Goal: Answer question/provide support

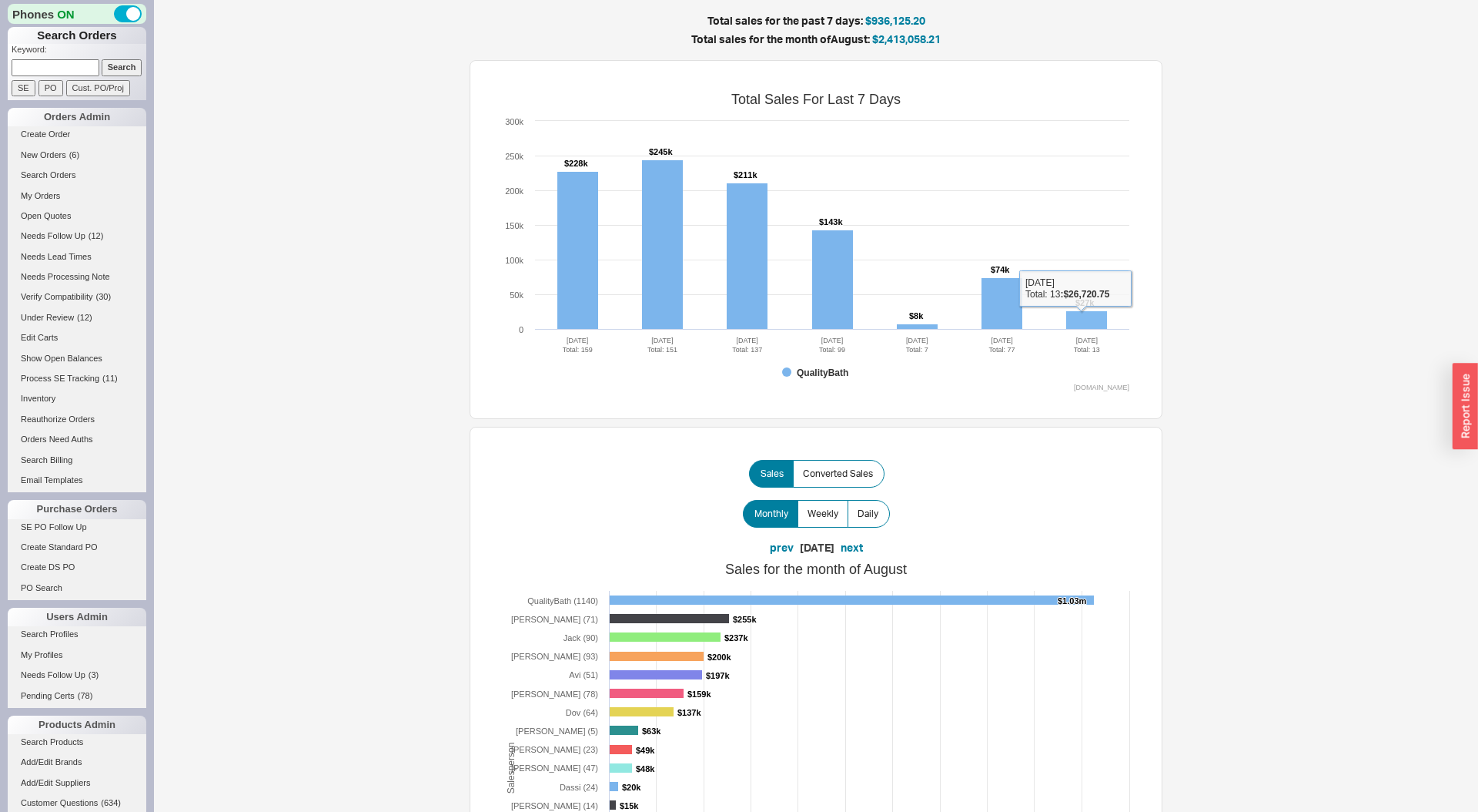
click at [1076, 319] on rect at bounding box center [1087, 320] width 40 height 18
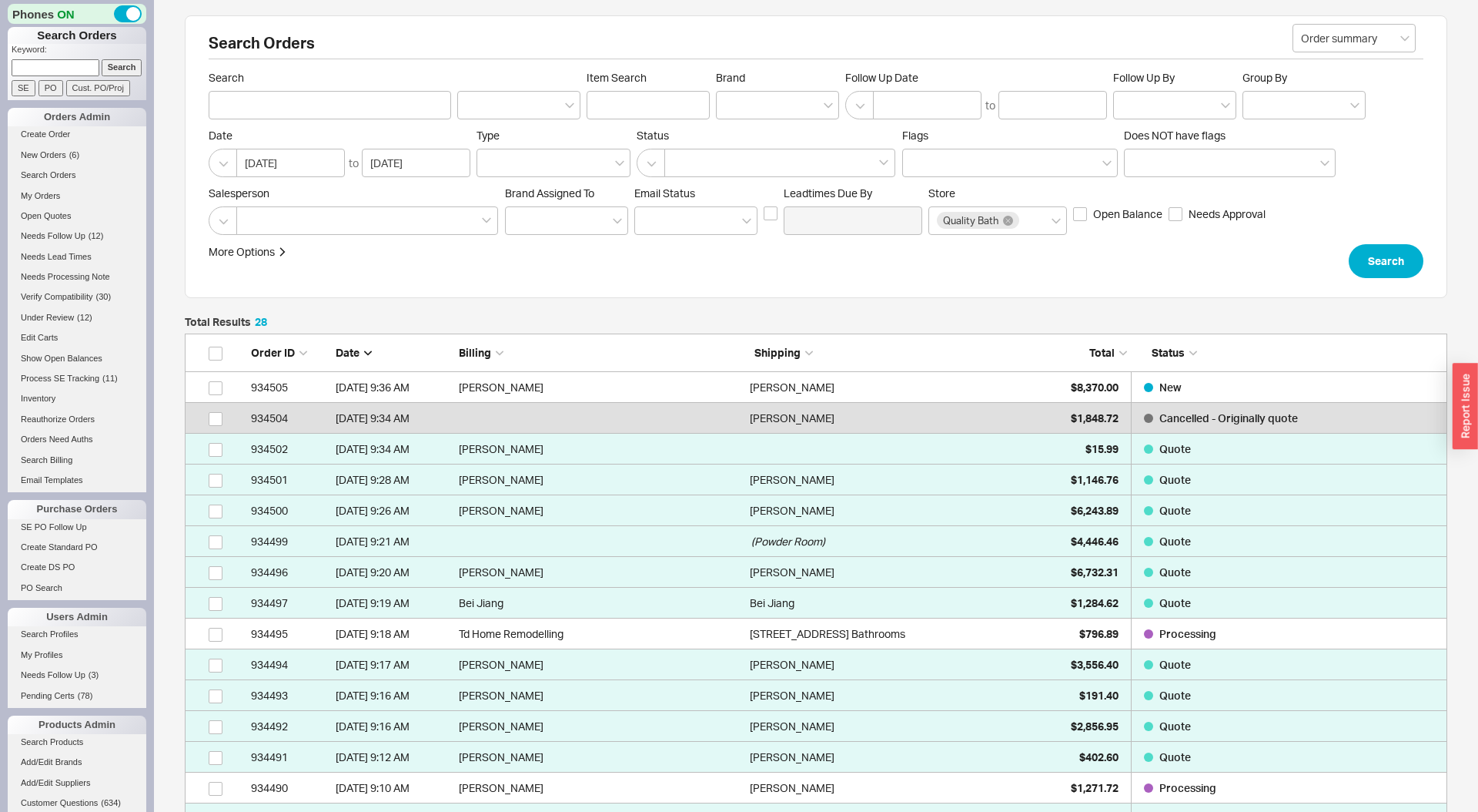
scroll to position [932, 1263]
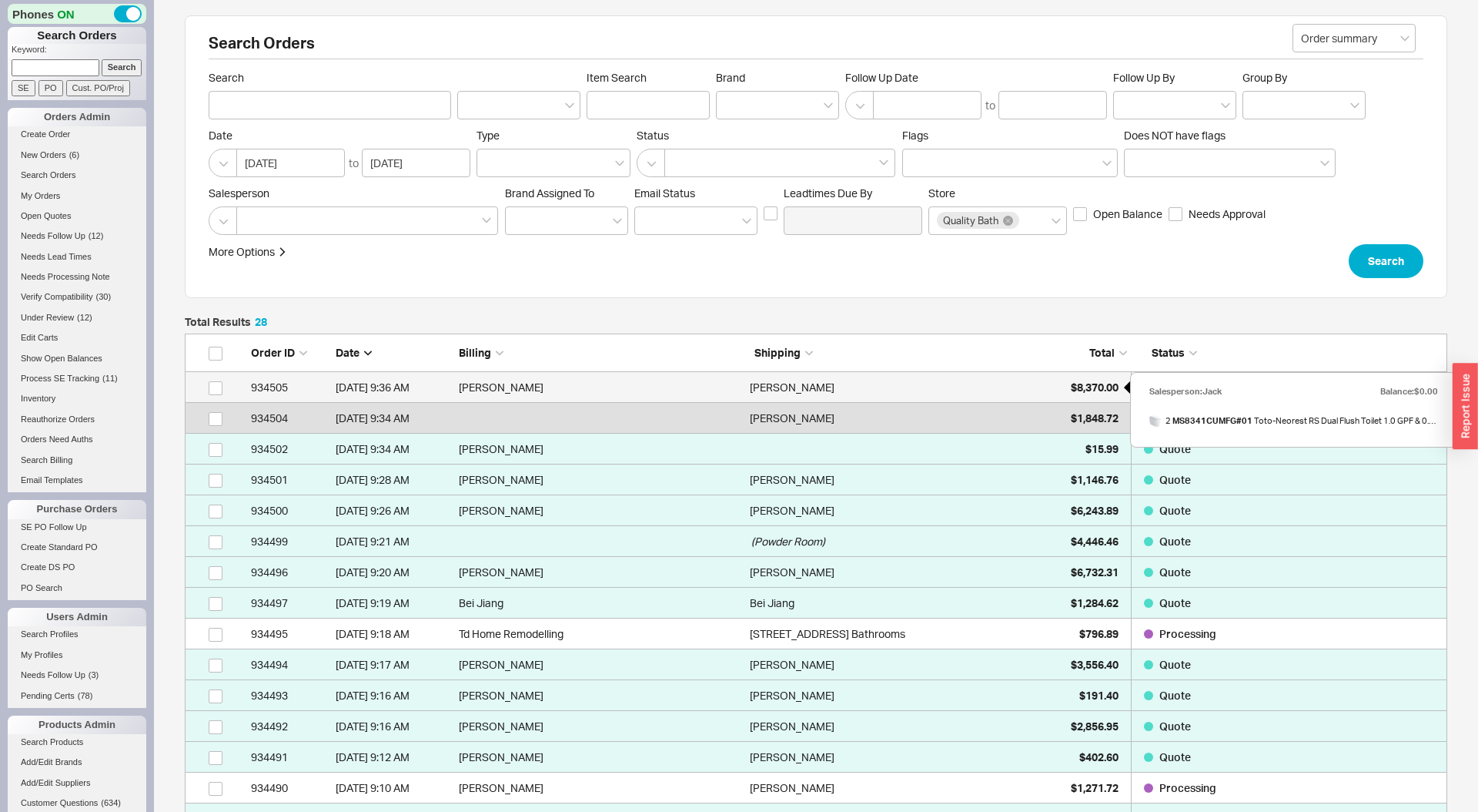
click at [1087, 381] on span "$8,370.00" at bounding box center [1096, 387] width 48 height 13
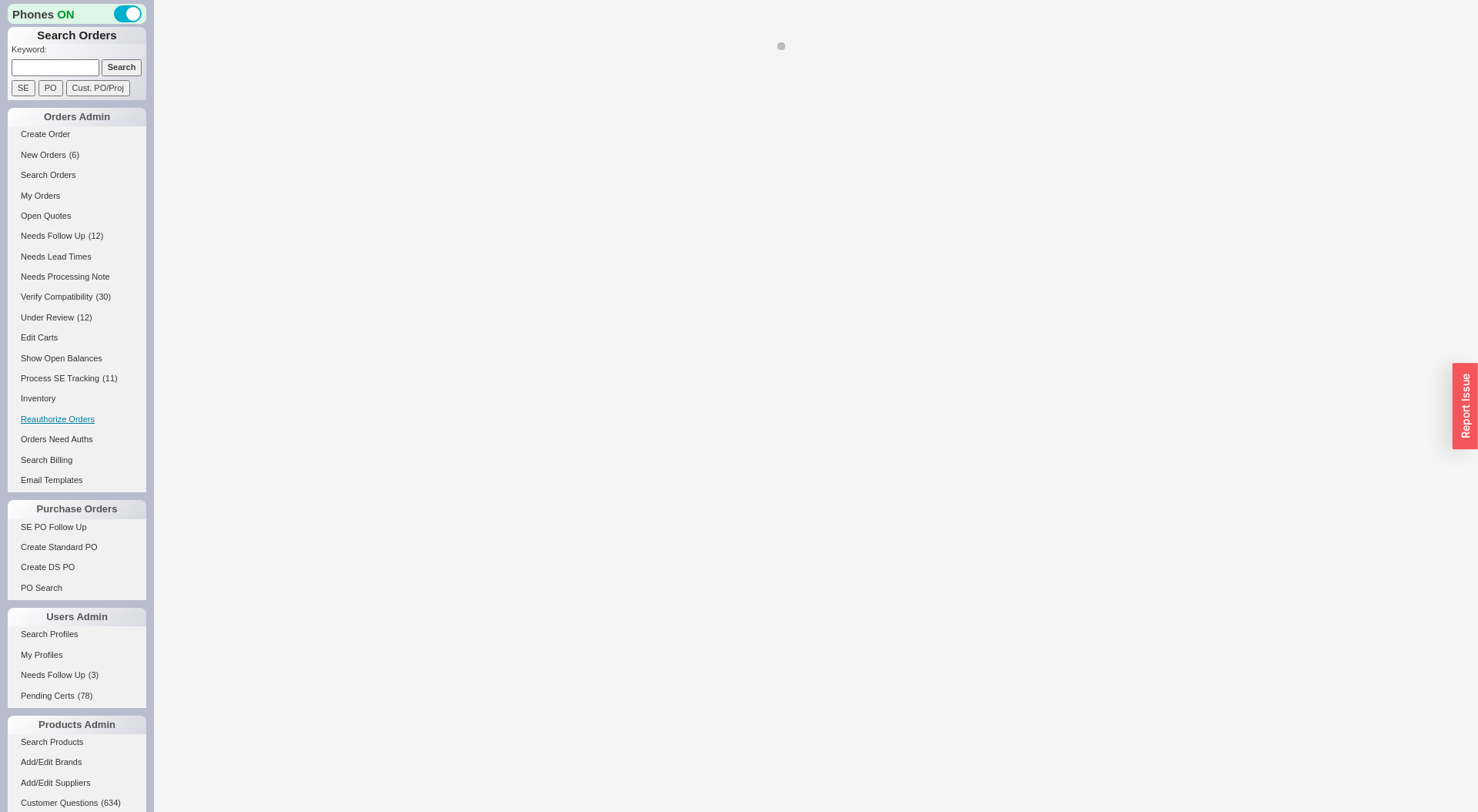
select select "LOW"
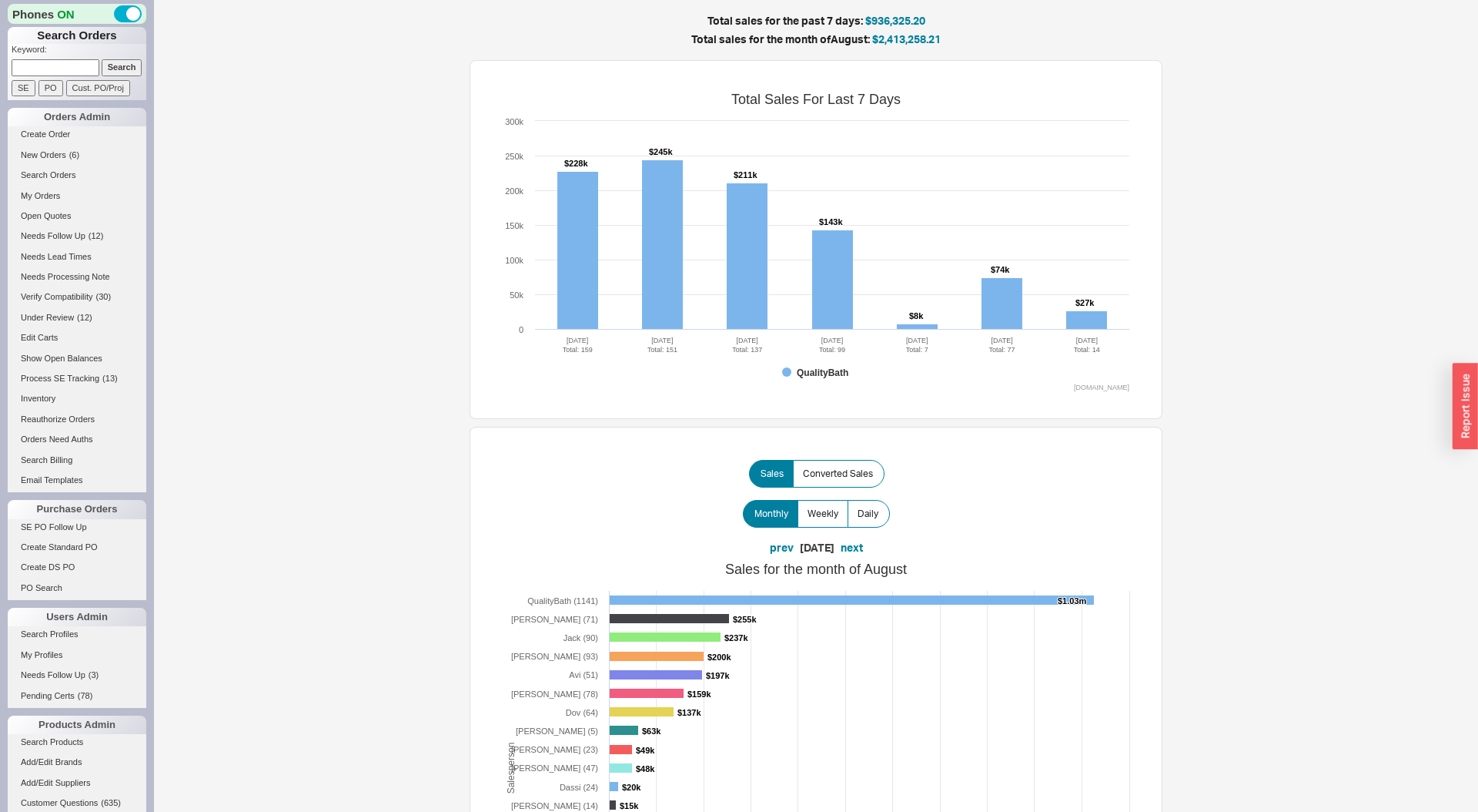
click at [72, 60] on input at bounding box center [55, 67] width 87 height 16
paste input "angel@shashkin.com"
type input "angel@shashkin.com"
click at [102, 60] on input "Search" at bounding box center [122, 67] width 40 height 16
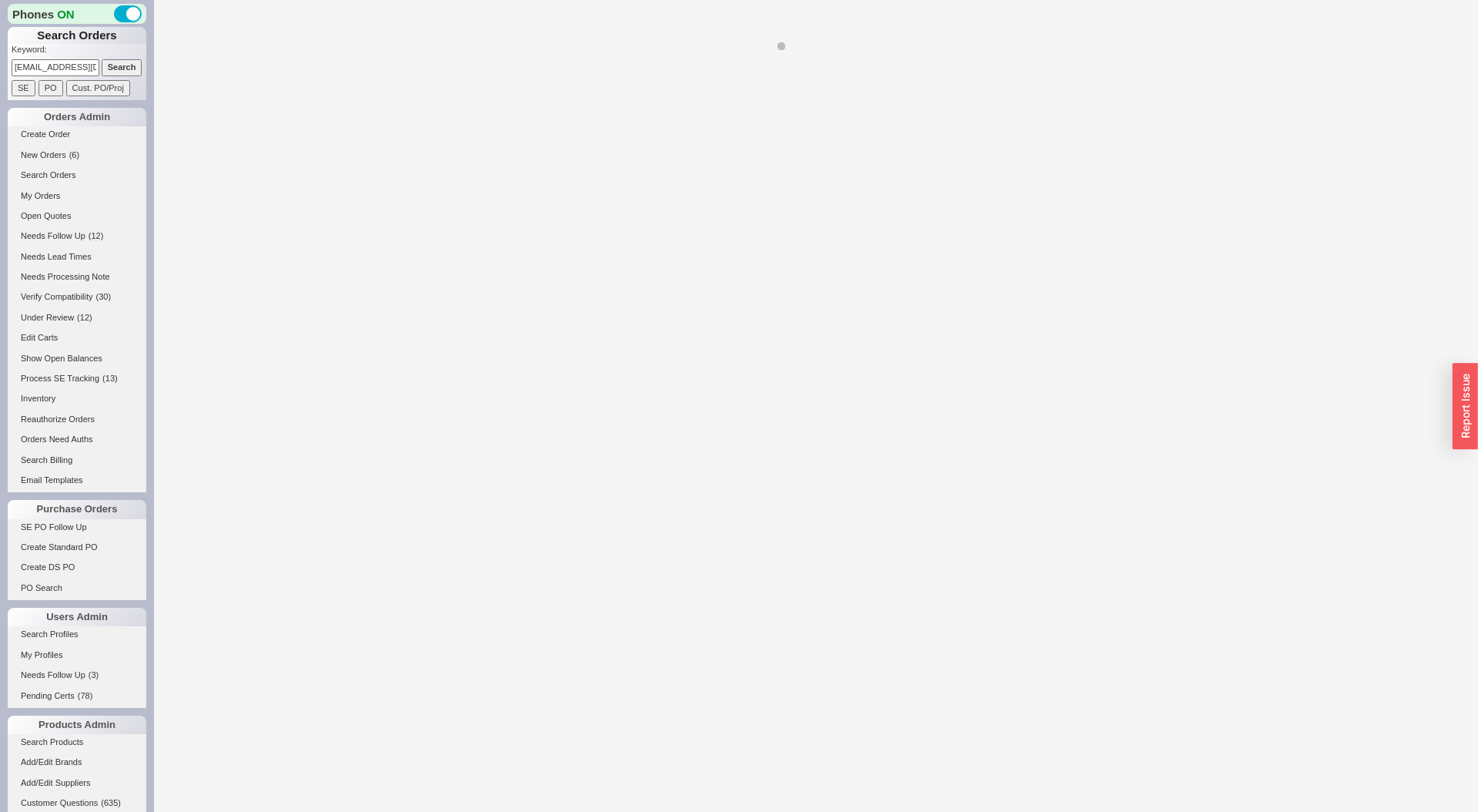
select select "LOW"
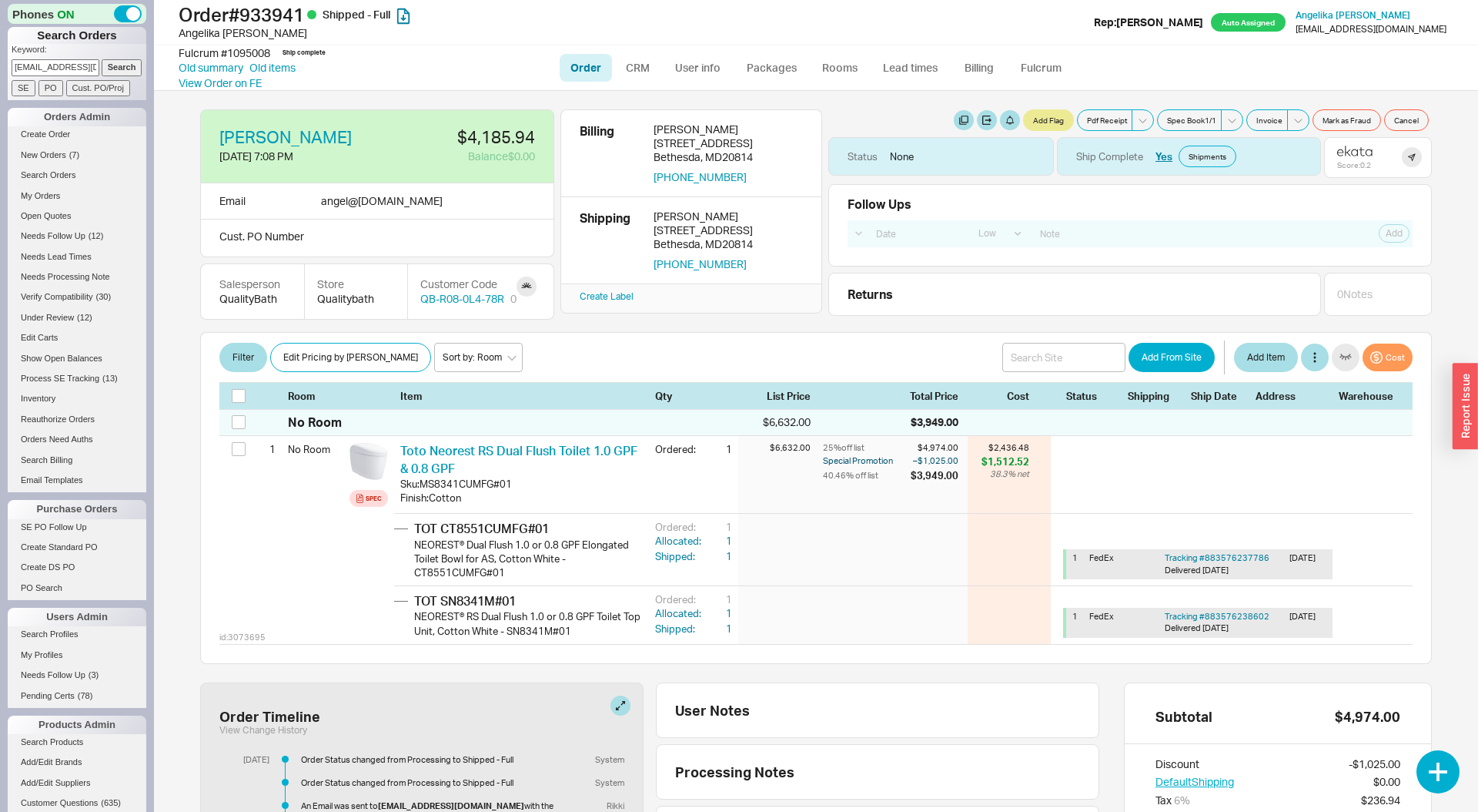
click at [68, 65] on input "angel@shashkin.com" at bounding box center [55, 67] width 87 height 16
paste input "QB-7R8-R47-W30"
click at [102, 60] on input "Search" at bounding box center [122, 67] width 40 height 16
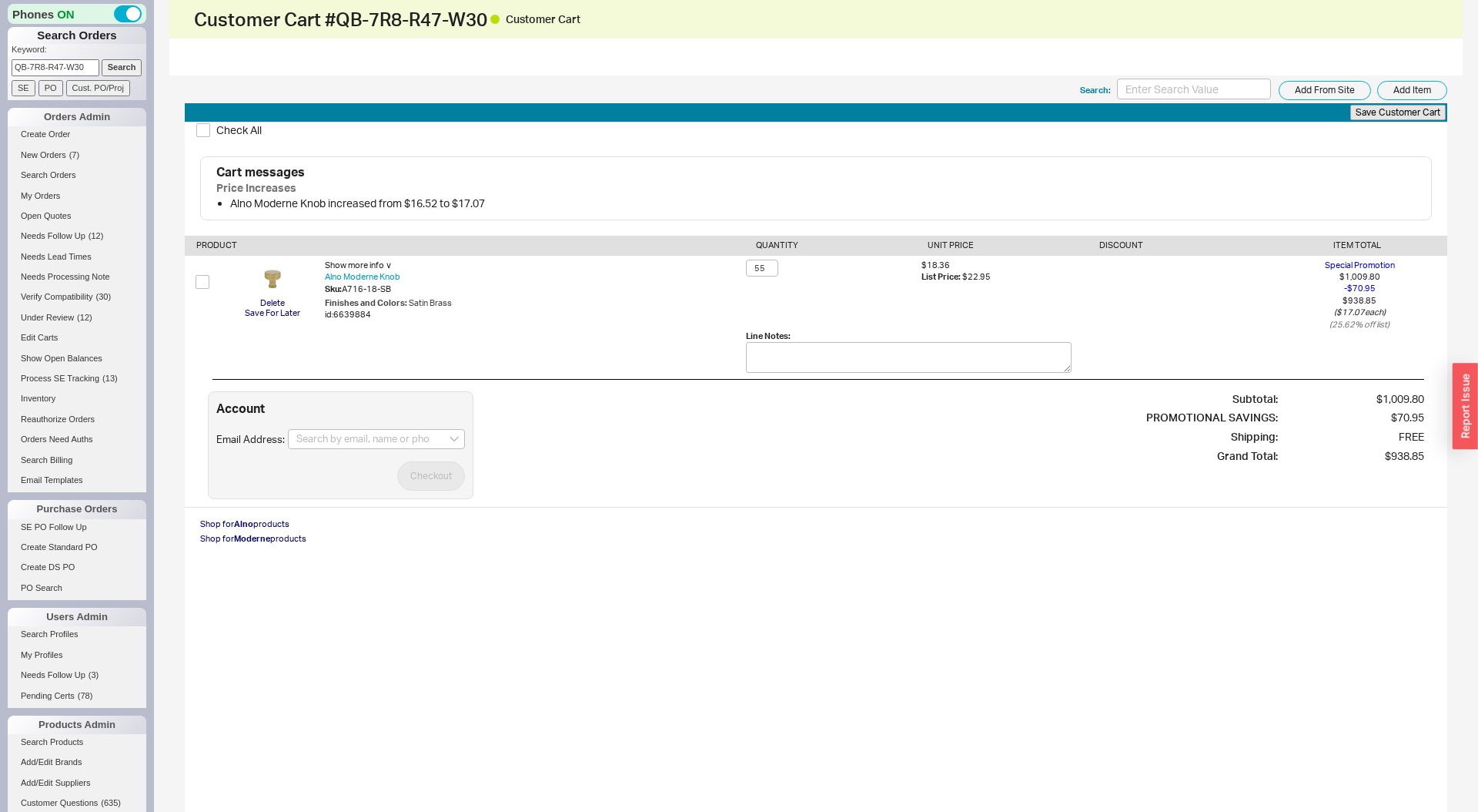
click at [74, 68] on input "QB-7R8-R47-W30" at bounding box center [55, 67] width 87 height 16
paste input "X6L-638-L43"
type input "QB-X6L-638-L43"
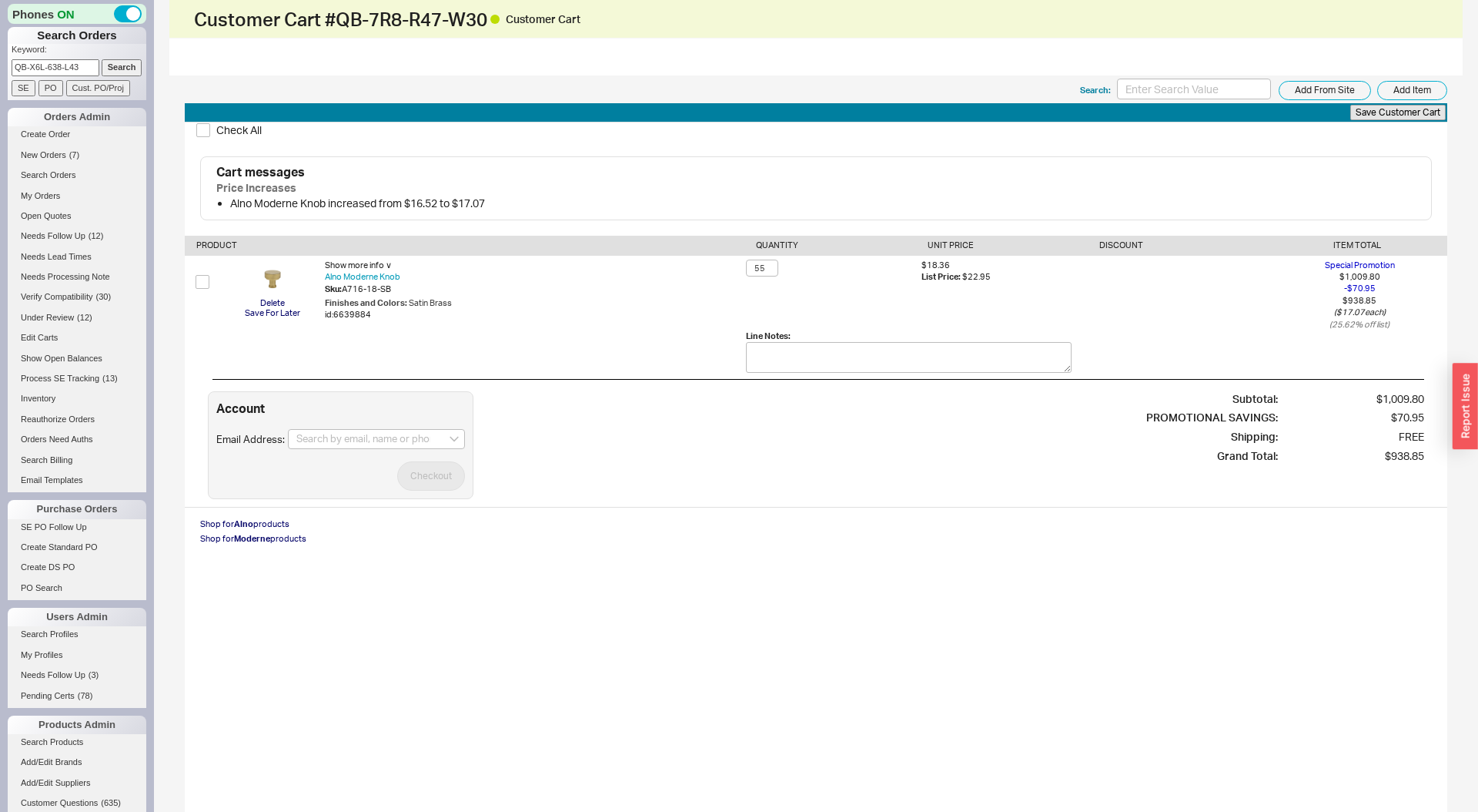
click at [102, 60] on input "Search" at bounding box center [122, 67] width 40 height 16
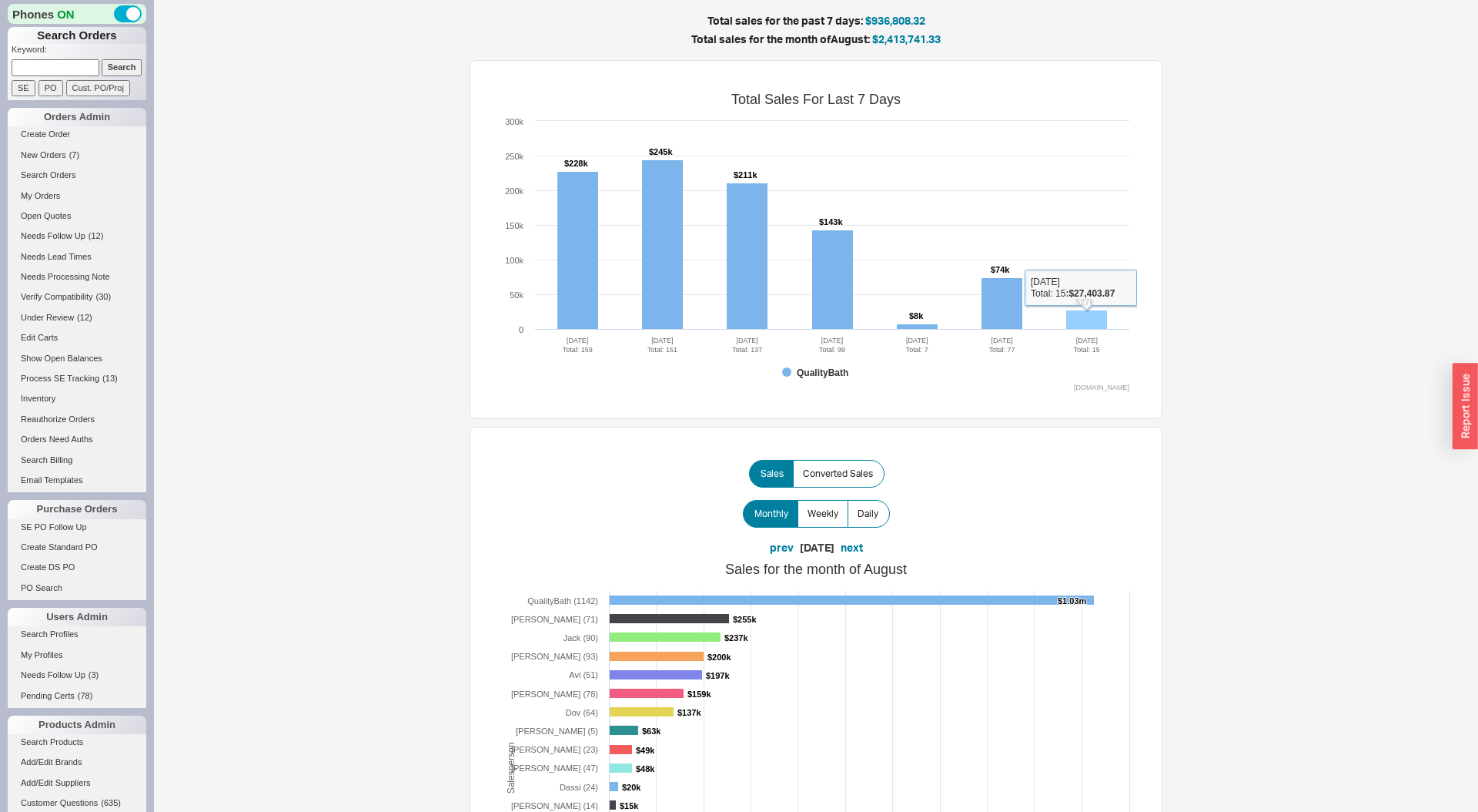
click at [1091, 320] on rect at bounding box center [1087, 320] width 40 height 19
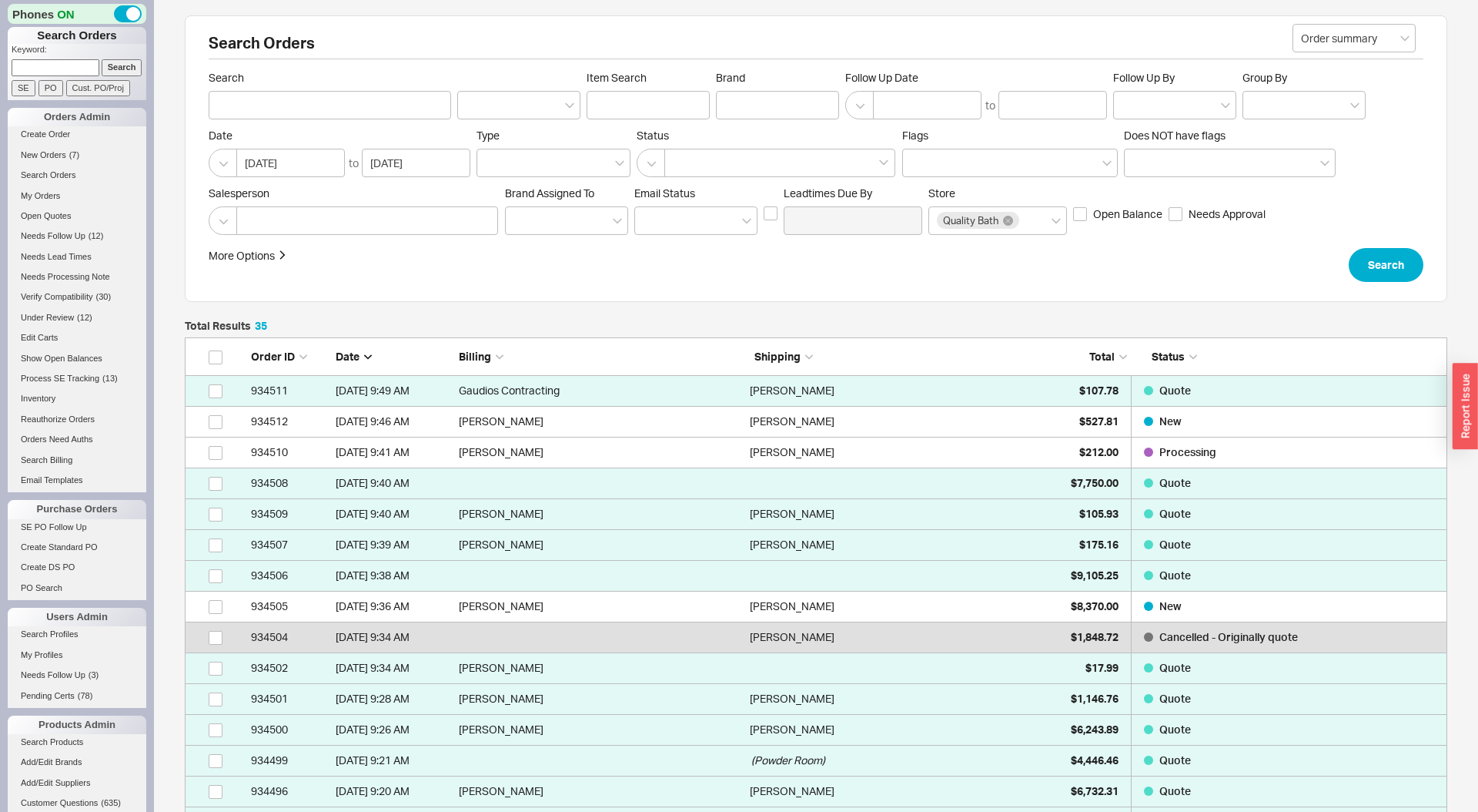
scroll to position [1147, 1263]
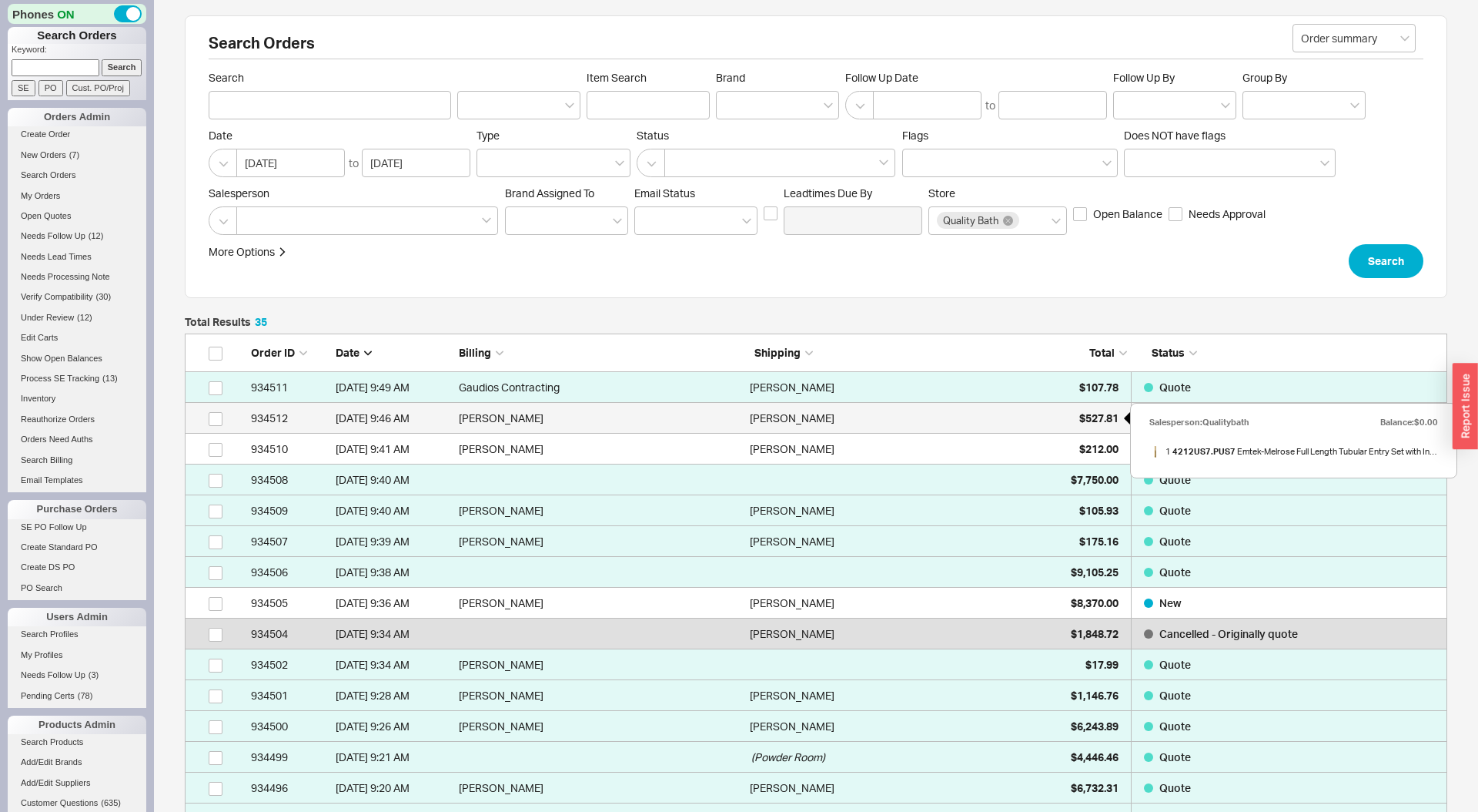
click at [1072, 426] on div "$527.81" at bounding box center [1080, 418] width 77 height 31
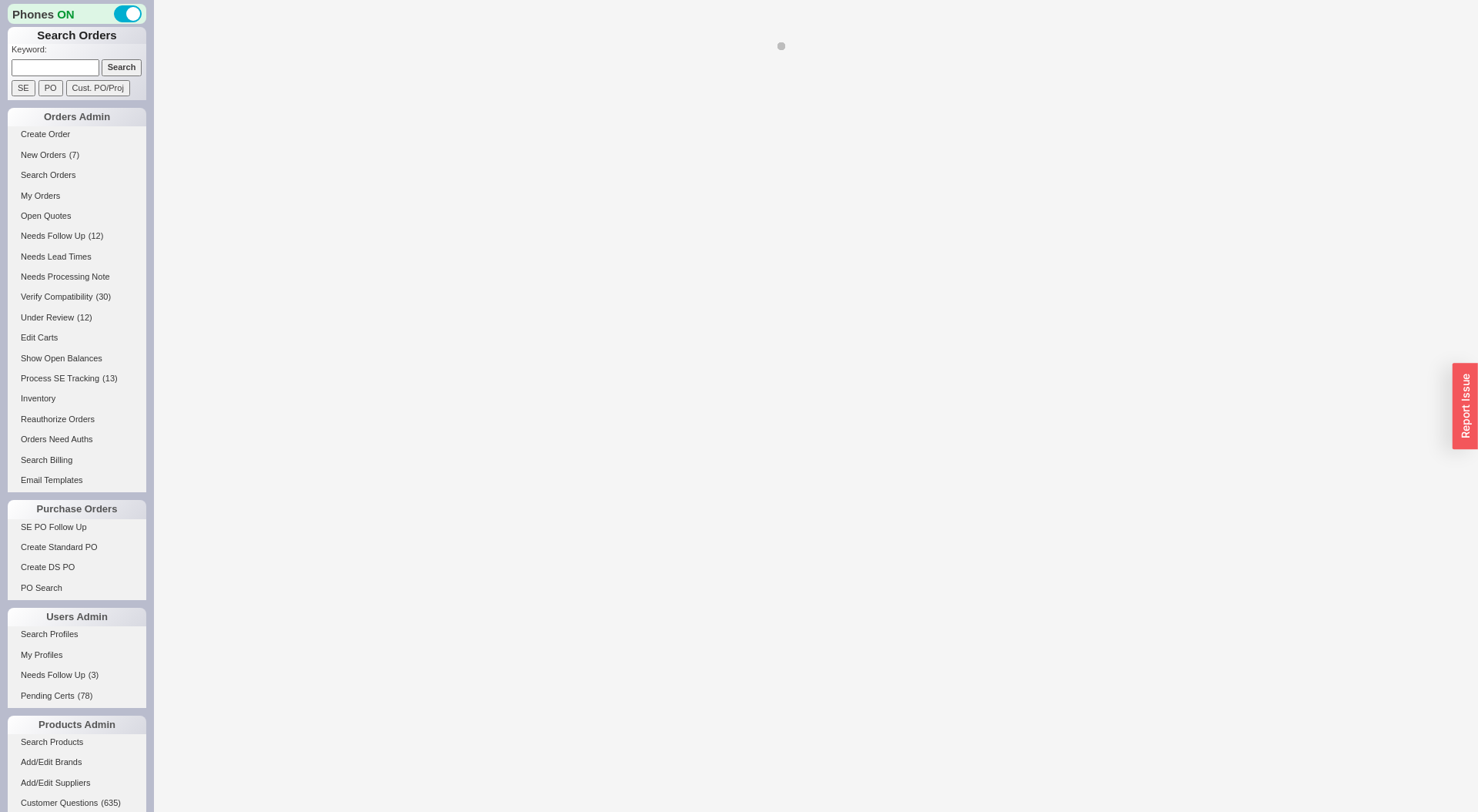
select select "LOW"
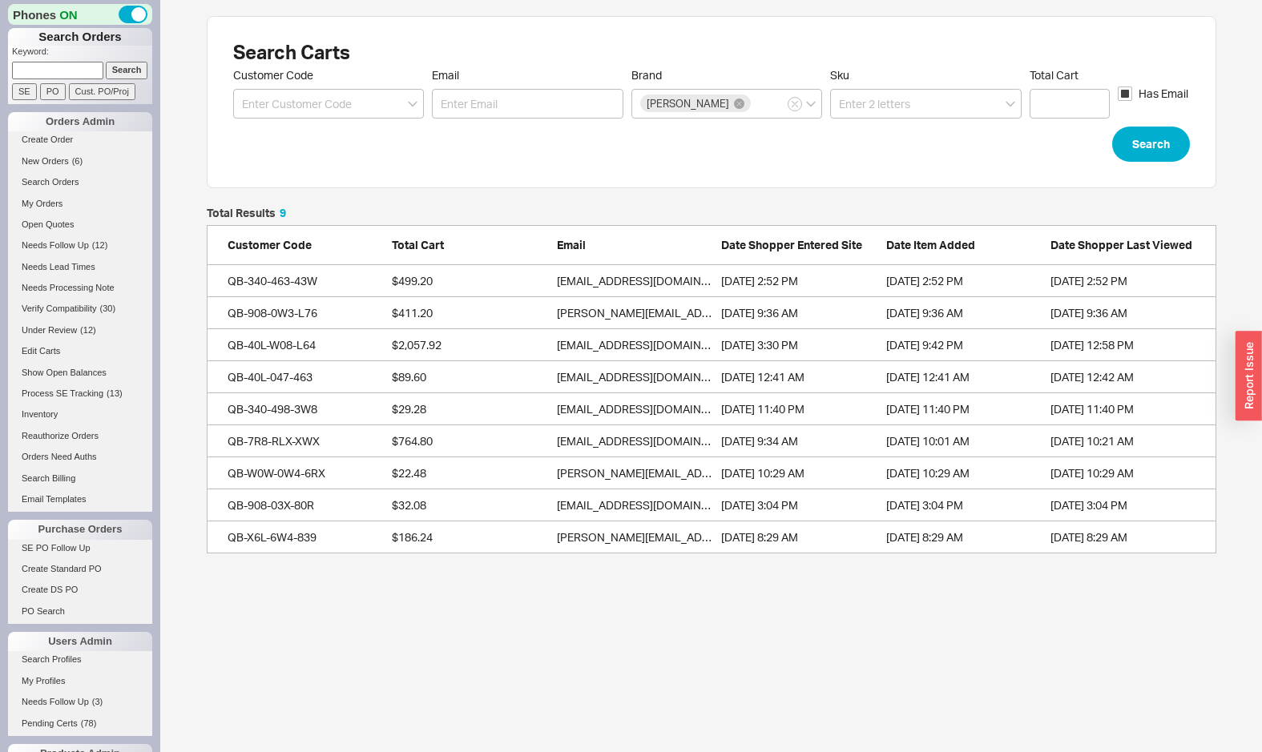
scroll to position [346, 1010]
click at [543, 177] on div "Search Carts Customer Code Email Brand [PERSON_NAME] Sku Total Cart Has Email S…" at bounding box center [712, 102] width 1010 height 172
click at [261, 284] on div "QB-340-463-43W" at bounding box center [280, 281] width 104 height 16
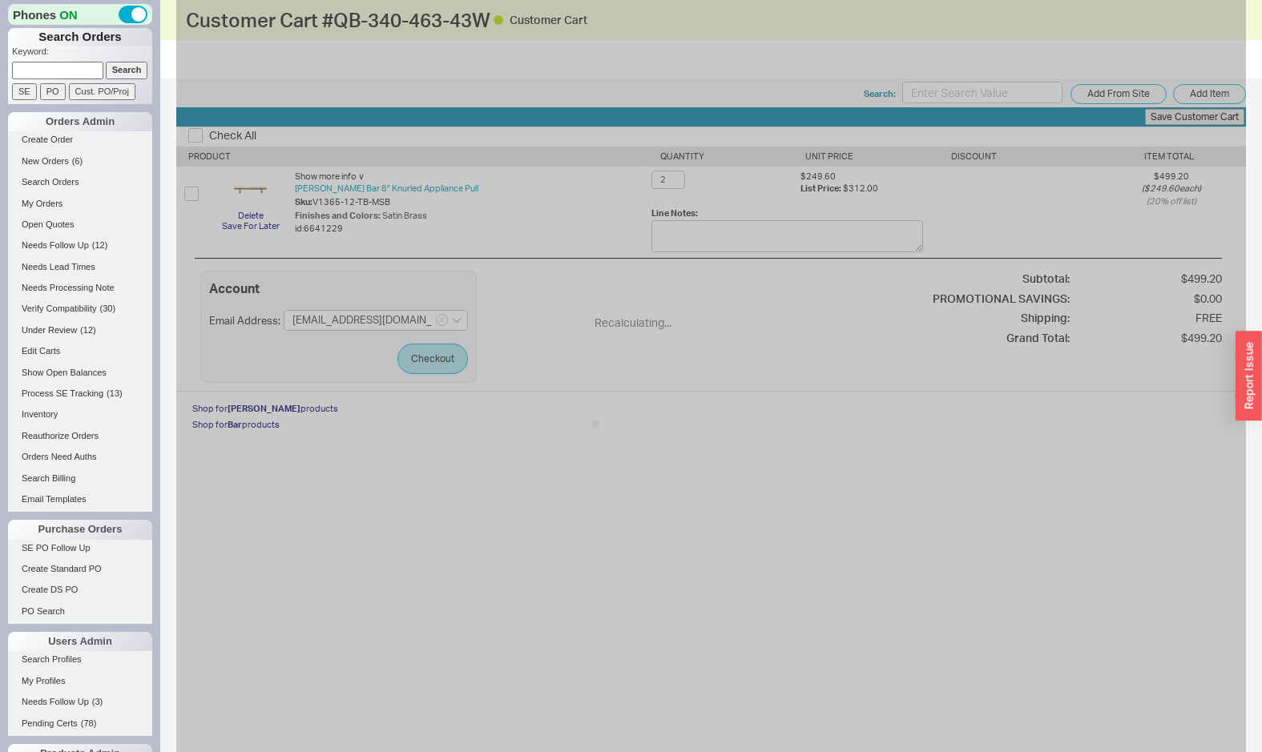
click at [1135, 26] on div "Recalculating..." at bounding box center [711, 440] width 1070 height 880
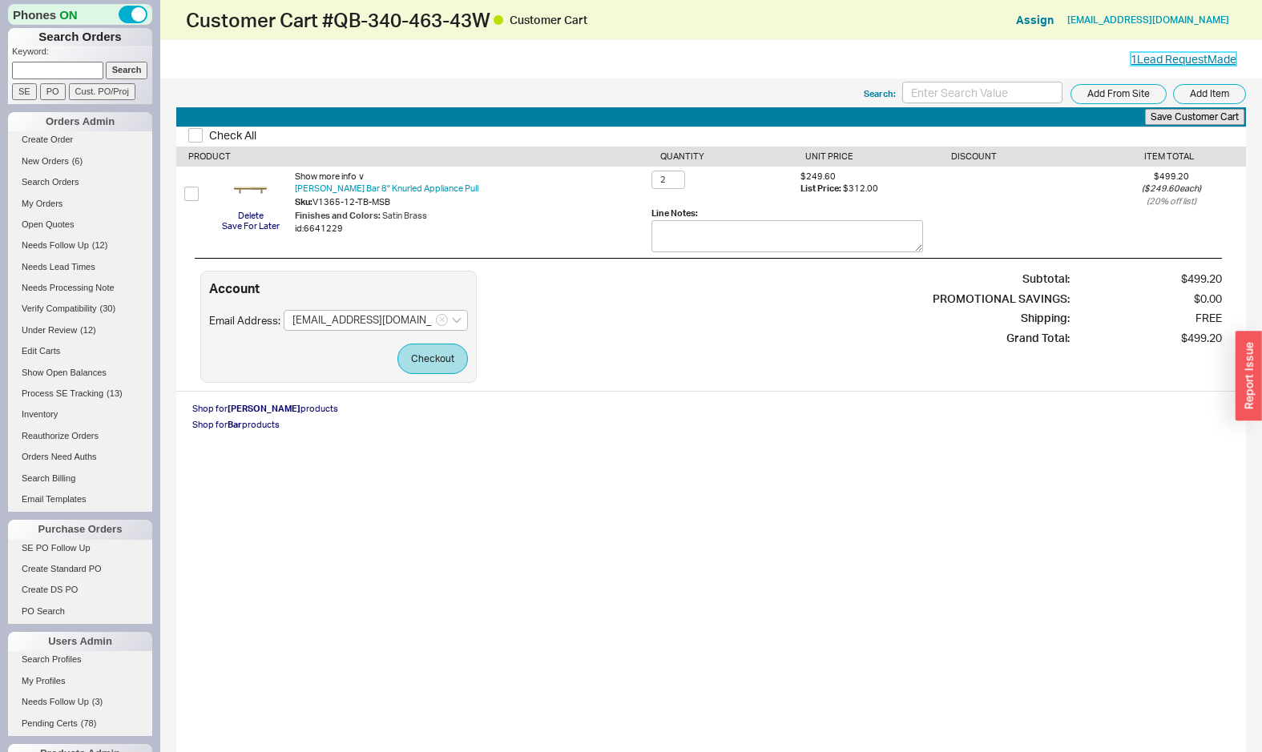
click at [1149, 55] on link "1 Lead Request Made" at bounding box center [1184, 59] width 106 height 14
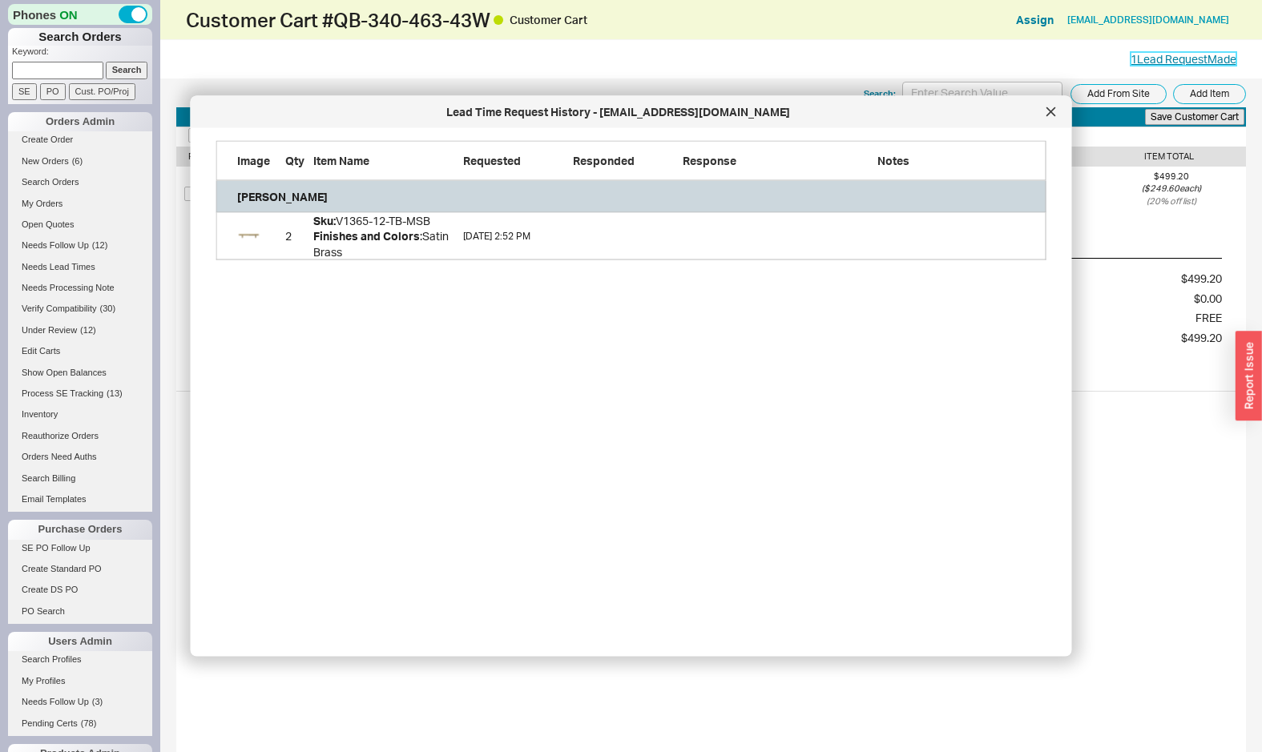
scroll to position [119, 830]
click at [1052, 109] on icon at bounding box center [1050, 111] width 8 height 8
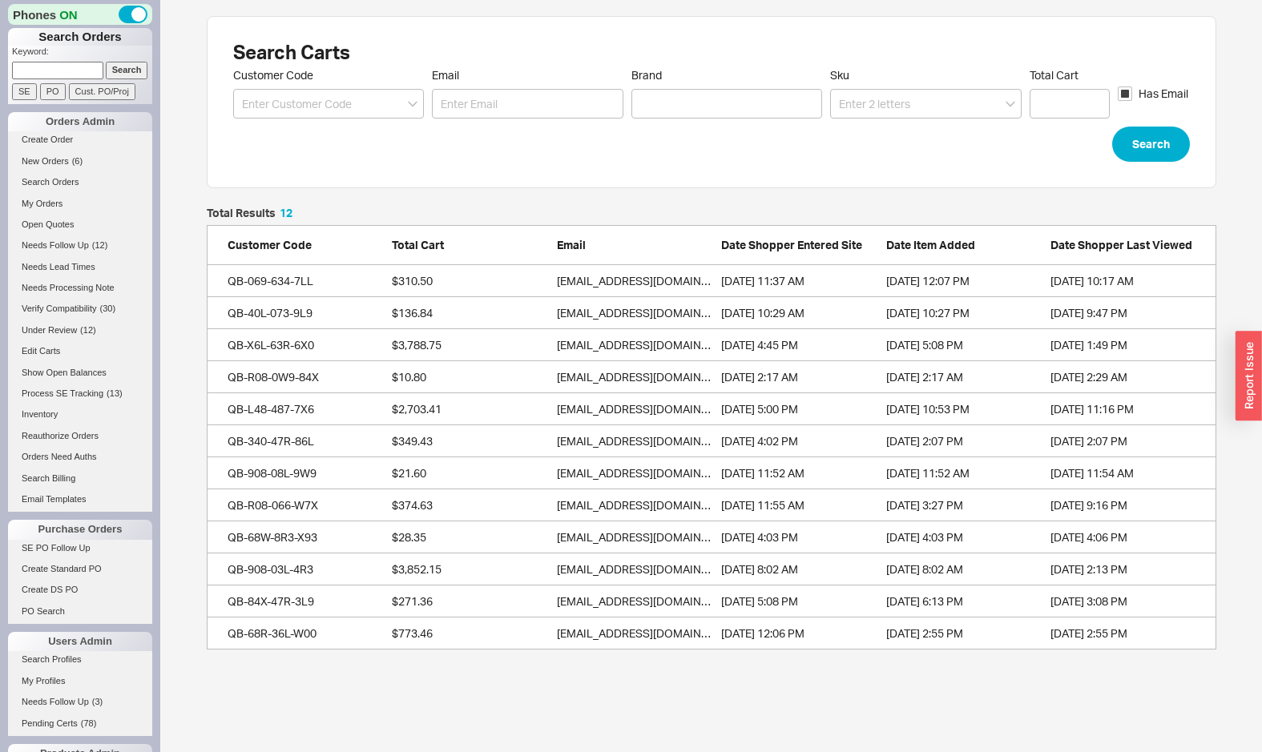
scroll to position [442, 1010]
click at [622, 167] on div "Search Carts Customer Code Email Brand Sku Total Cart Has Email Search" at bounding box center [712, 102] width 1010 height 172
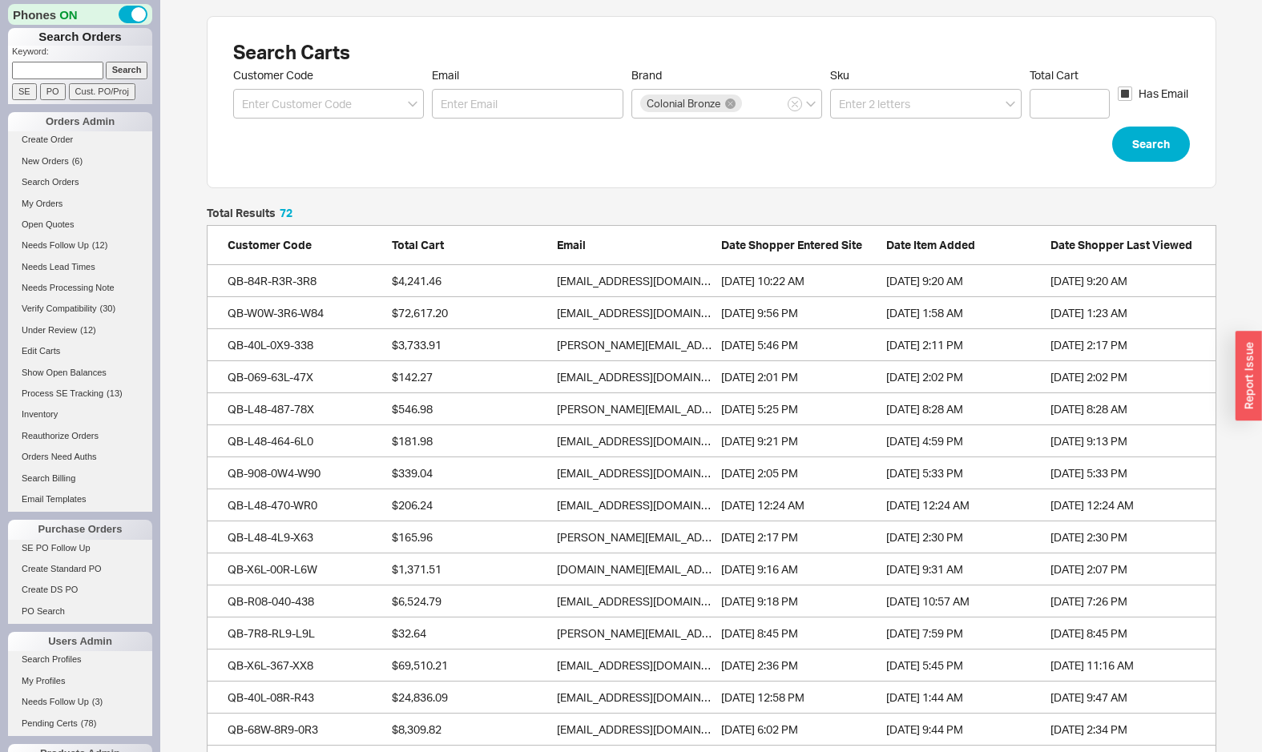
scroll to position [2365, 1010]
click at [298, 278] on div "QB-84R-R3R-3R8" at bounding box center [280, 281] width 104 height 16
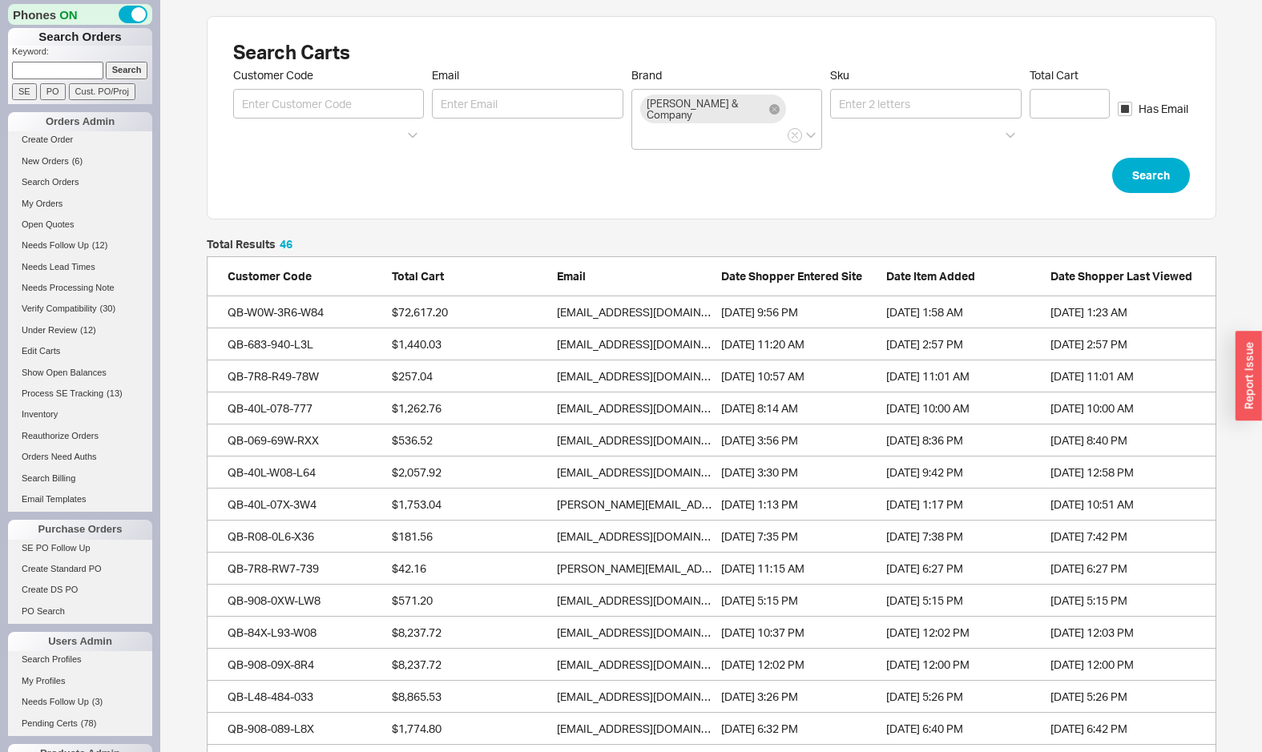
scroll to position [1532, 1010]
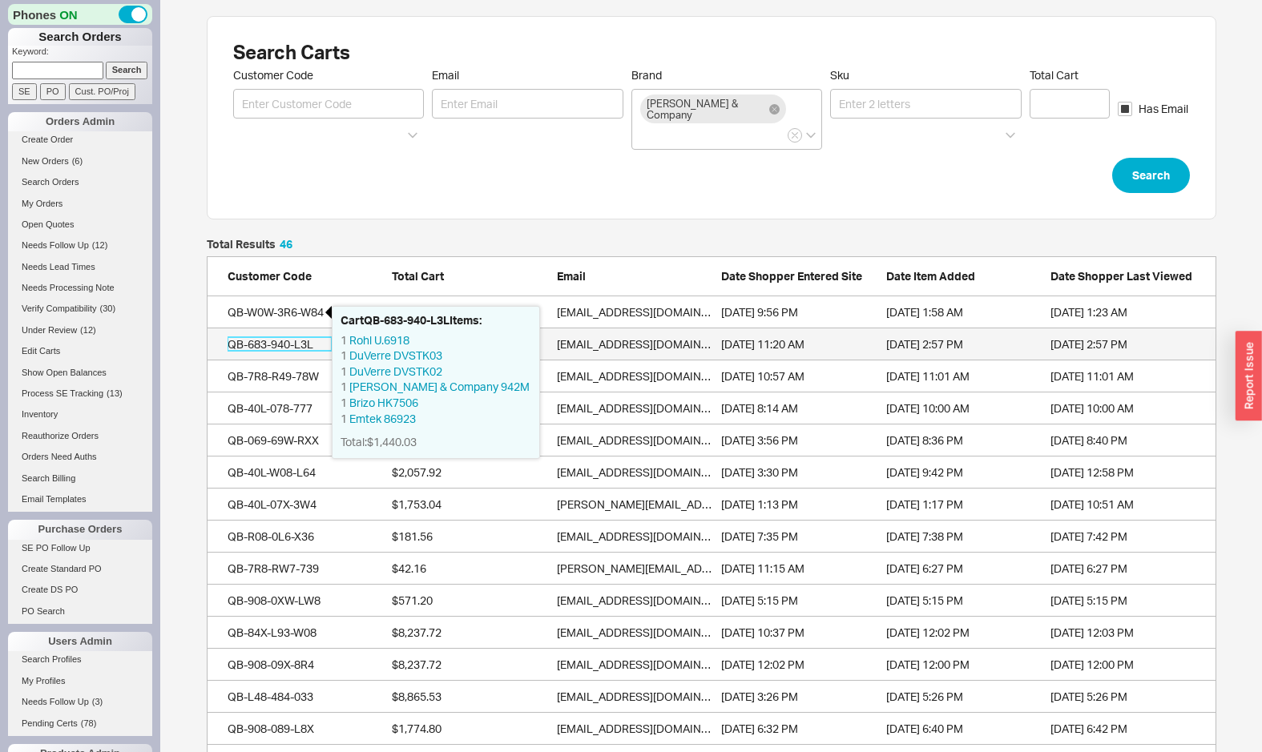
click at [281, 337] on div "QB-683-940-L3L" at bounding box center [280, 345] width 104 height 16
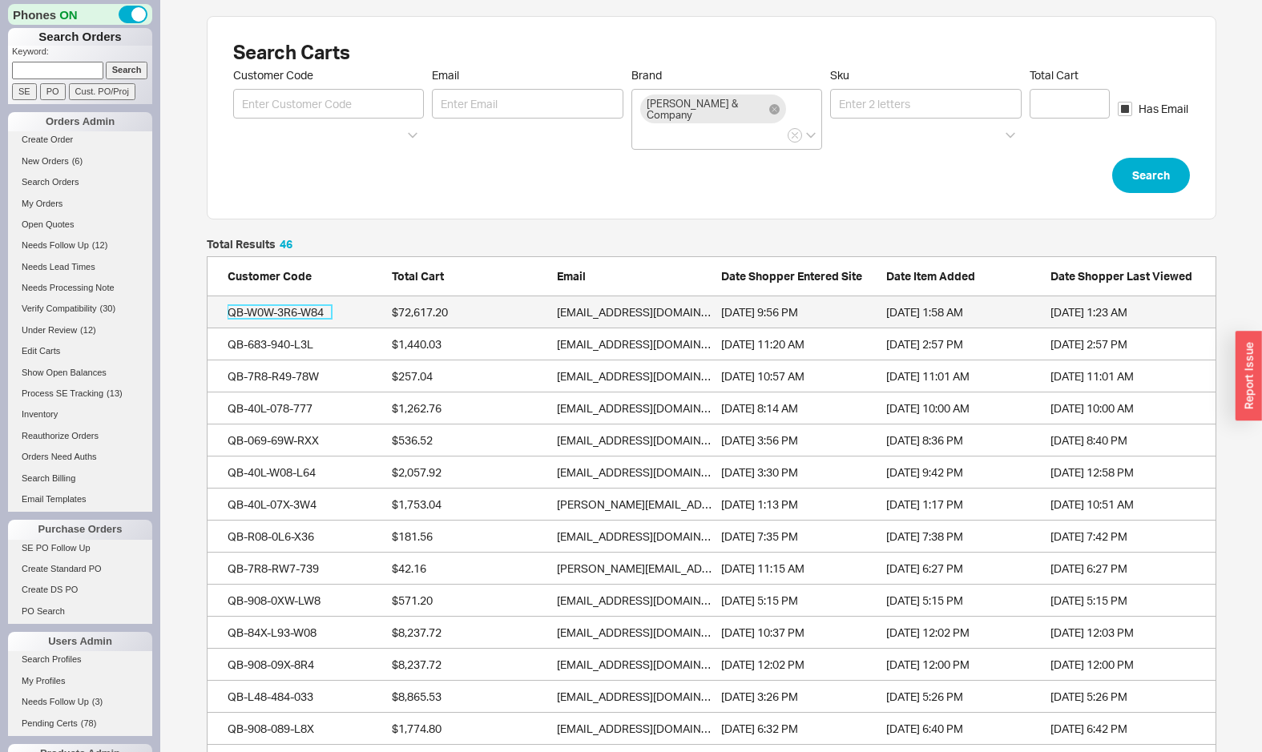
click at [296, 304] on div "QB-W0W-3R6-W84" at bounding box center [280, 312] width 104 height 16
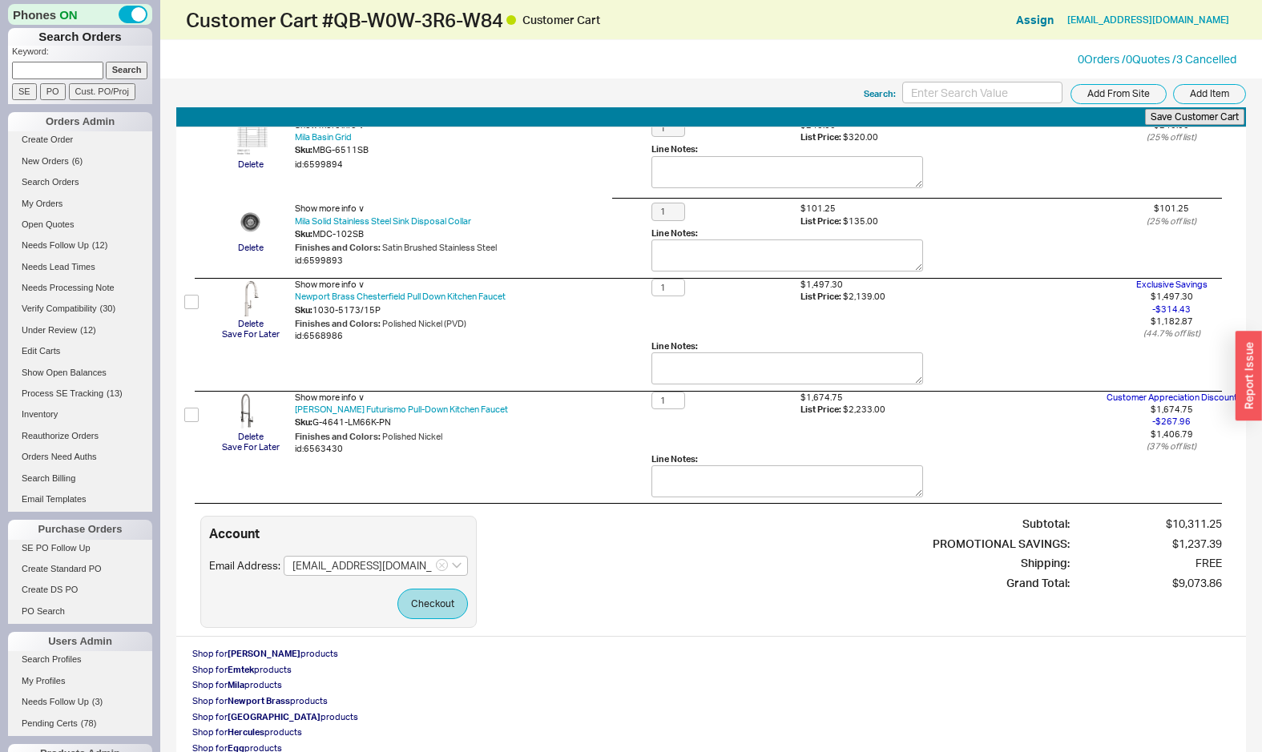
scroll to position [1430, 0]
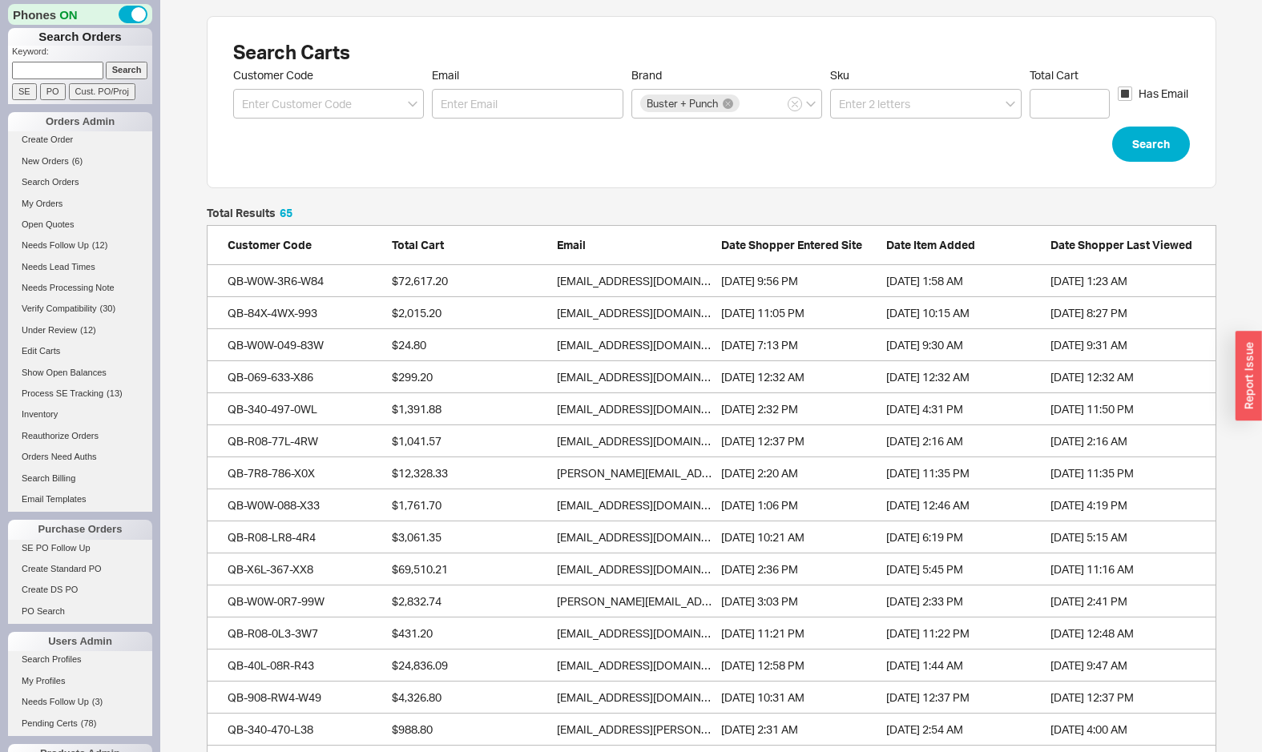
scroll to position [2141, 1010]
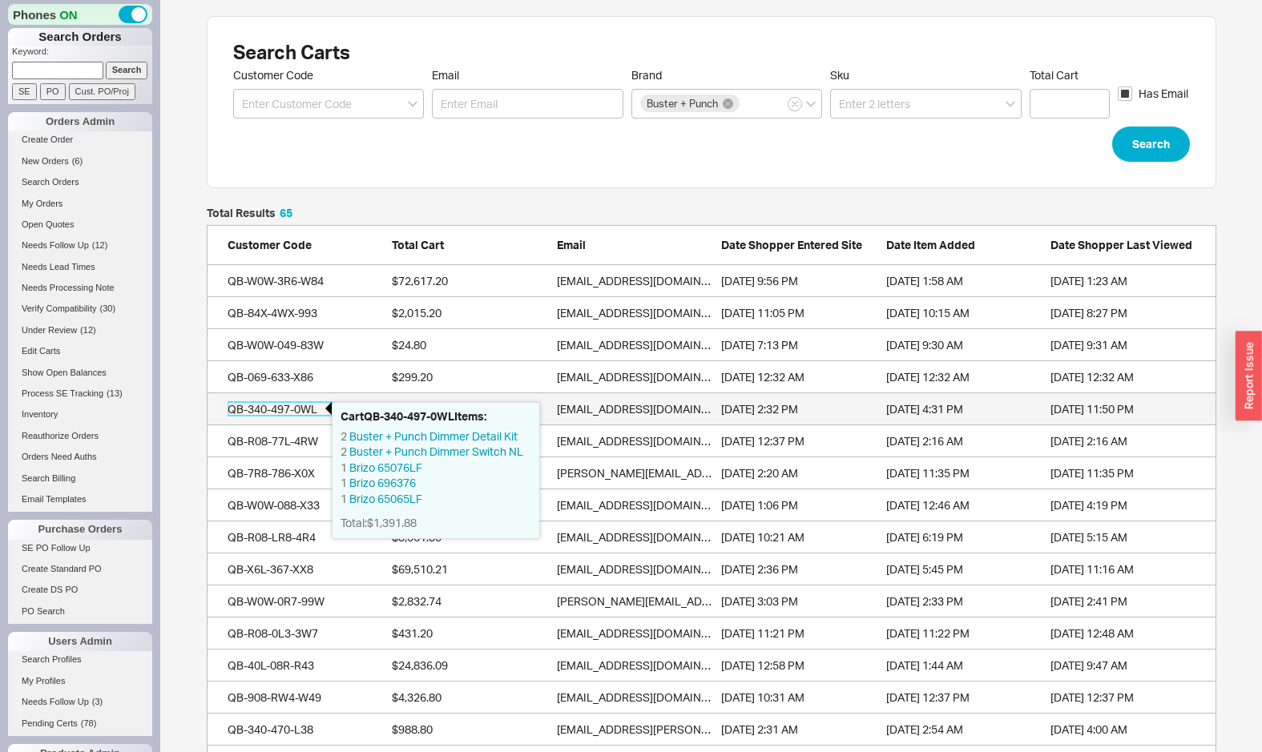
click at [272, 407] on div "QB-340-497-0WL" at bounding box center [280, 409] width 104 height 16
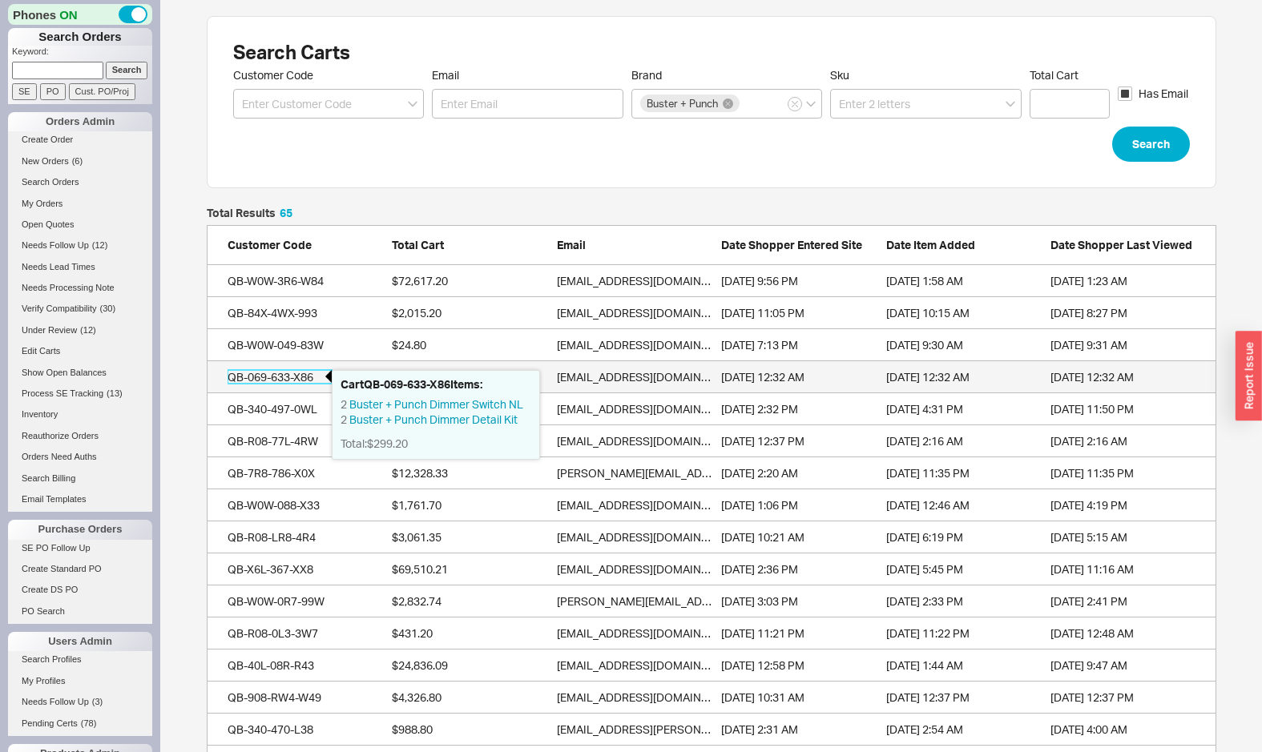
click at [287, 370] on div "QB-069-633-X86" at bounding box center [280, 377] width 104 height 16
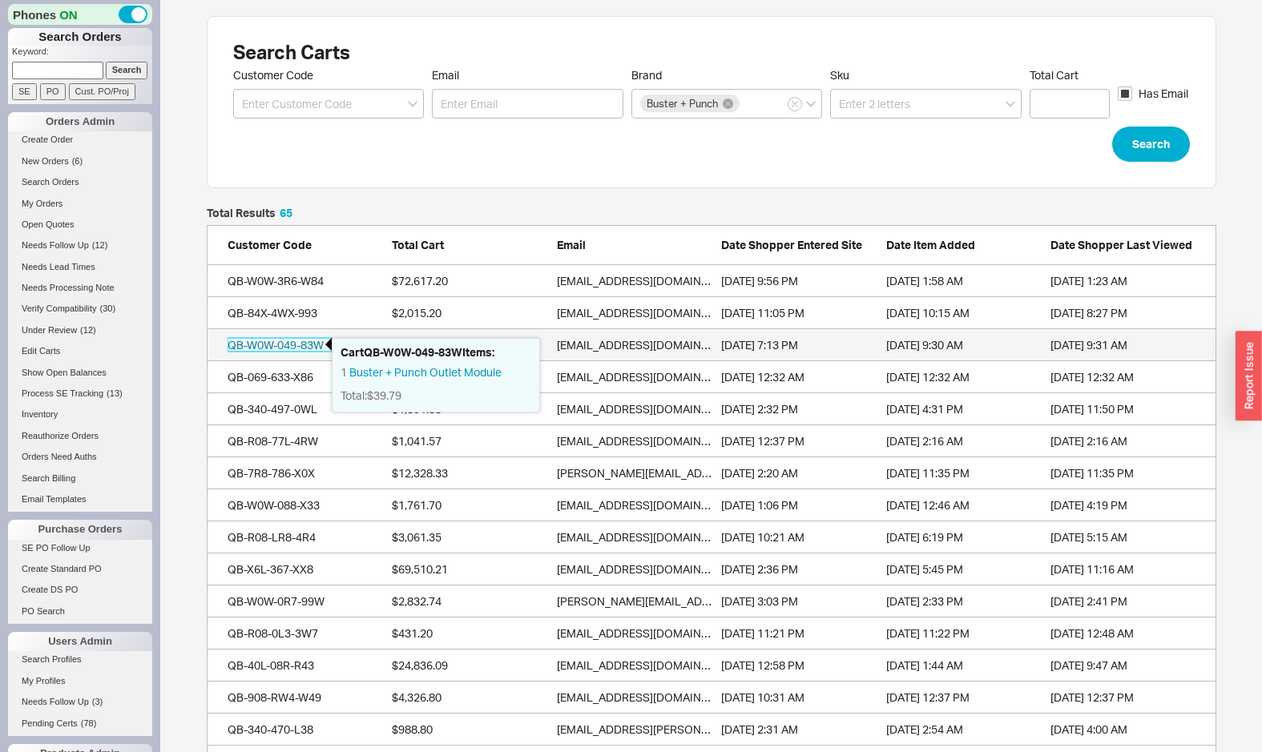
drag, startPoint x: 292, startPoint y: 344, endPoint x: 294, endPoint y: 336, distance: 8.2
click at [292, 343] on div "QB-W0W-049-83W" at bounding box center [280, 345] width 104 height 16
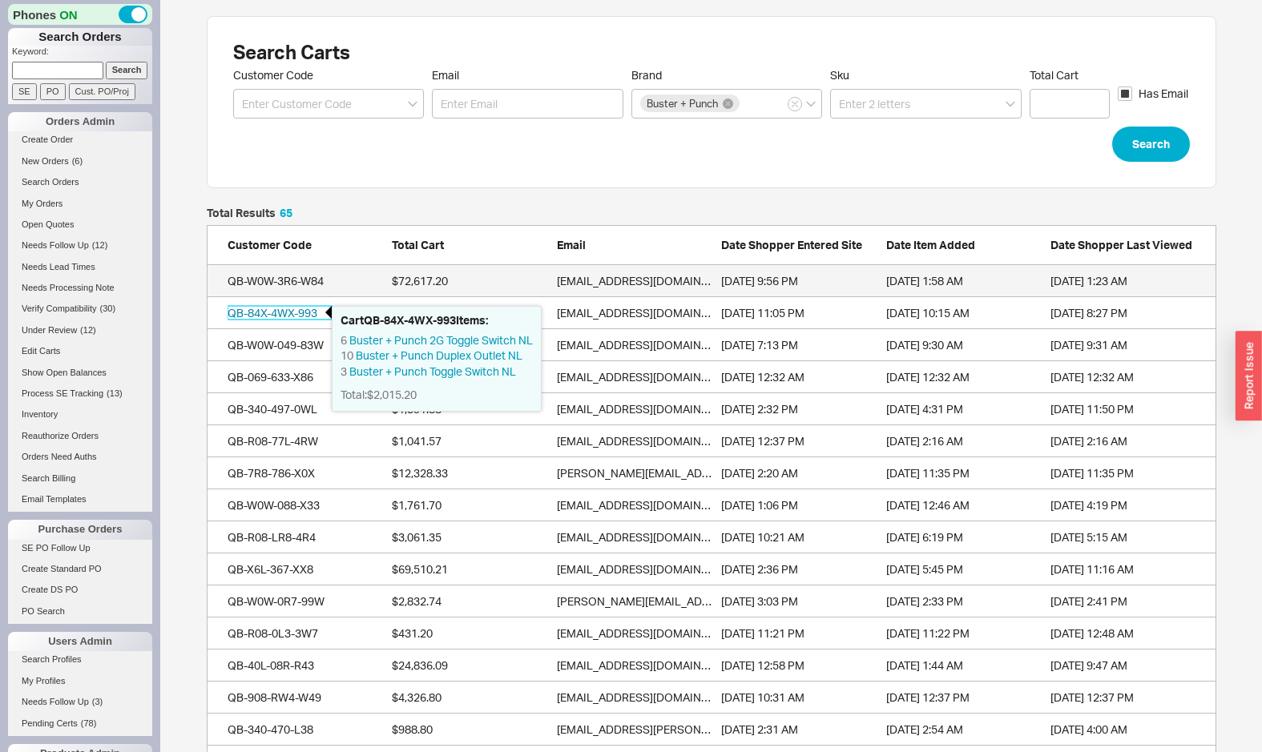
drag, startPoint x: 299, startPoint y: 312, endPoint x: 299, endPoint y: 284, distance: 27.2
click at [299, 310] on div "QB-84X-4WX-993" at bounding box center [280, 313] width 104 height 16
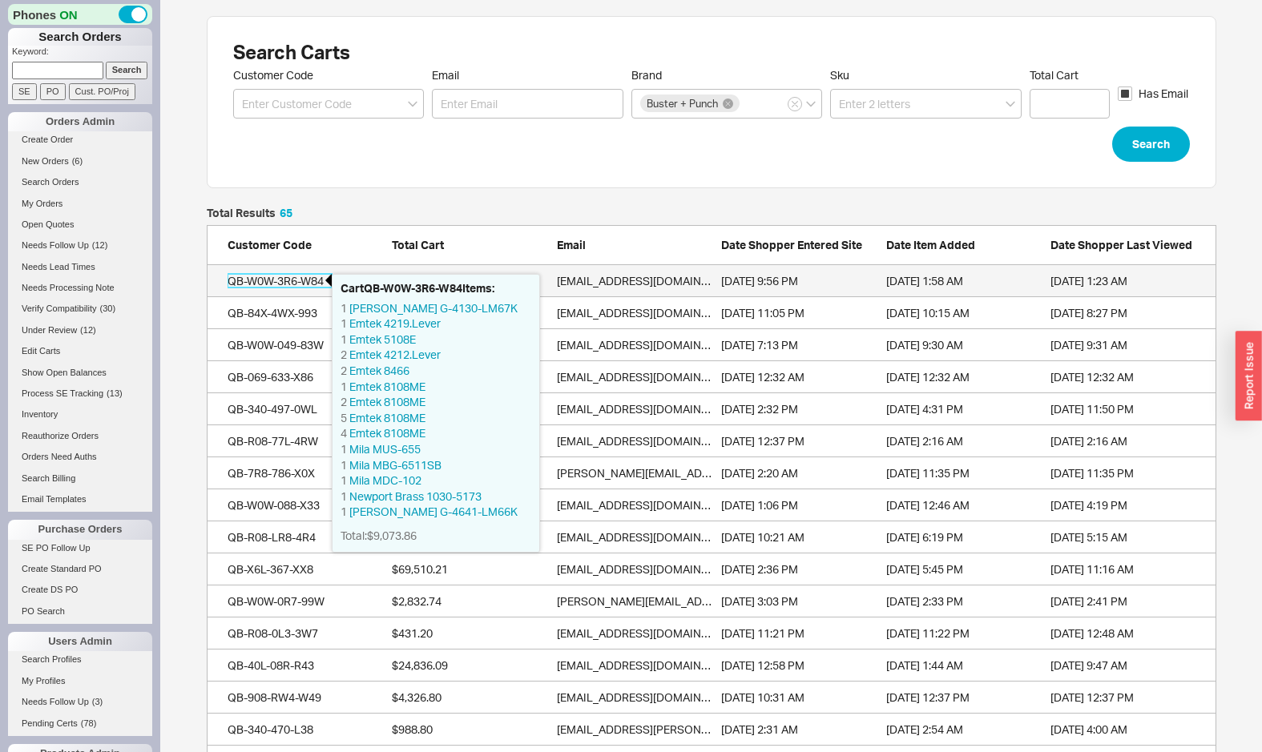
click at [299, 282] on div "QB-W0W-3R6-W84" at bounding box center [280, 281] width 104 height 16
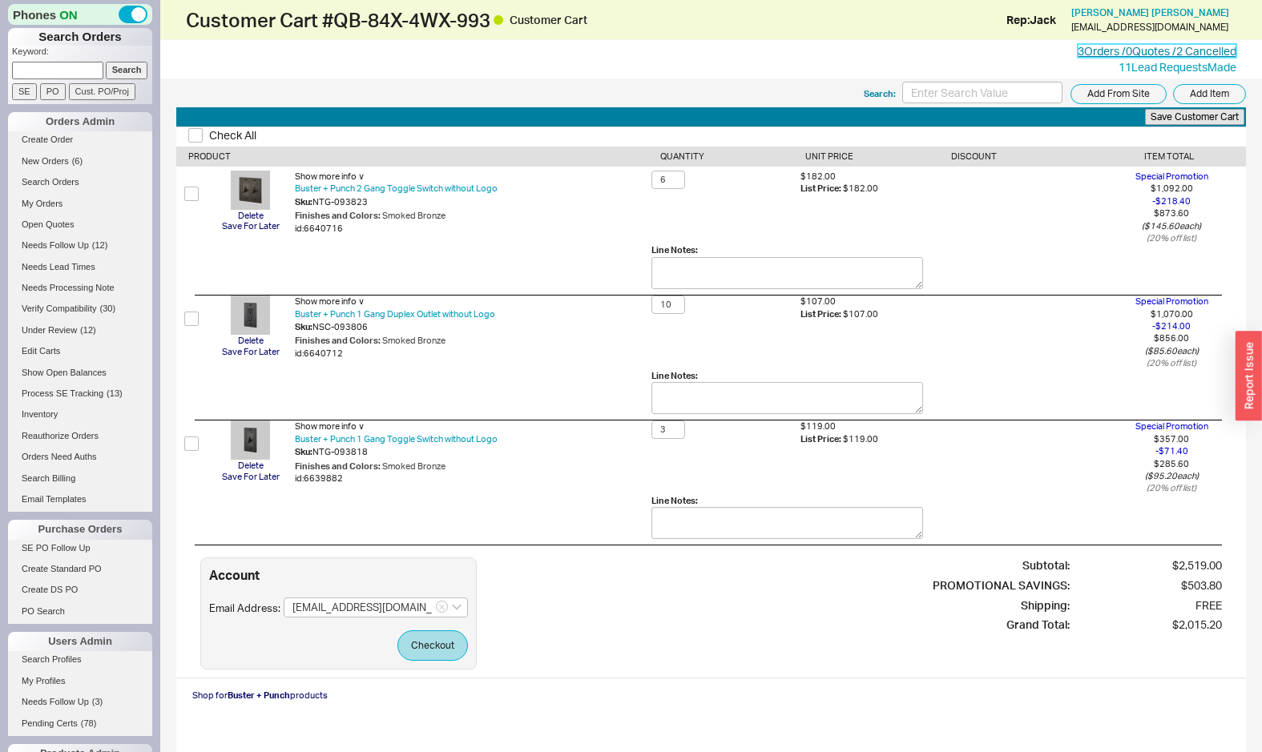
click at [1143, 48] on link "3 Orders / 0 Quotes / 2 Cancelled" at bounding box center [1157, 51] width 159 height 14
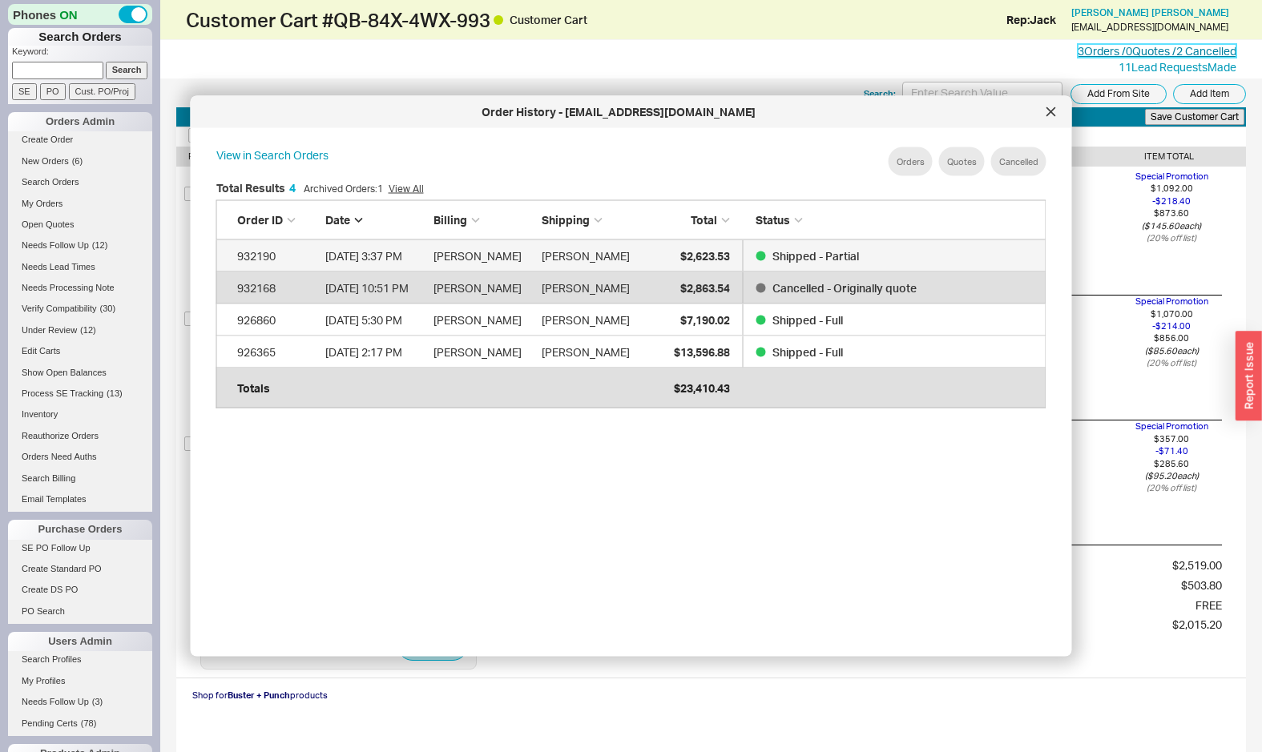
scroll to position [490, 856]
click at [1042, 108] on div at bounding box center [1051, 112] width 26 height 26
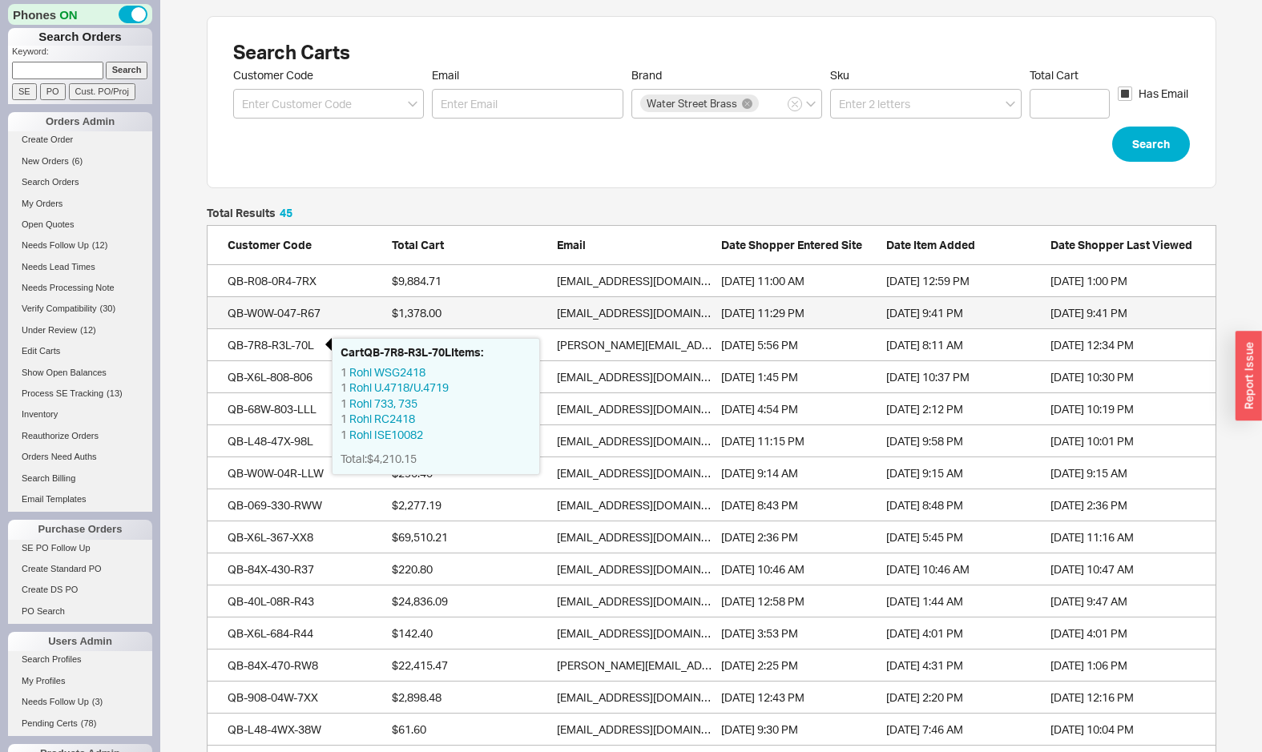
scroll to position [1500, 1010]
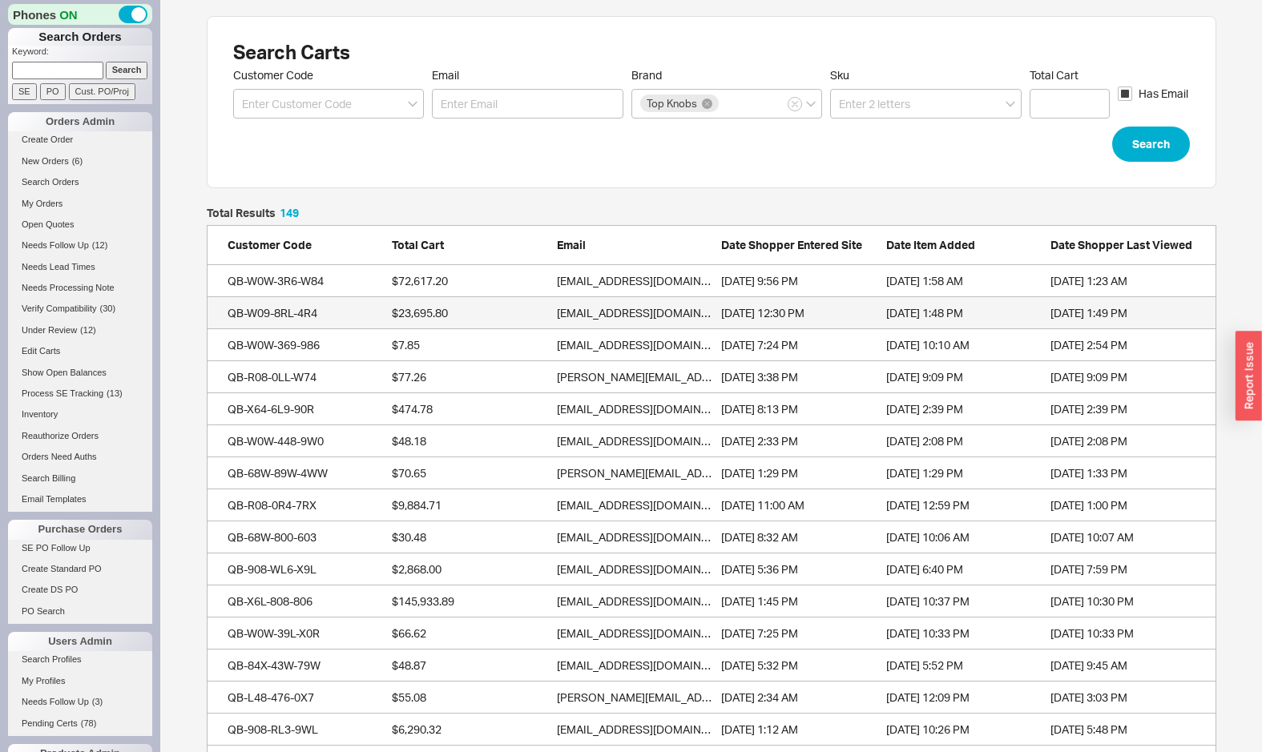
scroll to position [1, 0]
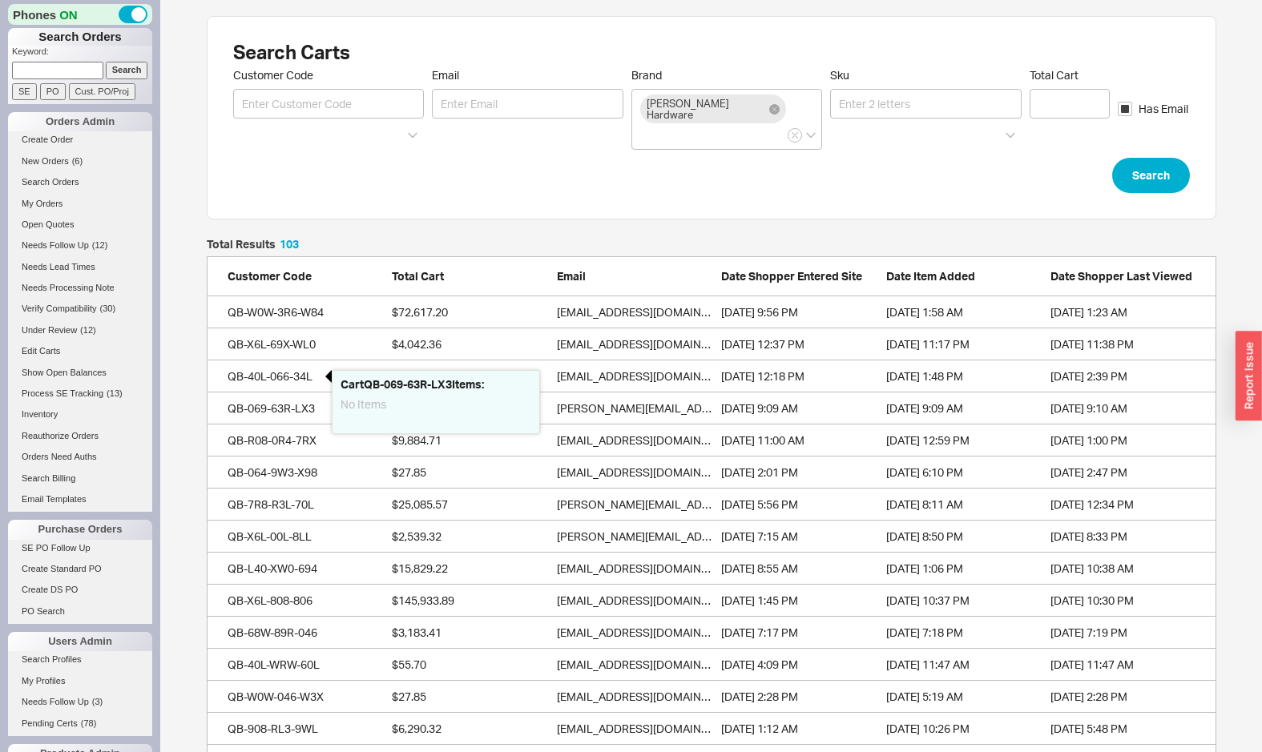
scroll to position [3359, 1010]
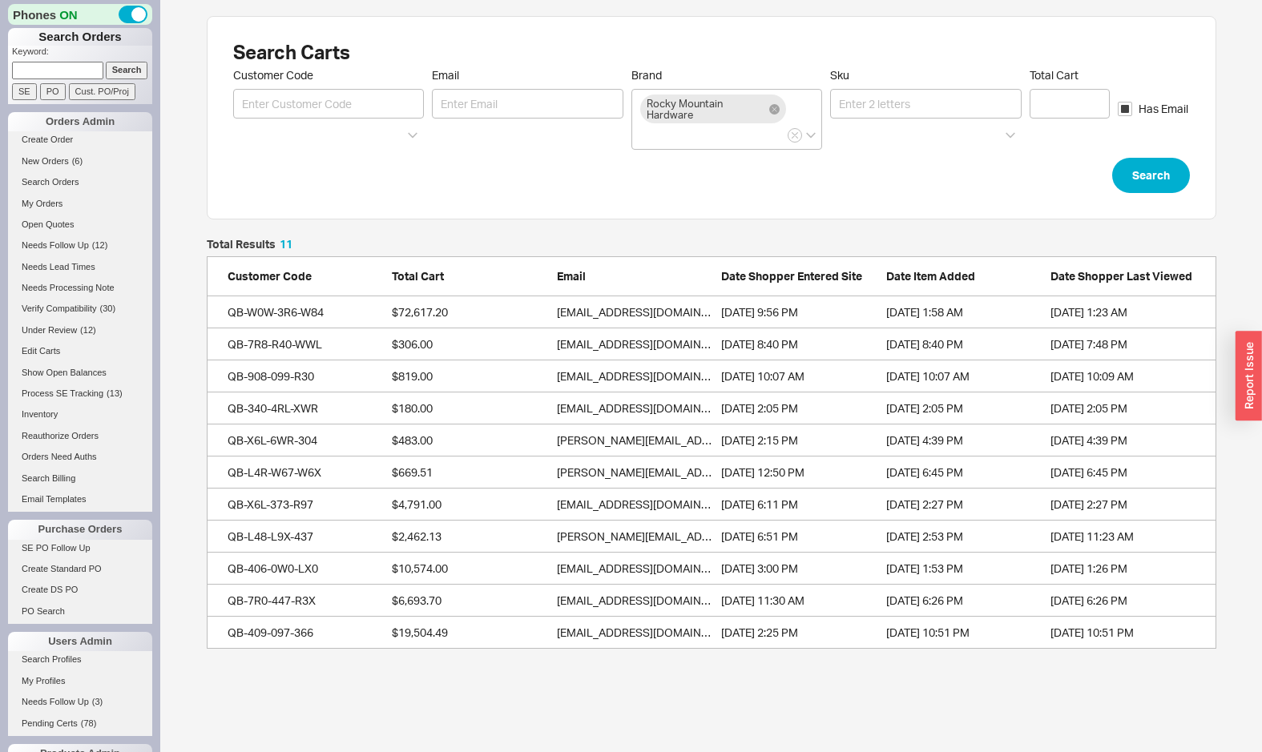
scroll to position [410, 1010]
click at [530, 186] on form "Customer Code Email Brand Rocky Mountain Hardware Sku Total Cart Has Email Sear…" at bounding box center [711, 130] width 957 height 125
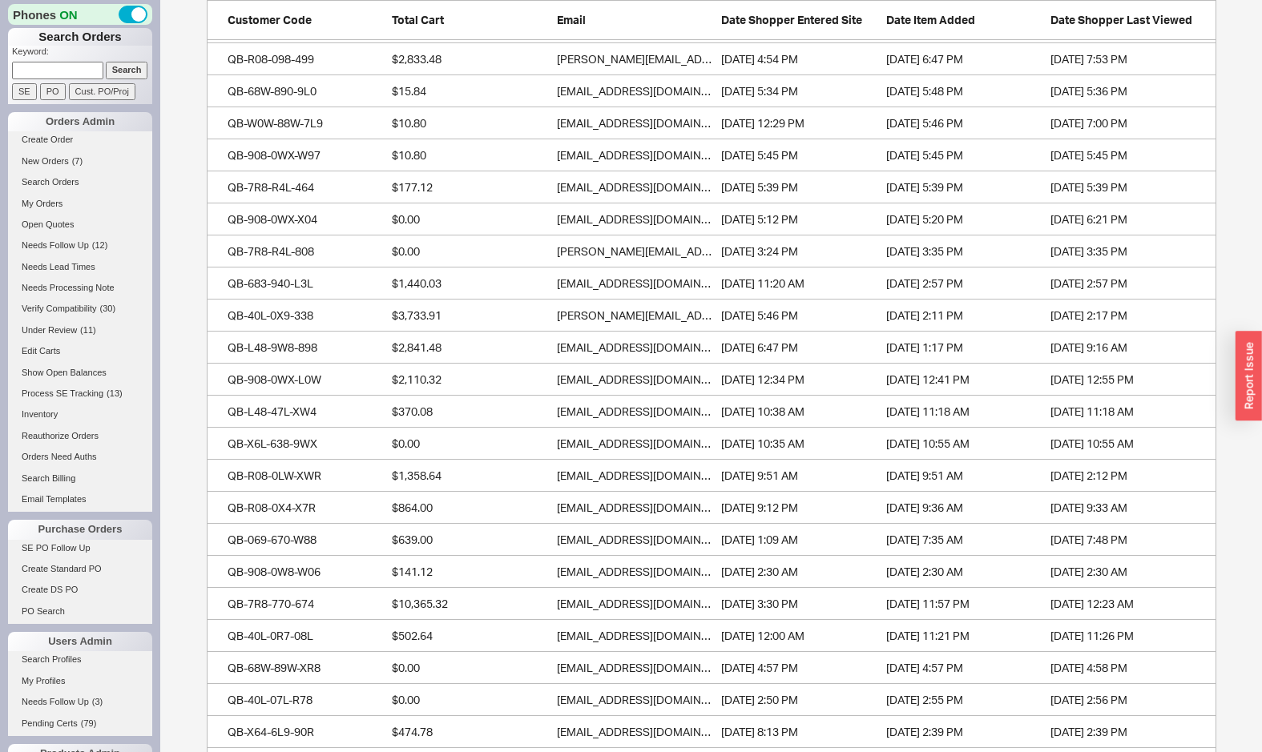
scroll to position [731, 0]
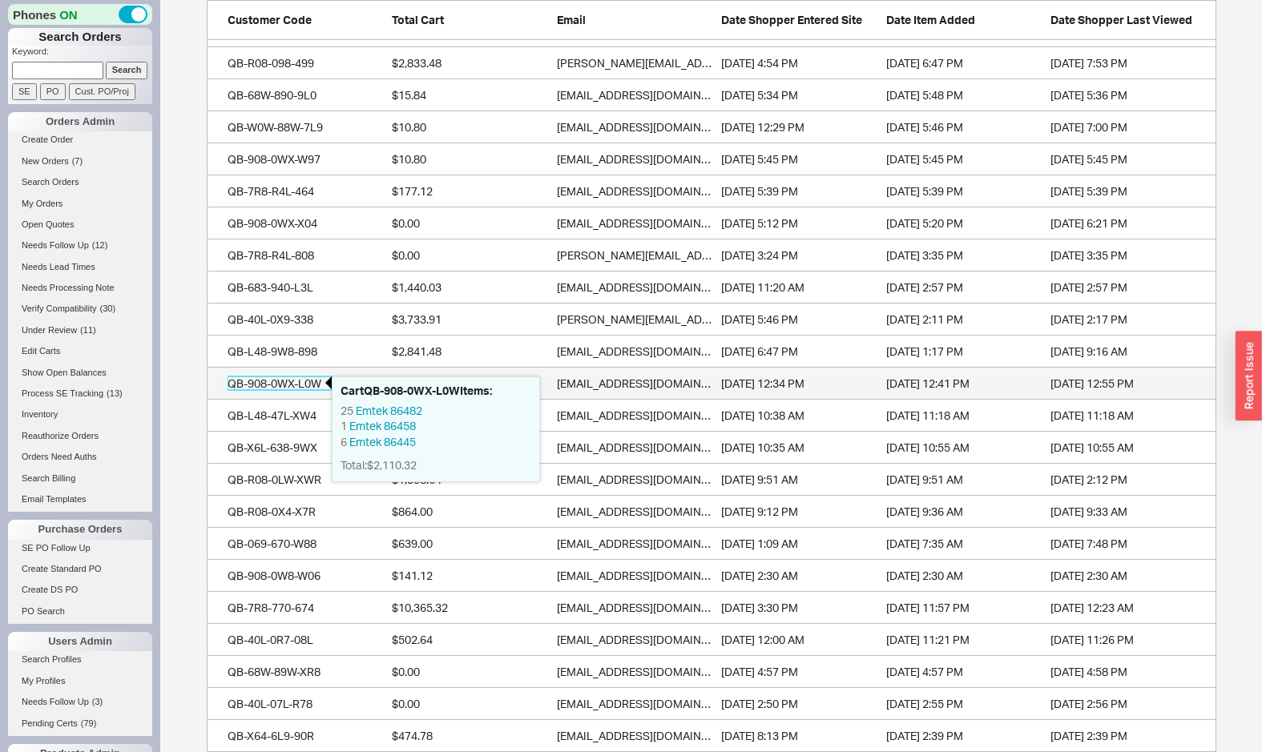
click at [263, 388] on div "QB-908-0WX-L0W" at bounding box center [280, 384] width 104 height 16
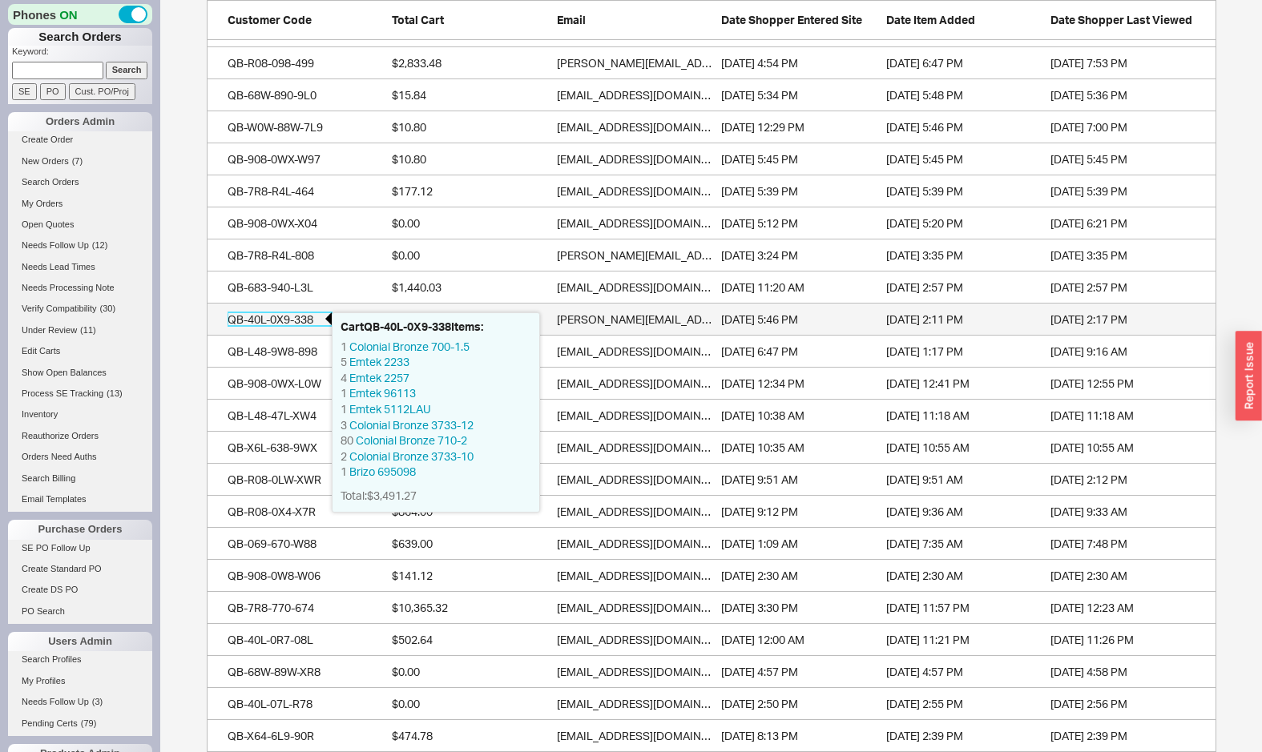
click at [275, 319] on div "QB-40L-0X9-338" at bounding box center [280, 320] width 104 height 16
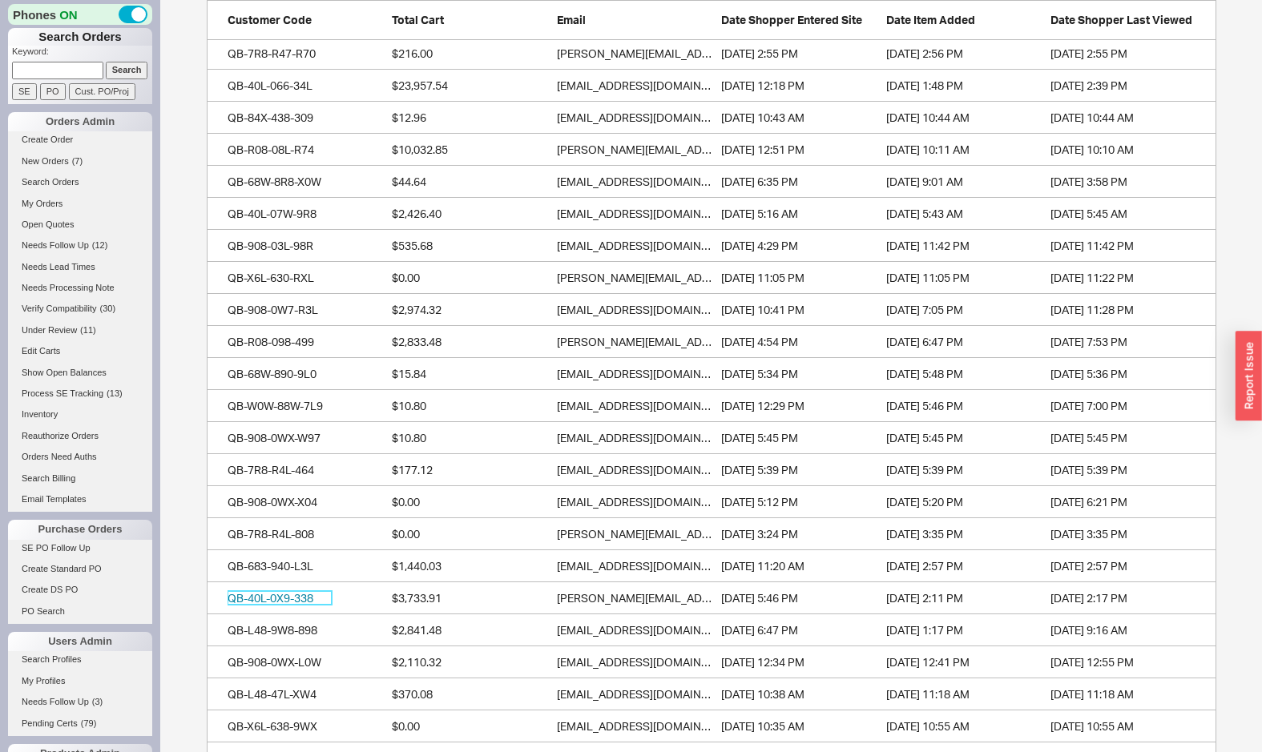
scroll to position [437, 0]
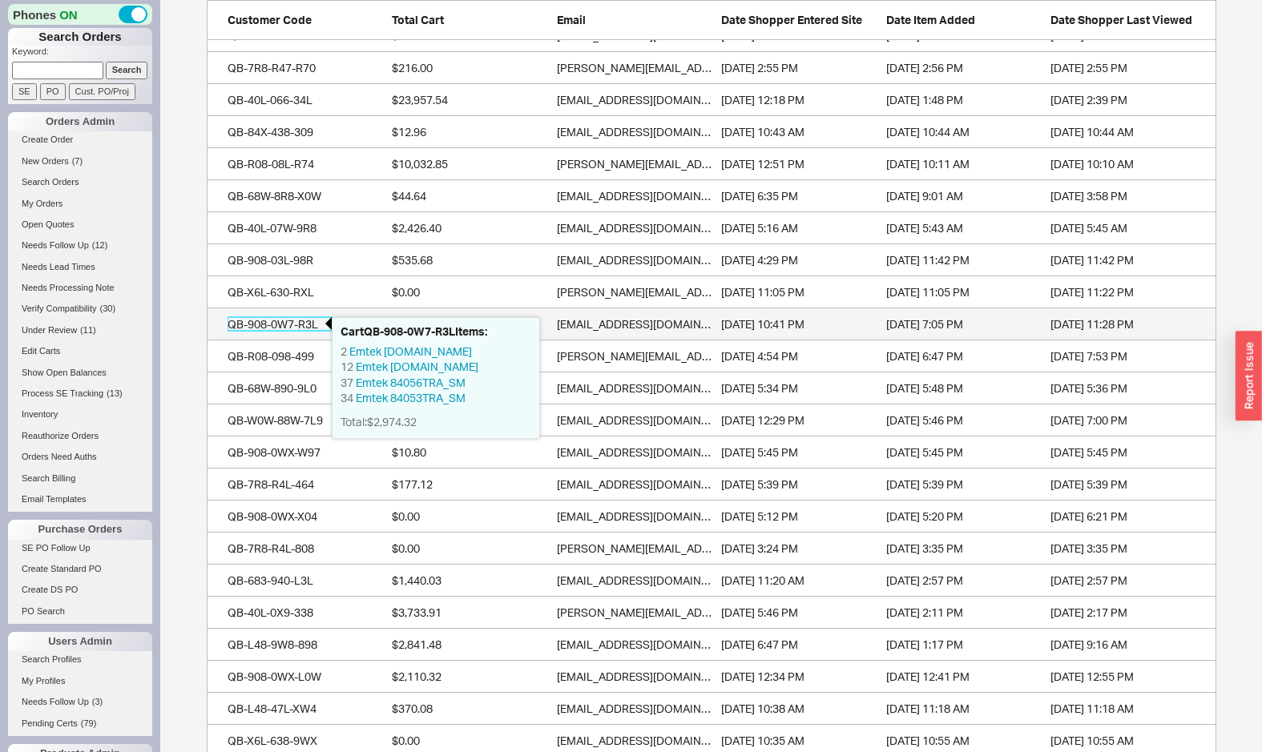
click at [284, 319] on div "QB-908-0W7-R3L" at bounding box center [280, 324] width 104 height 16
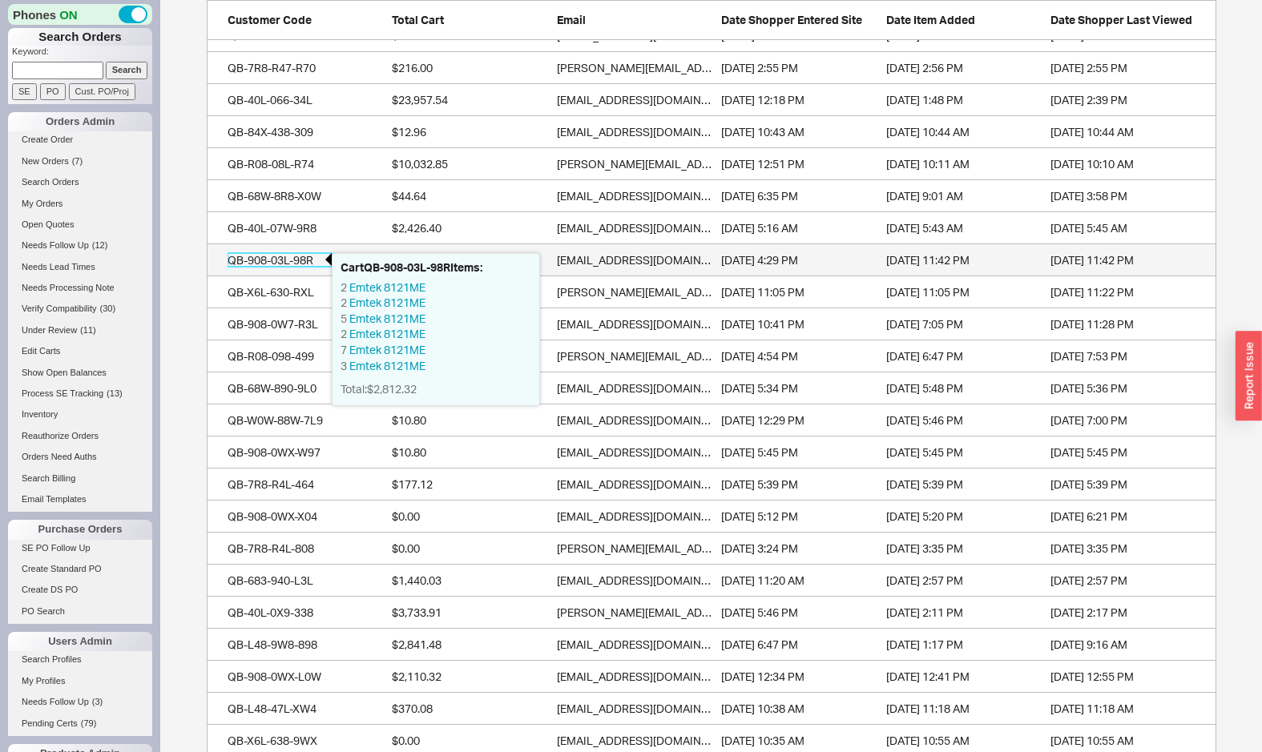
click at [286, 259] on div "QB-908-03L-98R" at bounding box center [280, 260] width 104 height 16
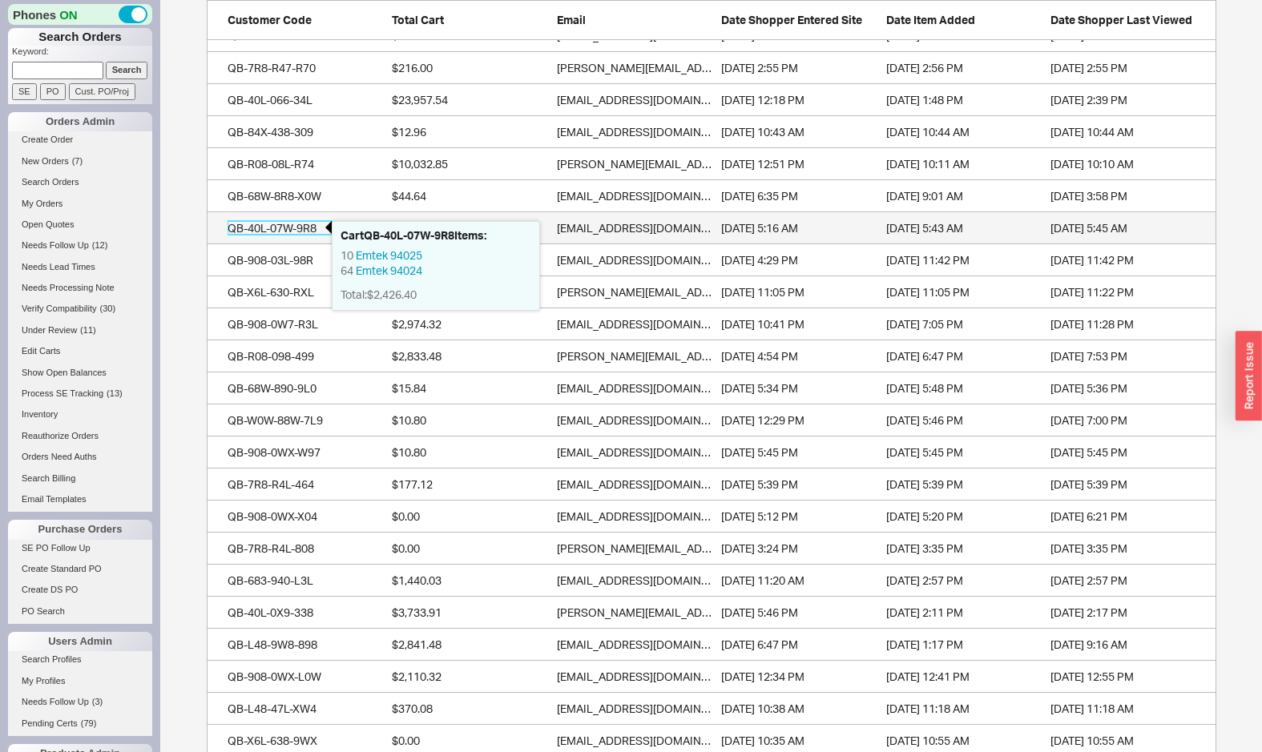
click at [282, 233] on div "QB-40L-07W-9R8" at bounding box center [280, 228] width 104 height 16
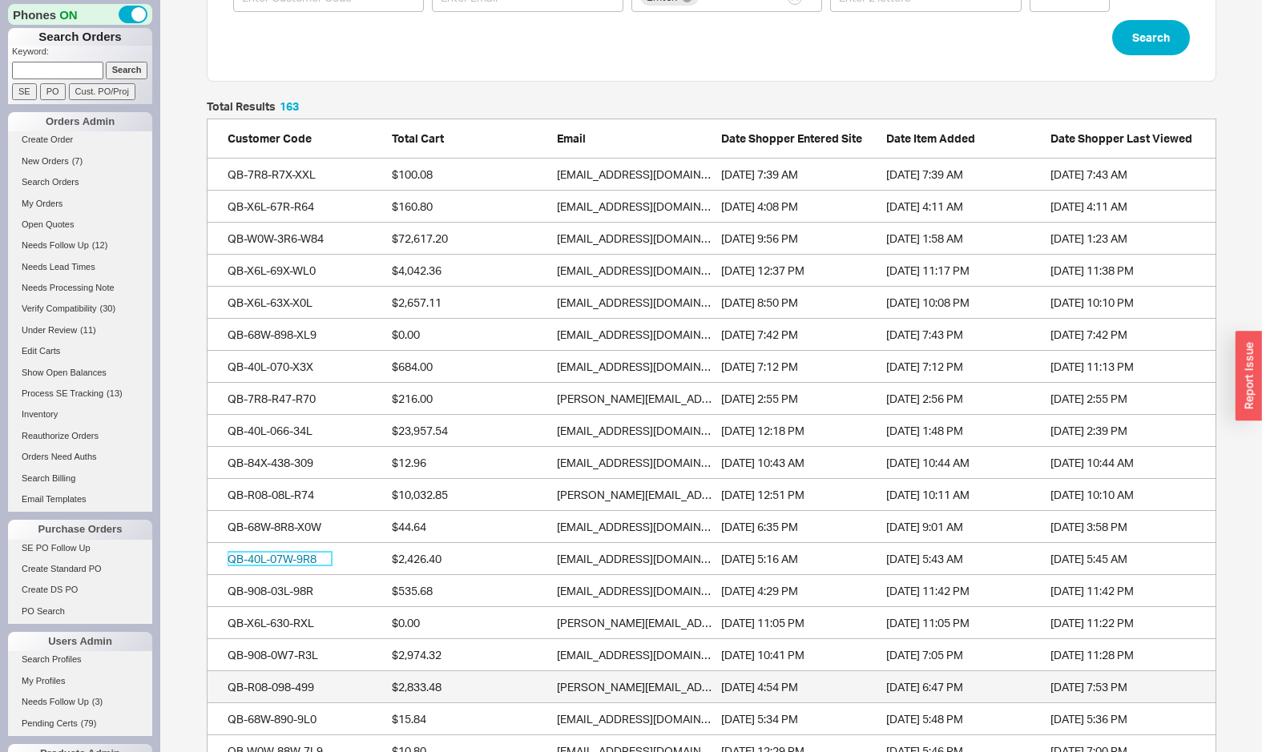
scroll to position [103, 0]
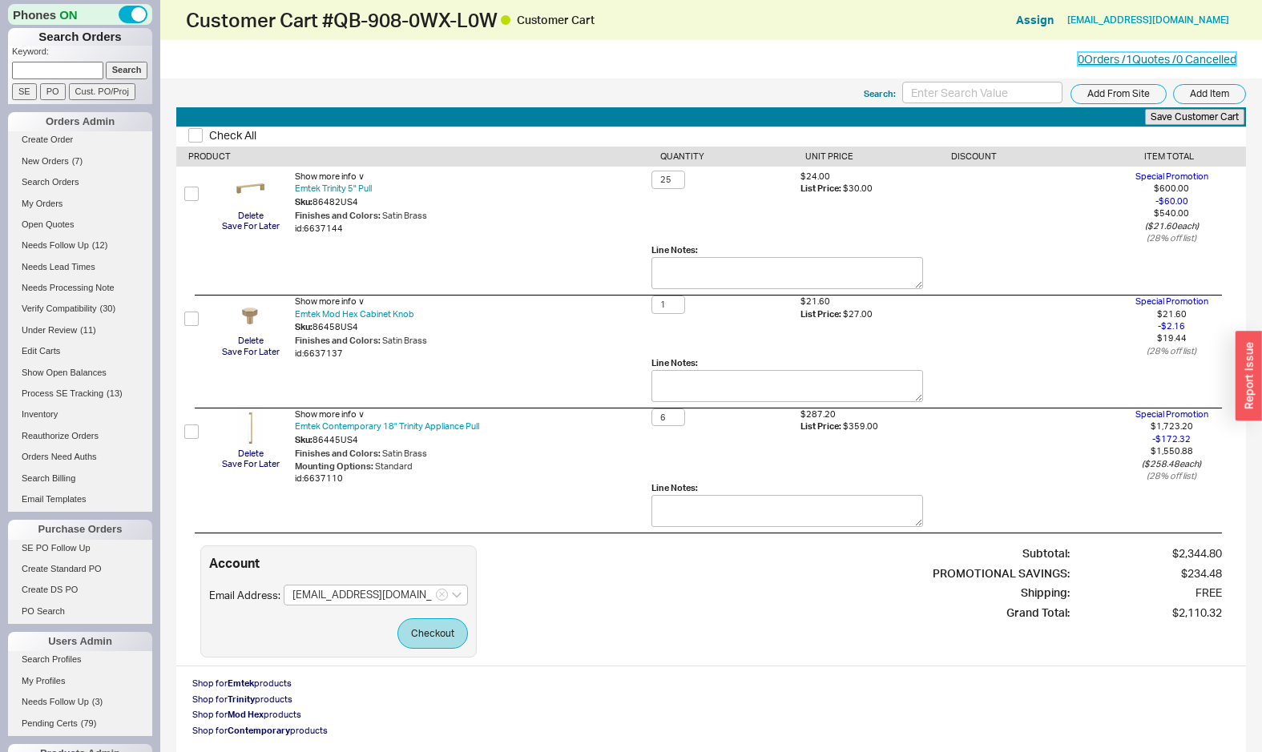
click at [1105, 63] on link "0 Orders / 1 Quotes / 0 Cancelled" at bounding box center [1157, 59] width 159 height 14
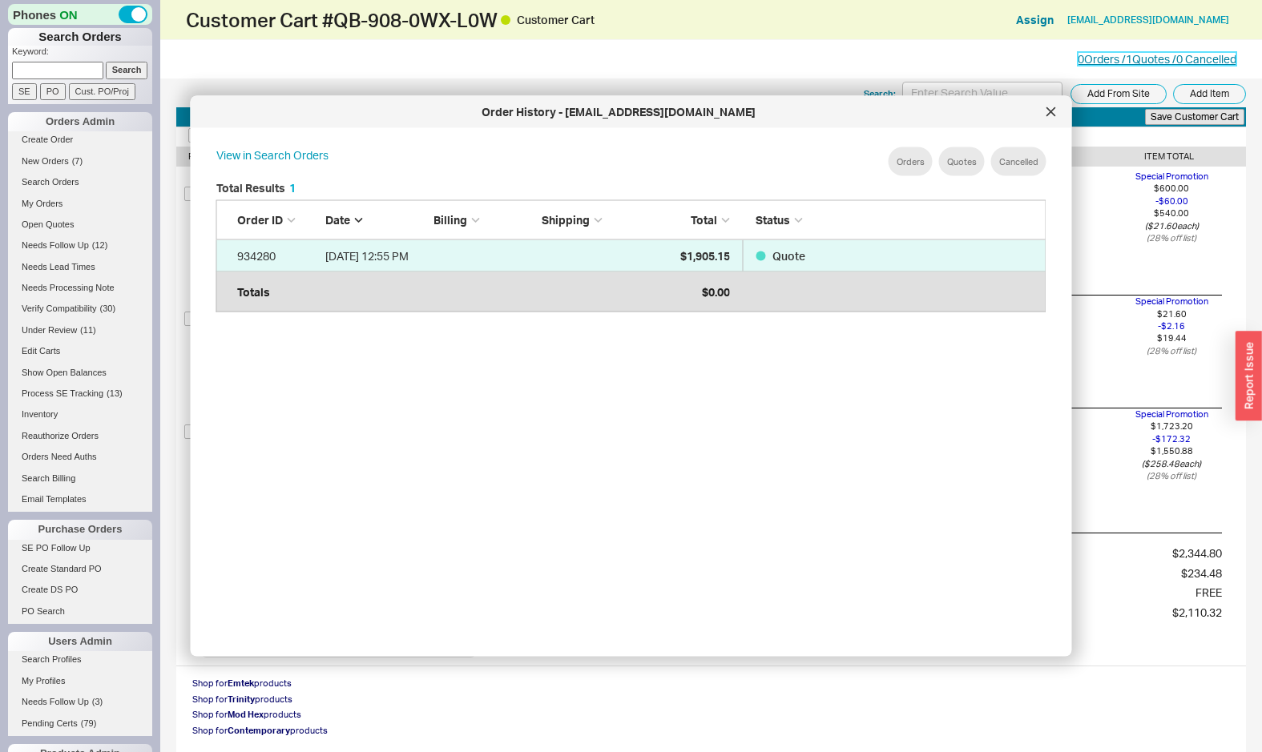
scroll to position [490, 856]
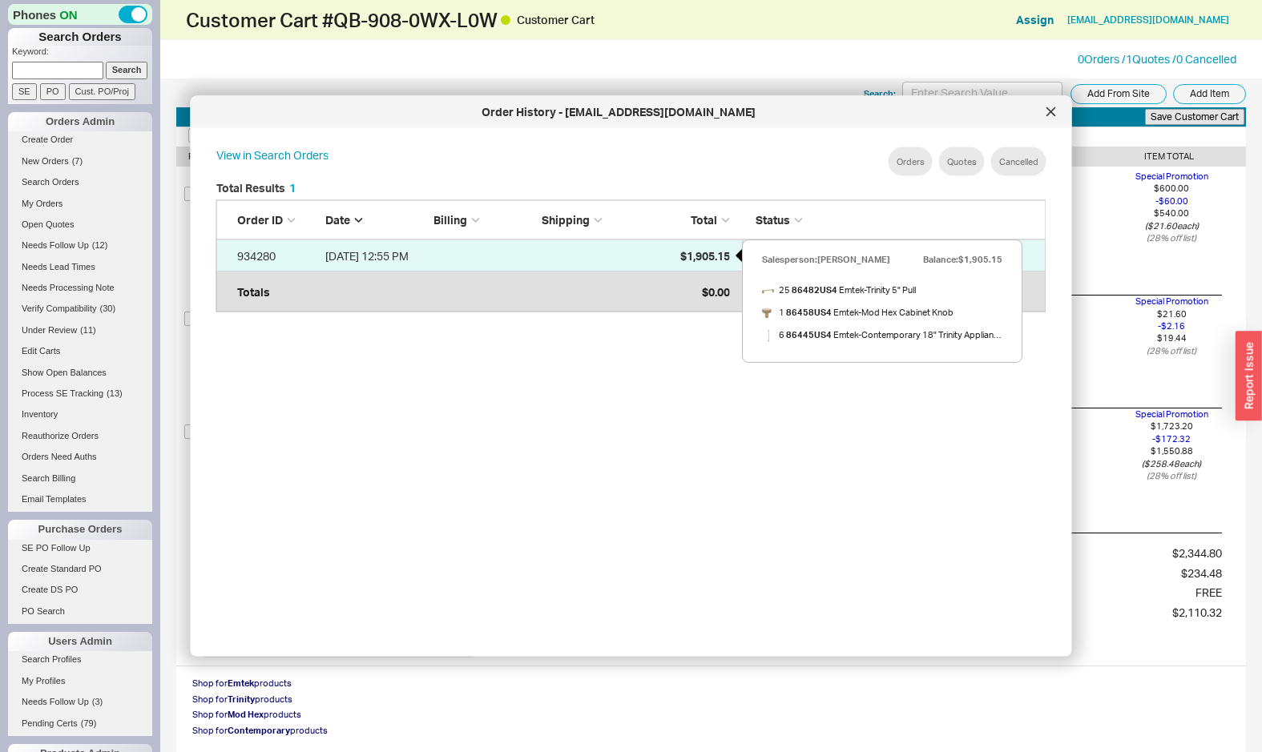
click at [672, 254] on div "$1,905.15" at bounding box center [690, 256] width 80 height 32
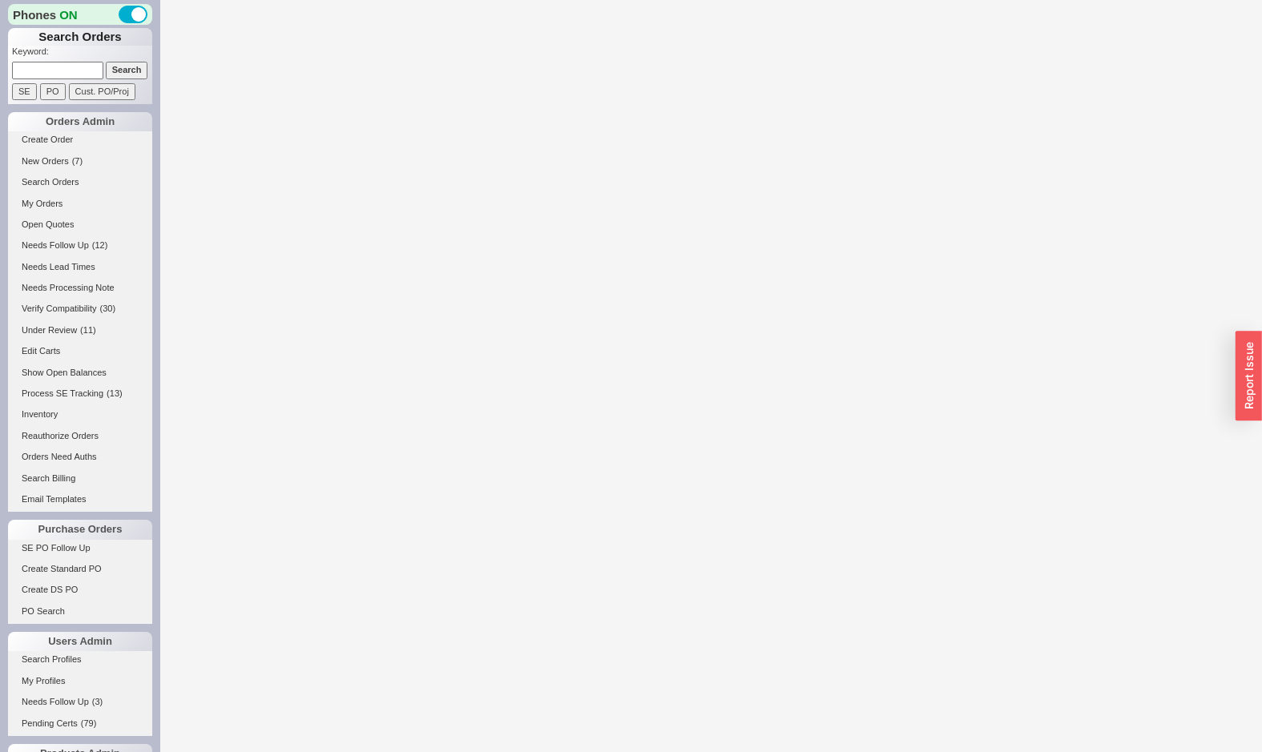
select select "LOW"
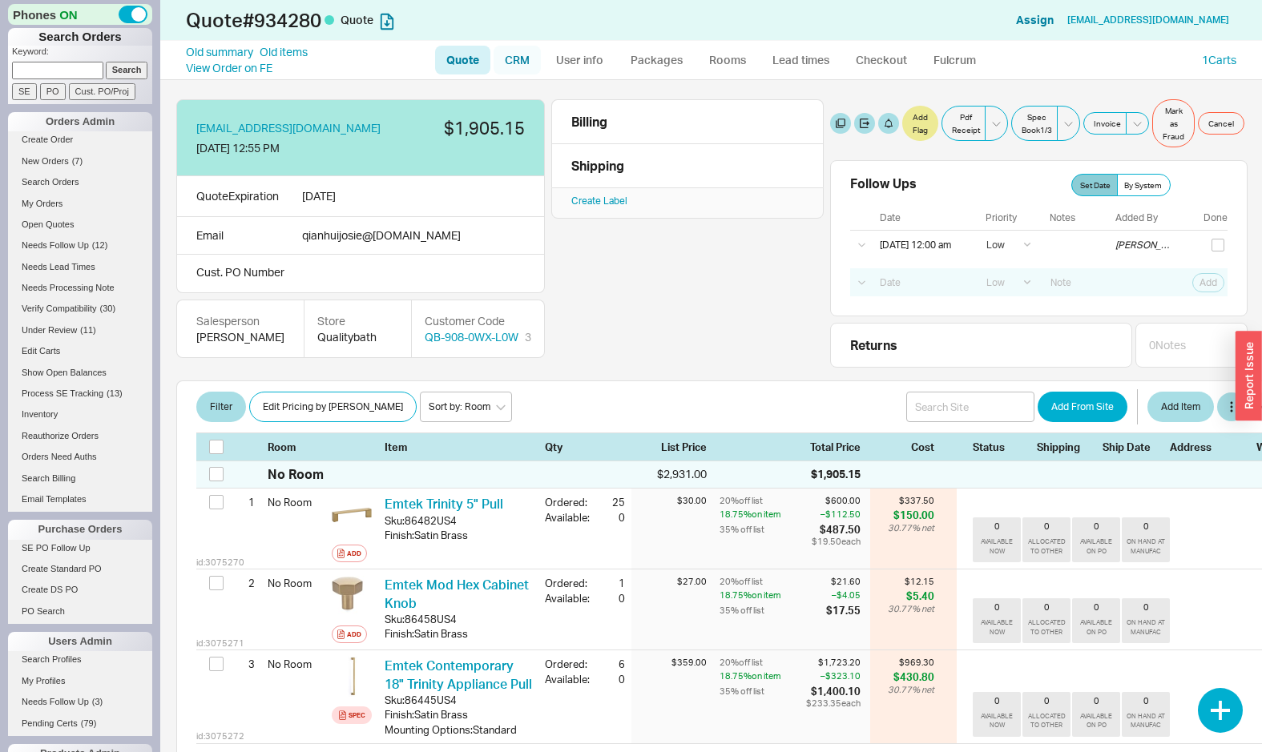
drag, startPoint x: 530, startPoint y: 52, endPoint x: 531, endPoint y: 74, distance: 21.6
click at [530, 52] on link "CRM" at bounding box center [517, 60] width 47 height 29
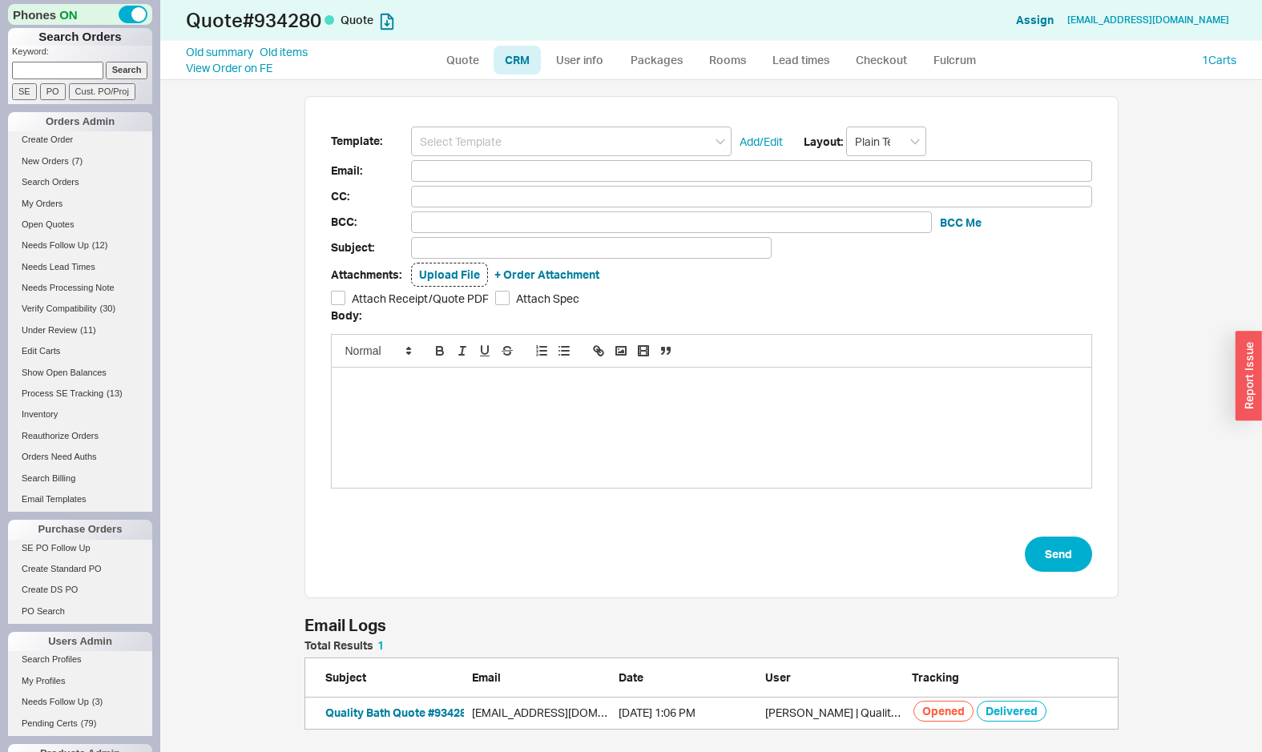
scroll to position [90, 814]
click at [368, 710] on button "Quality Bath Quote #934280" at bounding box center [398, 713] width 147 height 16
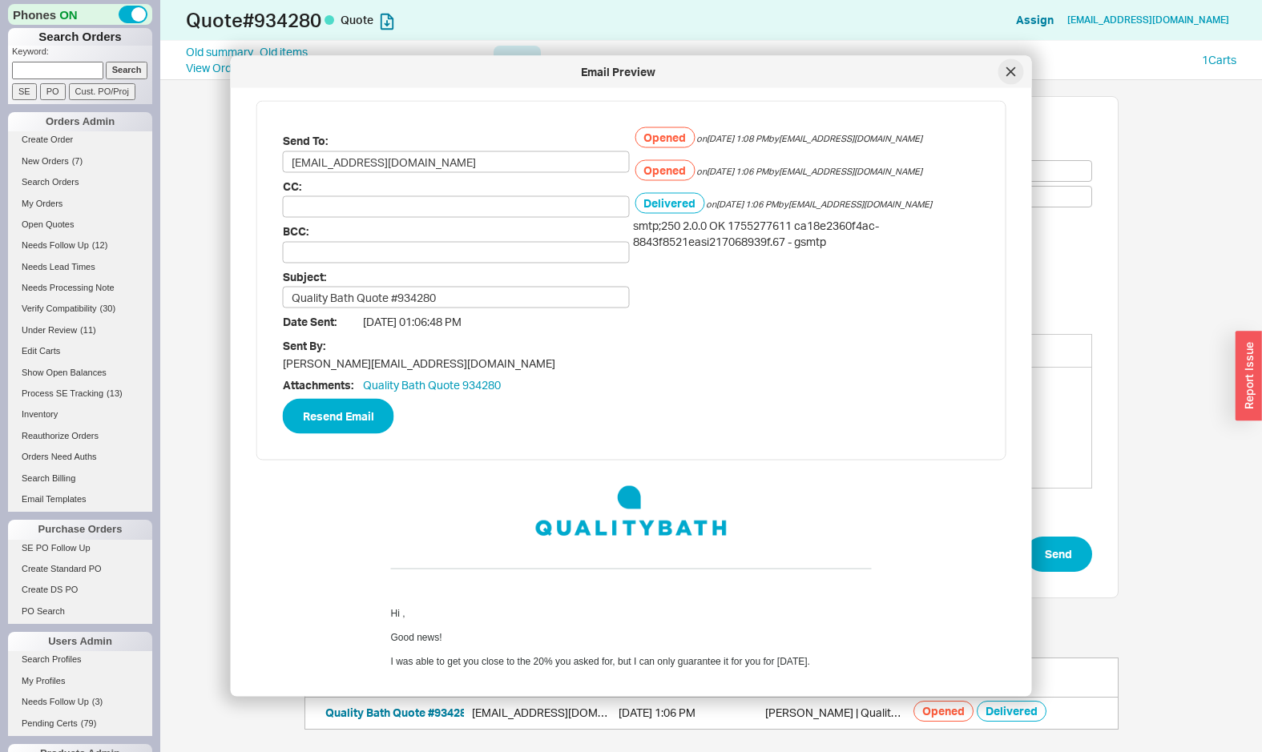
click at [1007, 70] on icon at bounding box center [1011, 72] width 10 height 10
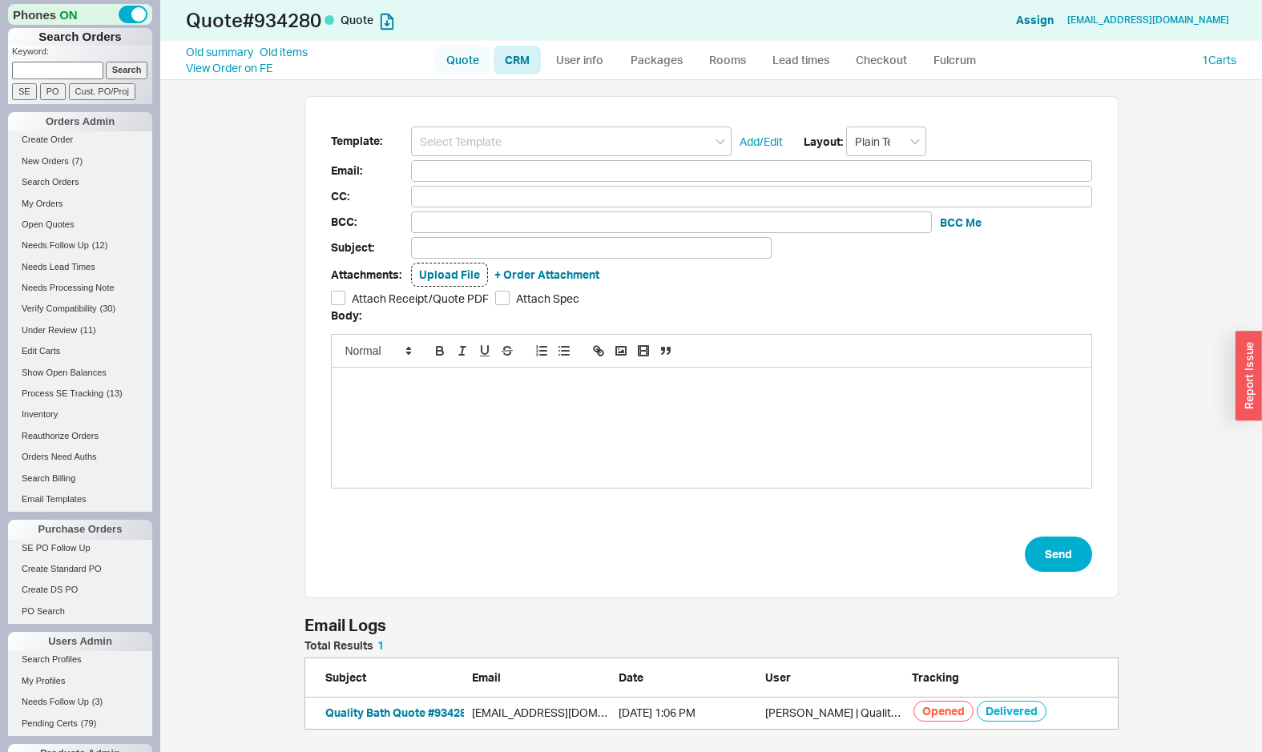
click at [469, 52] on link "Quote" at bounding box center [462, 60] width 55 height 29
select select "LOW"
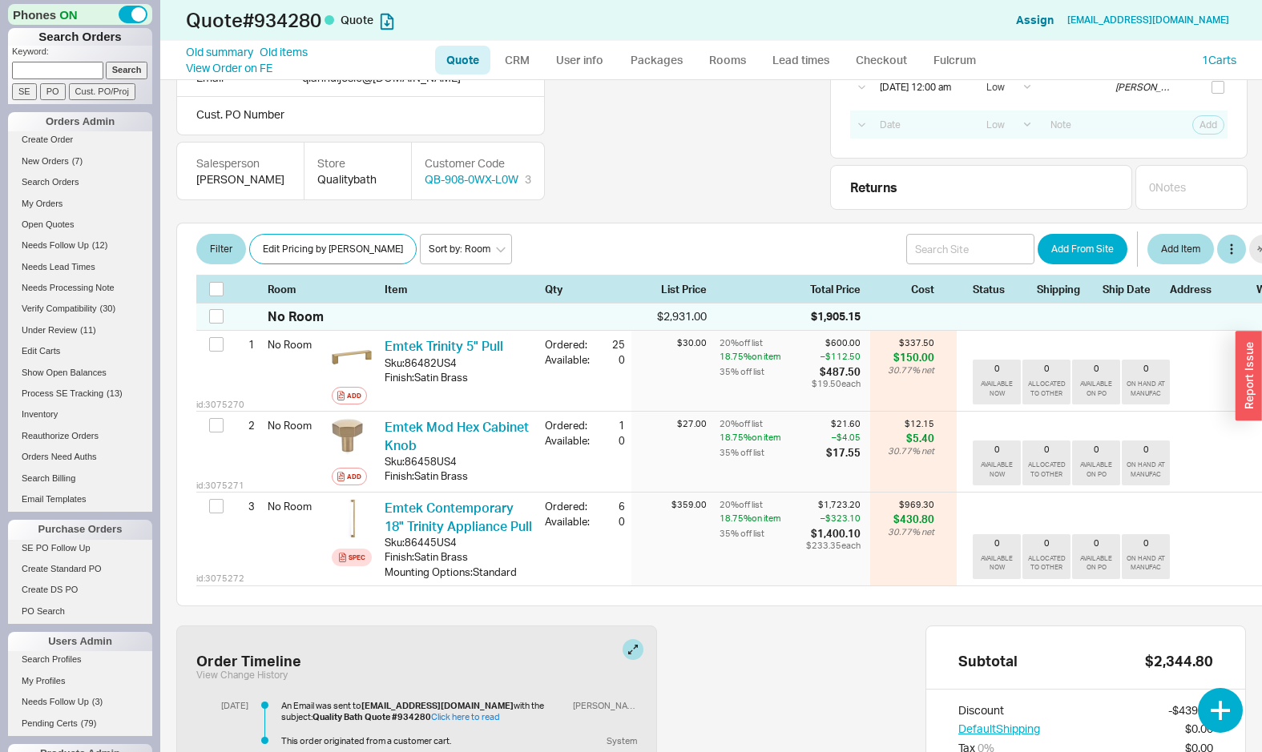
scroll to position [166, 0]
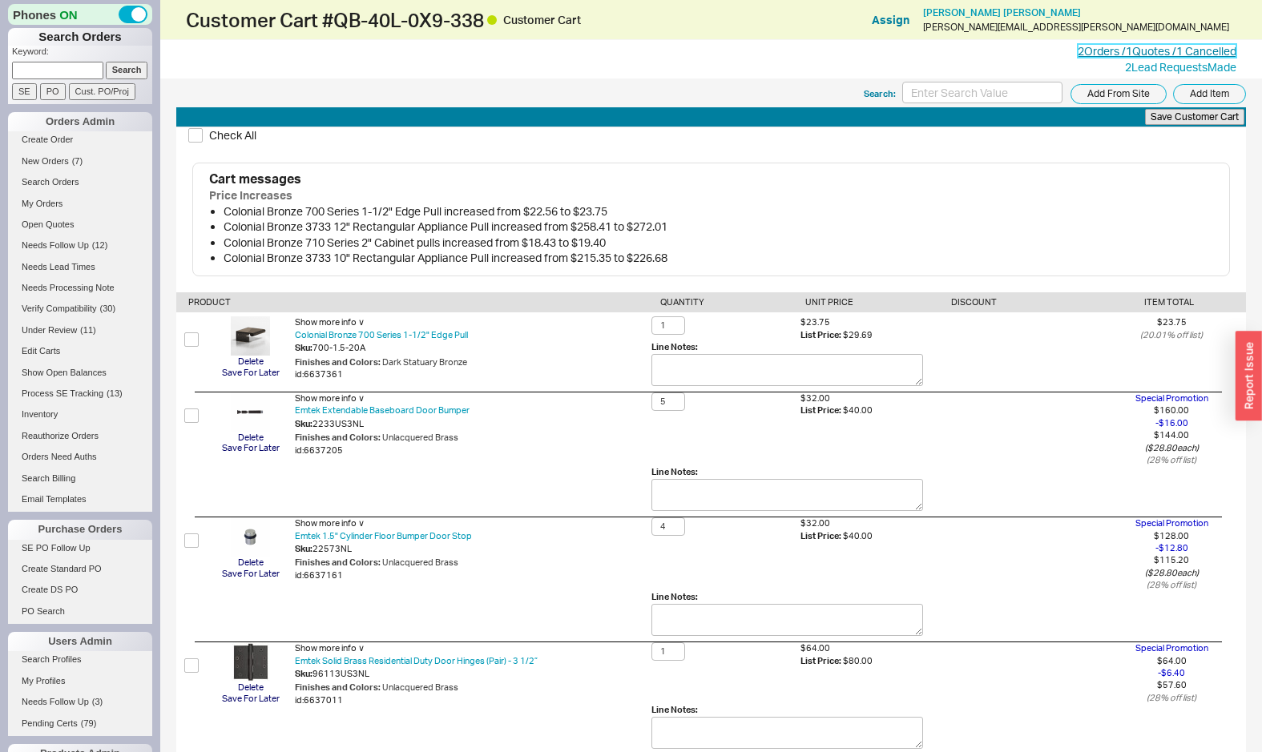
click at [1143, 53] on link "2 Orders / 1 Quotes / 1 Cancelled" at bounding box center [1157, 51] width 159 height 14
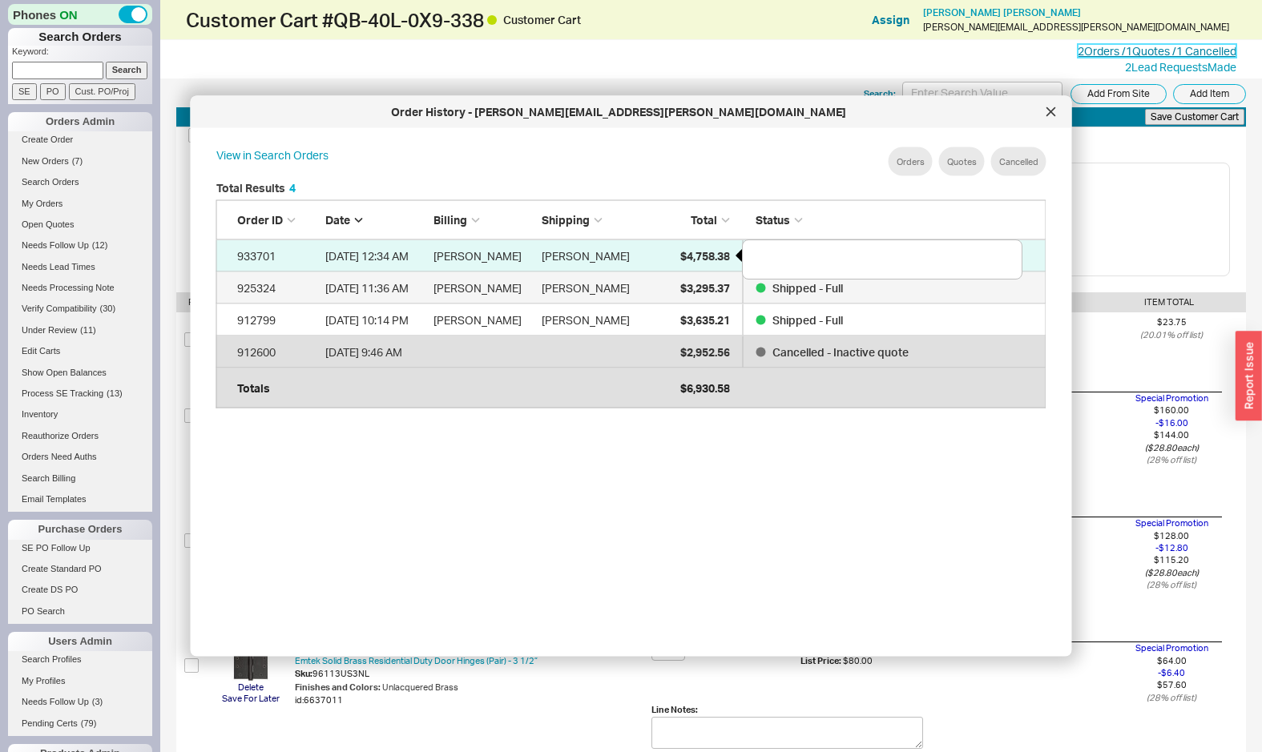
scroll to position [490, 856]
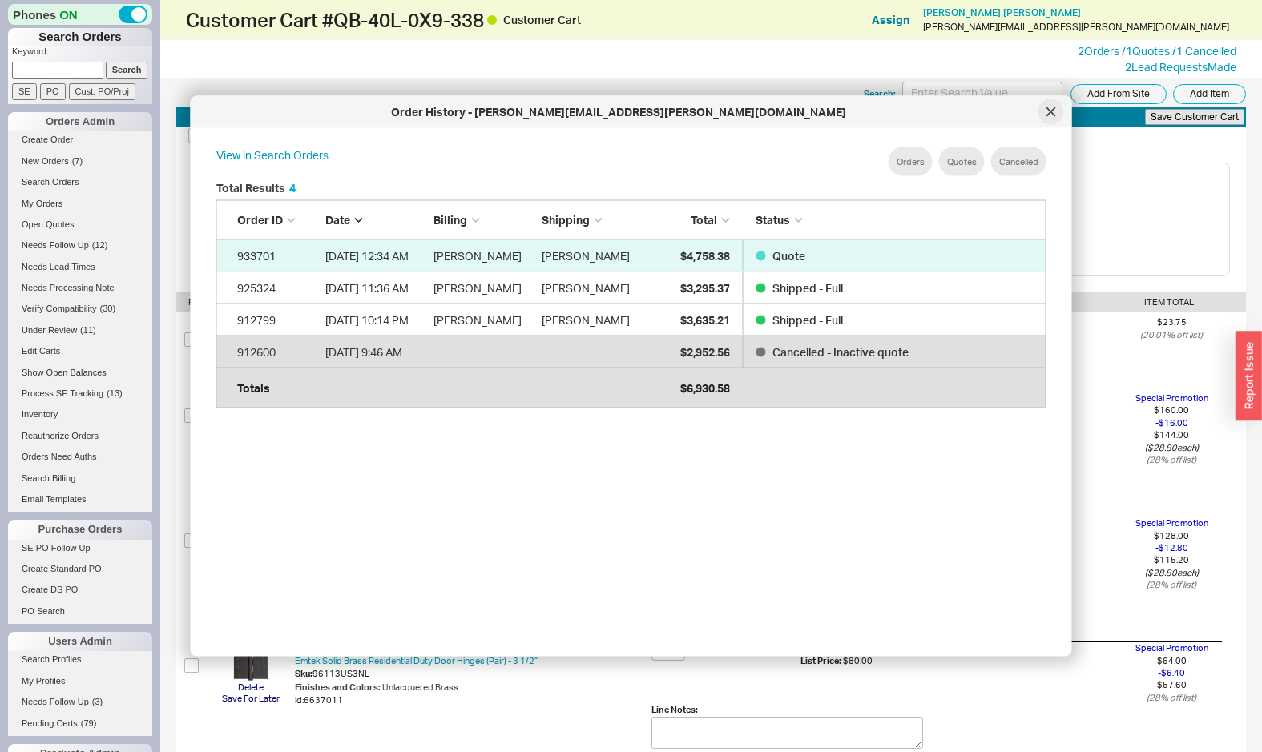
click at [1039, 112] on div at bounding box center [1051, 112] width 26 height 26
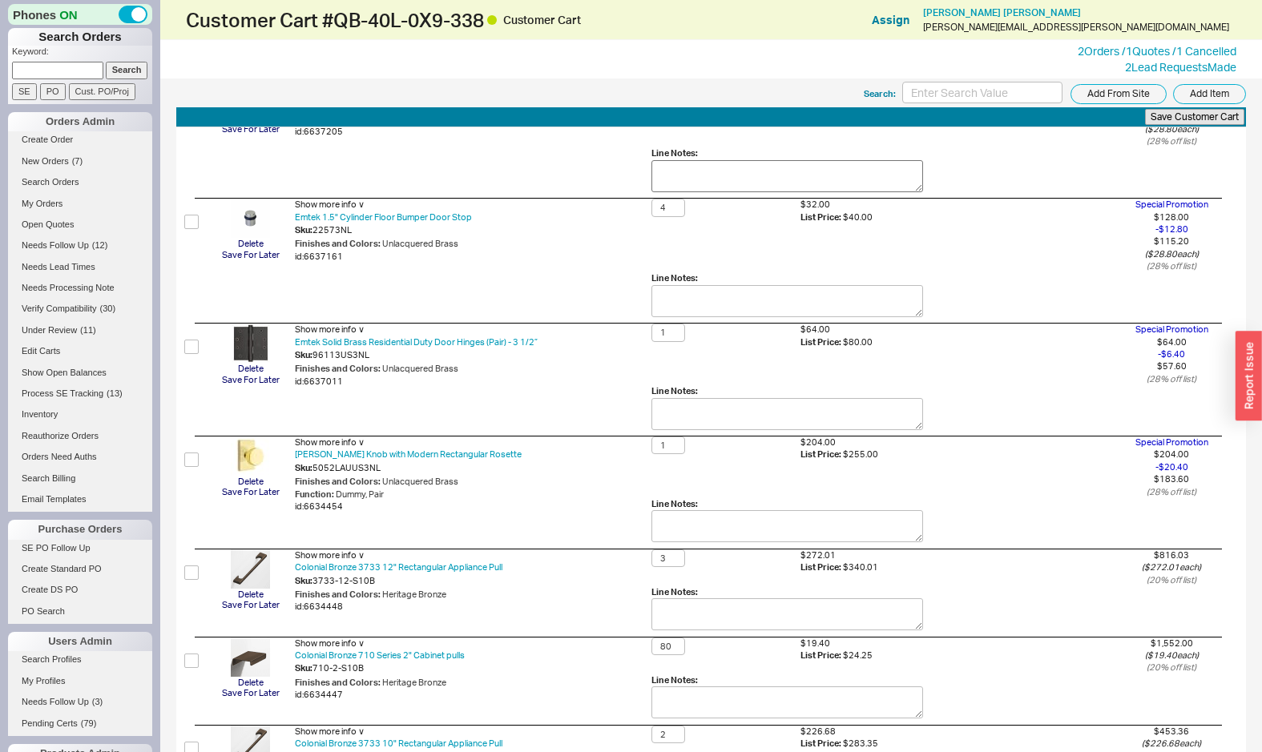
scroll to position [0, 0]
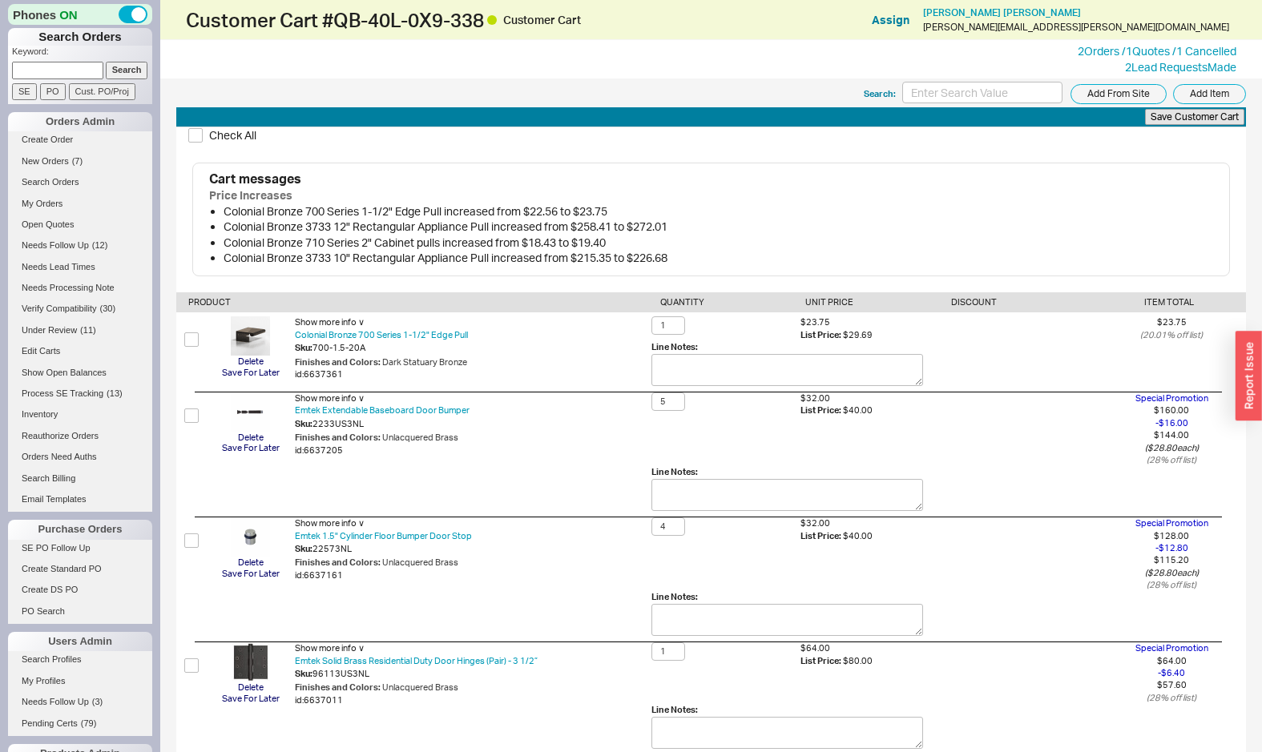
click at [875, 262] on li "Colonial Bronze 3733 10" Rectangular Appliance Pull increased from $215.35 to $…" at bounding box center [719, 258] width 990 height 16
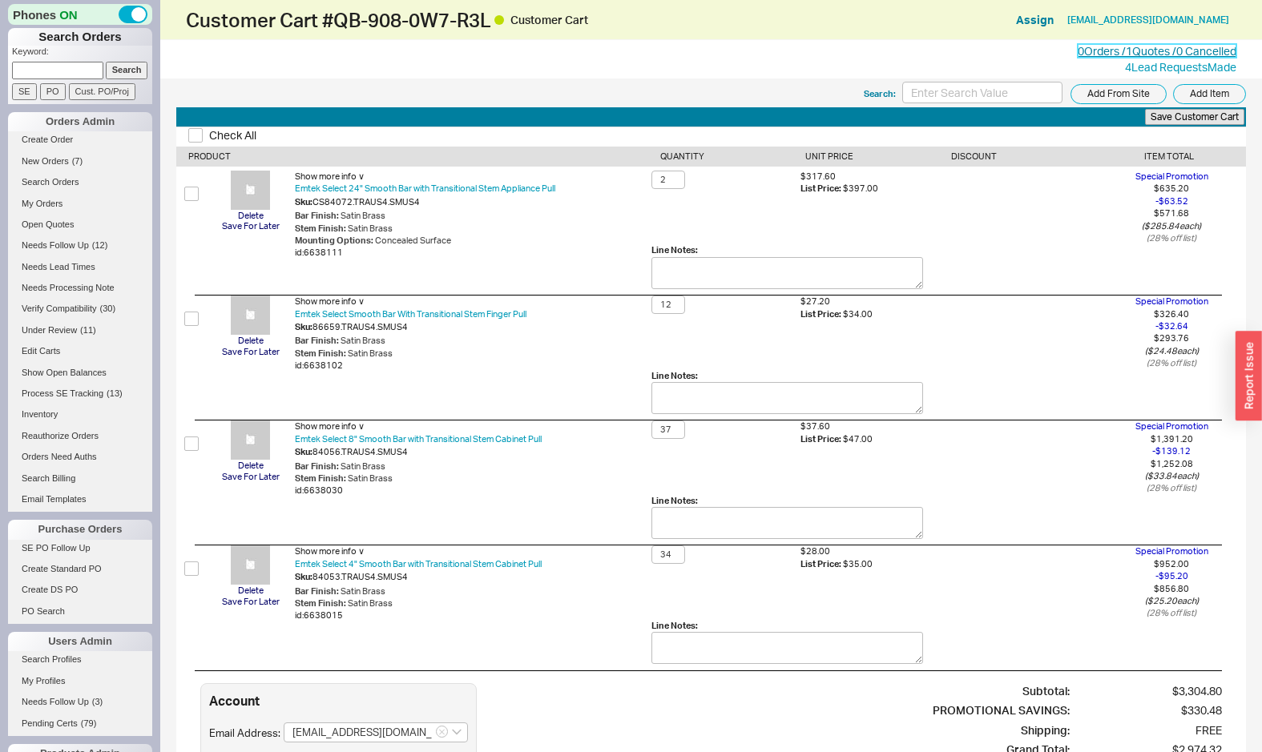
click at [1095, 48] on link "0 Orders / 1 Quotes / 0 Cancelled" at bounding box center [1157, 51] width 159 height 14
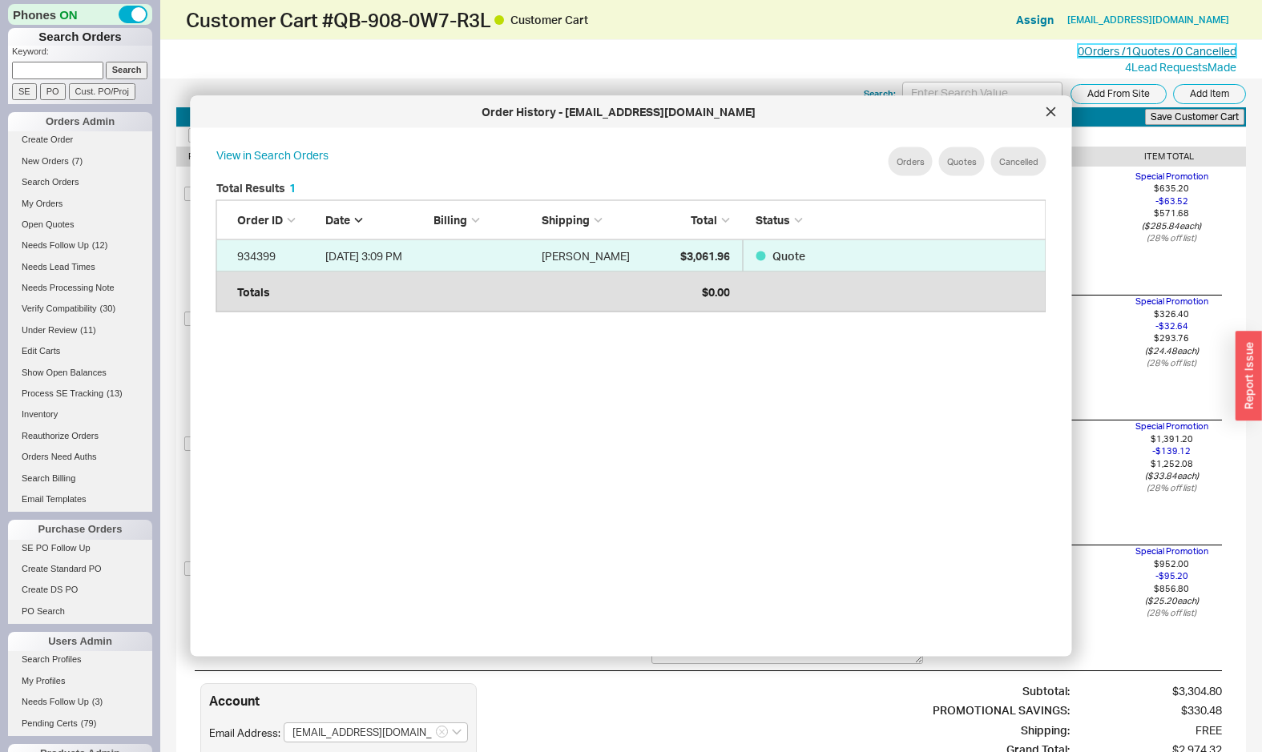
scroll to position [490, 856]
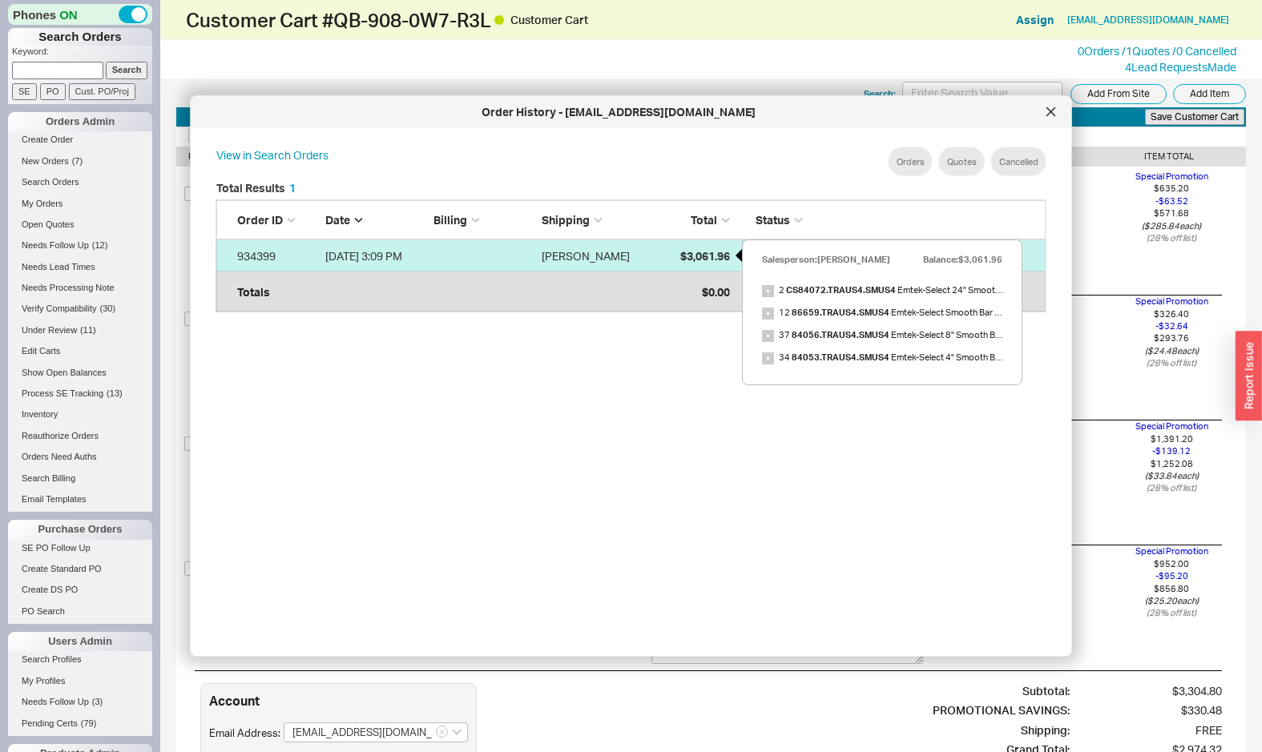
click at [699, 256] on span "$3,061.96" at bounding box center [705, 255] width 50 height 14
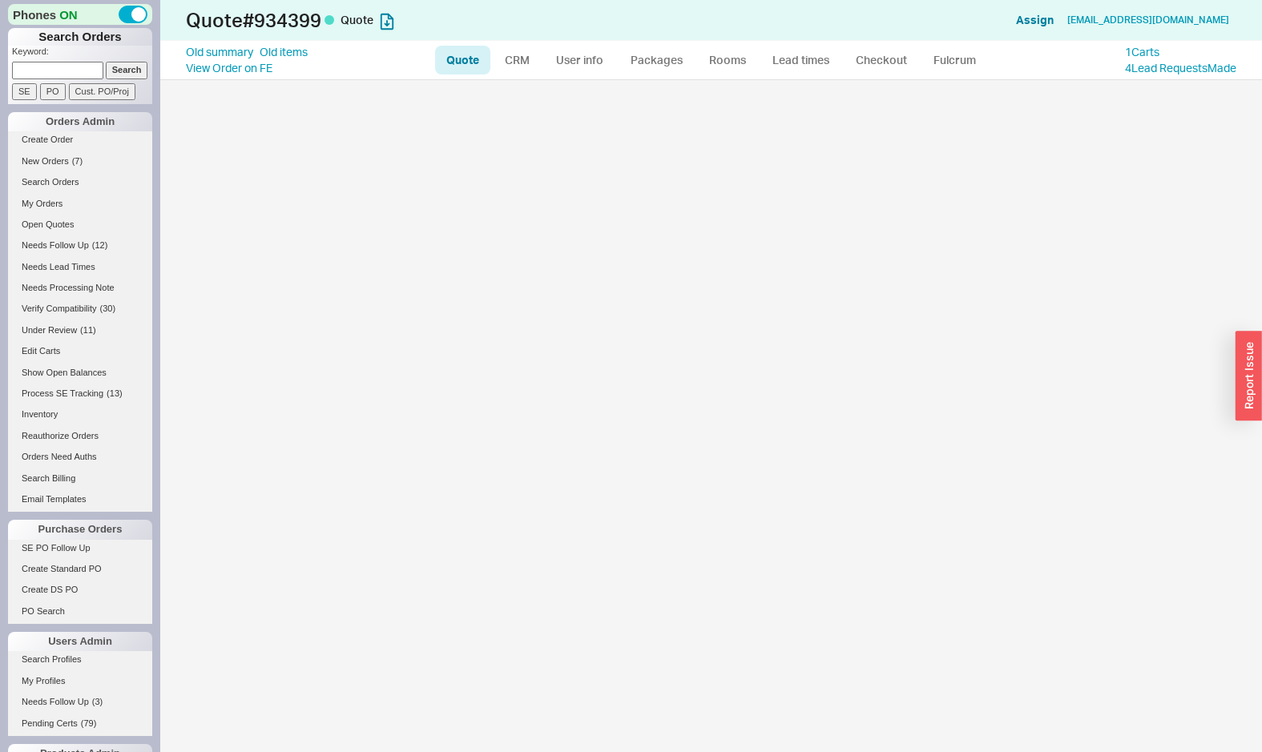
select select "LOW"
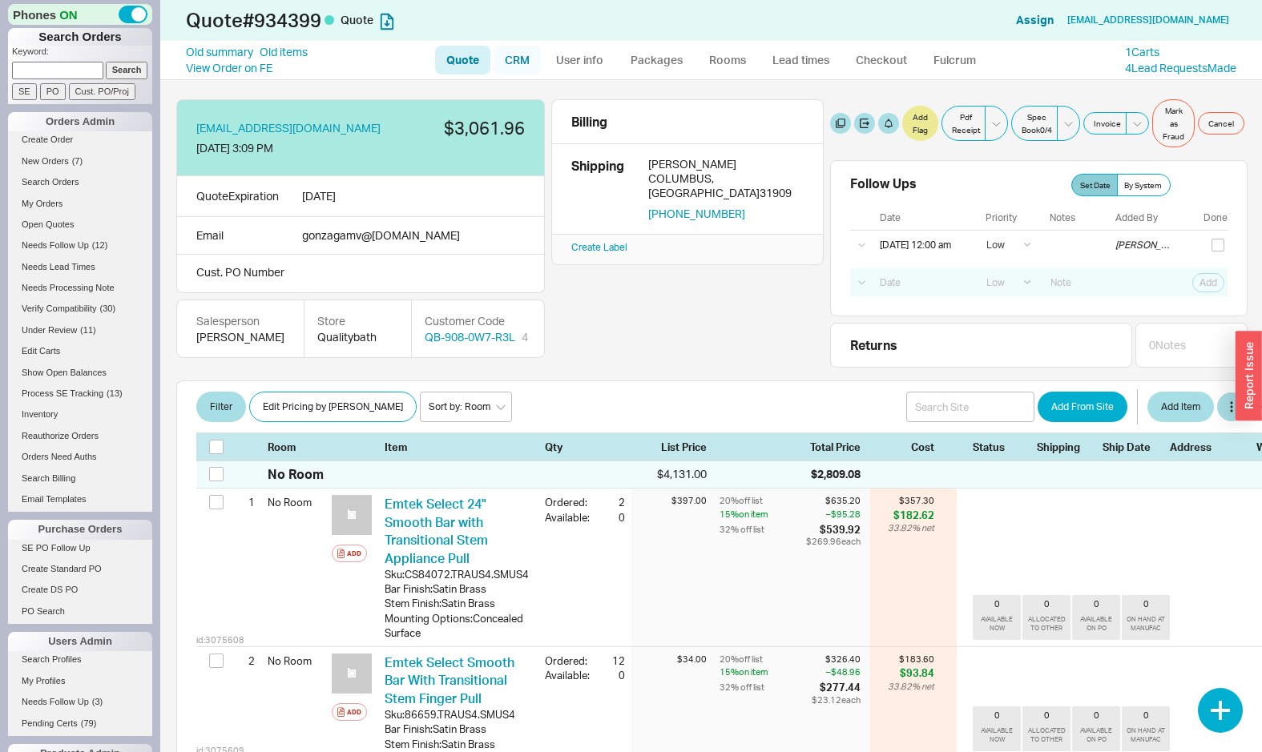
drag, startPoint x: 523, startPoint y: 54, endPoint x: 531, endPoint y: 57, distance: 8.6
click at [523, 54] on link "CRM" at bounding box center [517, 60] width 47 height 29
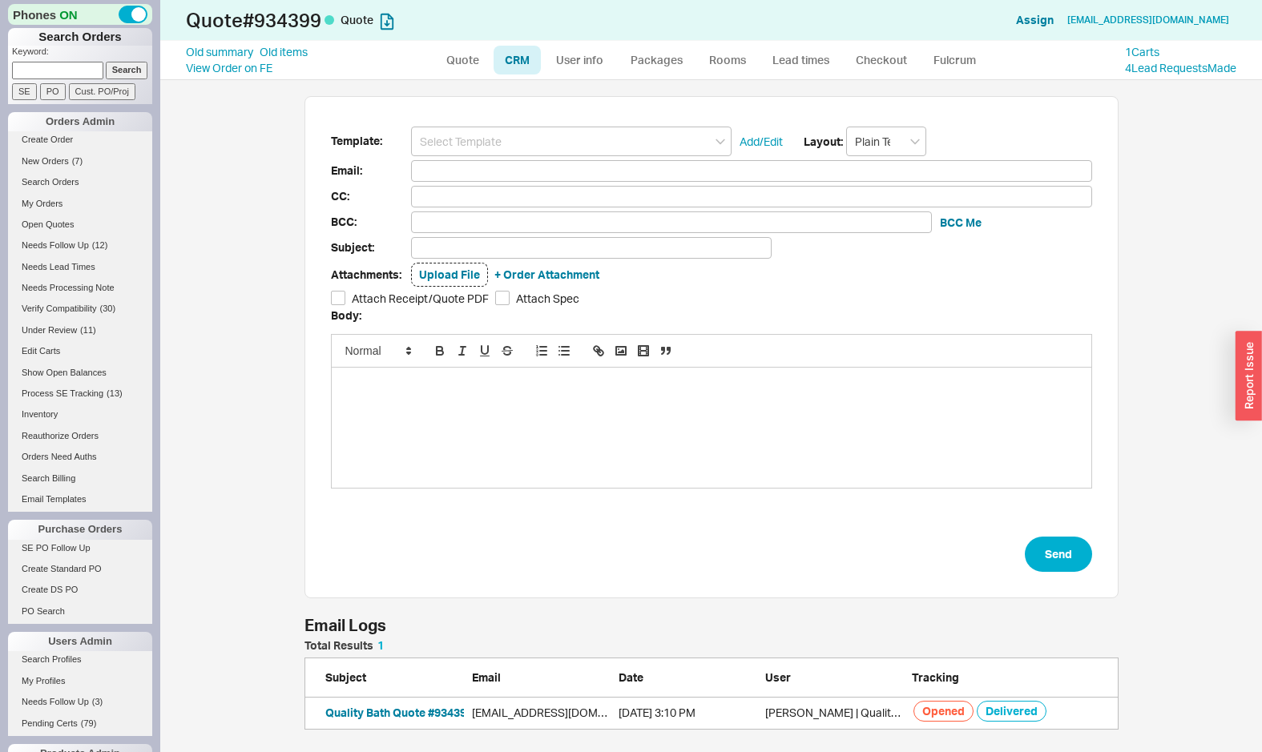
scroll to position [90, 814]
click at [417, 707] on button "Quality Bath Quote #934399 with Availability" at bounding box center [442, 713] width 235 height 16
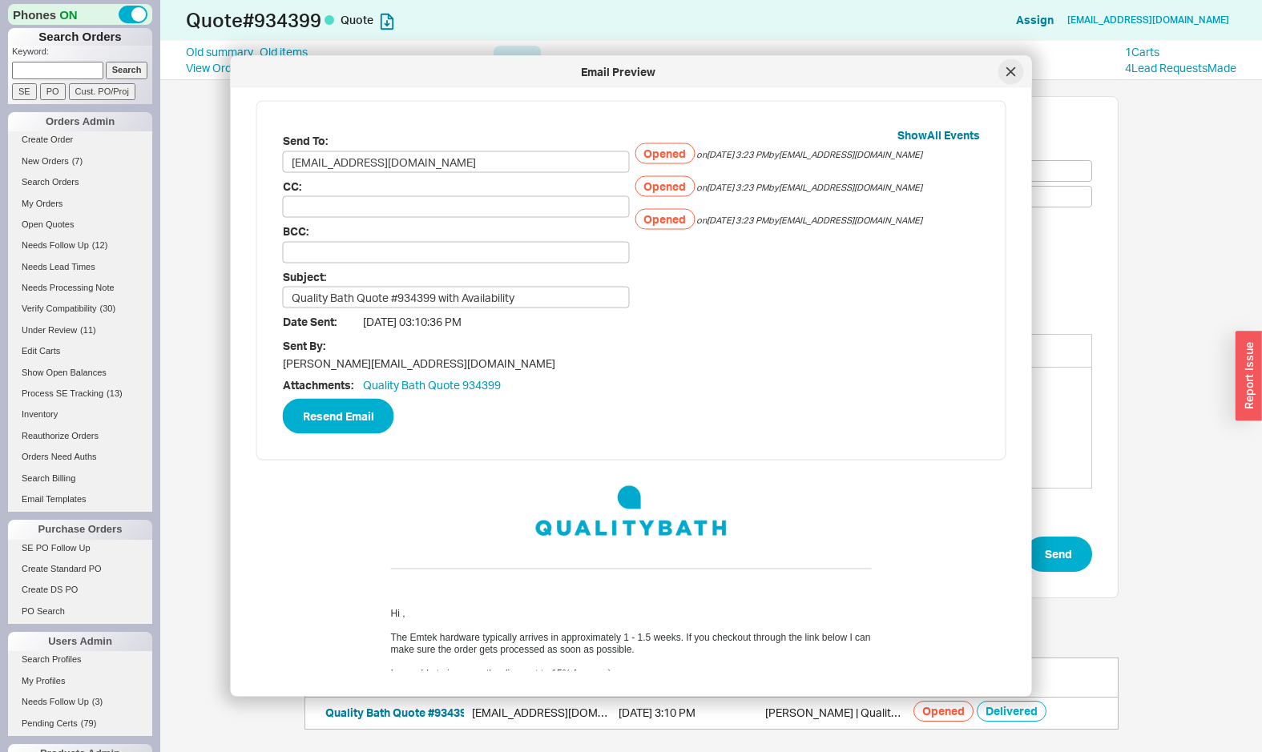
click at [1007, 75] on icon at bounding box center [1011, 72] width 10 height 10
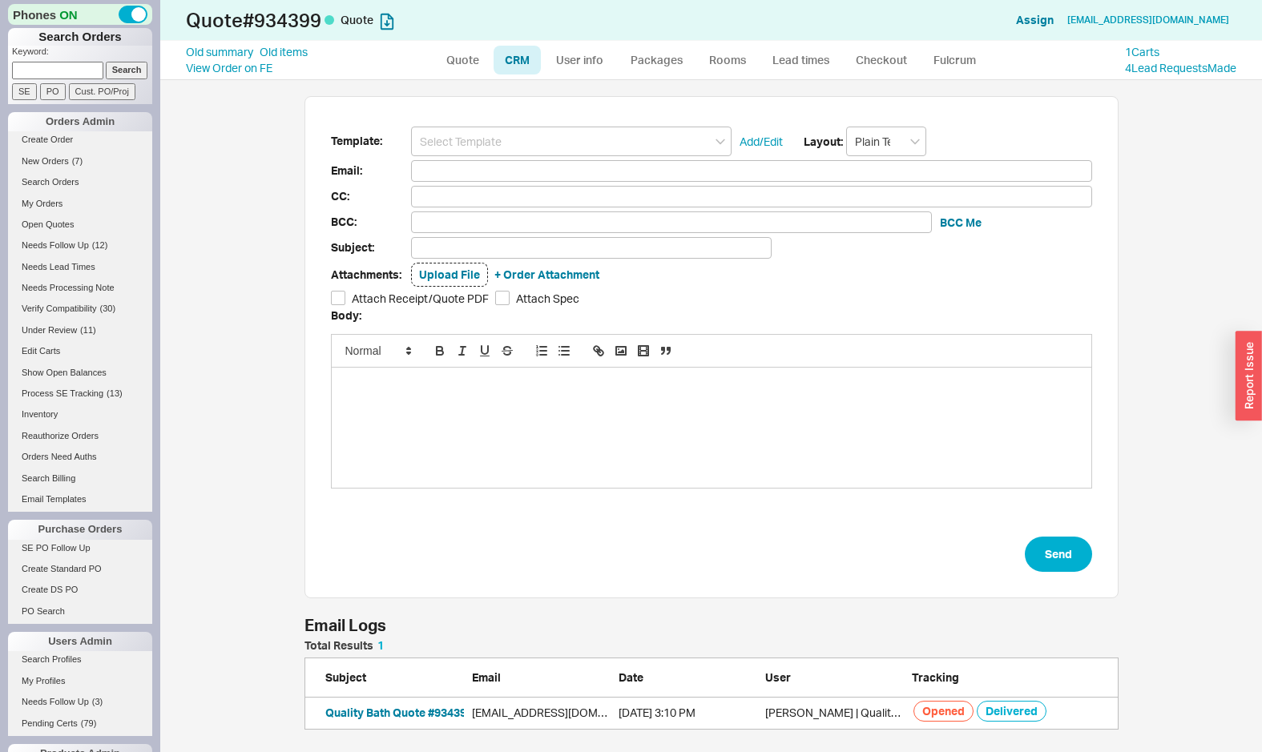
click at [252, 198] on div "Template: Add/Edit Layout: Plain Text Email: CC: BCC: BCC Me Subject: Attachmen…" at bounding box center [711, 416] width 1102 height 672
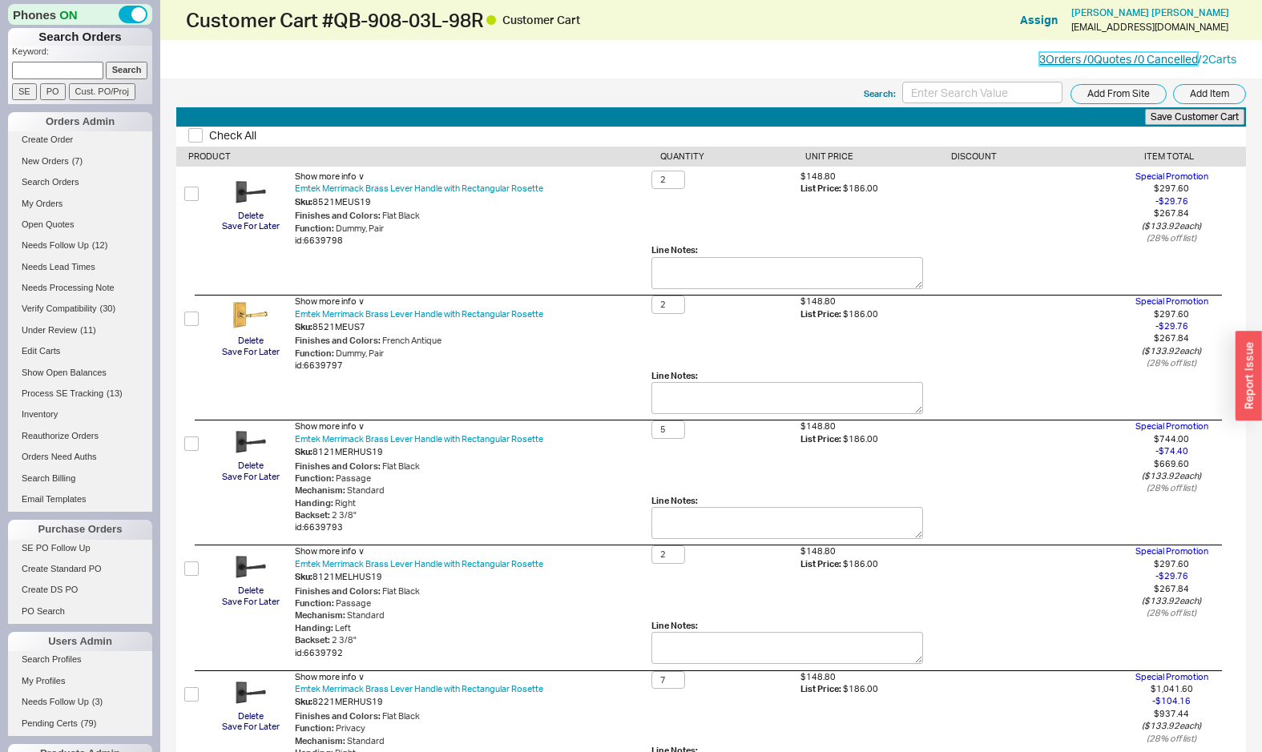
click at [1147, 59] on link "3 Orders / 0 Quotes / 0 Cancelled" at bounding box center [1118, 59] width 159 height 14
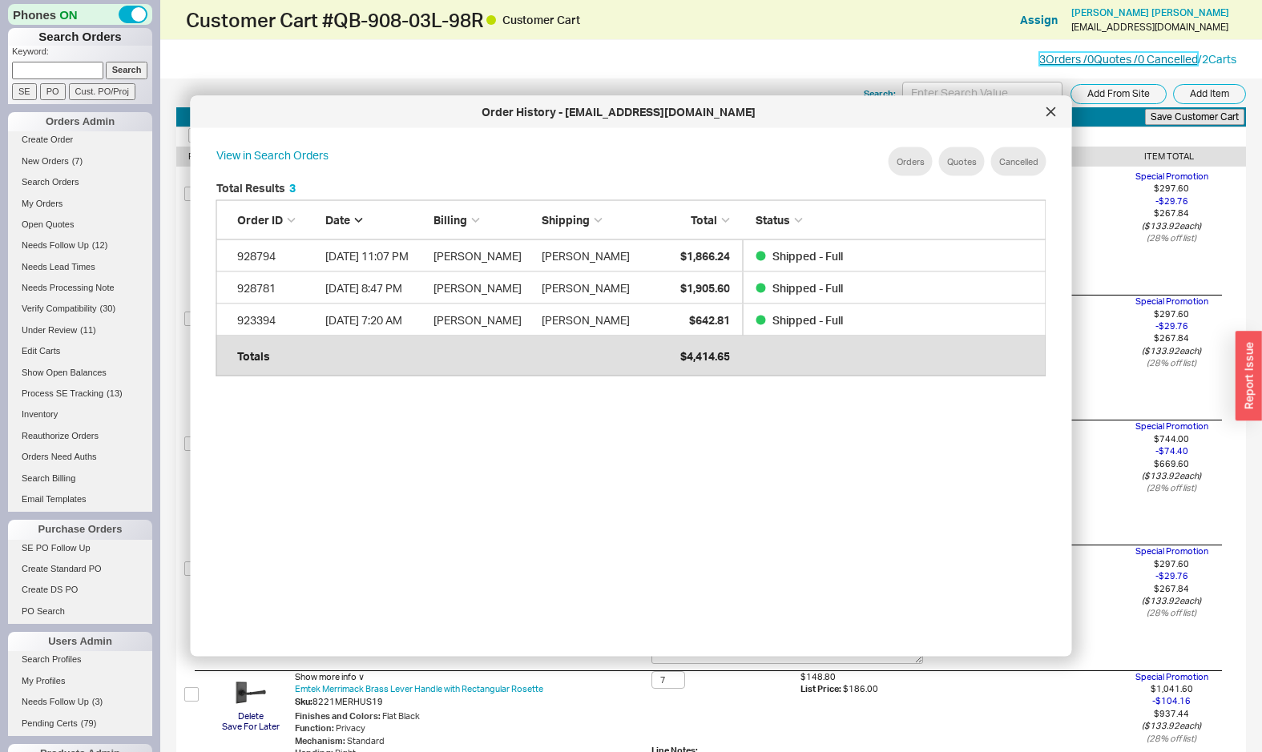
scroll to position [490, 856]
click at [1058, 107] on div at bounding box center [1051, 112] width 26 height 26
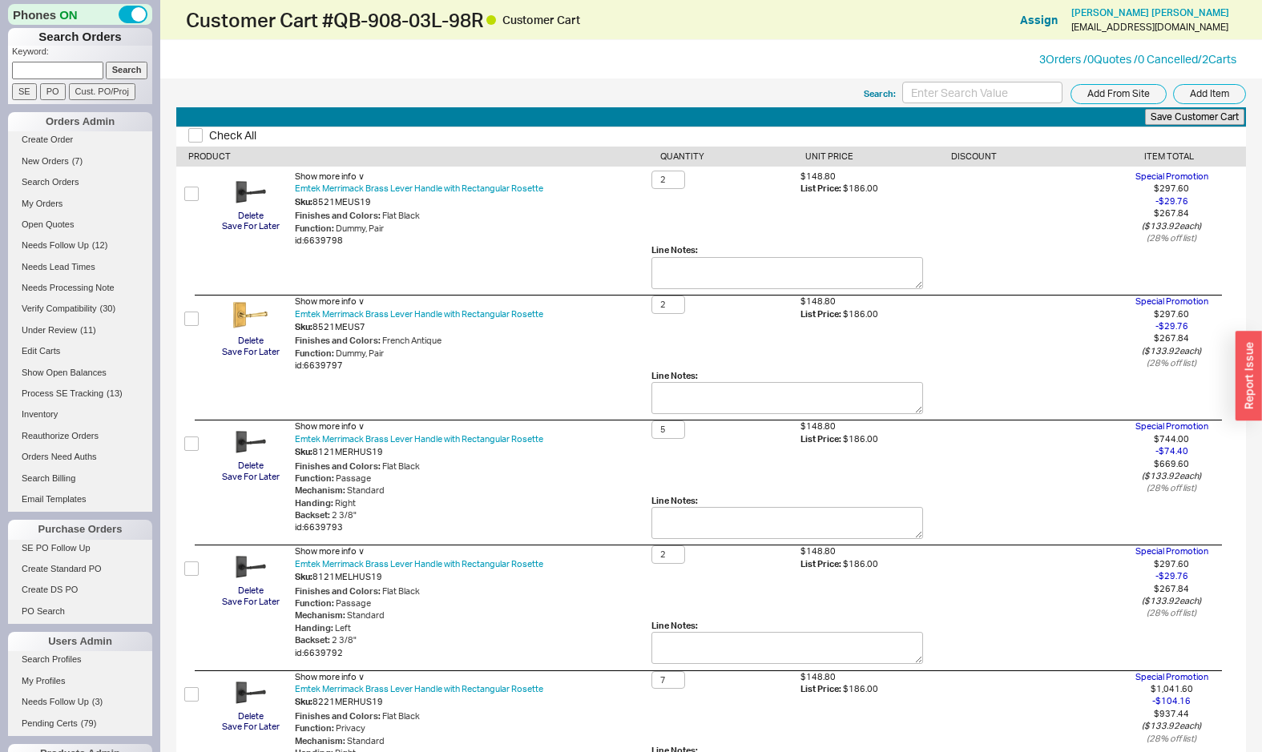
click at [1134, 30] on div "[EMAIL_ADDRESS][DOMAIN_NAME]" at bounding box center [1149, 27] width 157 height 11
copy div "scottmccay3@gmail.com"
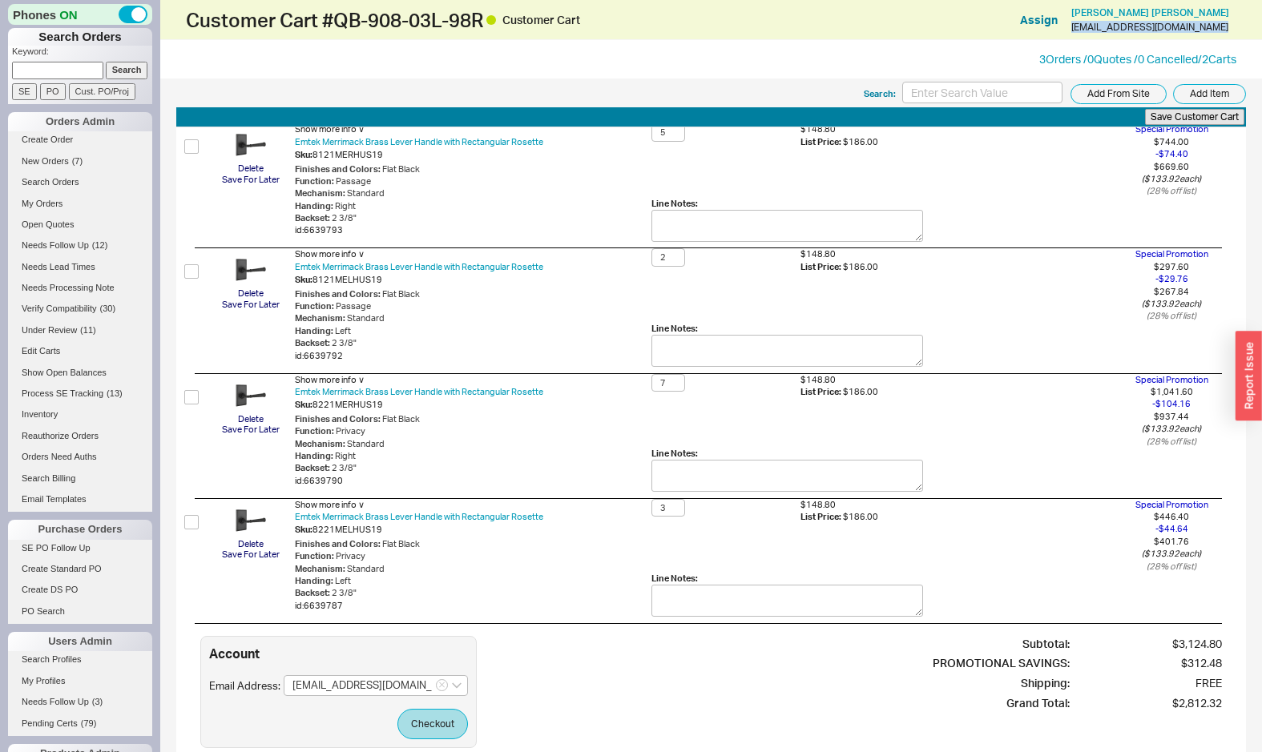
scroll to position [389, 0]
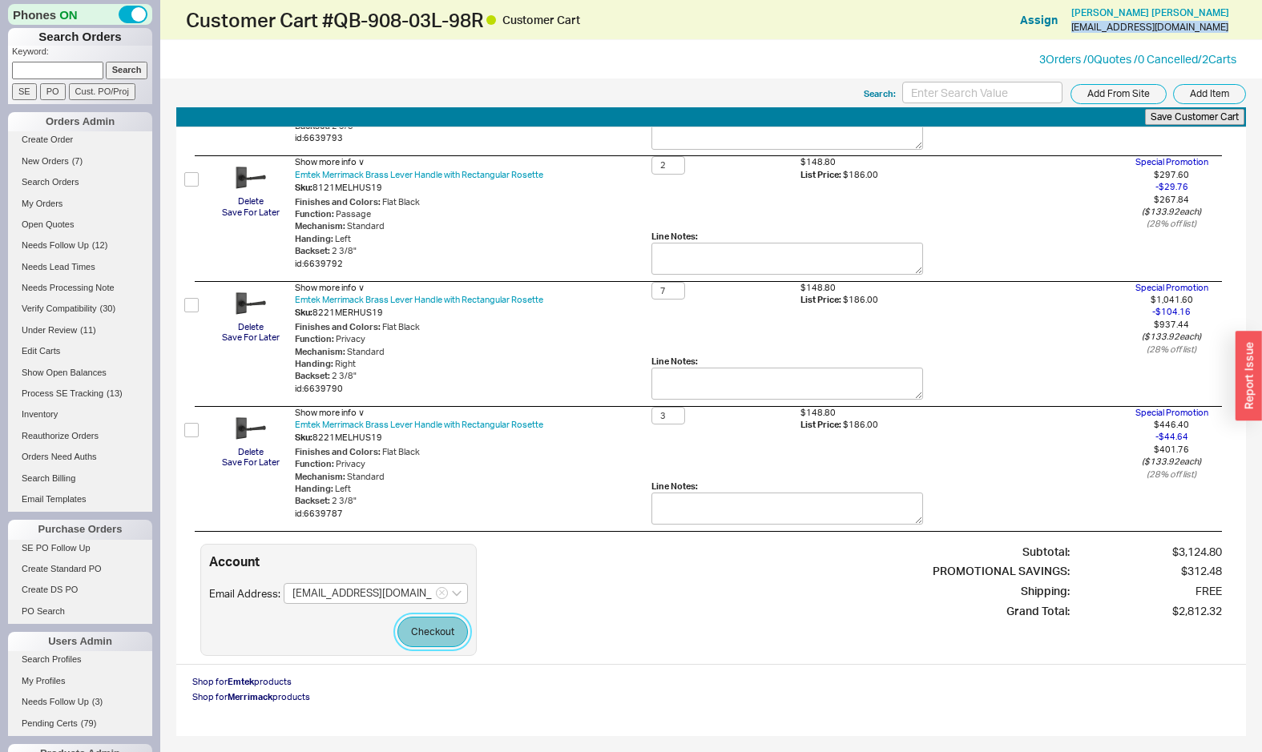
click at [437, 627] on button "Checkout" at bounding box center [432, 632] width 71 height 30
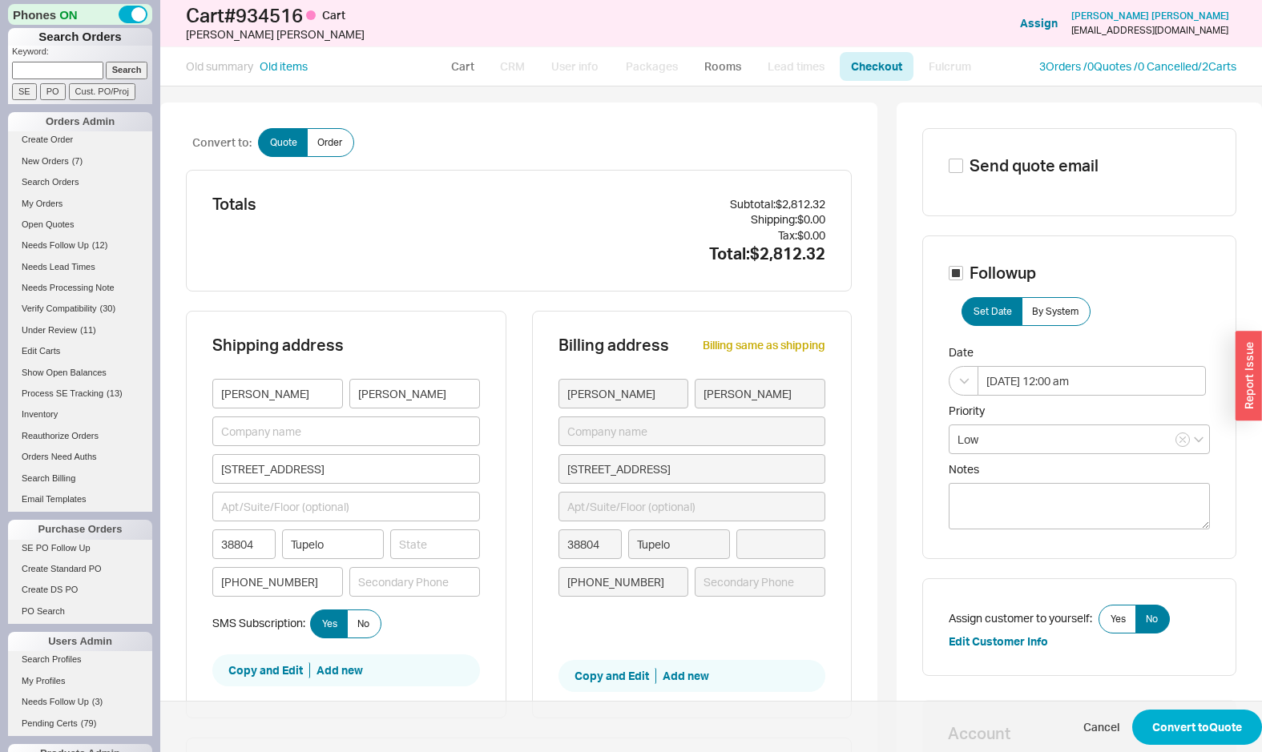
type input "Mississippi"
click at [1216, 720] on button "Convert to Quote" at bounding box center [1197, 727] width 130 height 35
select select "LOW"
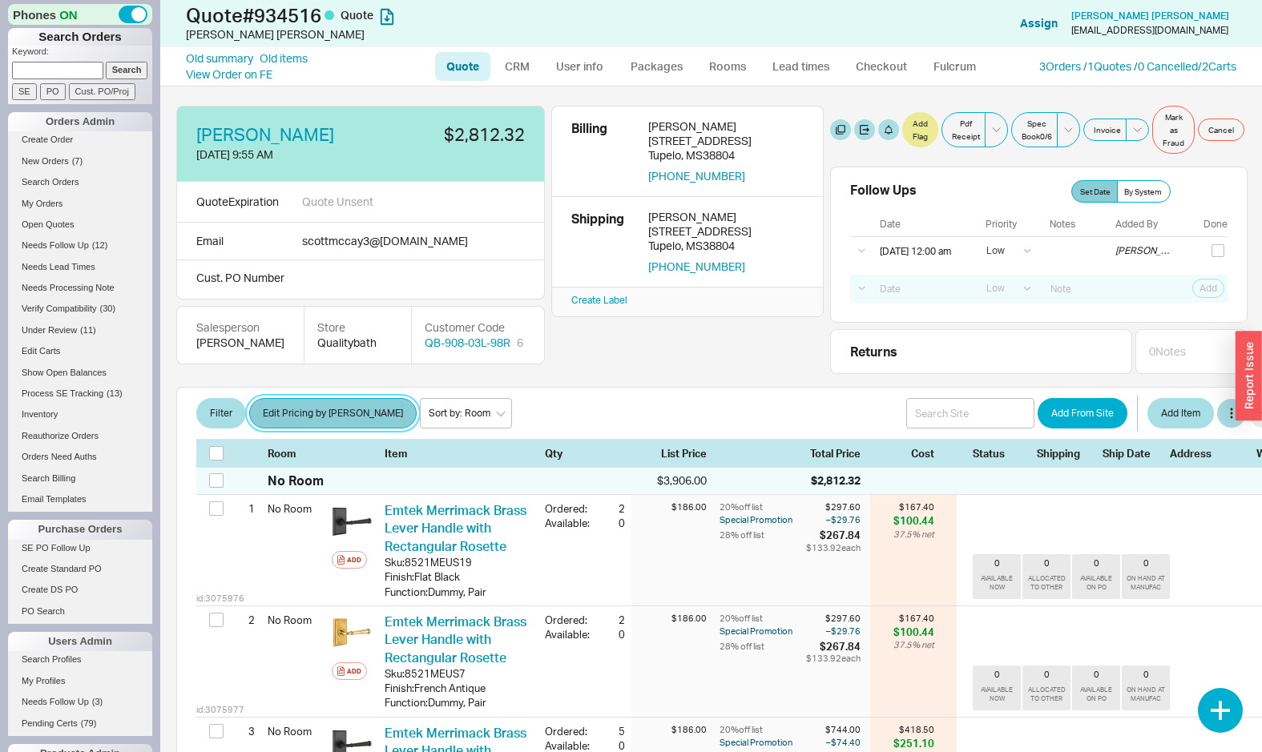
click at [335, 426] on button "Edit Pricing by [PERSON_NAME]" at bounding box center [332, 413] width 167 height 30
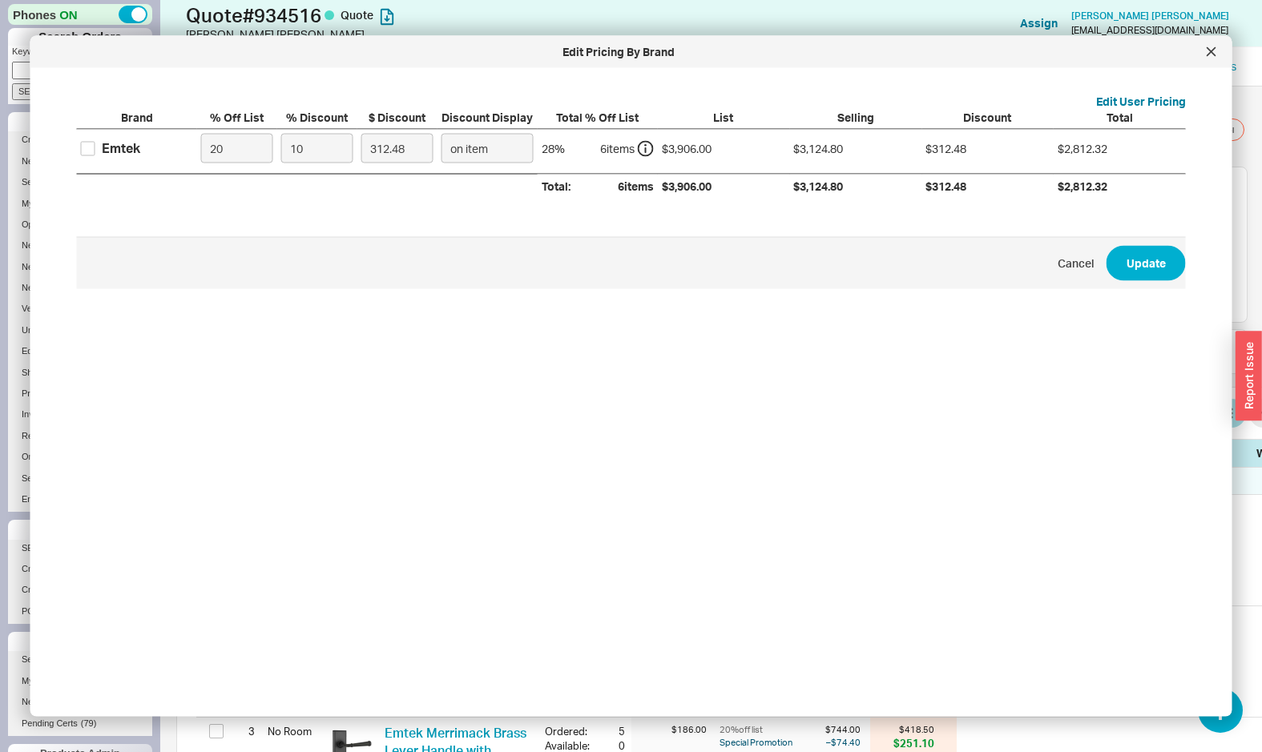
drag, startPoint x: 102, startPoint y: 147, endPoint x: 247, endPoint y: 148, distance: 145.0
click at [102, 147] on div "Emtek" at bounding box center [121, 148] width 38 height 18
click at [95, 147] on input "Emtek" at bounding box center [88, 148] width 14 height 14
checkbox input "true"
drag, startPoint x: 314, startPoint y: 157, endPoint x: 264, endPoint y: 147, distance: 50.6
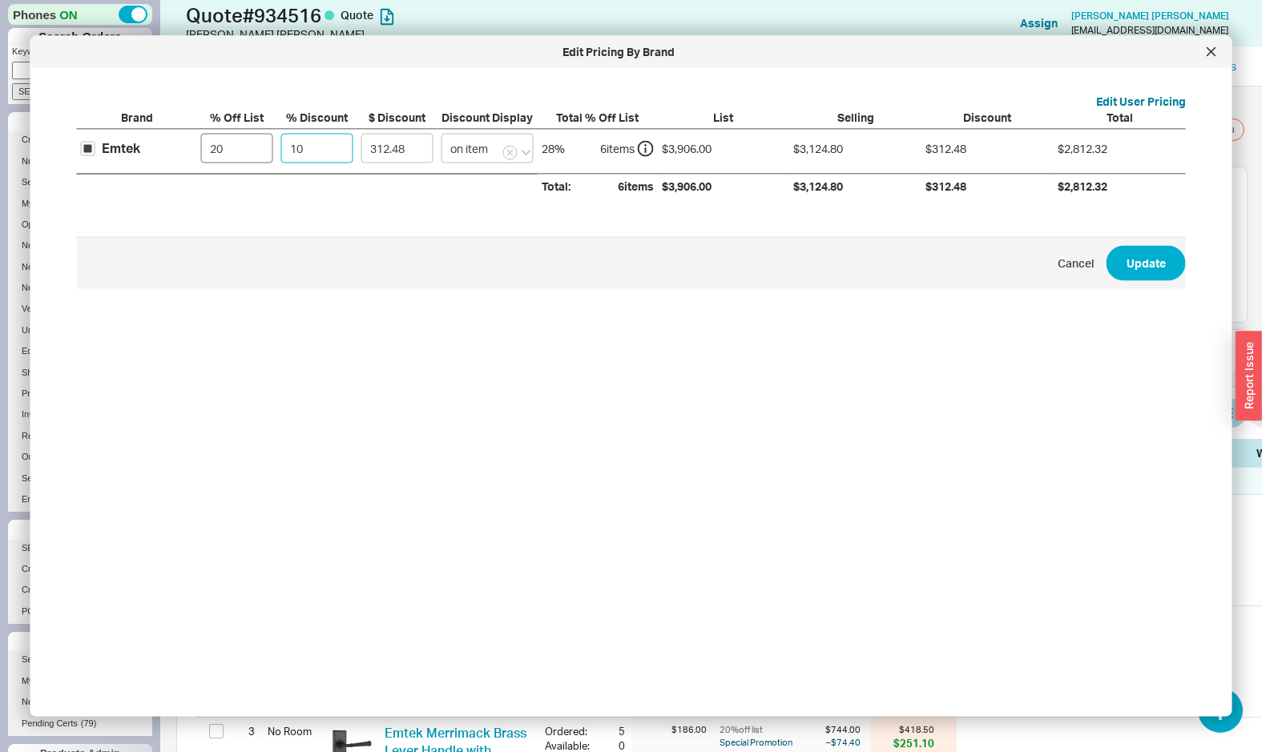
click at [0, 0] on div "Emtek 20 10 312.48 on item 28 % 6 item s $3,906.00 $3,124.80 $312.48 $2,812.32" at bounding box center [0, 0] width 0 height 0
type input "1"
type input "31.25"
type input "15"
type input "468.72"
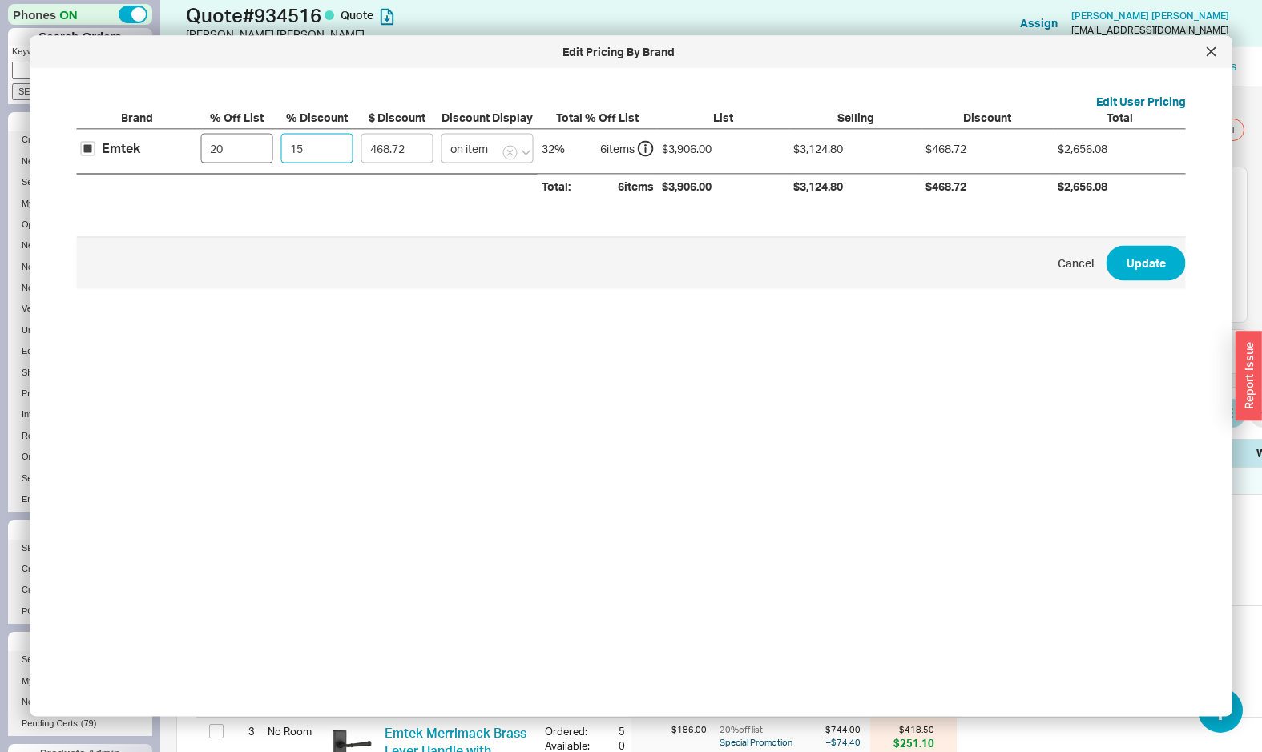
type input "15"
click at [1107, 245] on button "Update" at bounding box center [1146, 262] width 79 height 35
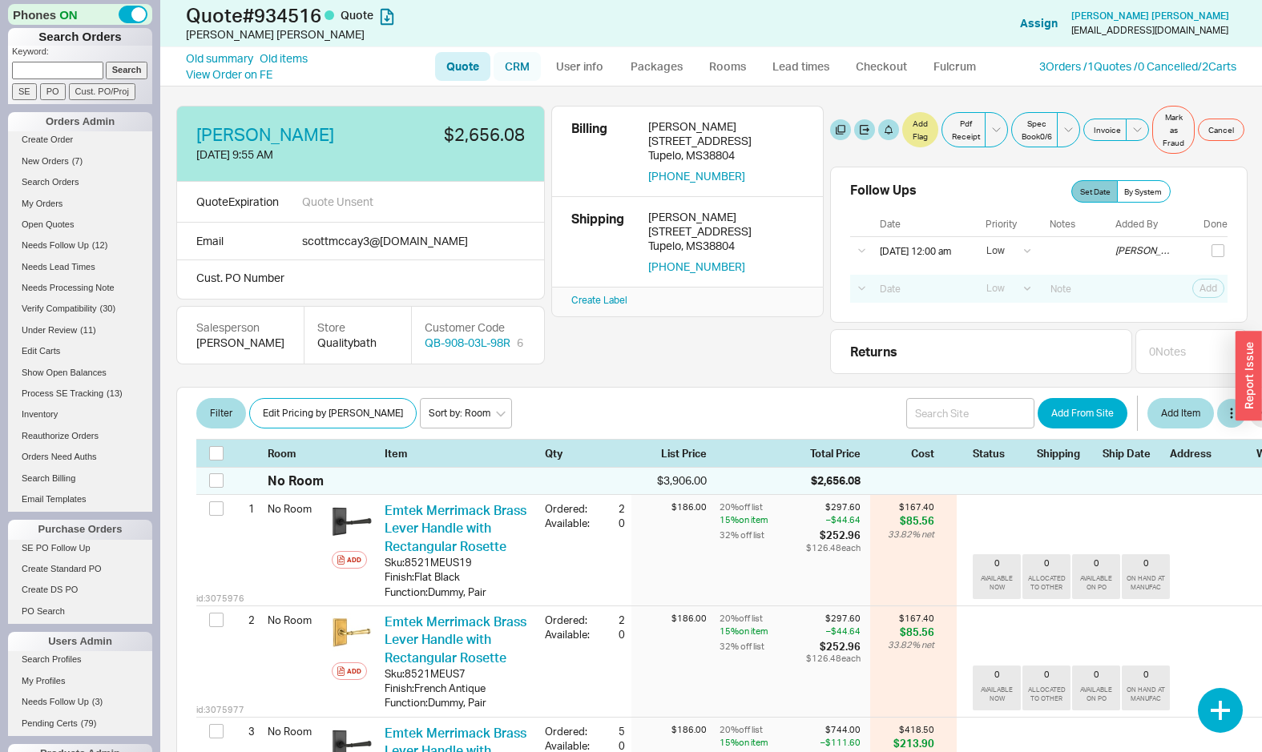
drag, startPoint x: 496, startPoint y: 69, endPoint x: 504, endPoint y: 68, distance: 8.1
click at [497, 68] on link "CRM" at bounding box center [517, 66] width 47 height 29
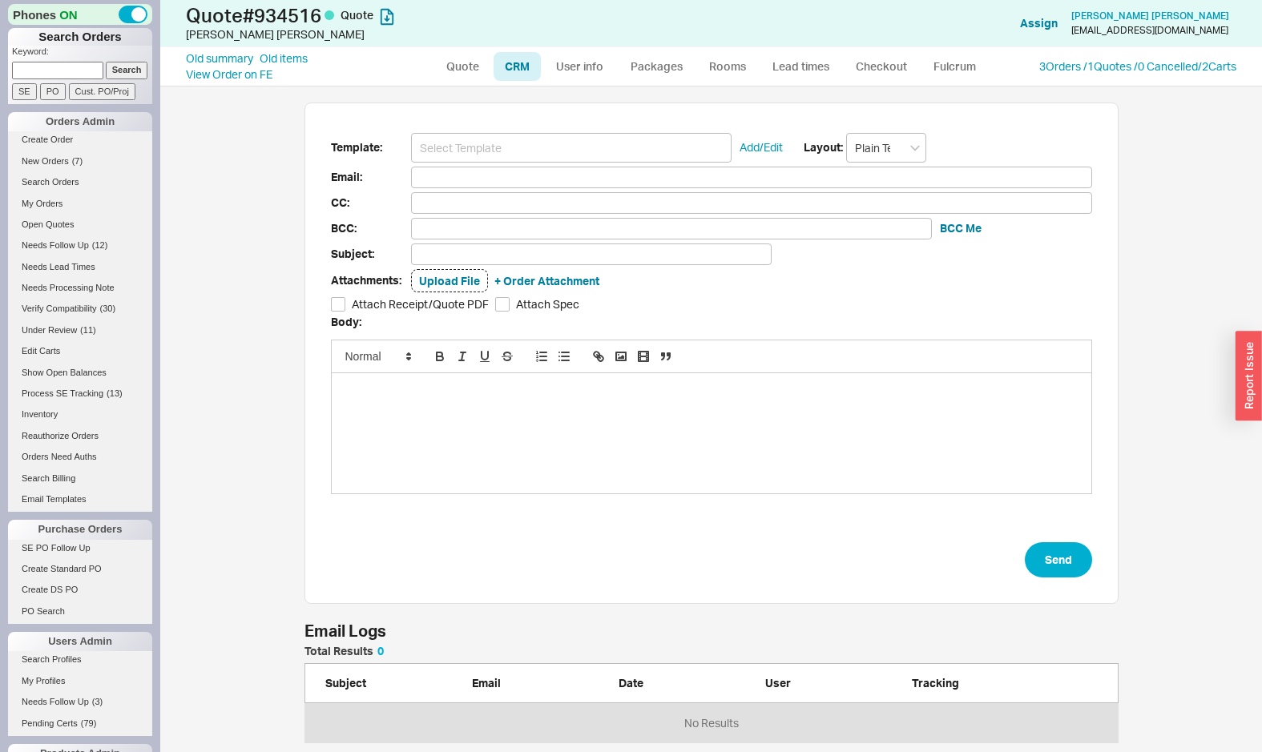
scroll to position [667, 1102]
click at [541, 145] on input at bounding box center [571, 148] width 321 height 30
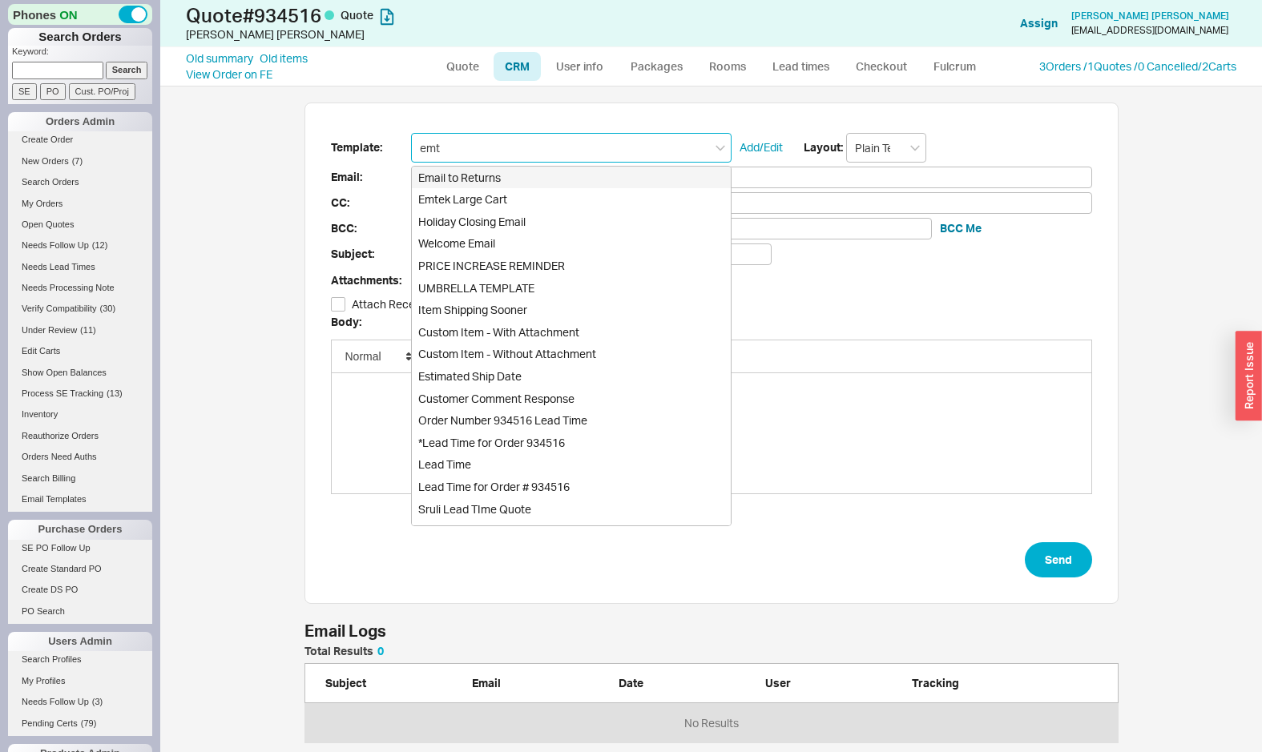
type input "emte"
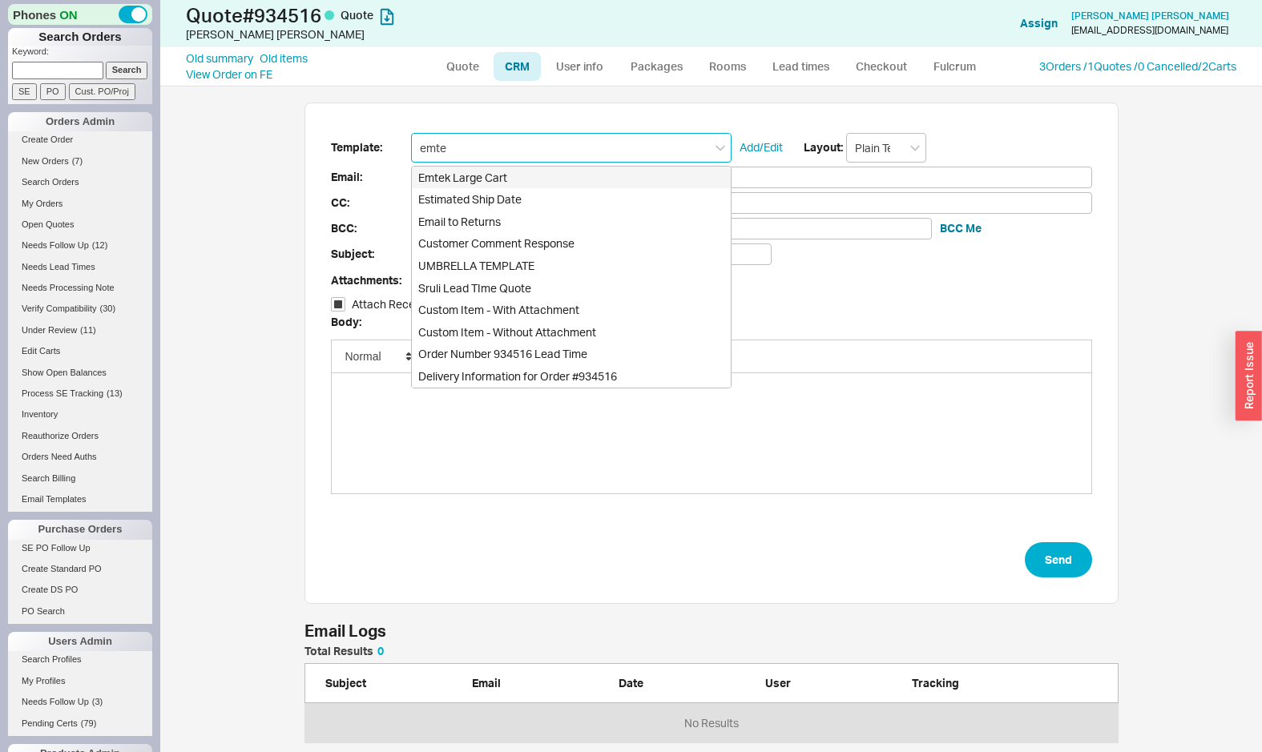
type input "Receipt"
type input "scottmccay3@gmail.com"
type input "Quality Bath Emtek Quote with Discounts"
checkbox input "true"
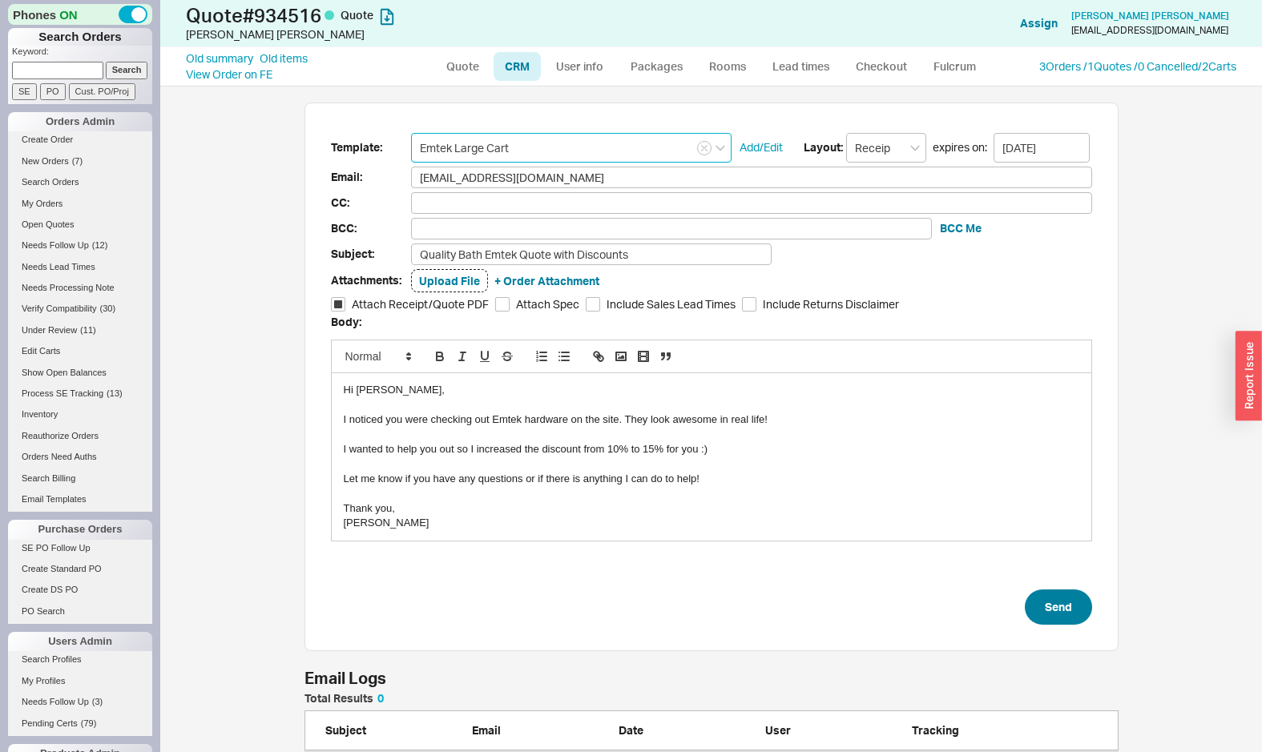
type input "Emtek Large Cart"
click at [1050, 611] on button "Send" at bounding box center [1058, 607] width 67 height 35
select select "LOW"
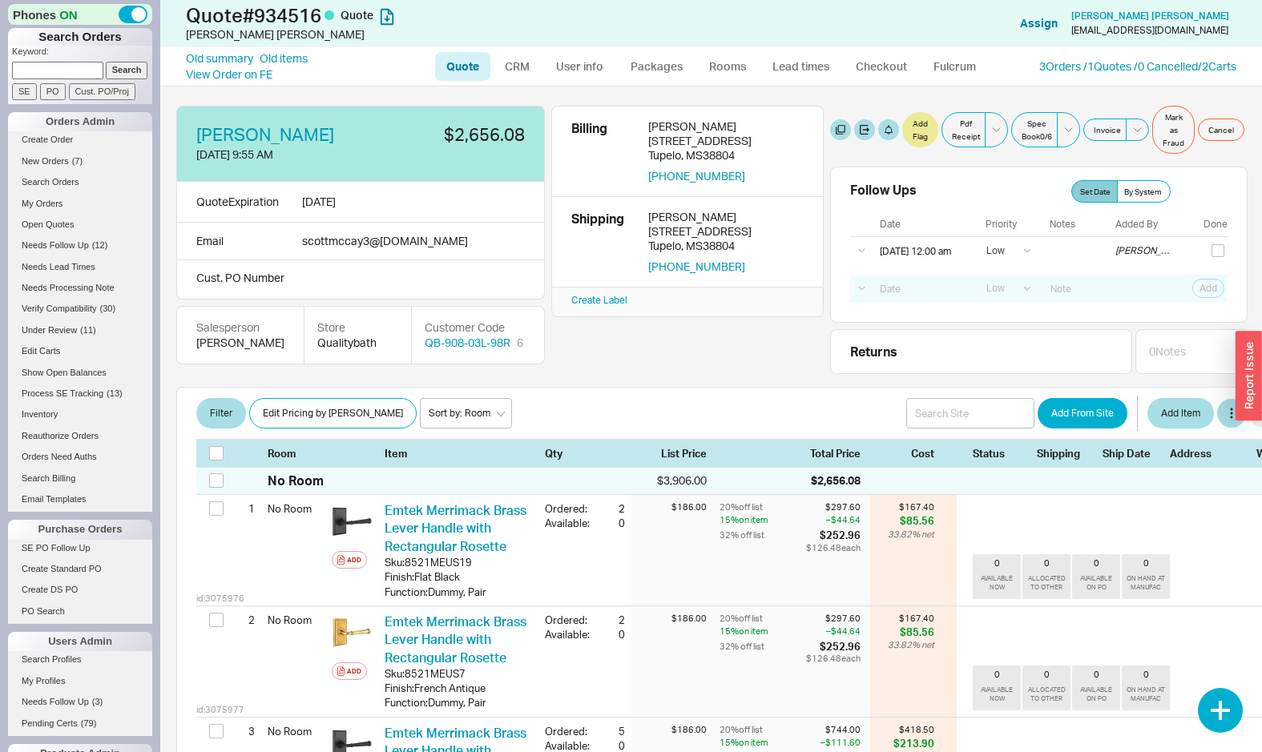
click at [665, 393] on div "Filter Edit Pricing by Brand Sort by: Room Sort by: Brand Sort by: Date Add Fro…" at bounding box center [764, 427] width 1177 height 80
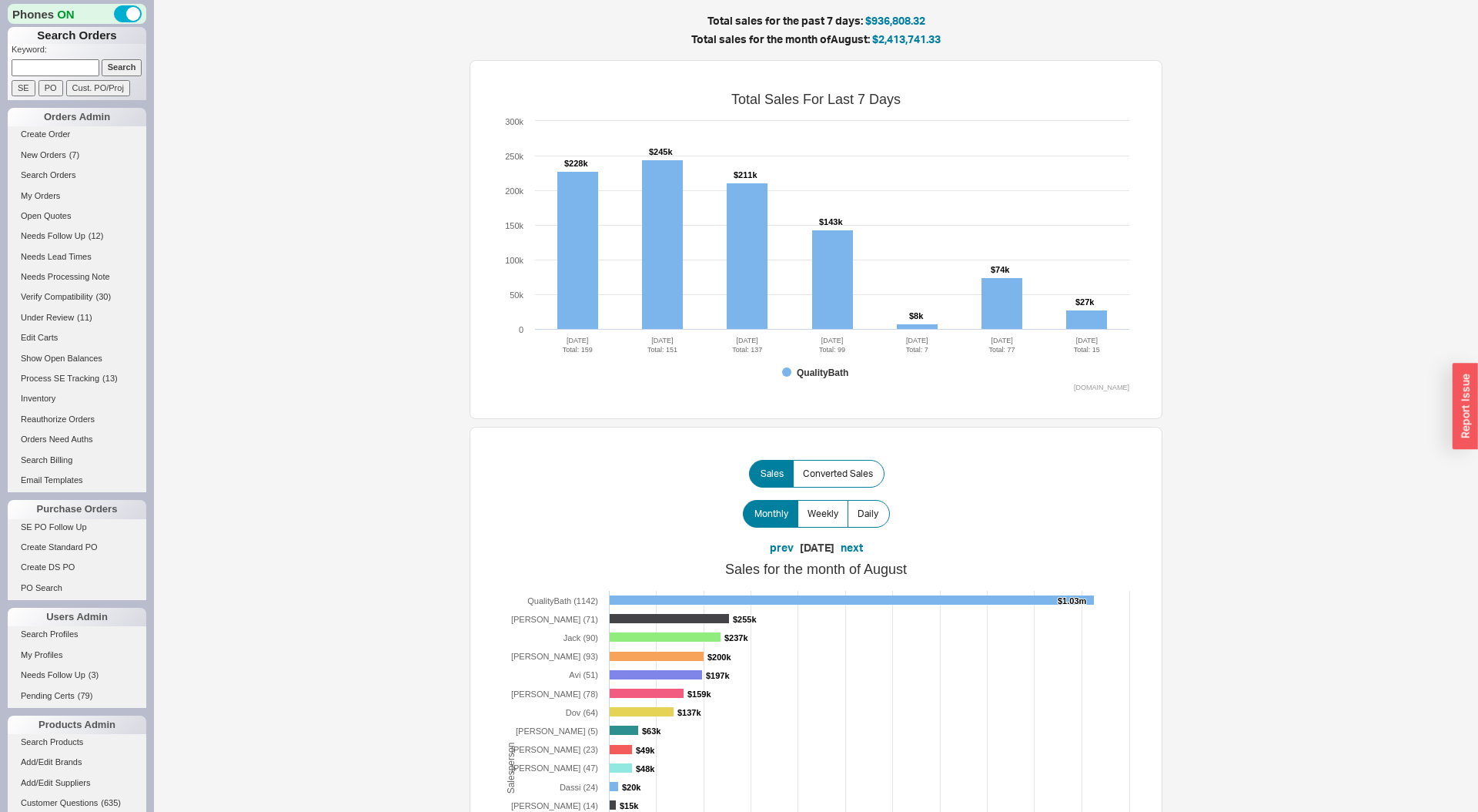
click at [64, 69] on input at bounding box center [55, 67] width 87 height 16
paste input "scottmccay3@gmail.com"
type input "scottmccay3@gmail.com"
click at [102, 60] on input "Search" at bounding box center [122, 67] width 40 height 16
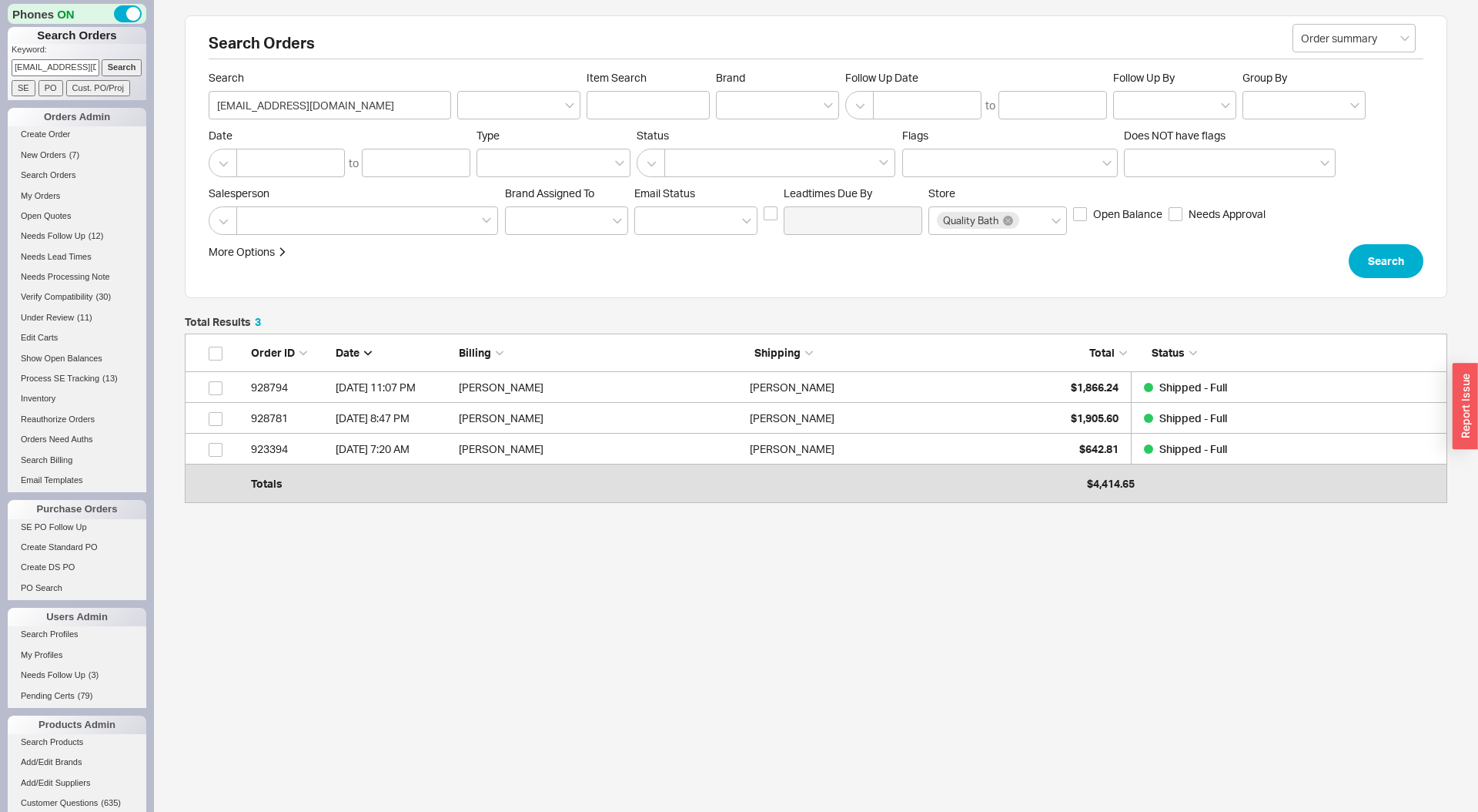
scroll to position [161, 1263]
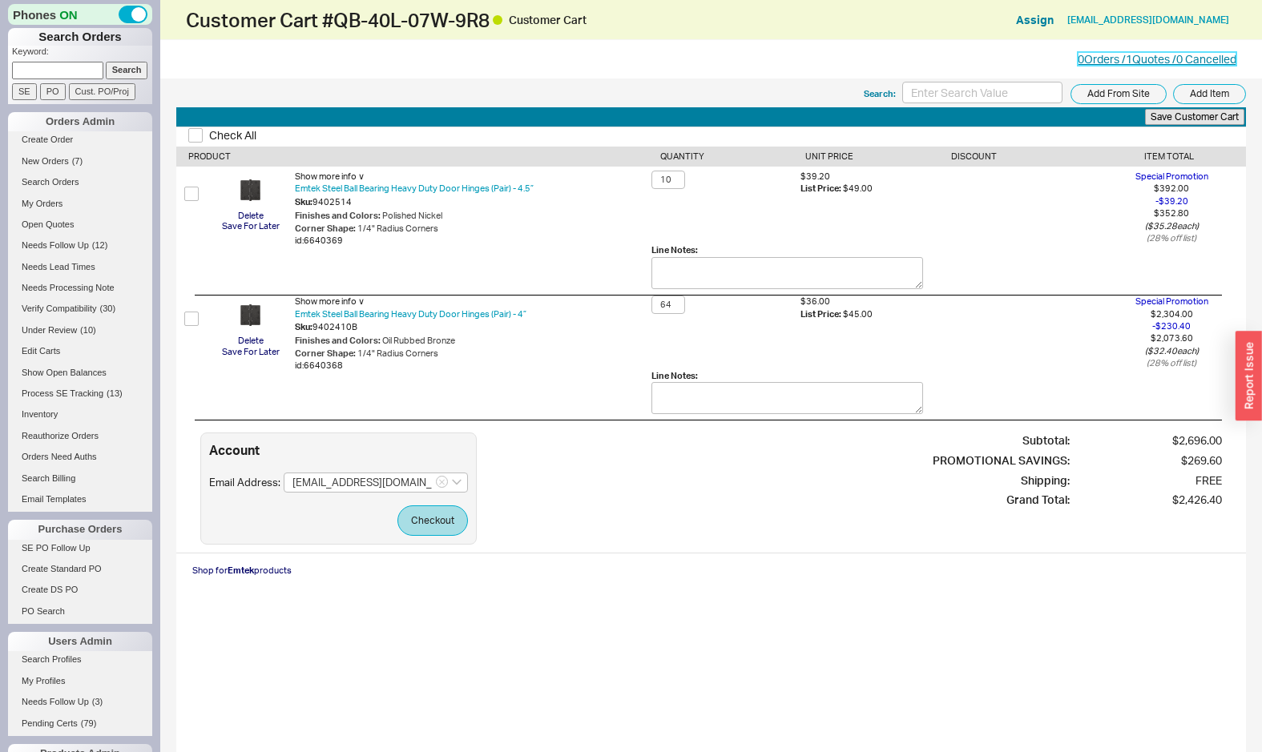
drag, startPoint x: 1117, startPoint y: 59, endPoint x: 1091, endPoint y: 65, distance: 27.0
click at [1117, 59] on link "0 Orders / 1 Quotes / 0 Cancelled" at bounding box center [1157, 59] width 159 height 14
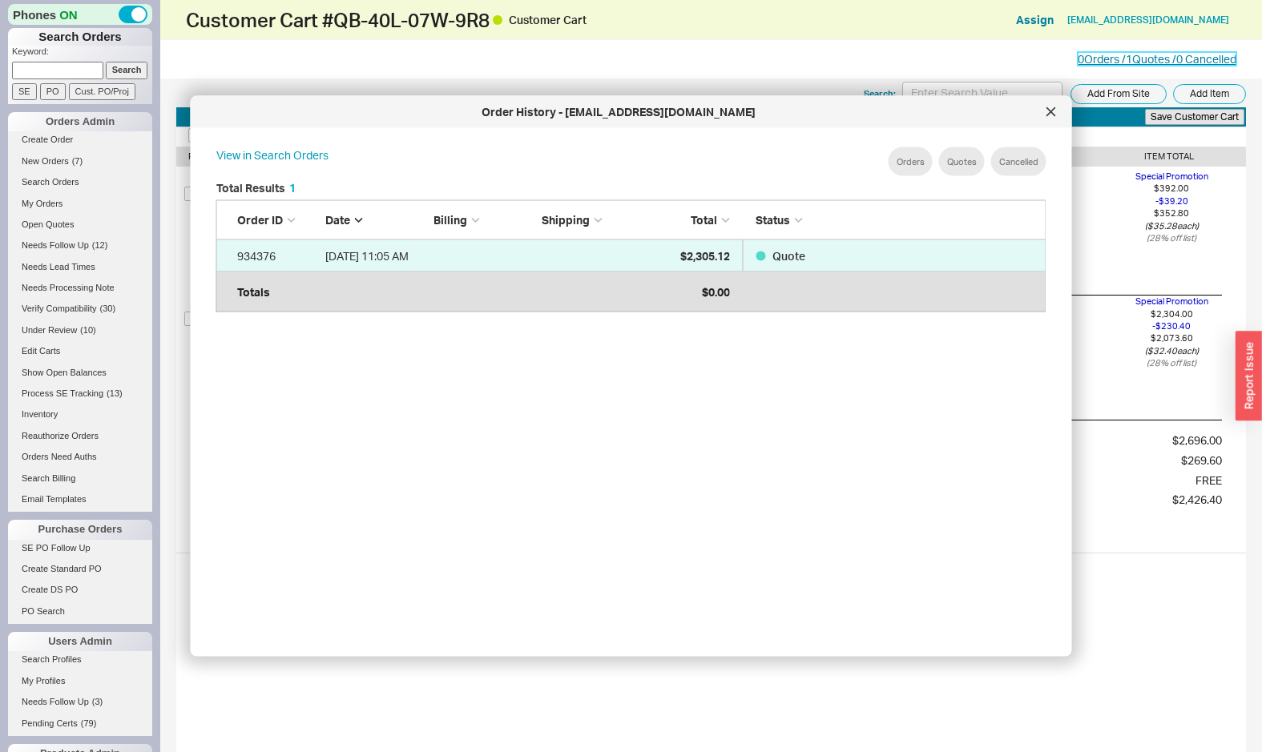
scroll to position [1, 1]
click at [1046, 111] on icon at bounding box center [1051, 112] width 10 height 10
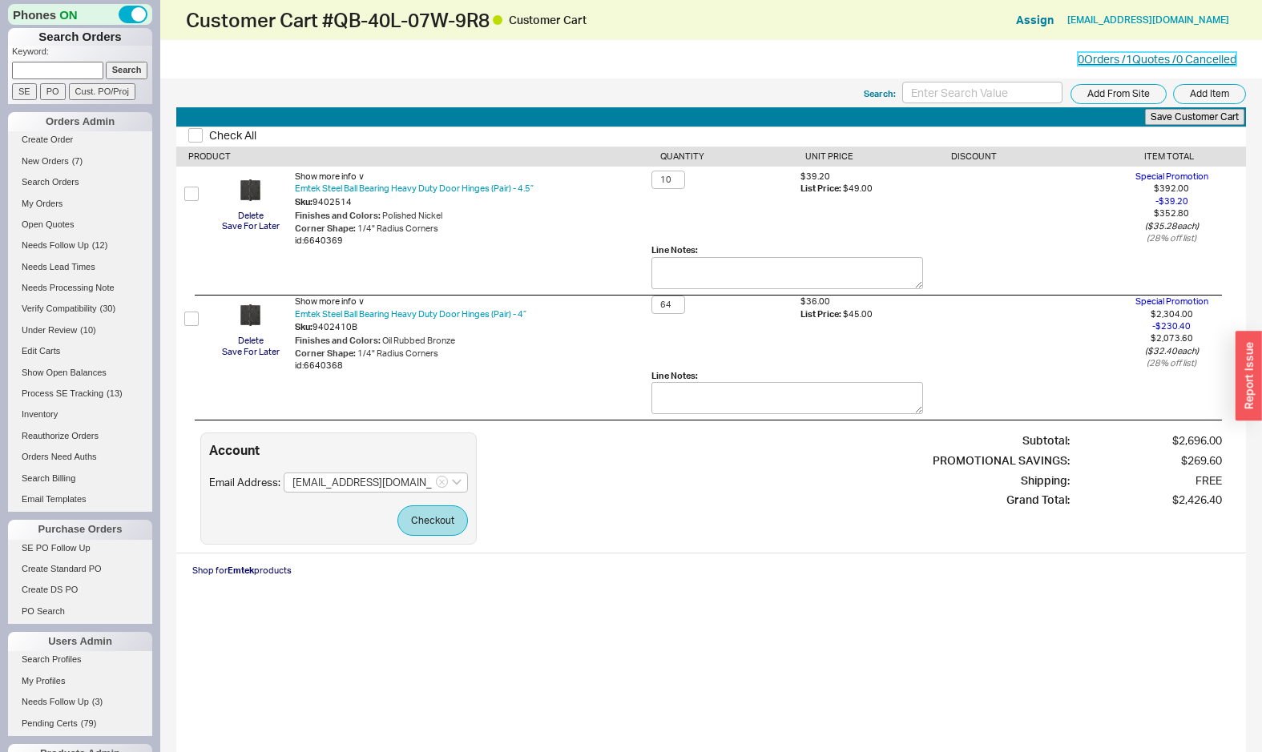
click at [1106, 58] on link "0 Orders / 1 Quotes / 0 Cancelled" at bounding box center [1157, 59] width 159 height 14
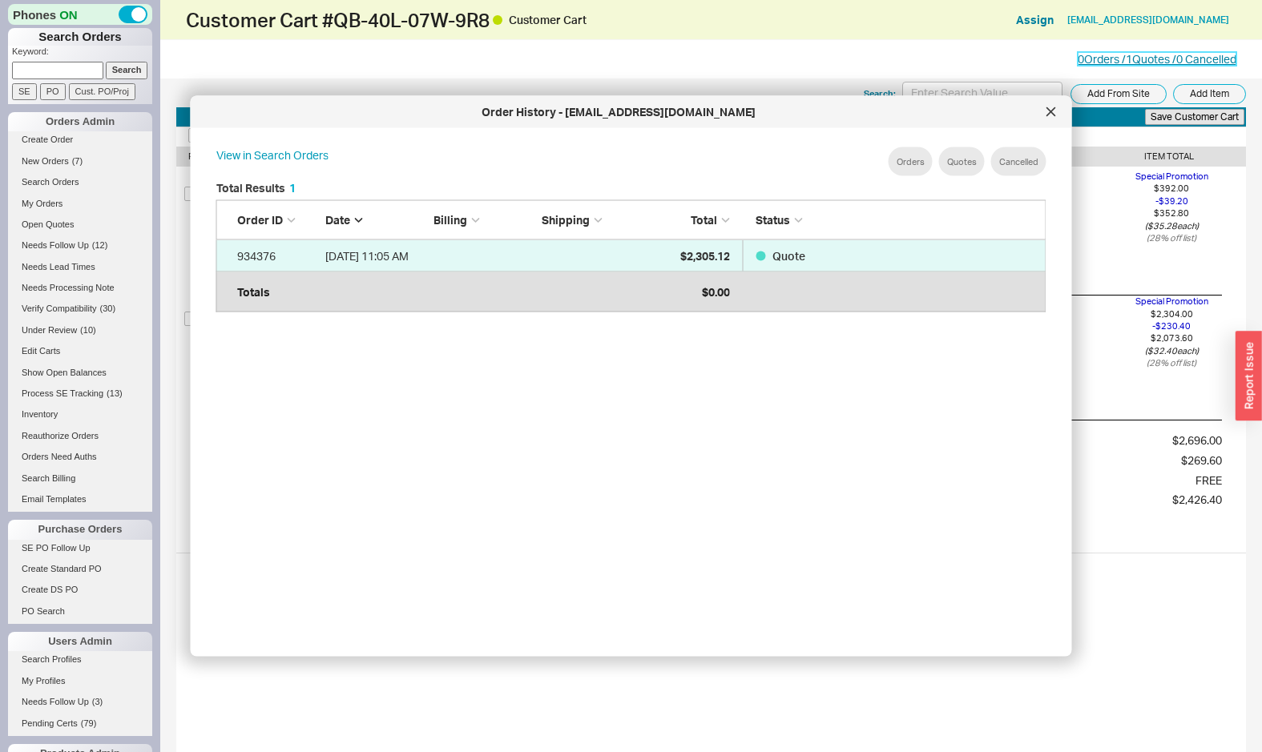
scroll to position [490, 856]
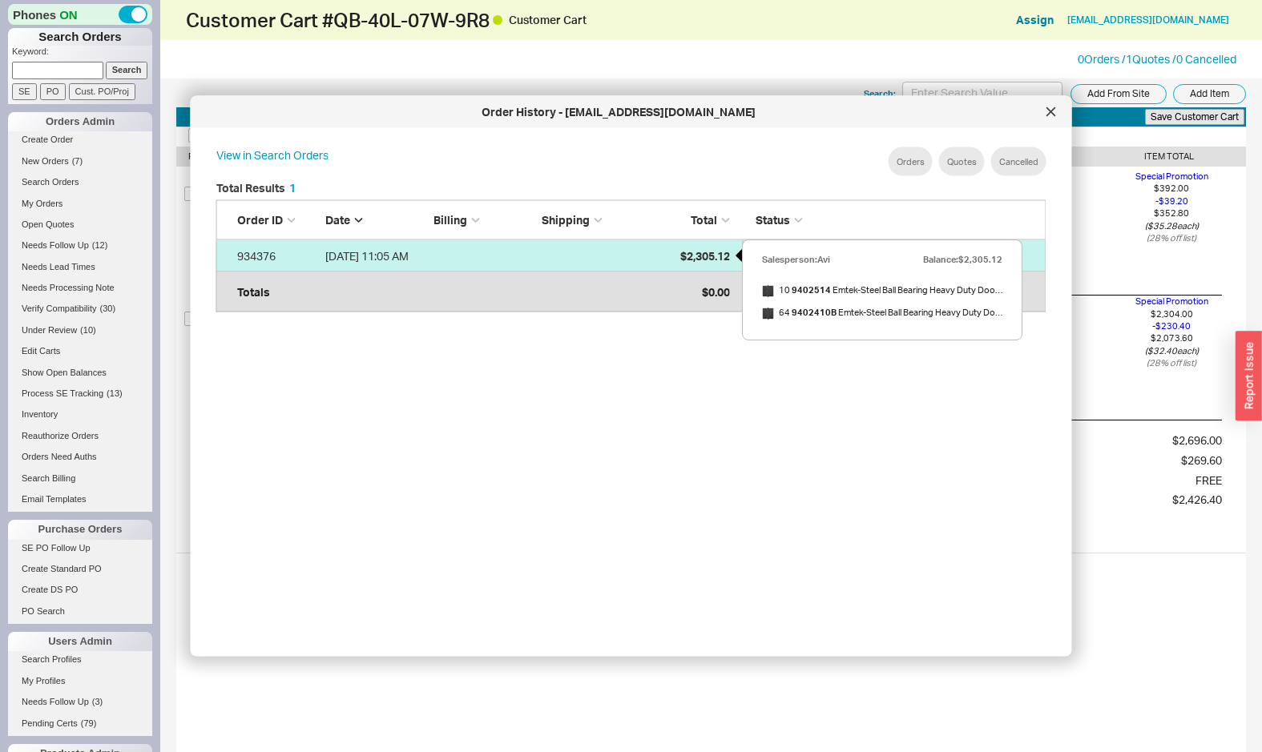
click at [698, 264] on div "$2,305.12" at bounding box center [690, 256] width 80 height 32
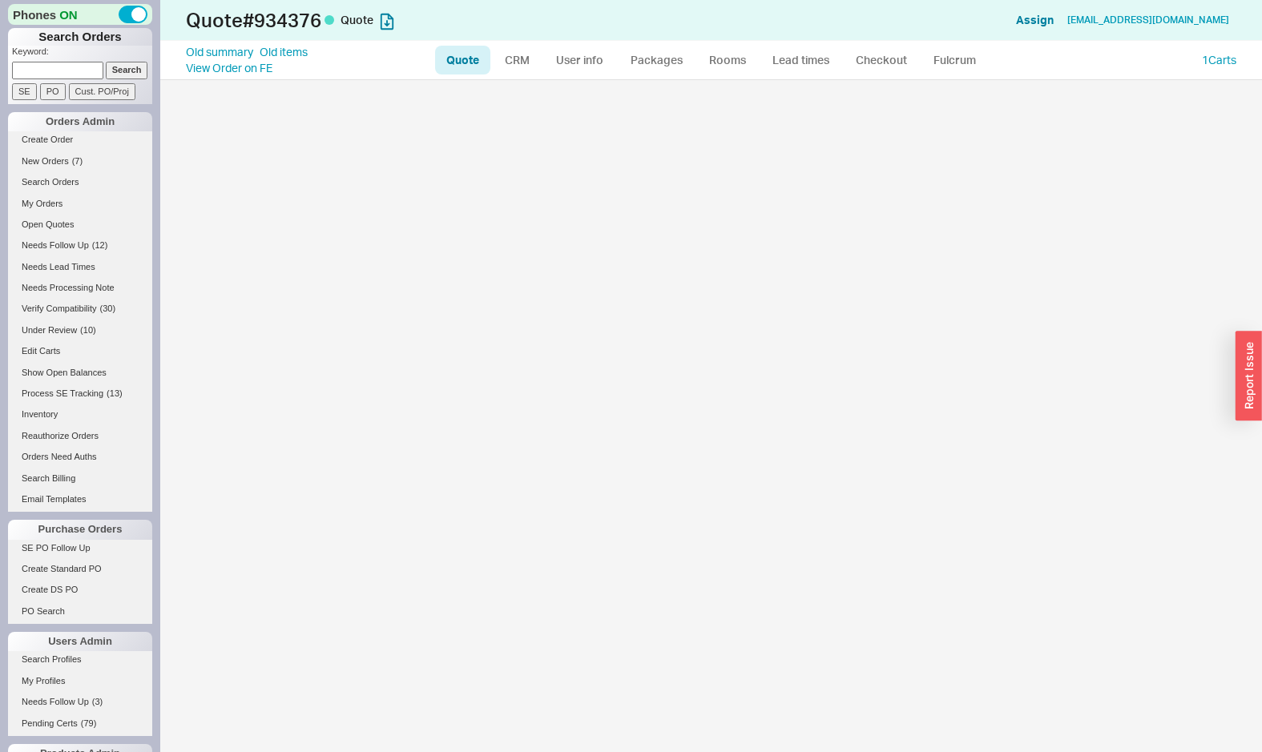
select select "LOW"
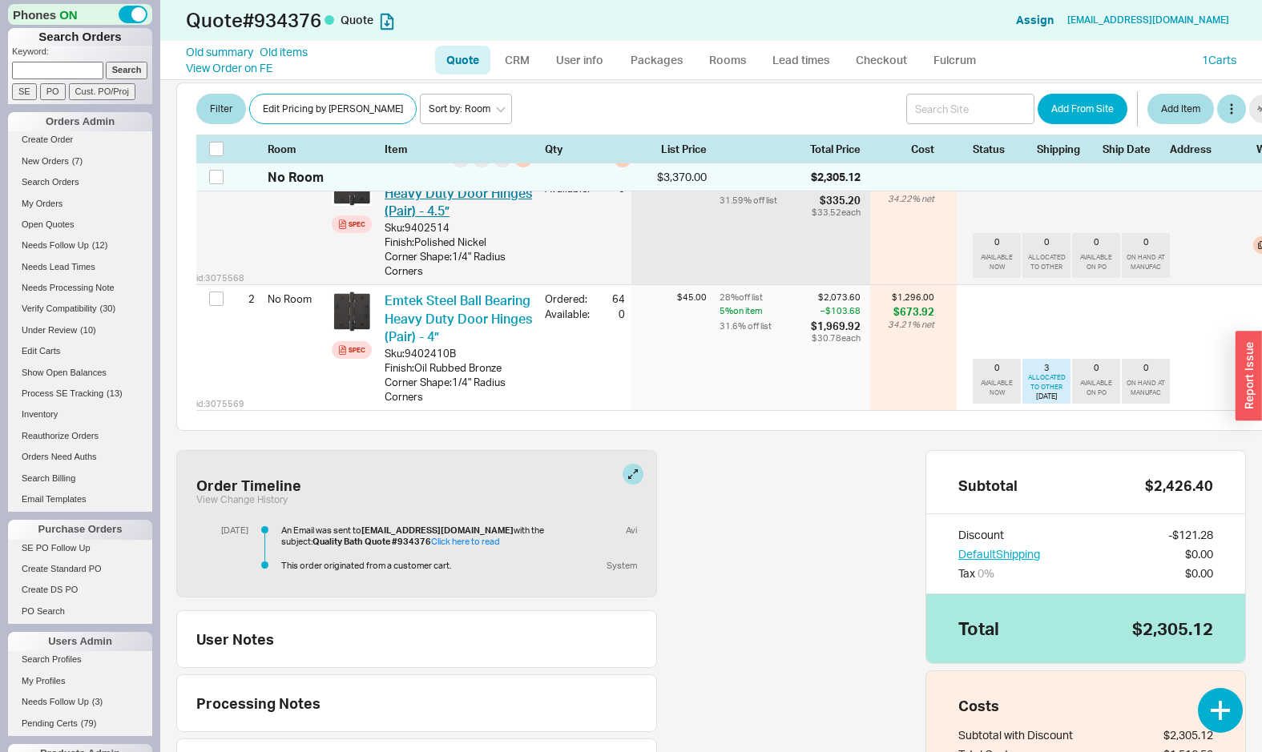
scroll to position [494, 0]
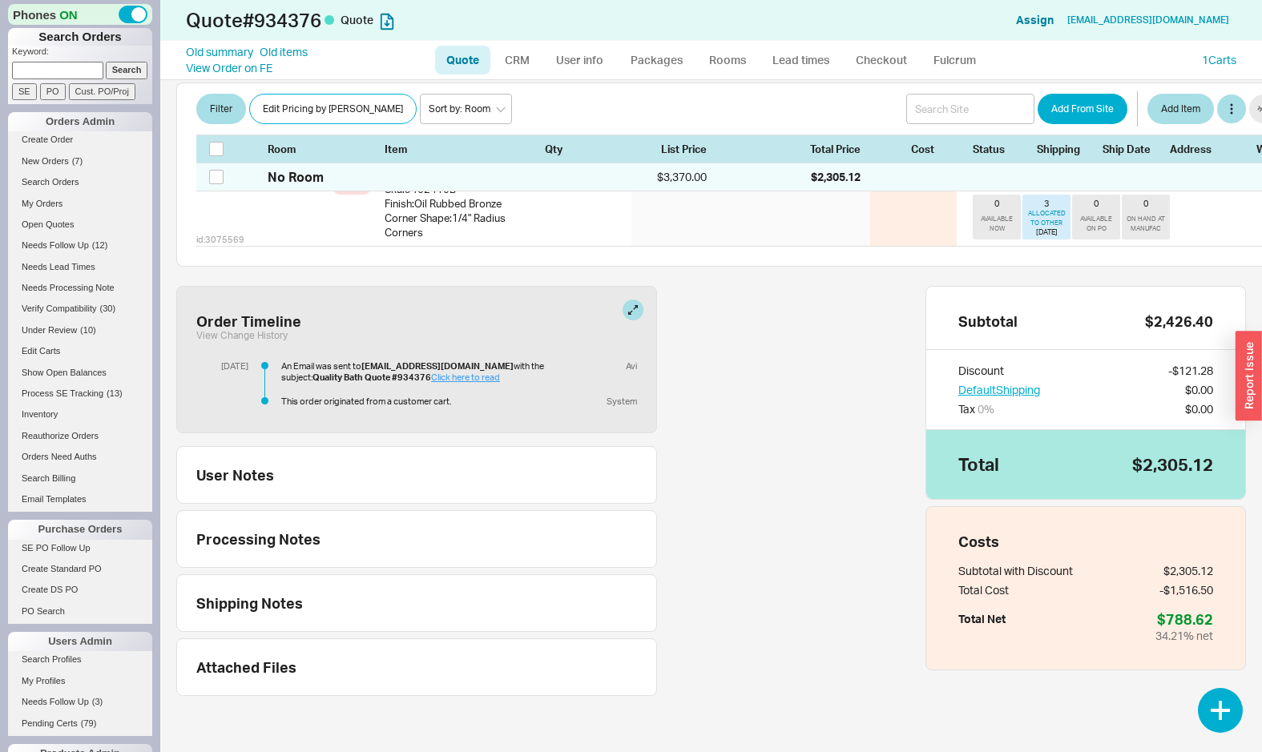
click at [431, 377] on link "Click here to read" at bounding box center [465, 377] width 69 height 11
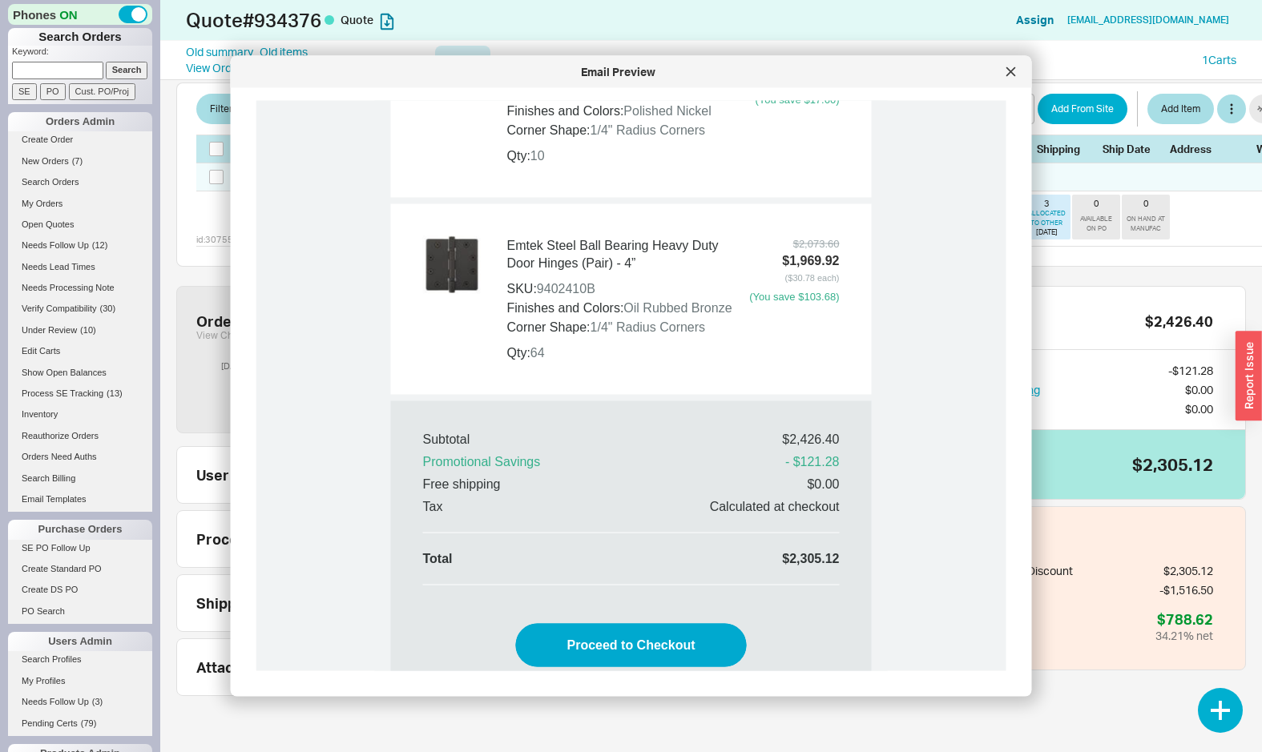
scroll to position [1232, 0]
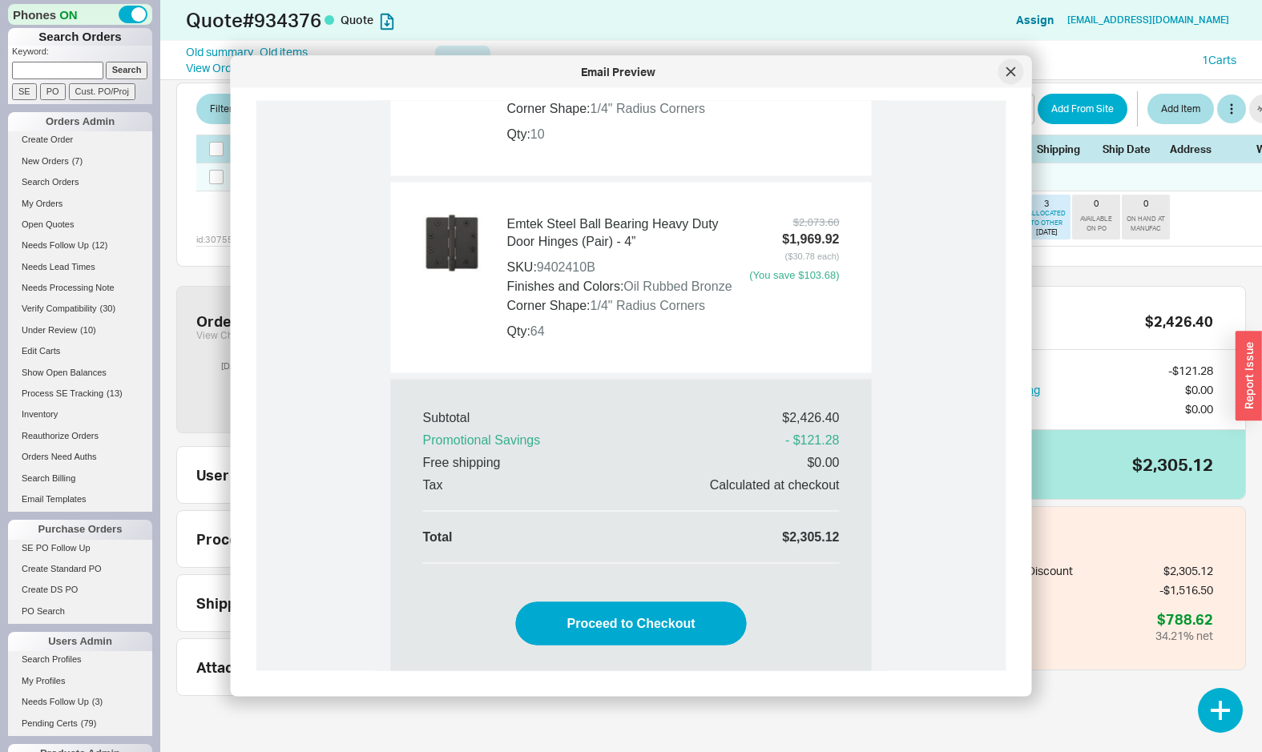
click at [1008, 77] on div at bounding box center [1011, 72] width 26 height 26
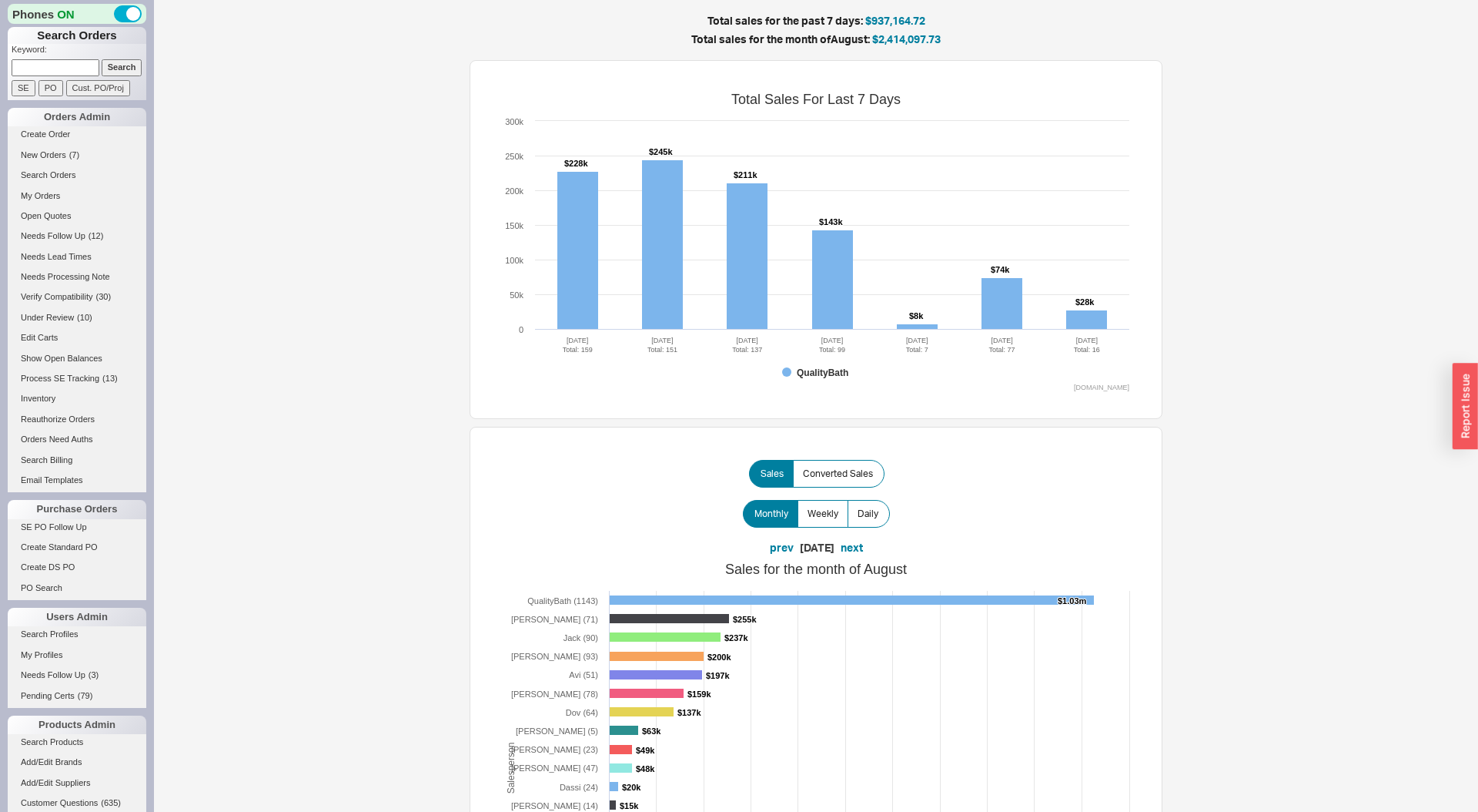
click at [79, 68] on input at bounding box center [55, 67] width 87 height 16
paste input "929491"
type input "929491"
click at [102, 60] on input "Search" at bounding box center [122, 67] width 40 height 16
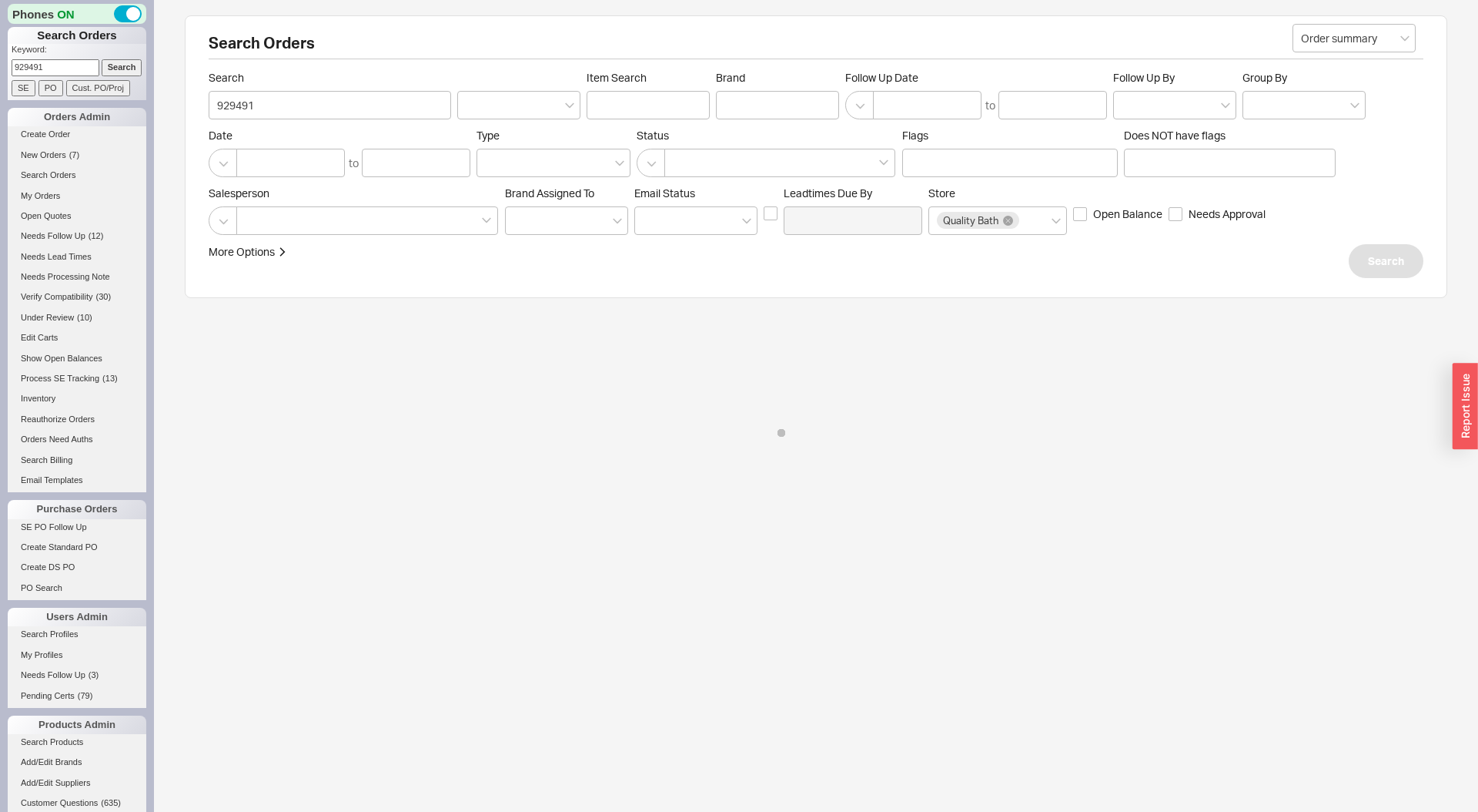
select select "LOW"
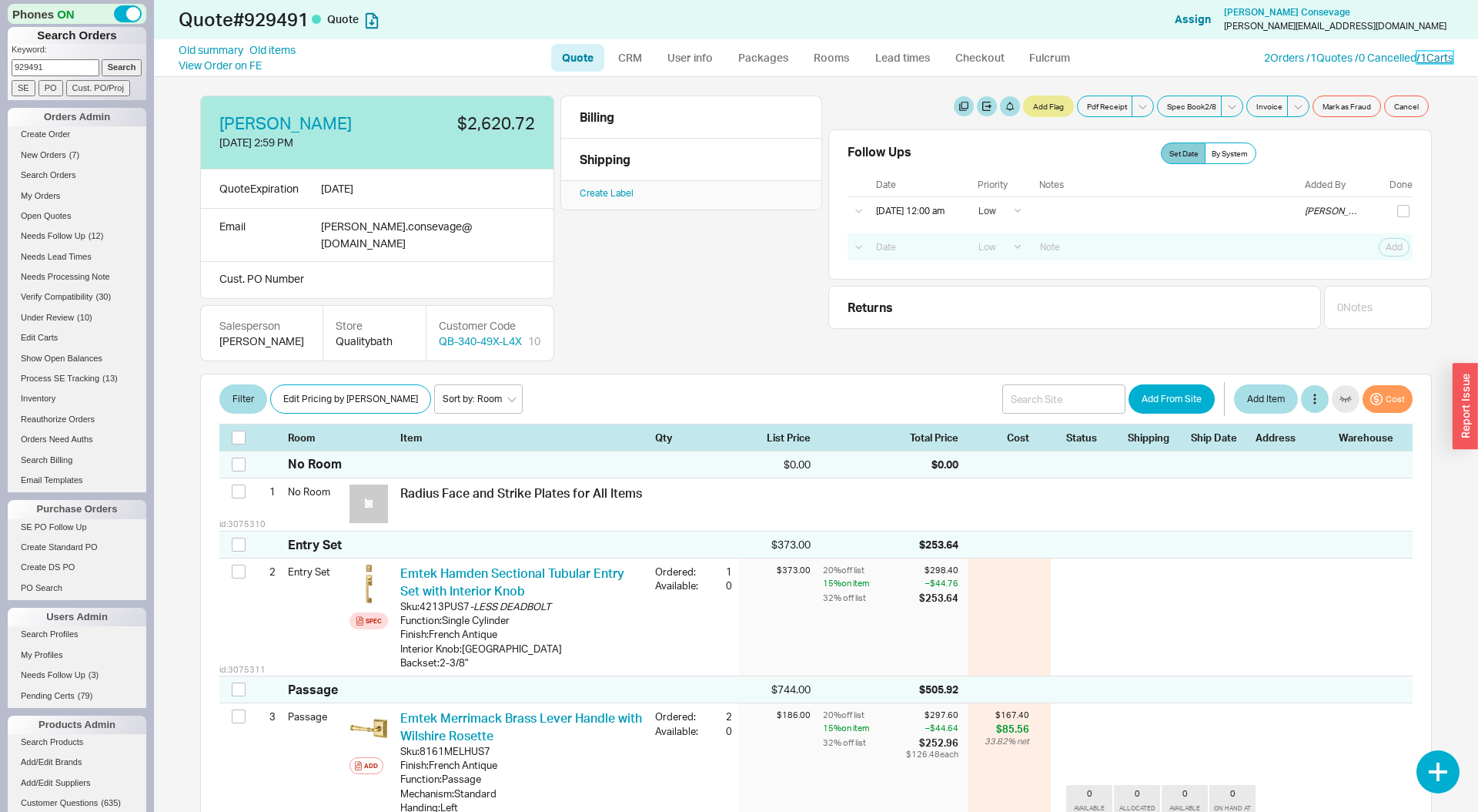
click at [1444, 58] on link "/ 1 Carts" at bounding box center [1435, 58] width 37 height 13
click at [639, 46] on link "CRM" at bounding box center [629, 58] width 45 height 28
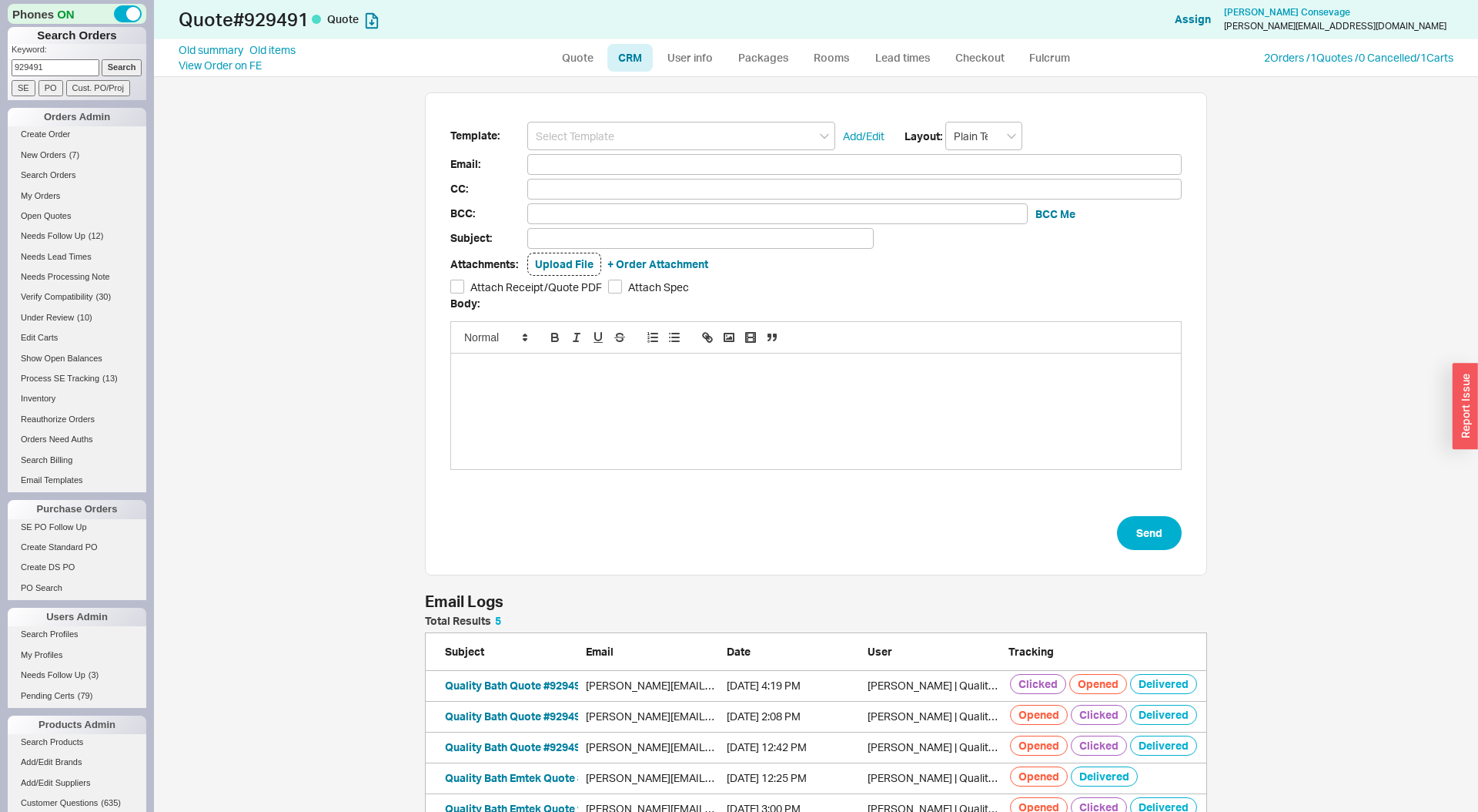
scroll to position [209, 782]
click at [496, 684] on button "Quality Bath Quote #929491" at bounding box center [515, 685] width 141 height 15
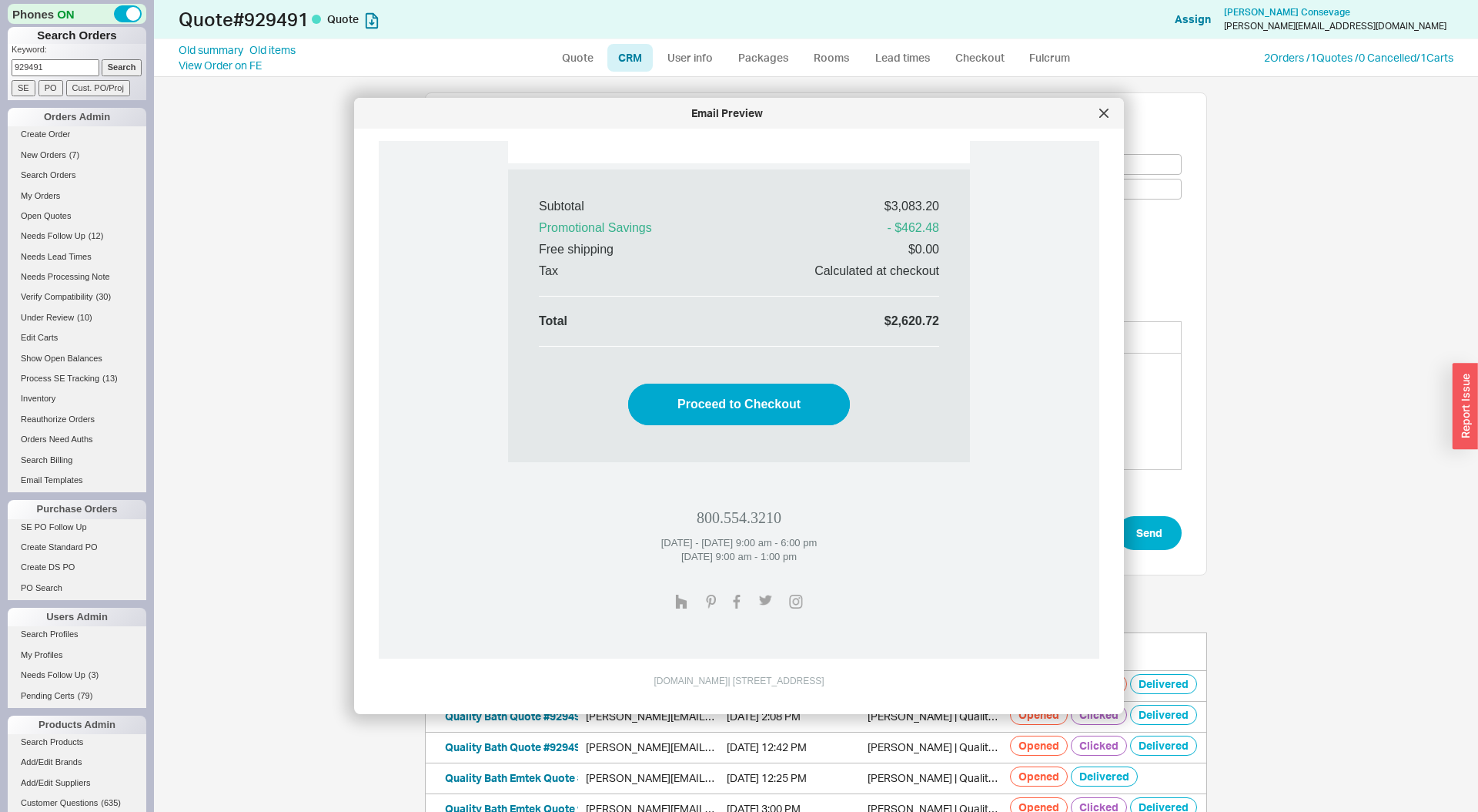
scroll to position [3077, 0]
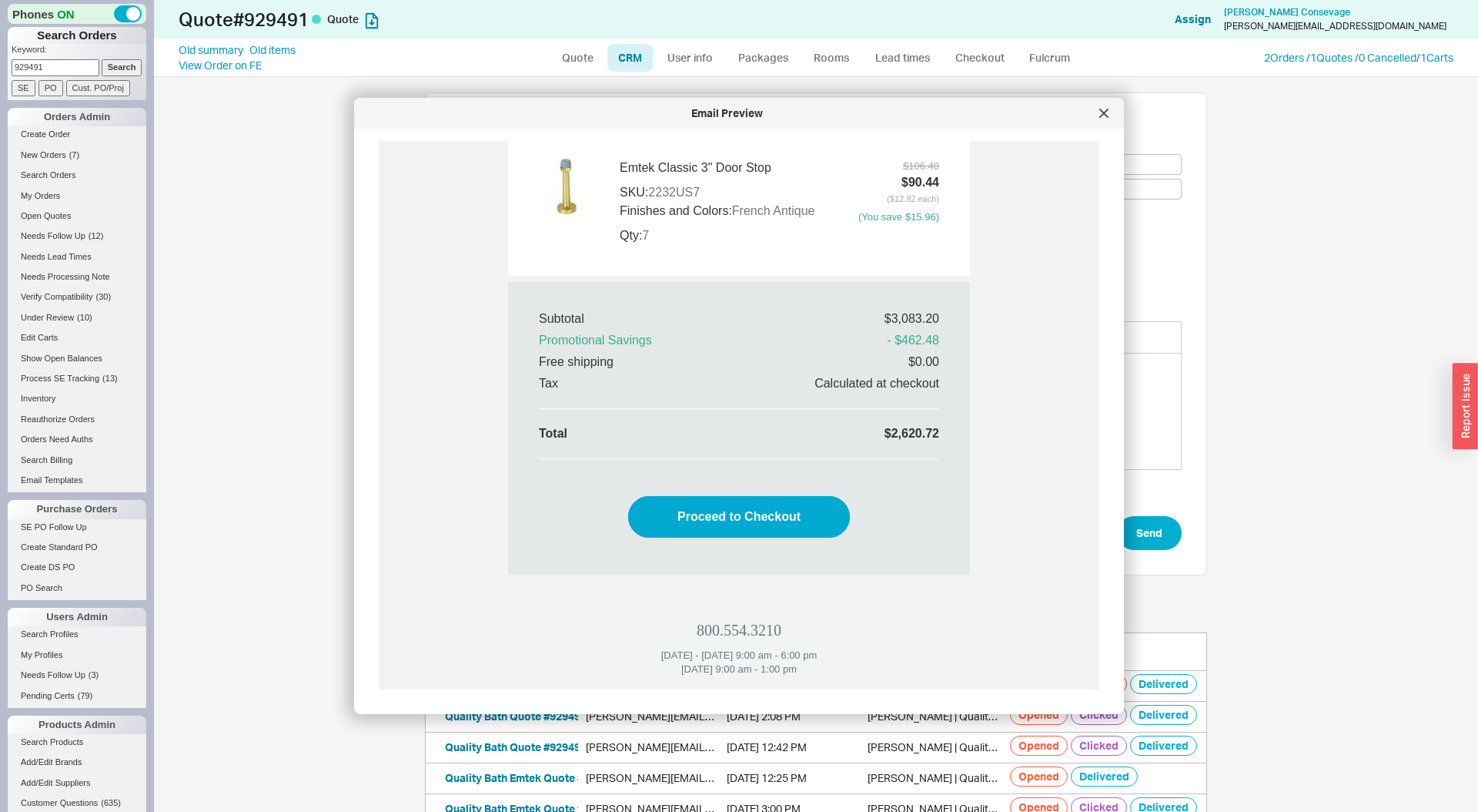
drag, startPoint x: 1106, startPoint y: 108, endPoint x: 1102, endPoint y: 114, distance: 7.2
click at [1106, 109] on icon at bounding box center [1104, 113] width 10 height 10
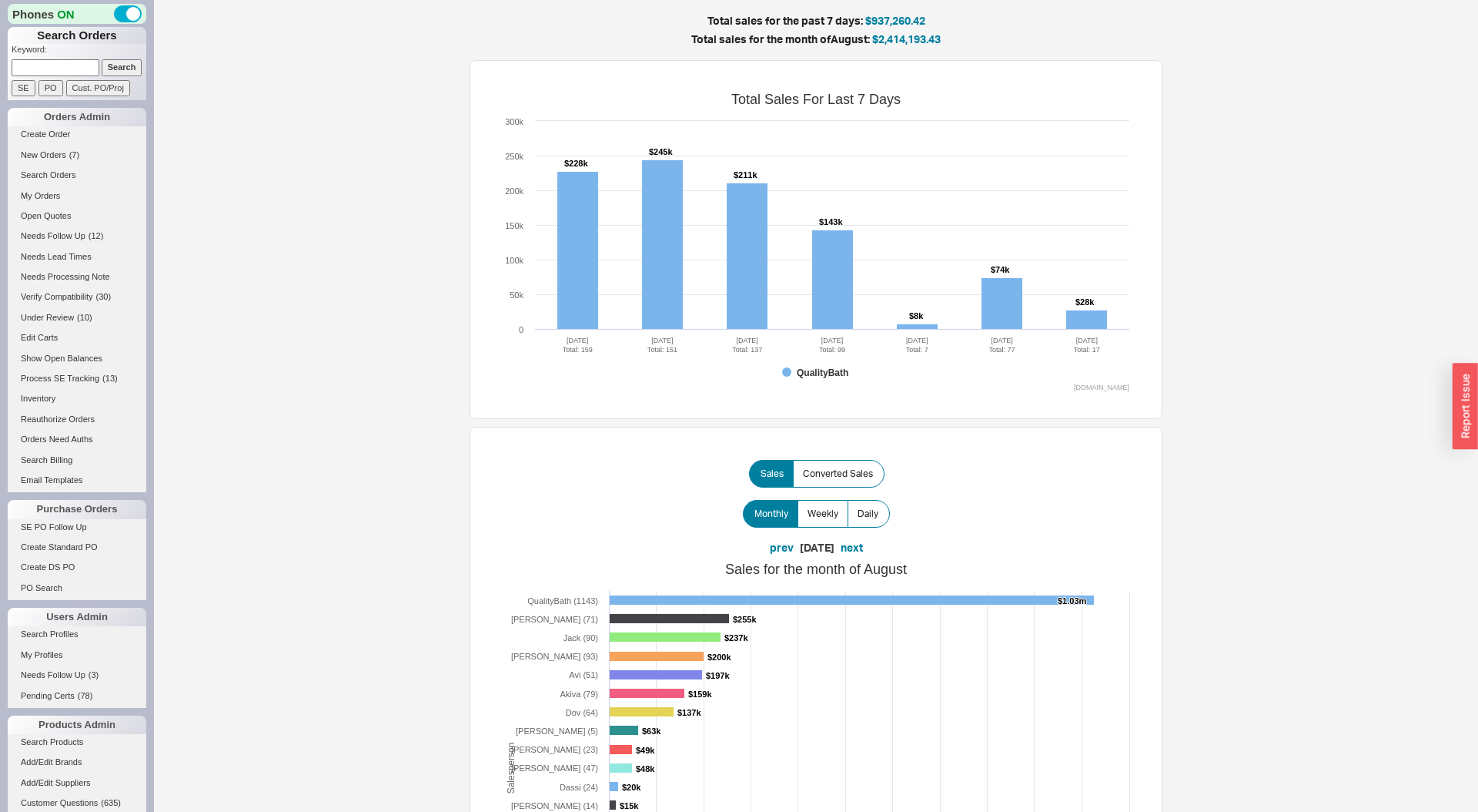
click at [65, 64] on input at bounding box center [55, 67] width 87 height 16
paste input "928841"
type input "928841"
click at [102, 60] on input "Search" at bounding box center [122, 67] width 40 height 16
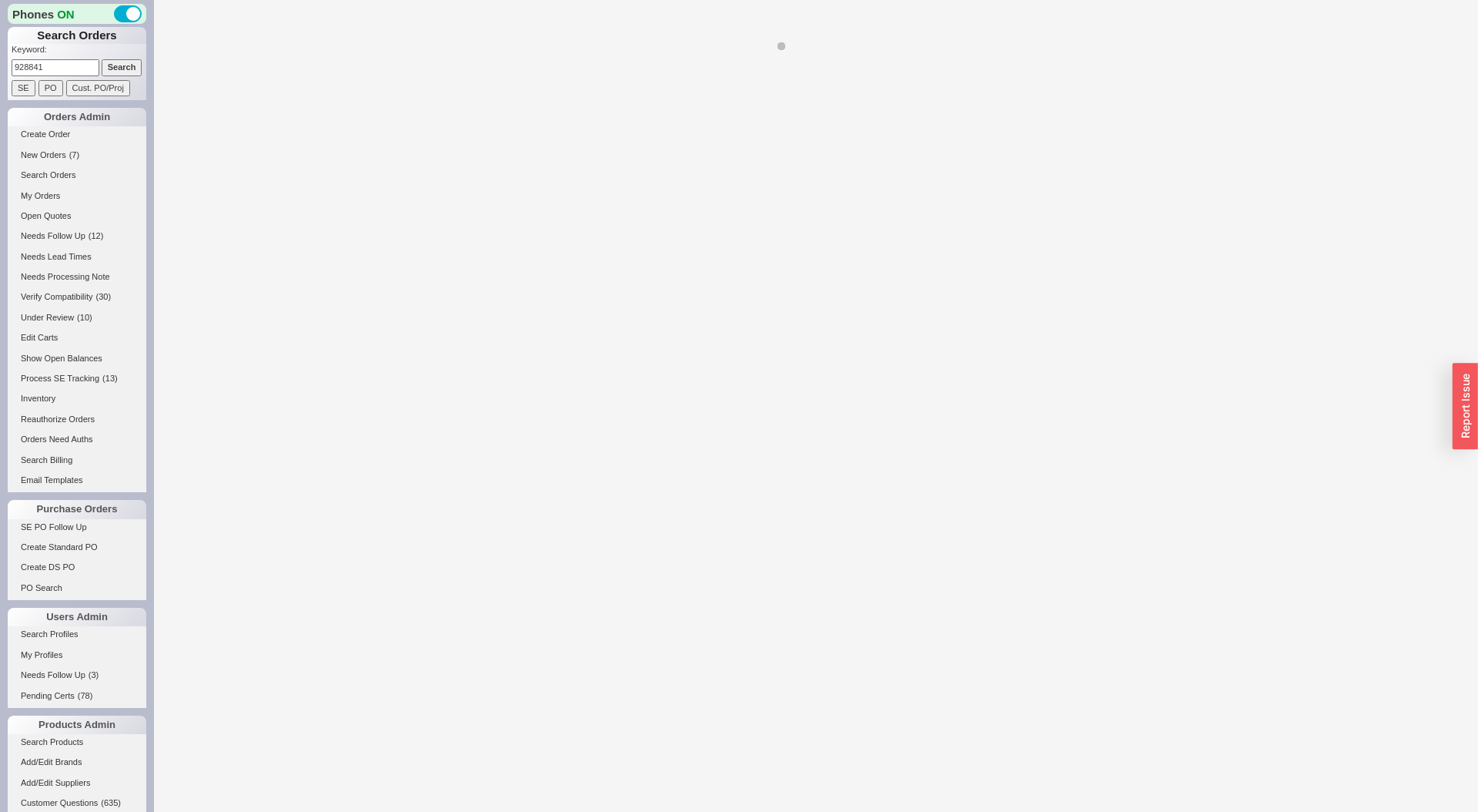
select select "LOW"
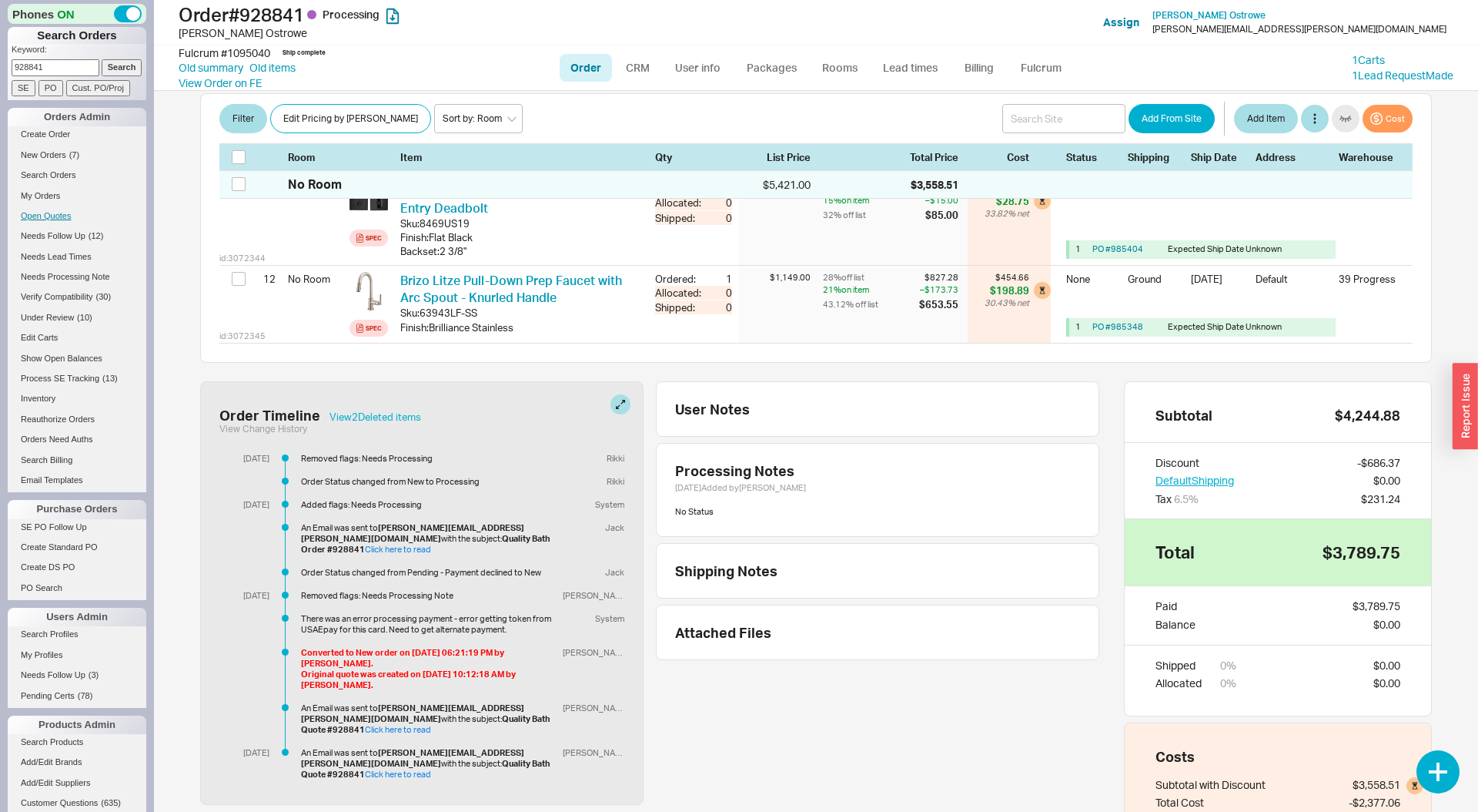
scroll to position [1396, 0]
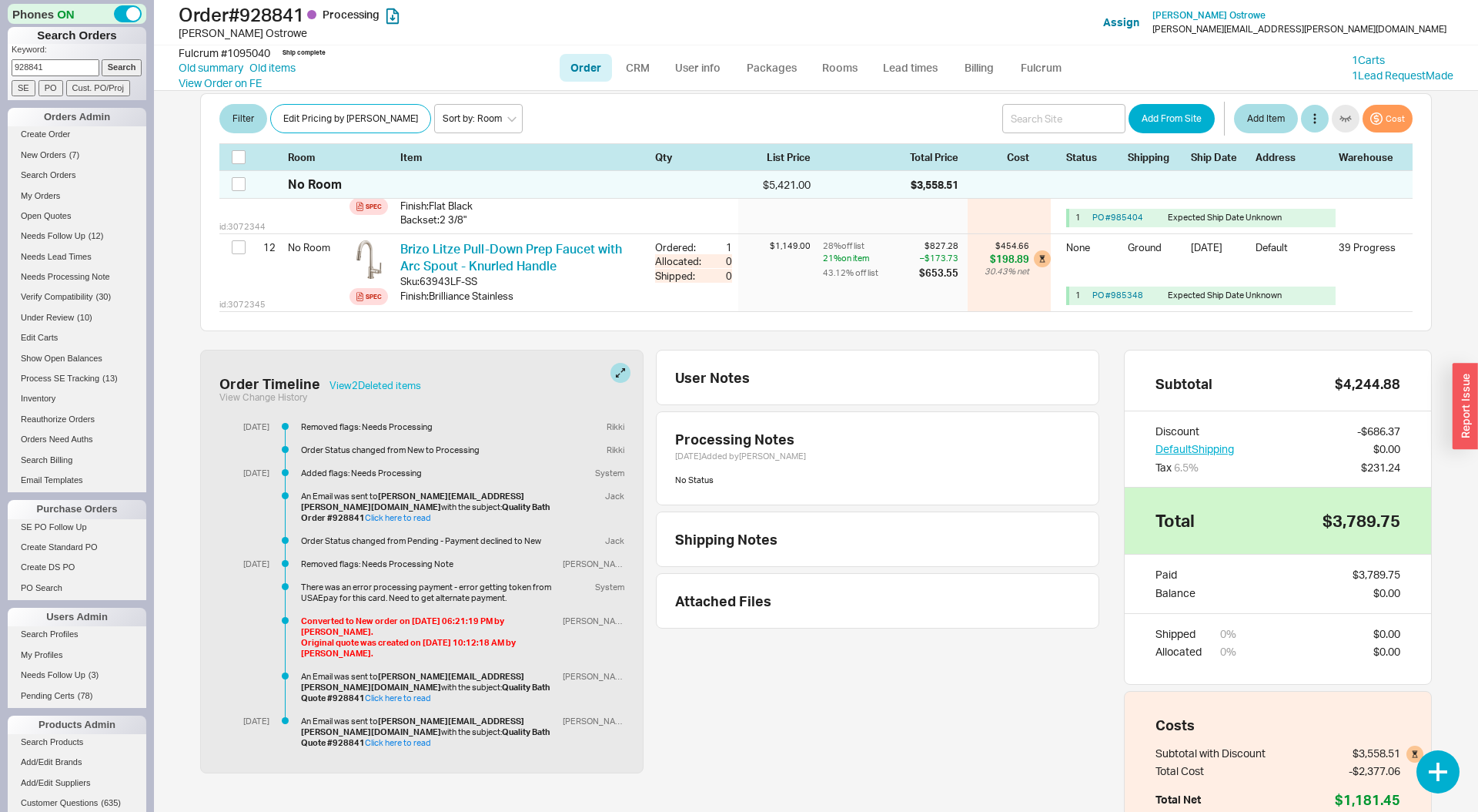
click at [495, 535] on div "Order Status changed from Pending - Payment declined to New" at bounding box center [429, 540] width 256 height 11
drag, startPoint x: 495, startPoint y: 509, endPoint x: 342, endPoint y: 502, distance: 153.2
click at [342, 535] on div "Order Status changed from Pending - Payment declined to New" at bounding box center [429, 540] width 256 height 11
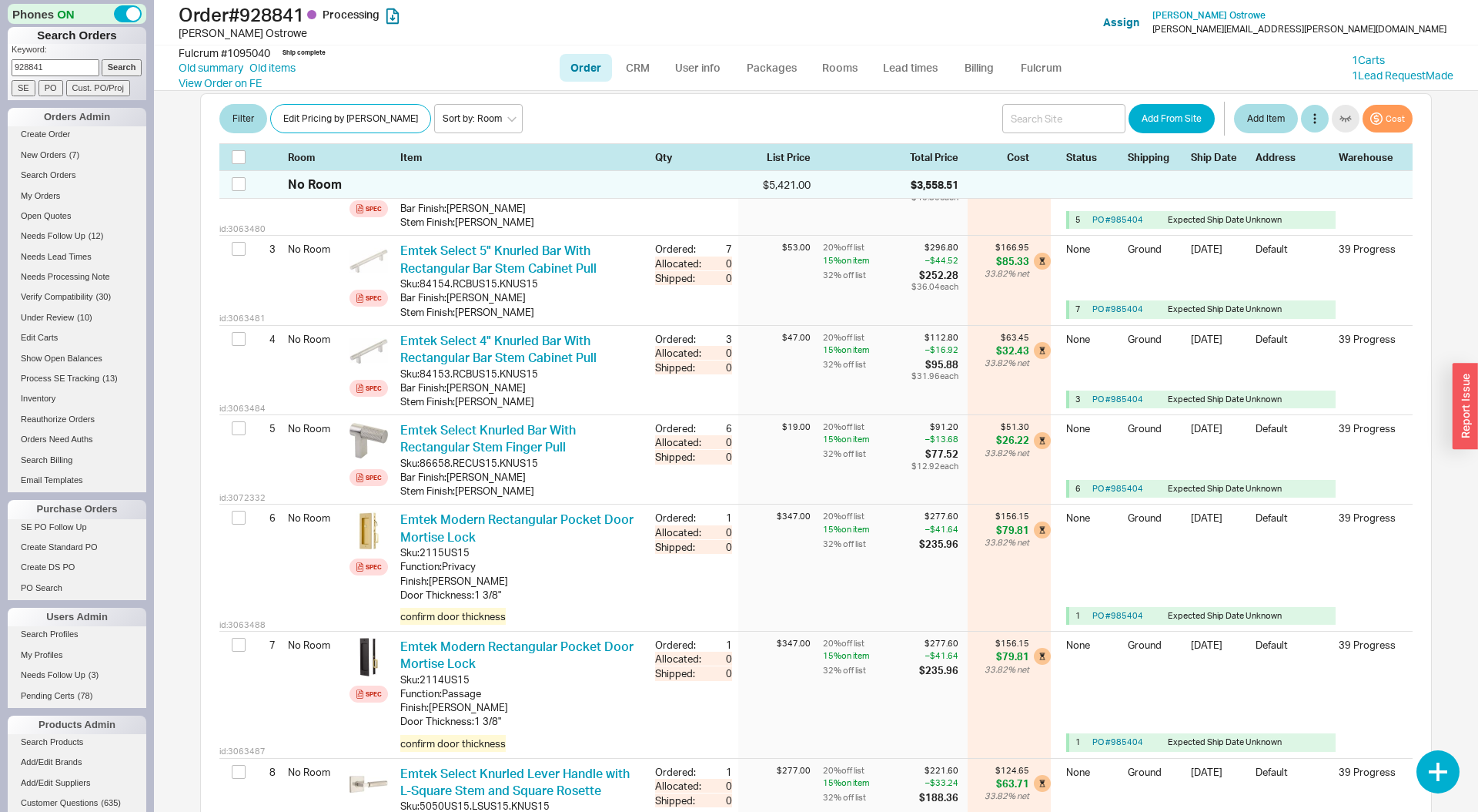
scroll to position [396, 0]
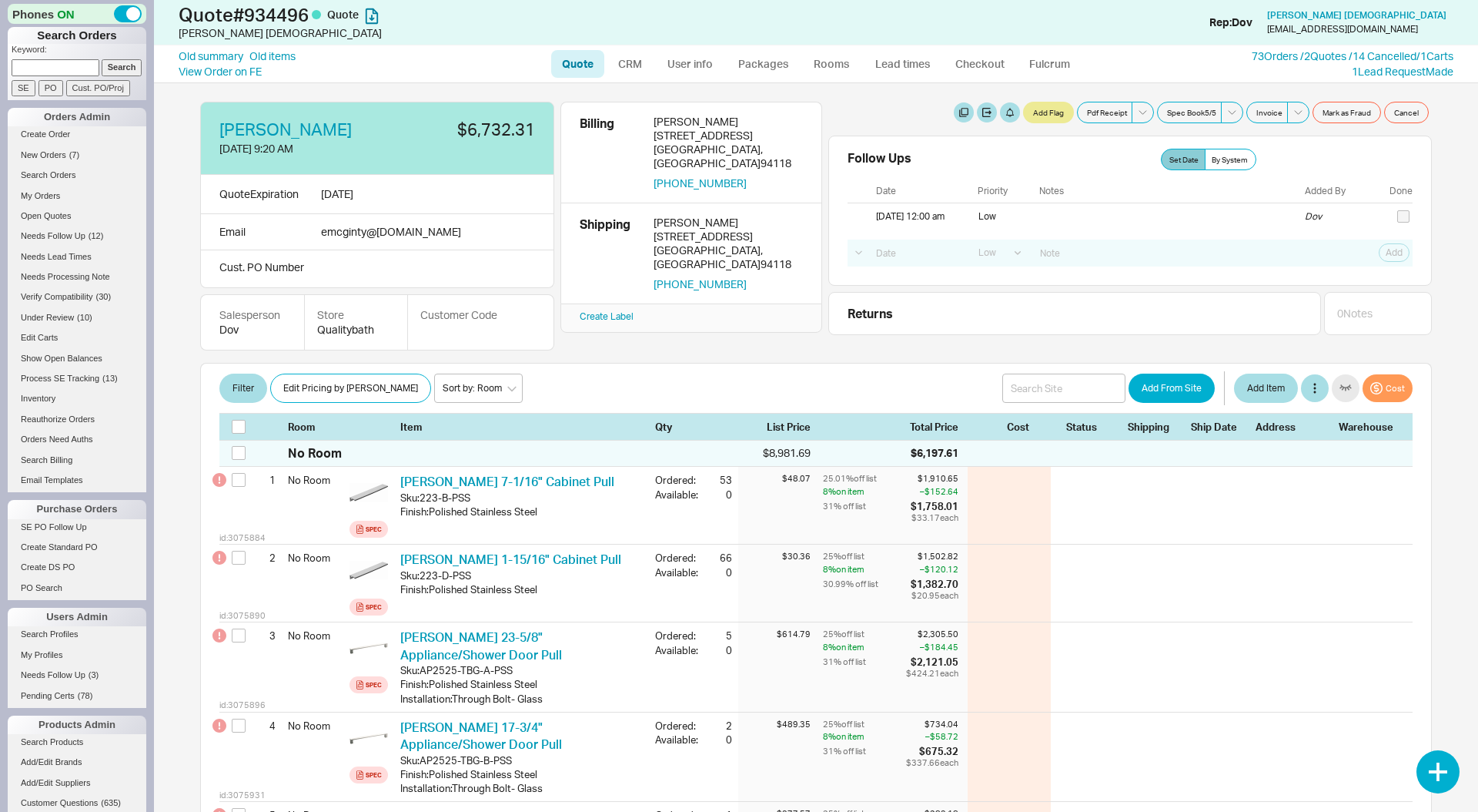
select select "LOW"
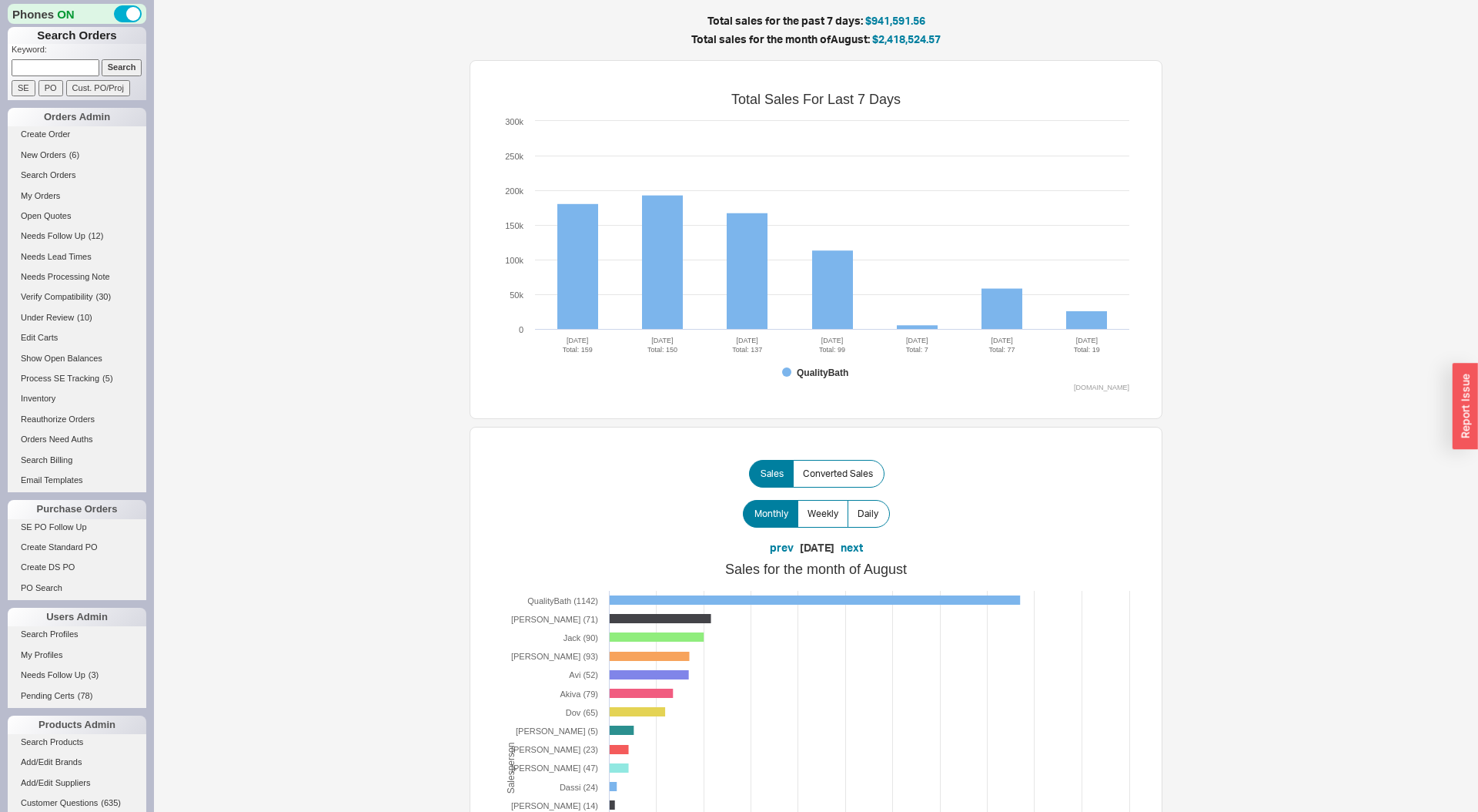
click at [84, 65] on input at bounding box center [55, 67] width 87 height 16
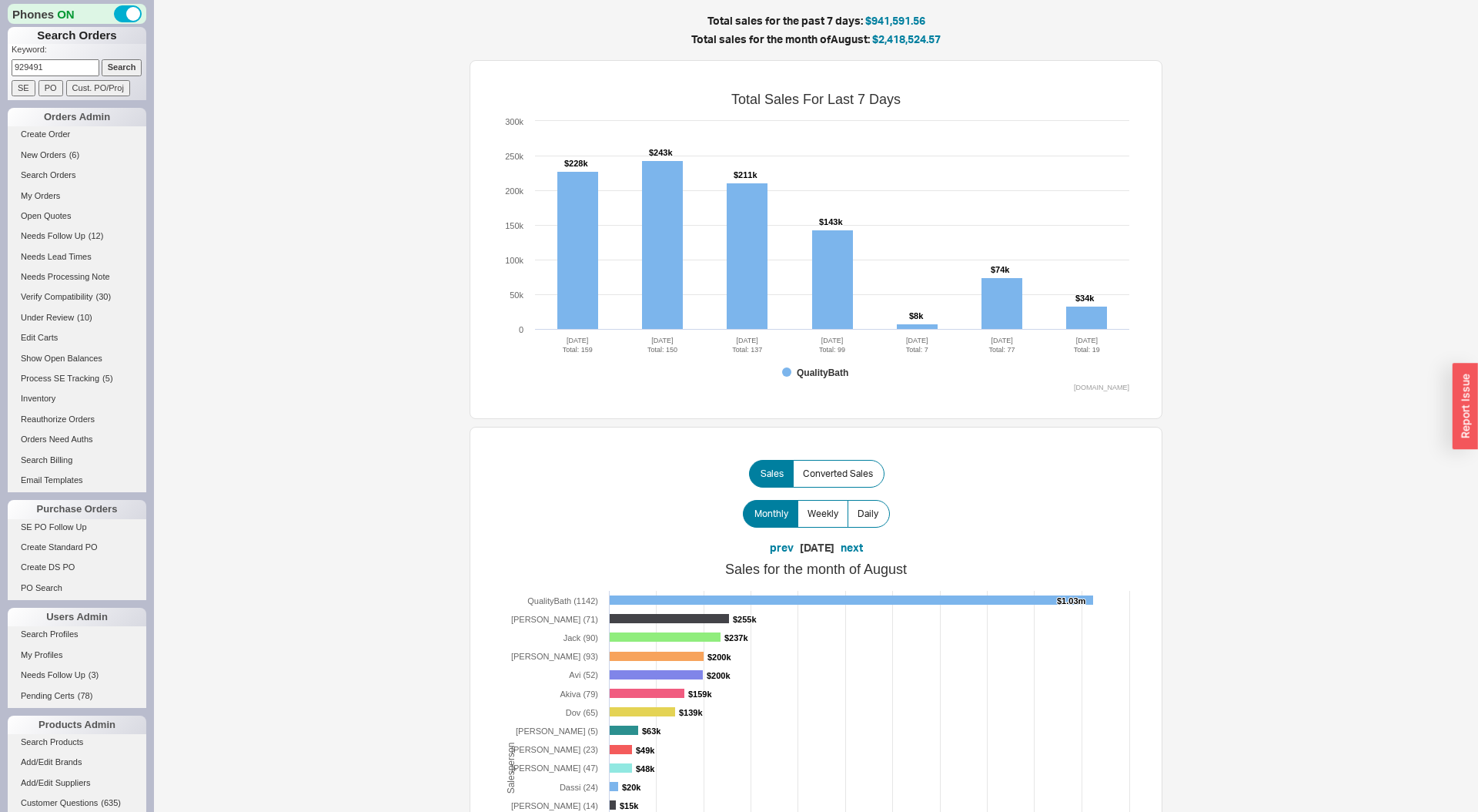
type input "929491"
click at [102, 60] on input "Search" at bounding box center [122, 67] width 40 height 16
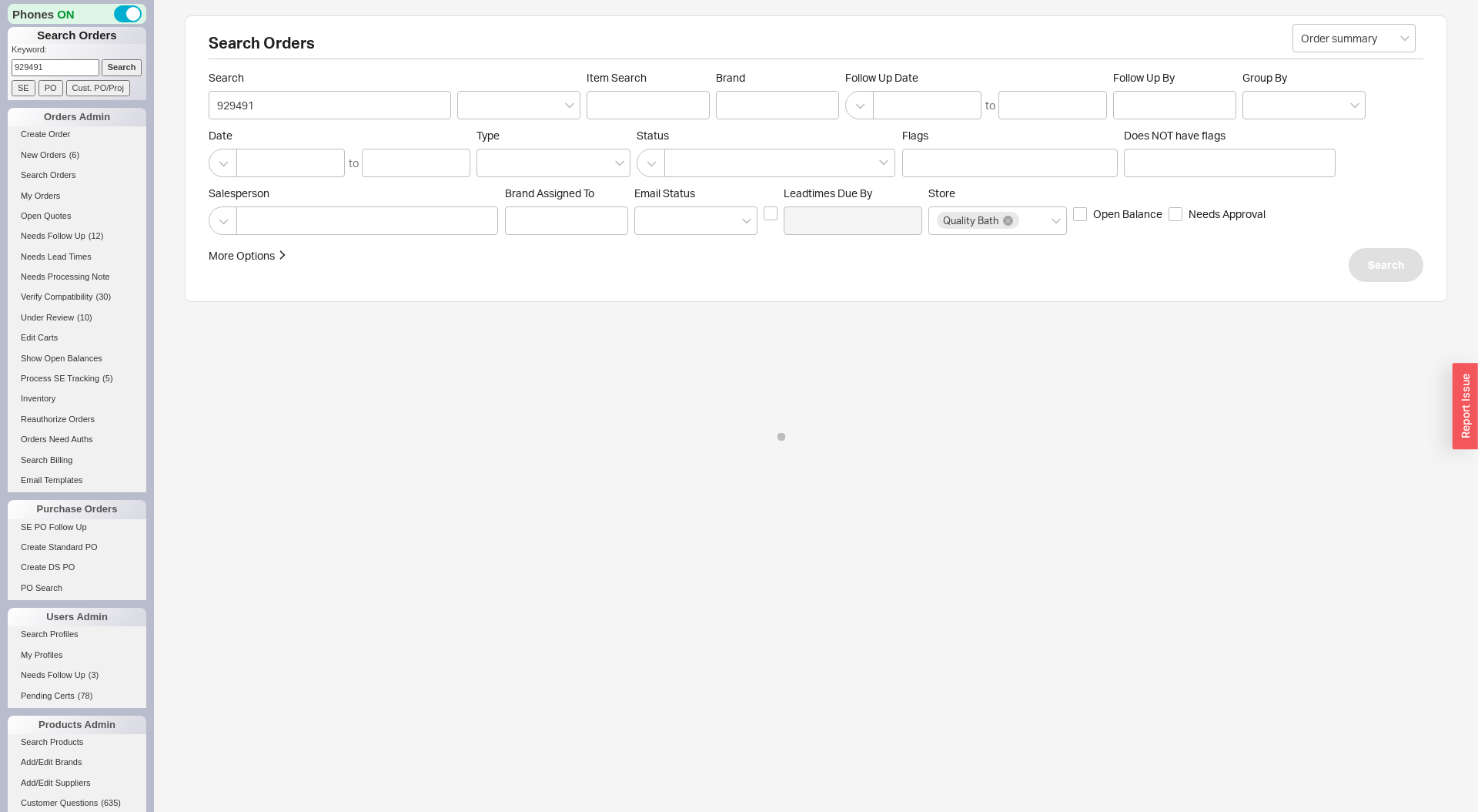
select select "LOW"
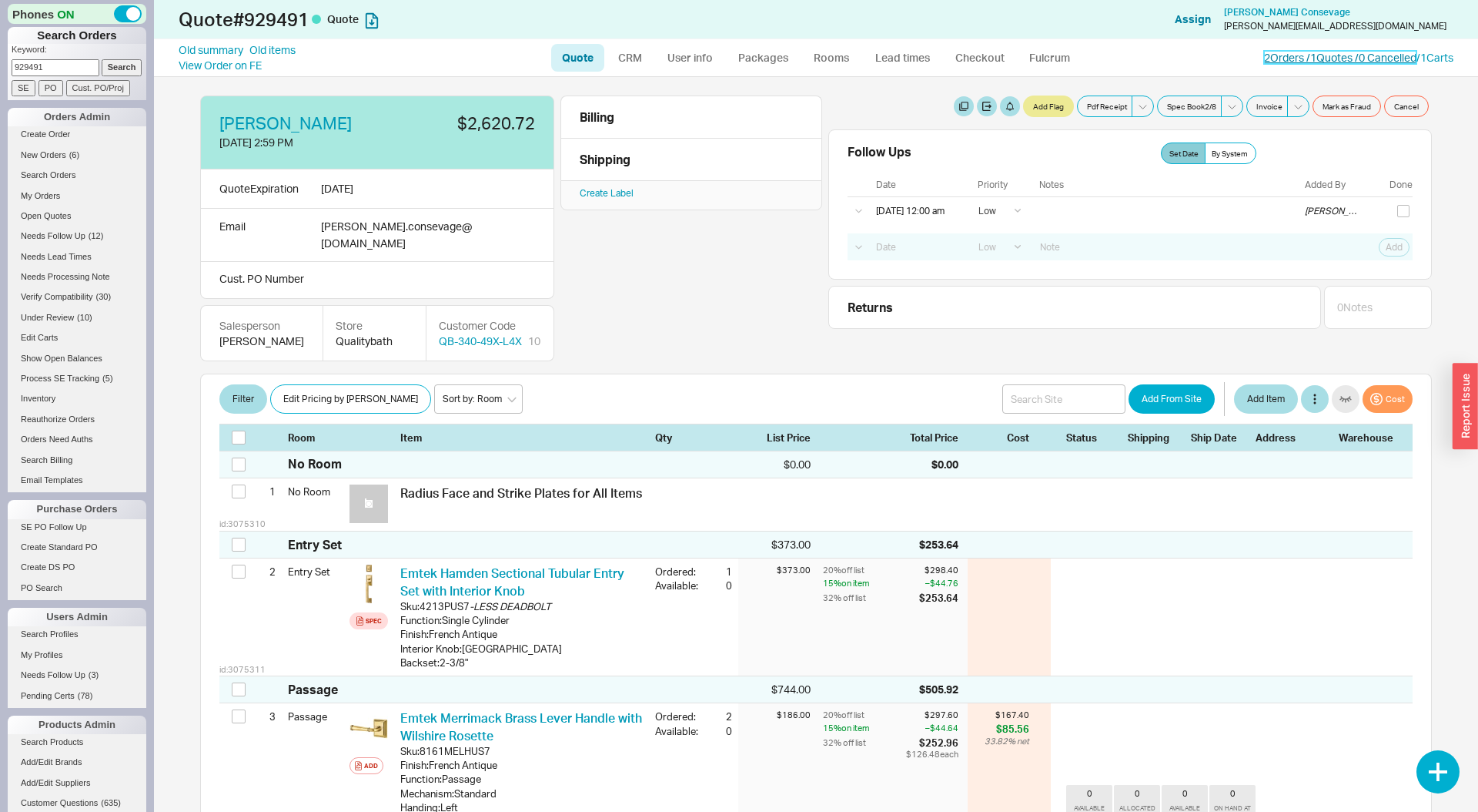
click at [1335, 53] on link "2 Orders / 1 Quotes / 0 Cancelled" at bounding box center [1341, 58] width 153 height 13
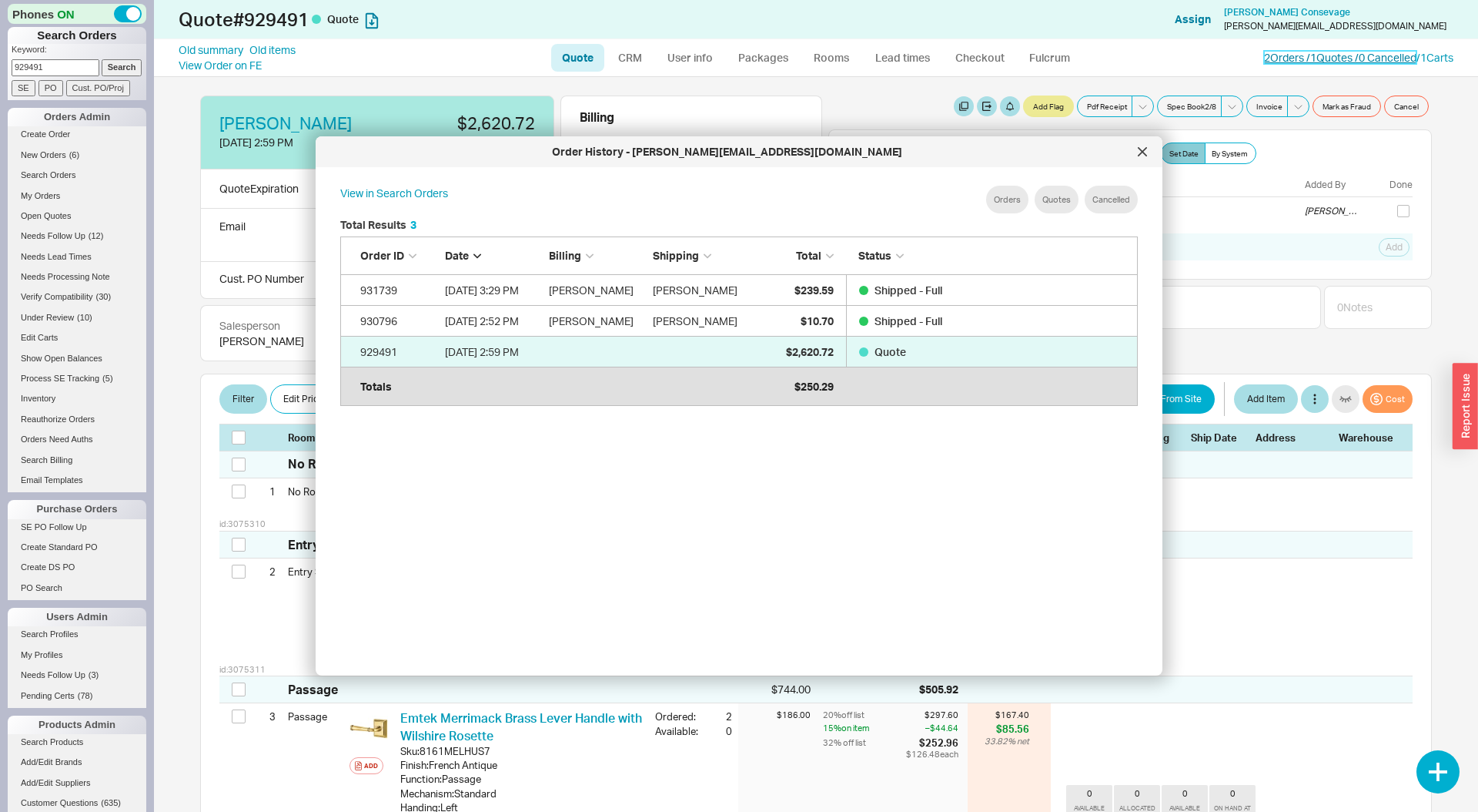
scroll to position [471, 823]
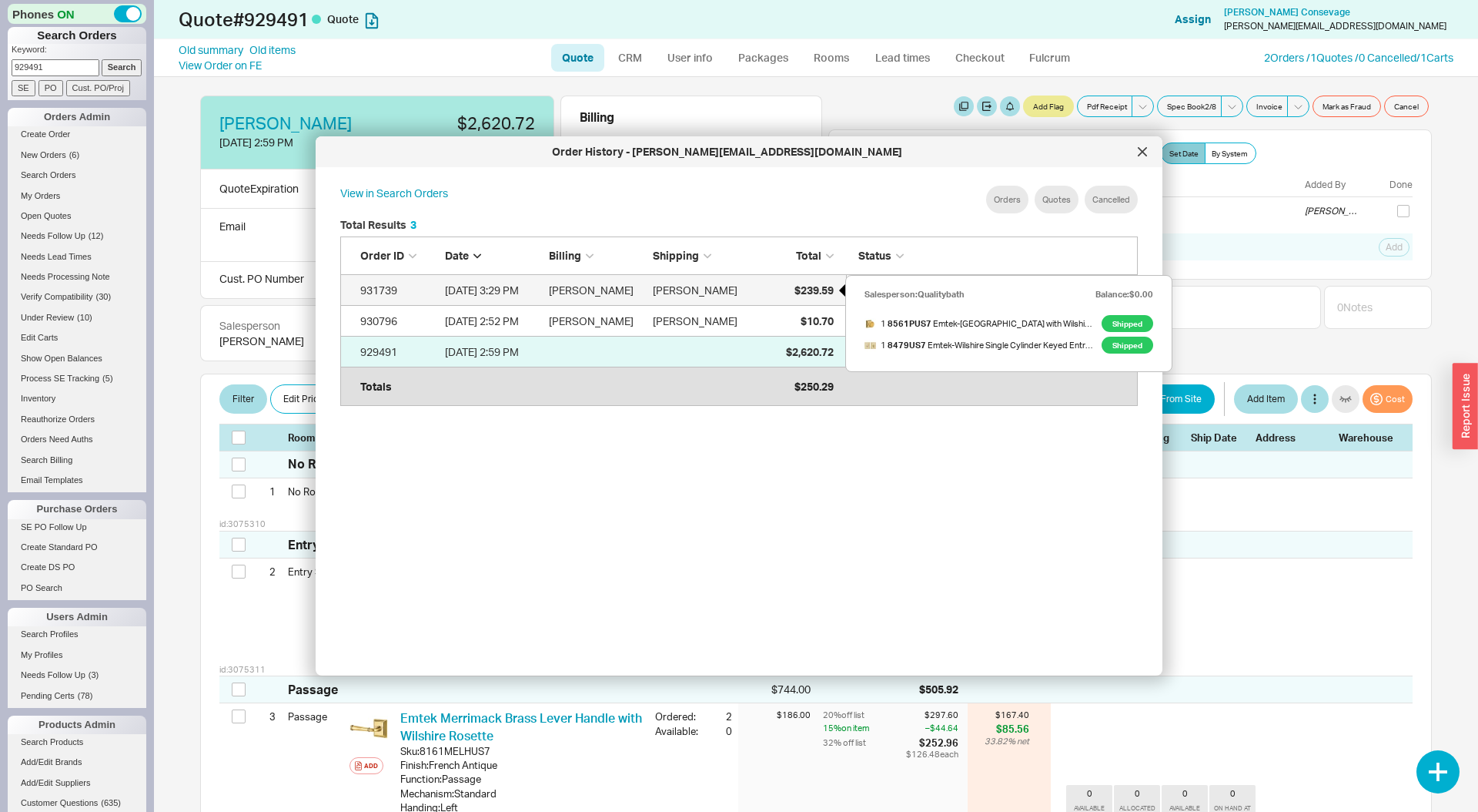
click at [811, 288] on span "$239.59" at bounding box center [814, 290] width 39 height 13
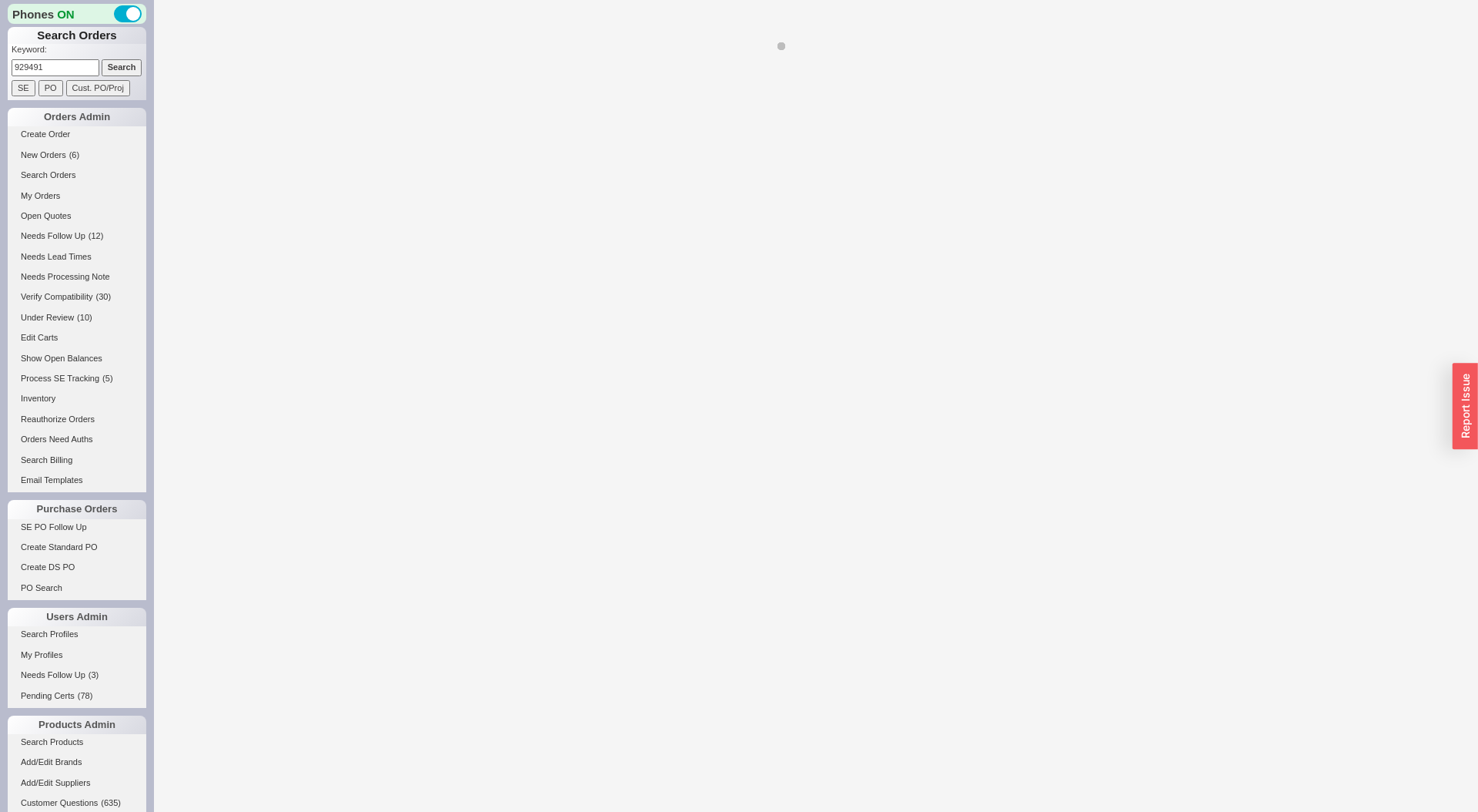
select select "LOW"
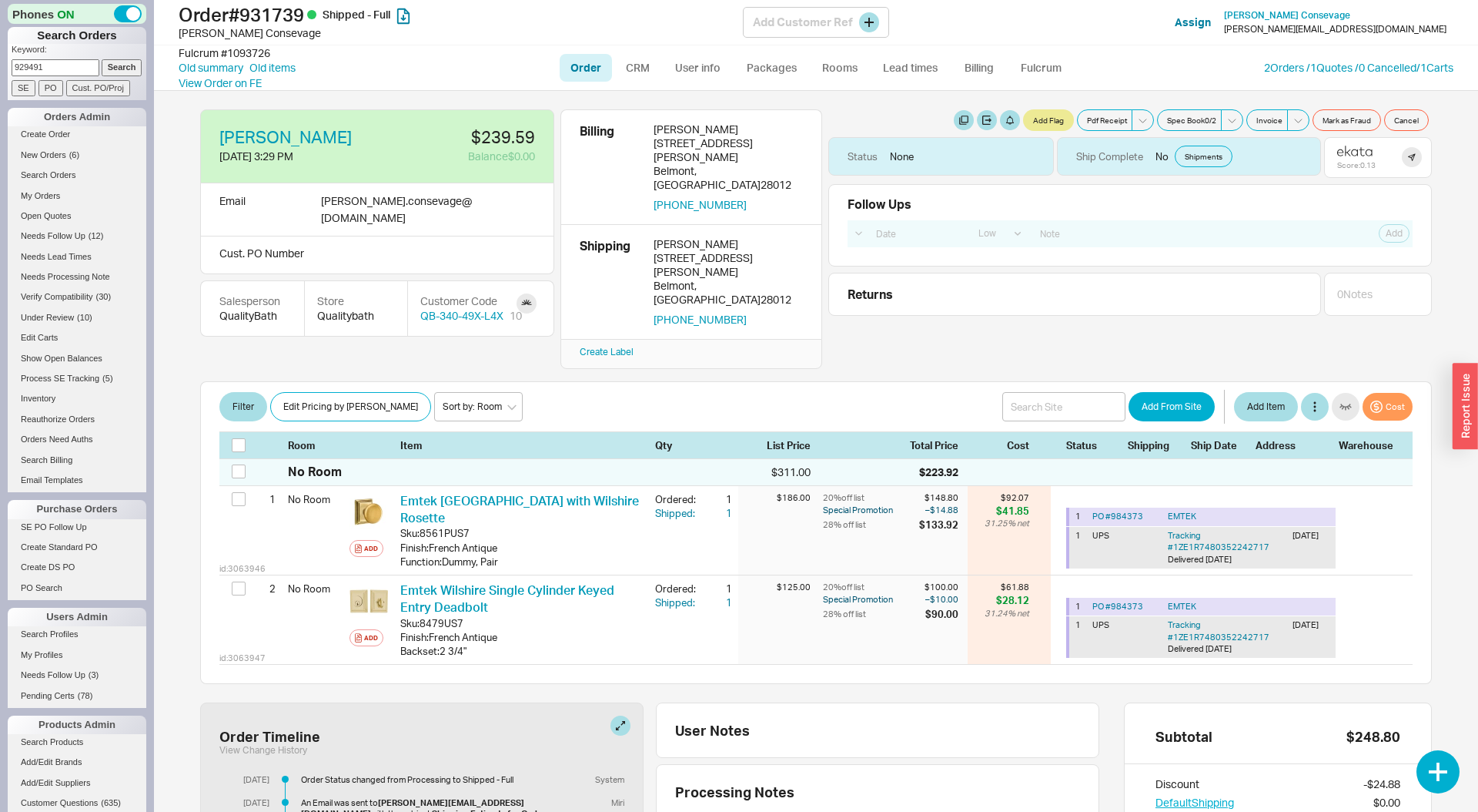
select select "LOW"
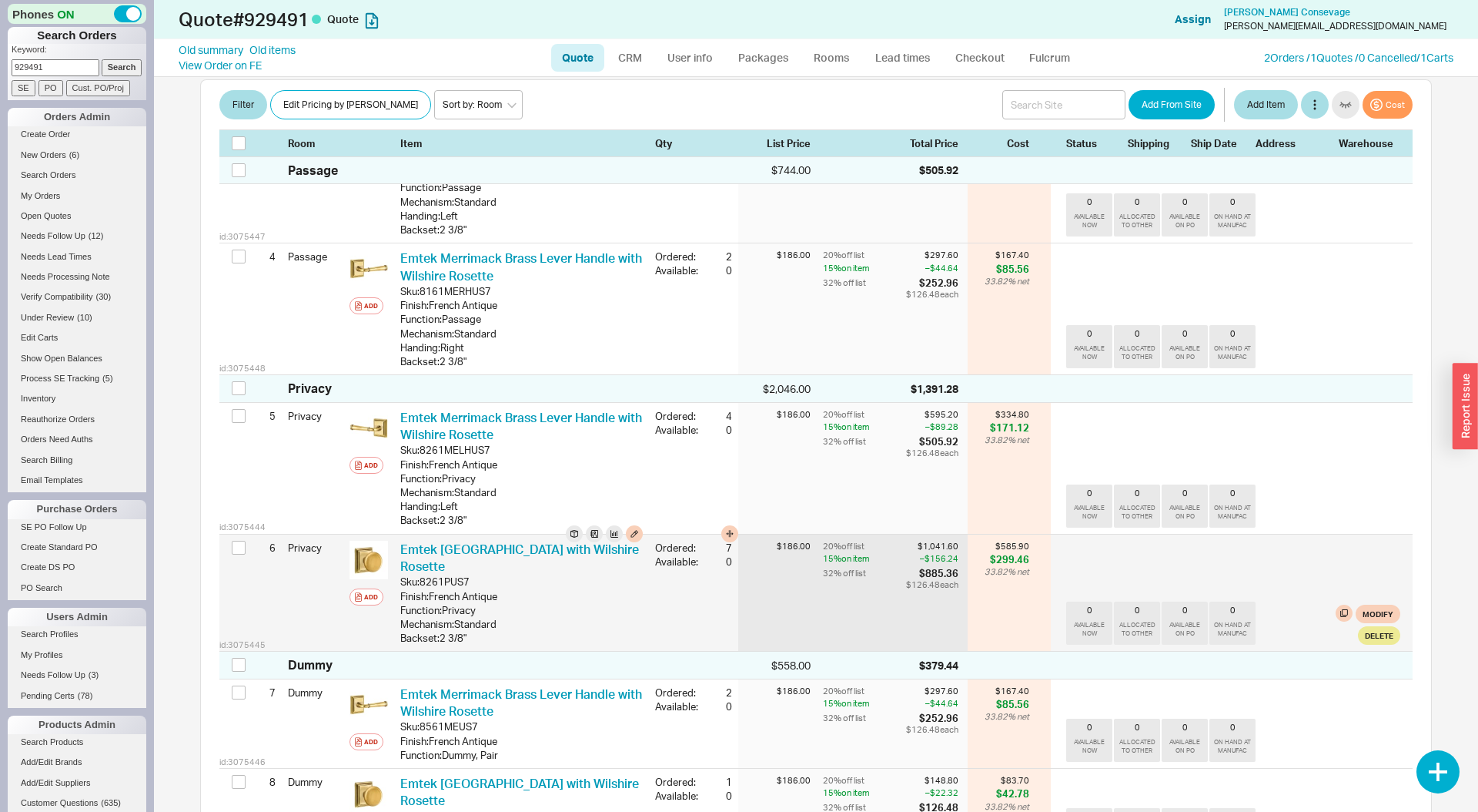
scroll to position [215, 0]
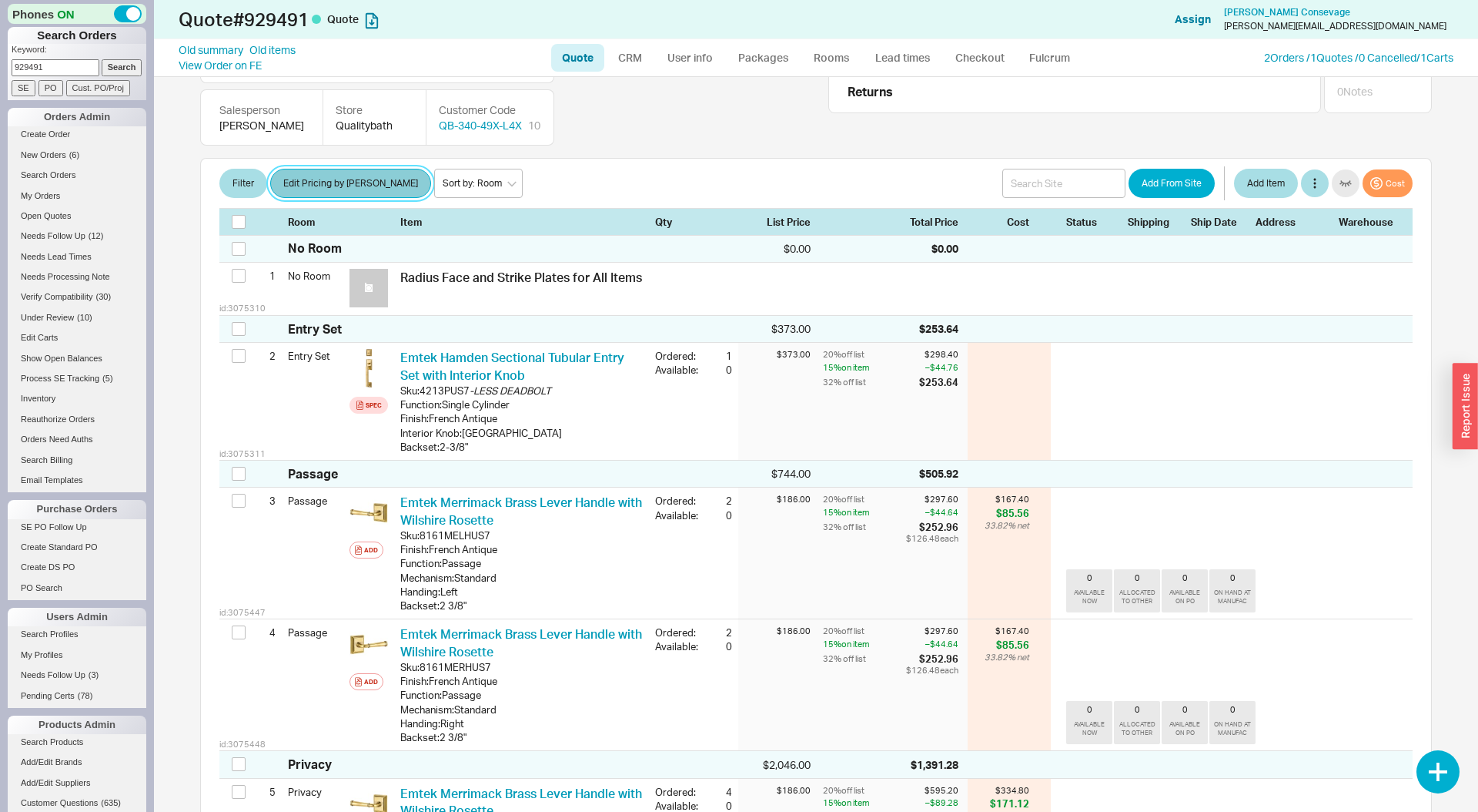
click at [343, 168] on button "Edit Pricing by Brand" at bounding box center [350, 183] width 160 height 29
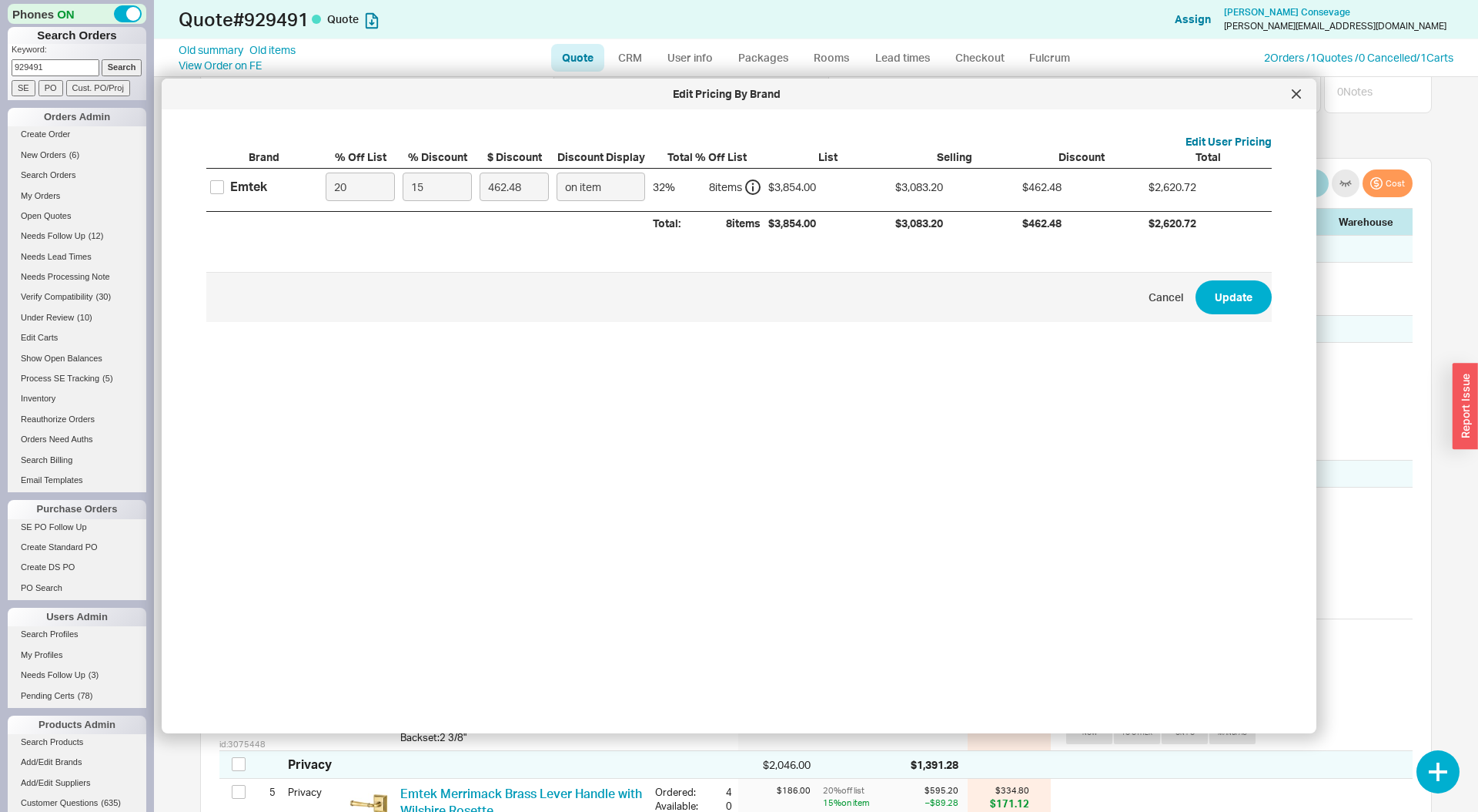
click at [229, 184] on label "Emtek" at bounding box center [238, 186] width 57 height 17
click at [224, 184] on input "Emtek" at bounding box center [217, 186] width 13 height 13
checkbox input "true"
drag, startPoint x: 433, startPoint y: 187, endPoint x: 379, endPoint y: 176, distance: 55.1
click at [0, 0] on div "Emtek 20 15 462.48 on item 32 % 8 item s $3,854.00 $3,083.20 $462.48 $2,620.72" at bounding box center [0, 0] width 0 height 0
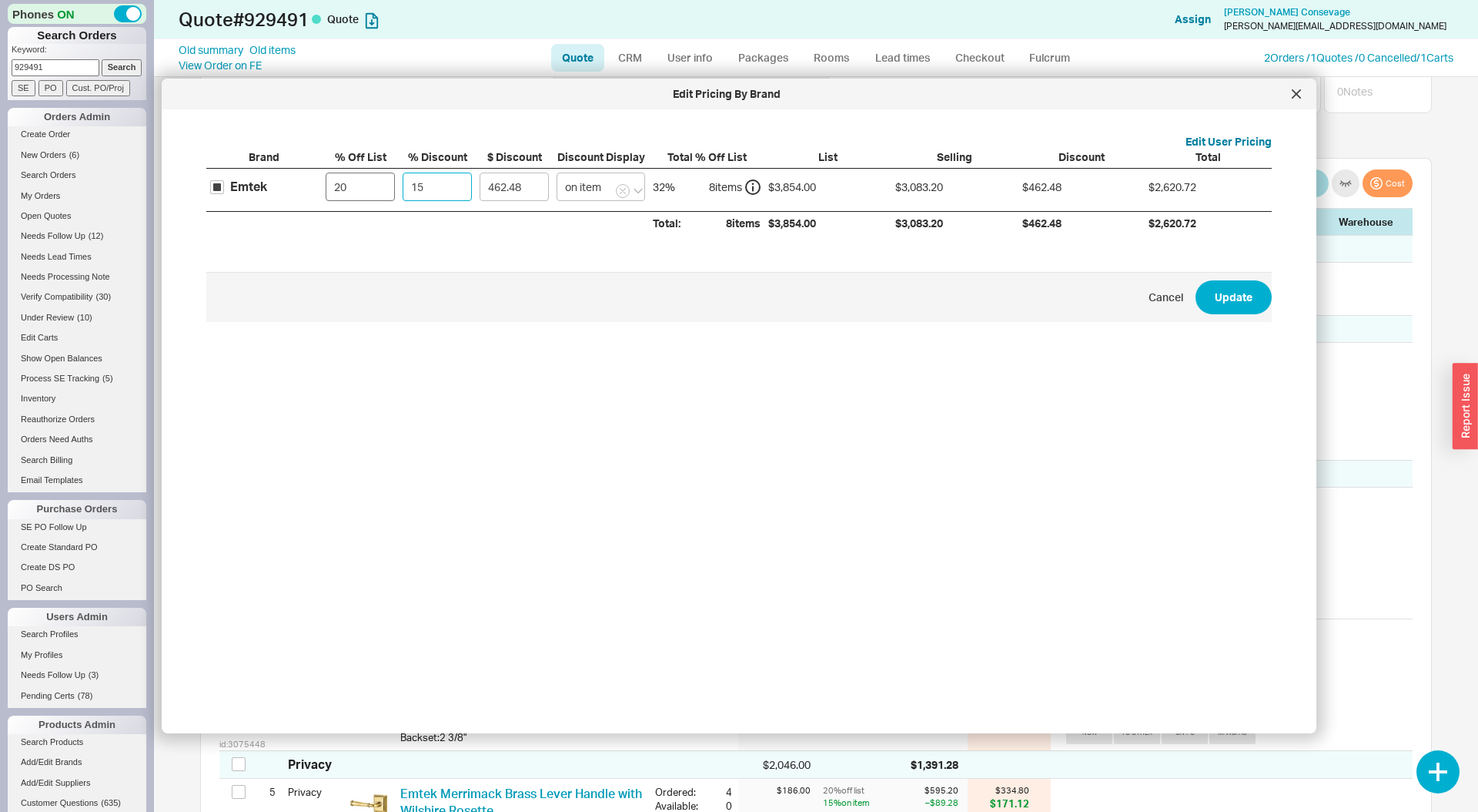
type input "1"
type input "30.83"
type input "18"
type input "554.98"
type input "18.7"
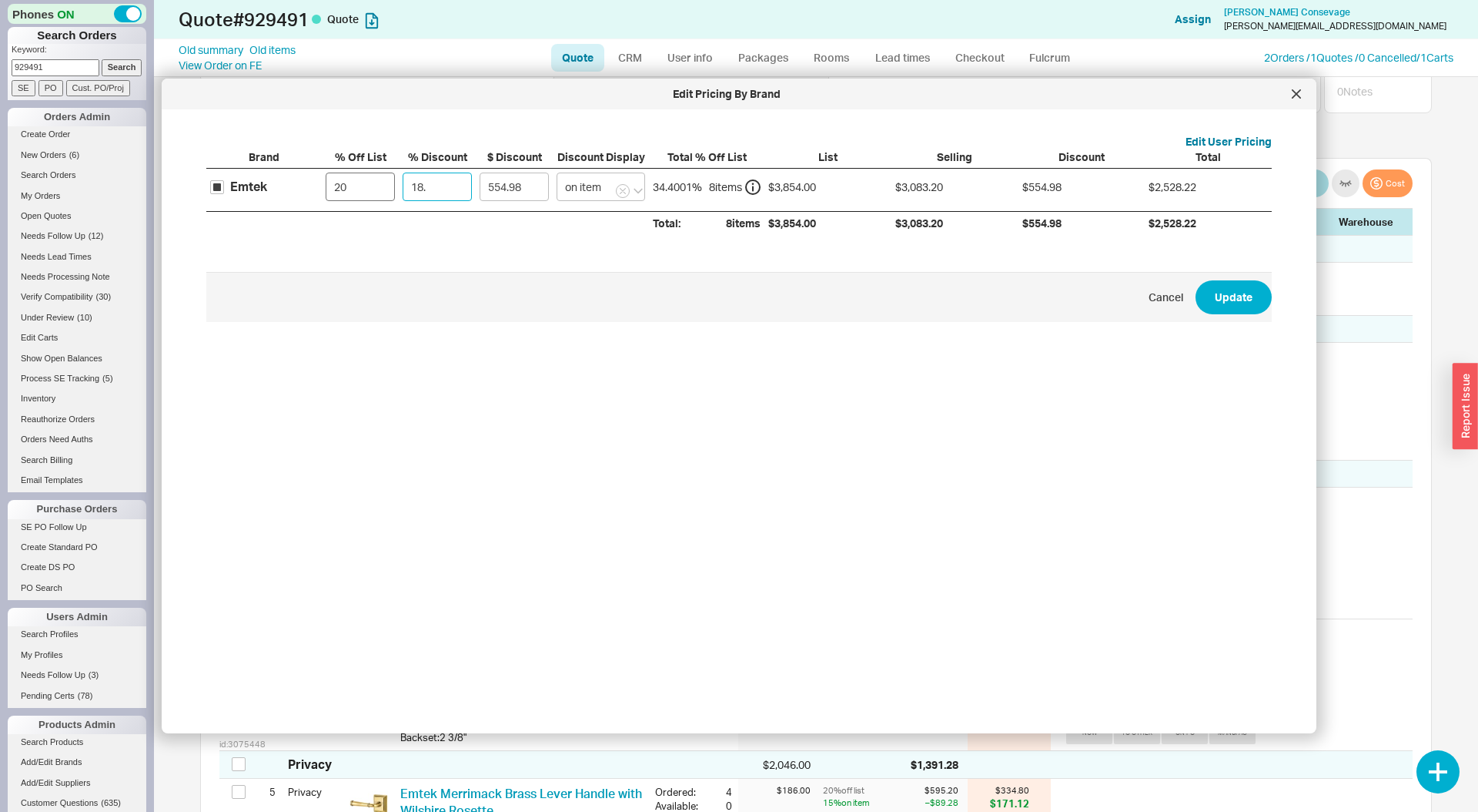
type input "576.56"
type input "18.75"
type input "578.1"
drag, startPoint x: 444, startPoint y: 185, endPoint x: 401, endPoint y: 182, distance: 43.1
click at [401, 182] on label "18.75" at bounding box center [437, 186] width 77 height 37
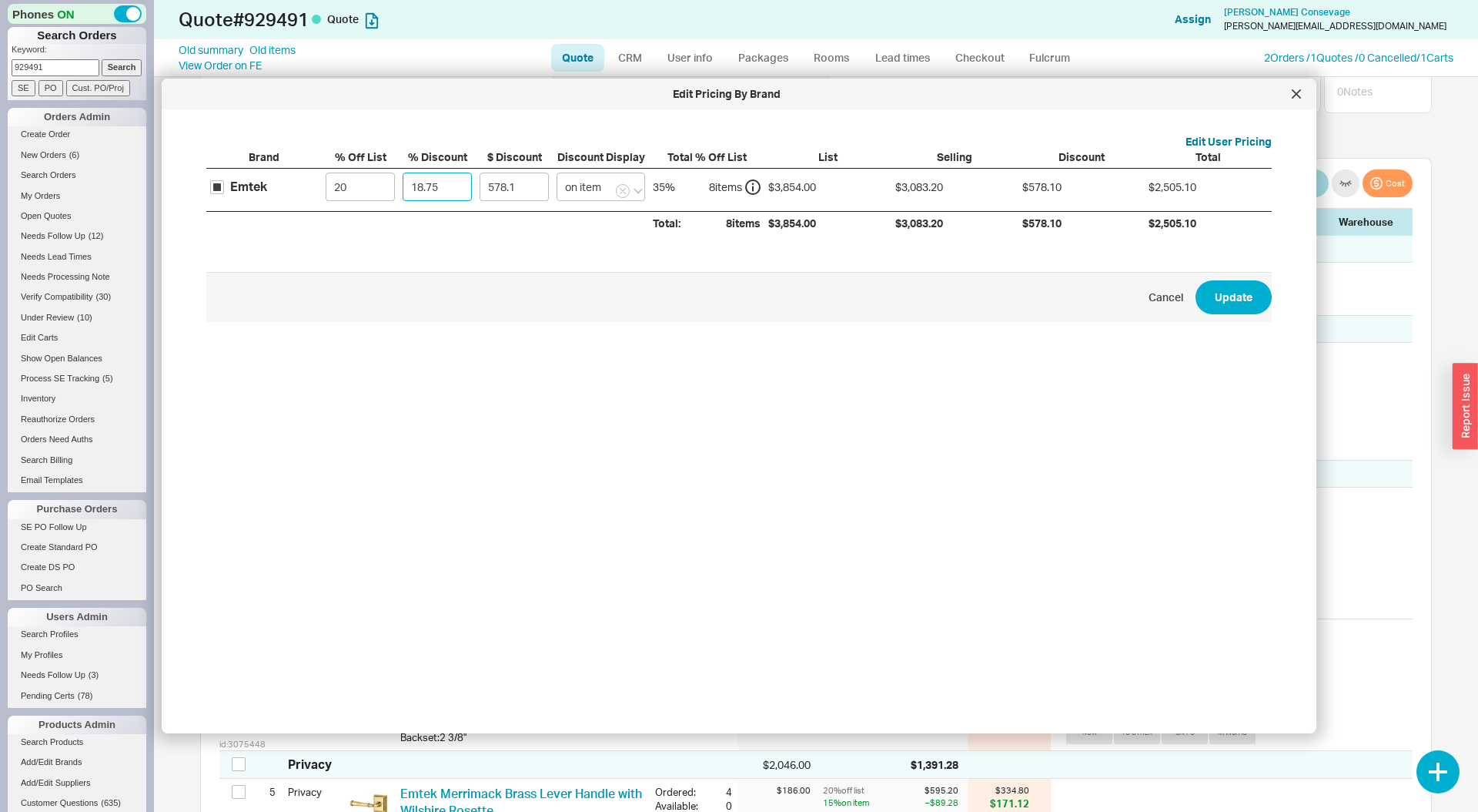
type input "1"
type input "30.83"
type input "15"
type input "462.48"
click at [1195, 281] on button "Update" at bounding box center [1233, 297] width 76 height 34
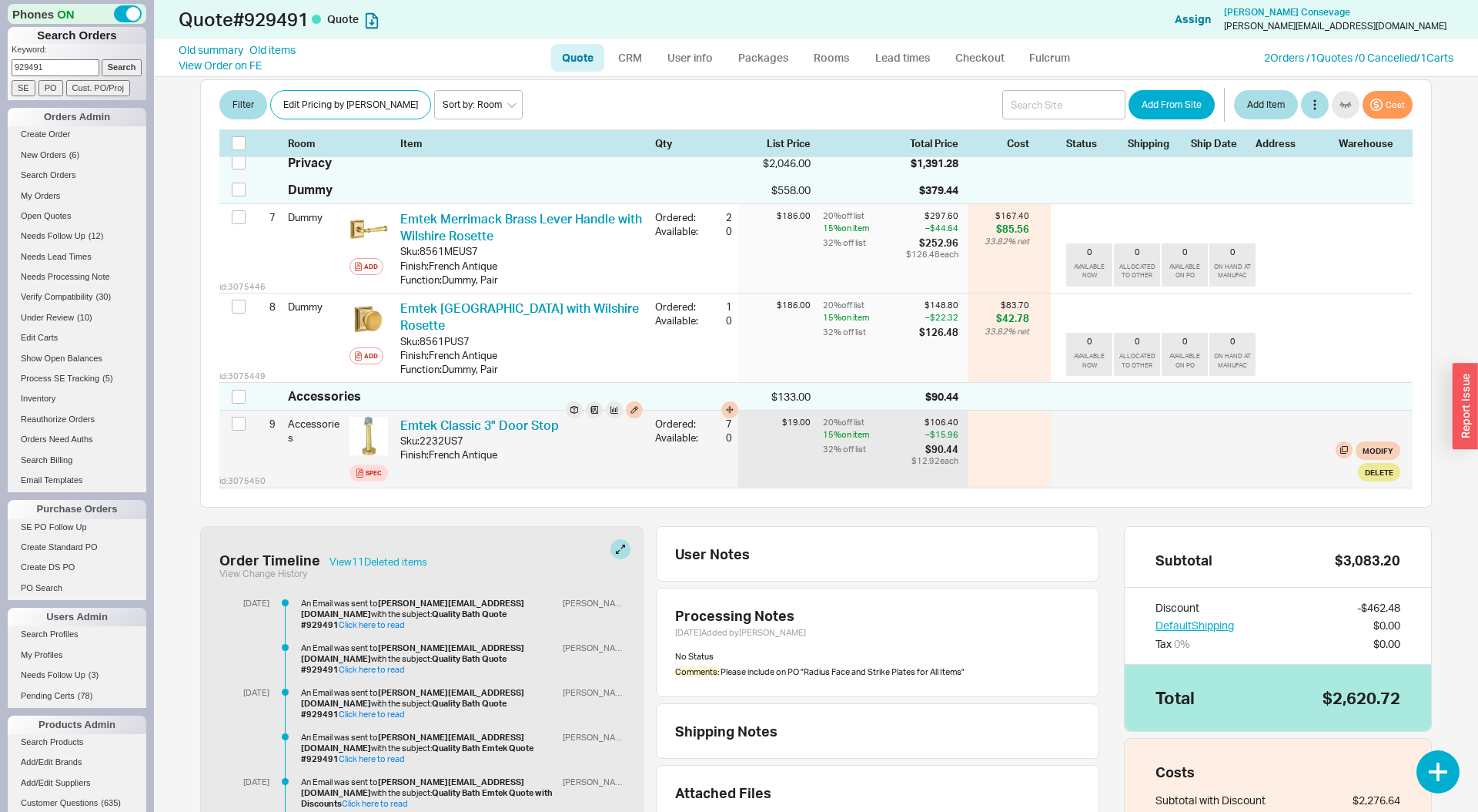
scroll to position [1057, 0]
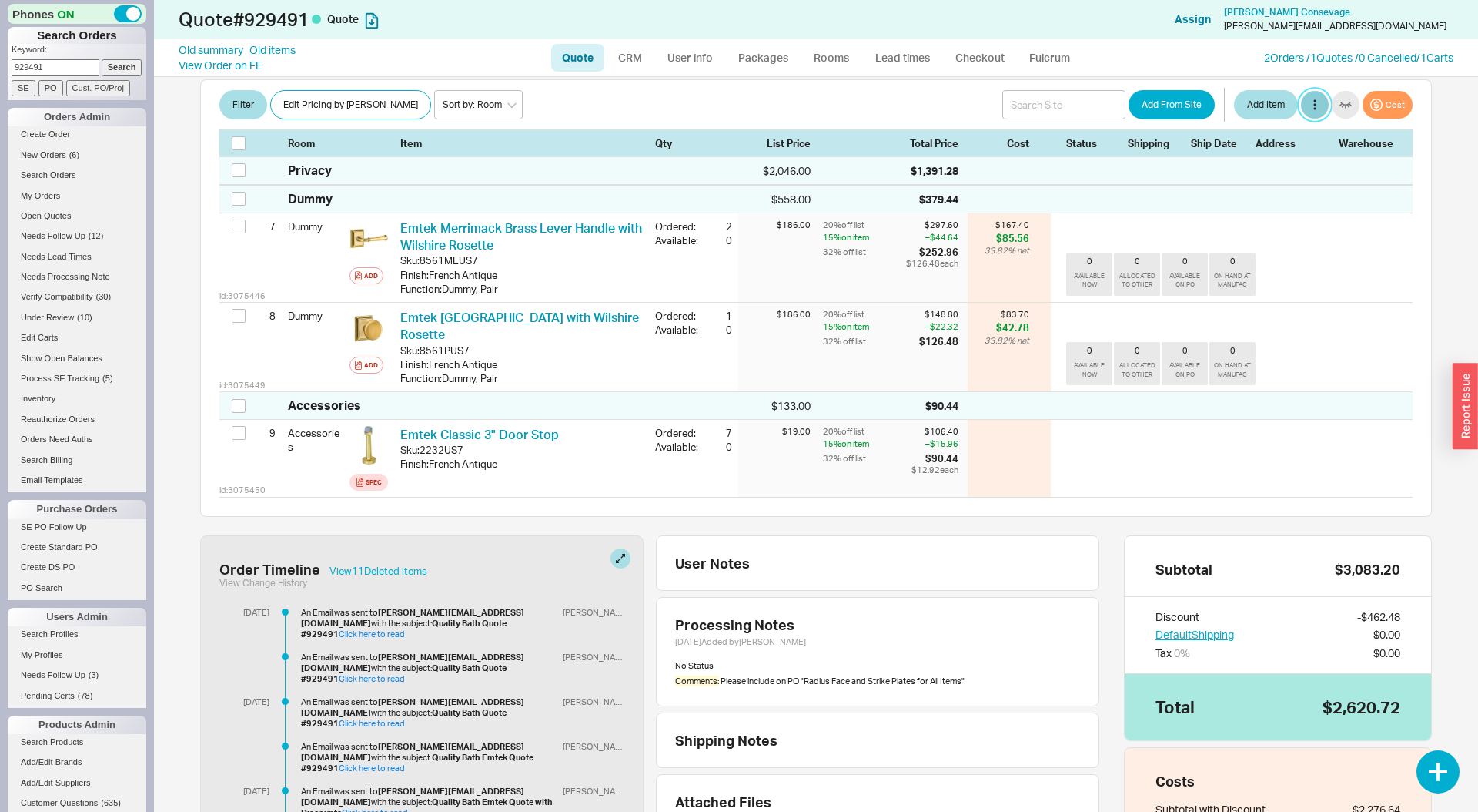
click at [1317, 106] on button at bounding box center [1315, 105] width 28 height 28
click at [1335, 147] on button "Add Order Discount" at bounding box center [1365, 158] width 124 height 25
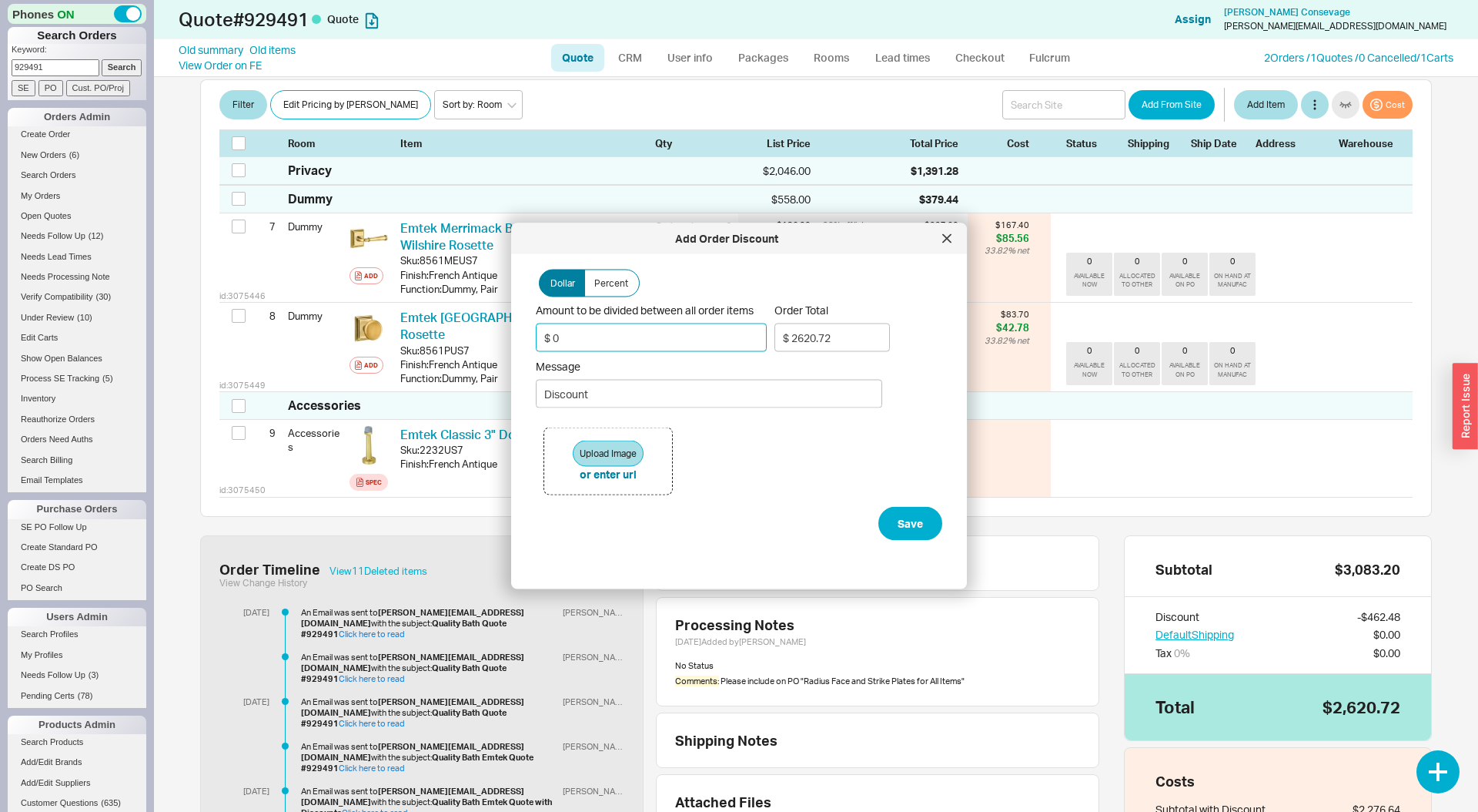
click at [599, 329] on input "$ 0" at bounding box center [652, 338] width 231 height 29
type input "$ 1"
type input "$ 2619.72"
type input "$ 10"
type input "$ 2610.72"
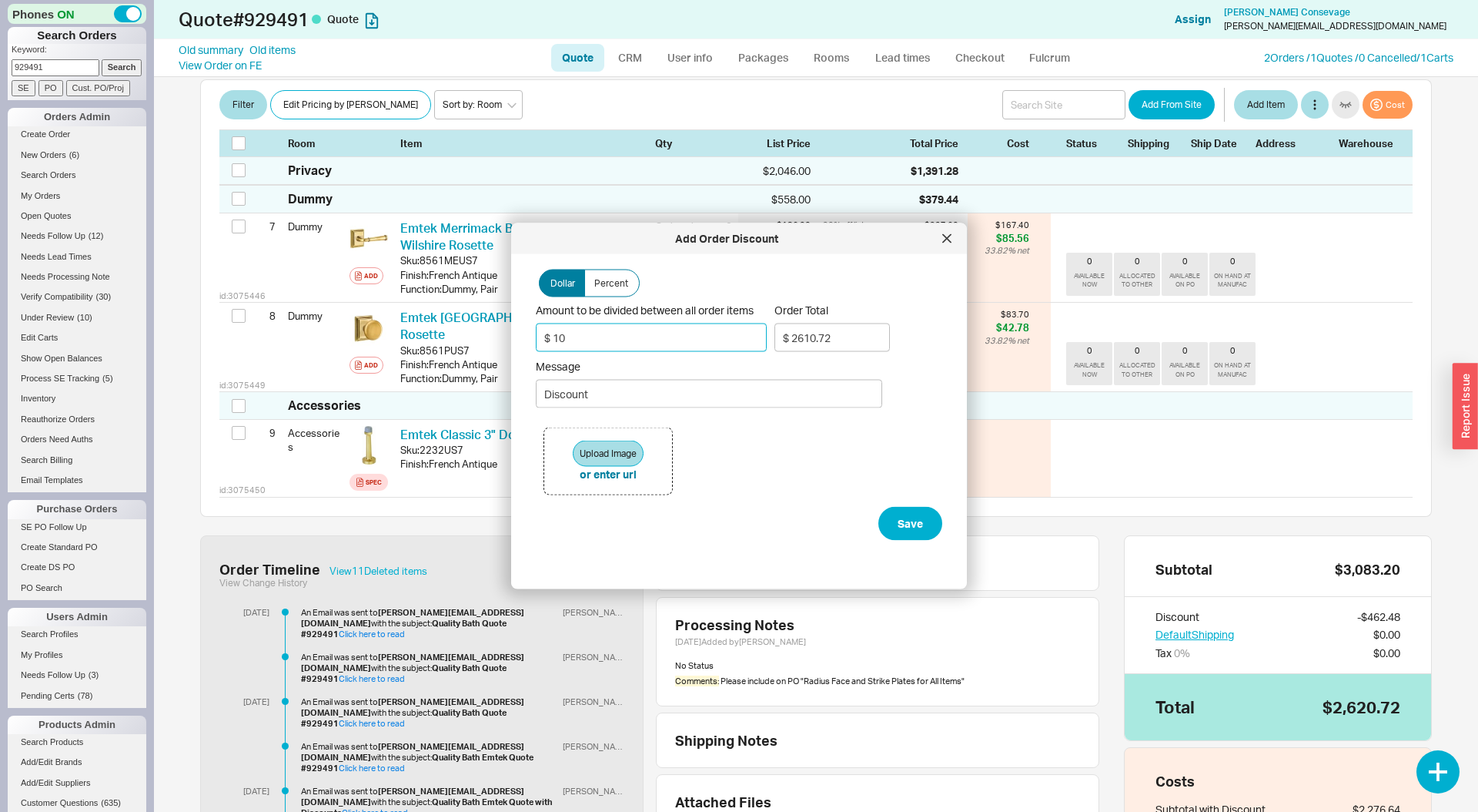
type input "$ 100"
type input "$ 2520.72"
type input "$ 100"
click at [606, 387] on input "Discount" at bounding box center [709, 394] width 347 height 29
click at [606, 388] on input "Discount" at bounding box center [709, 394] width 347 height 29
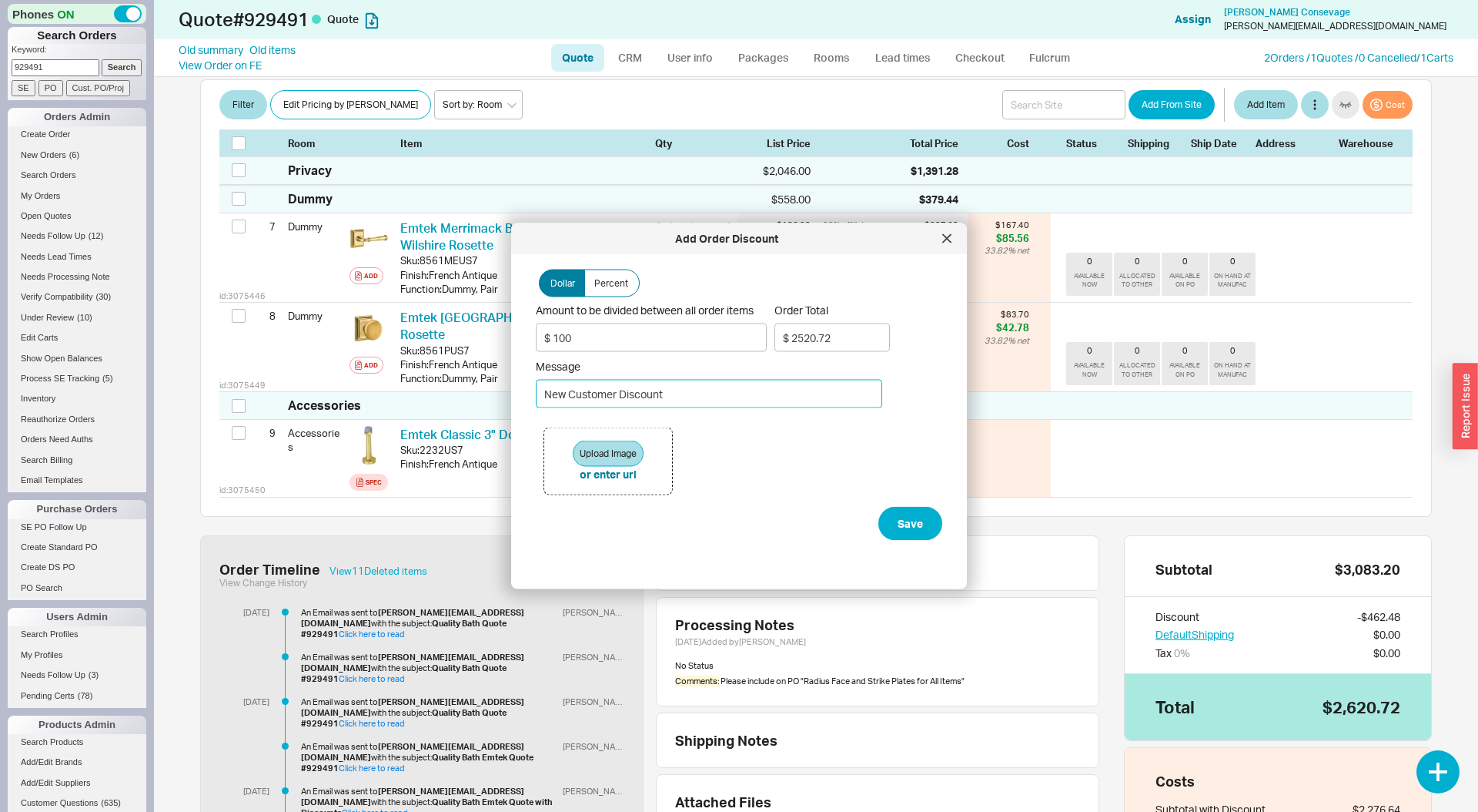
type input "New Customer Discount"
click at [878, 506] on button "Save" at bounding box center [910, 523] width 64 height 34
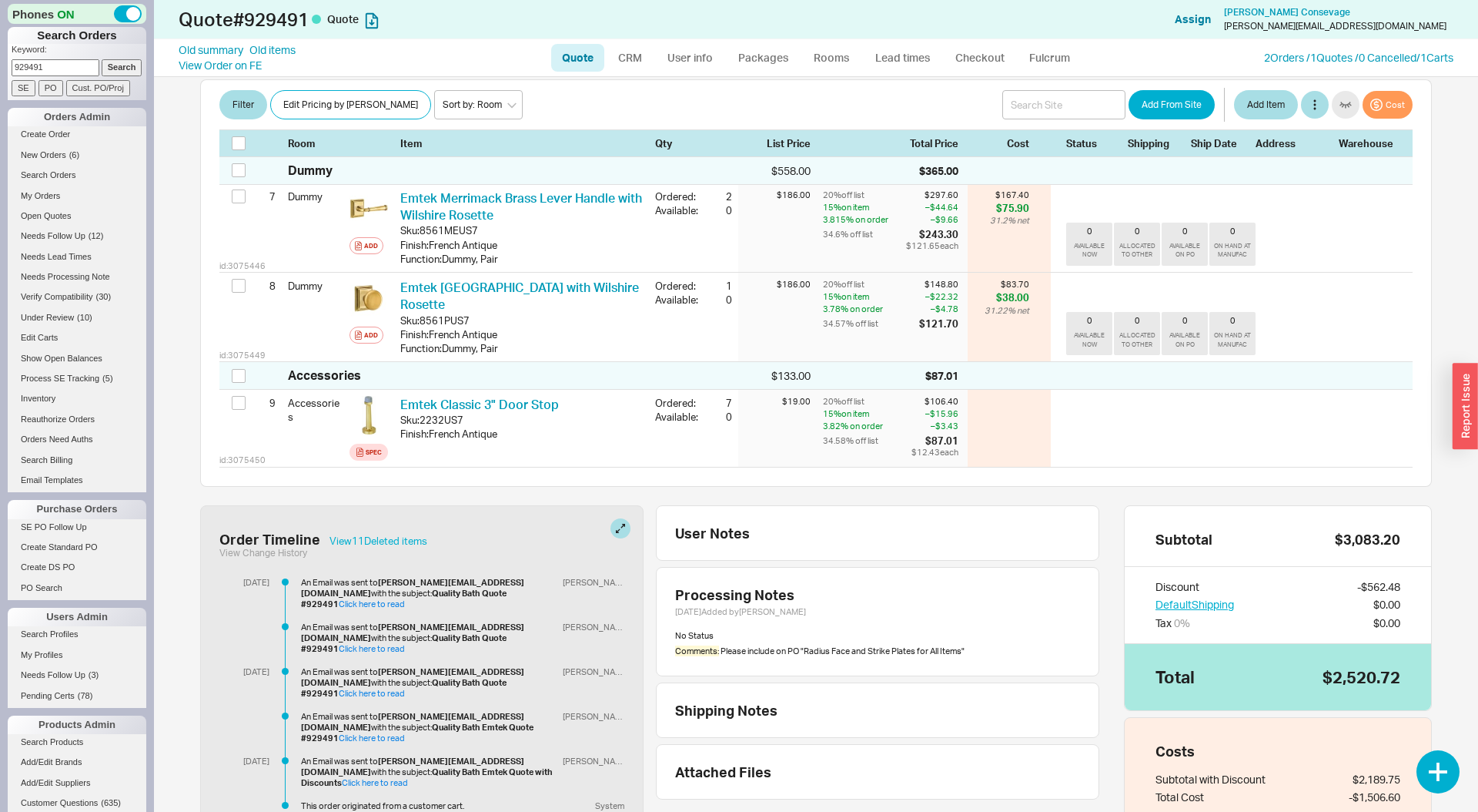
scroll to position [1187, 0]
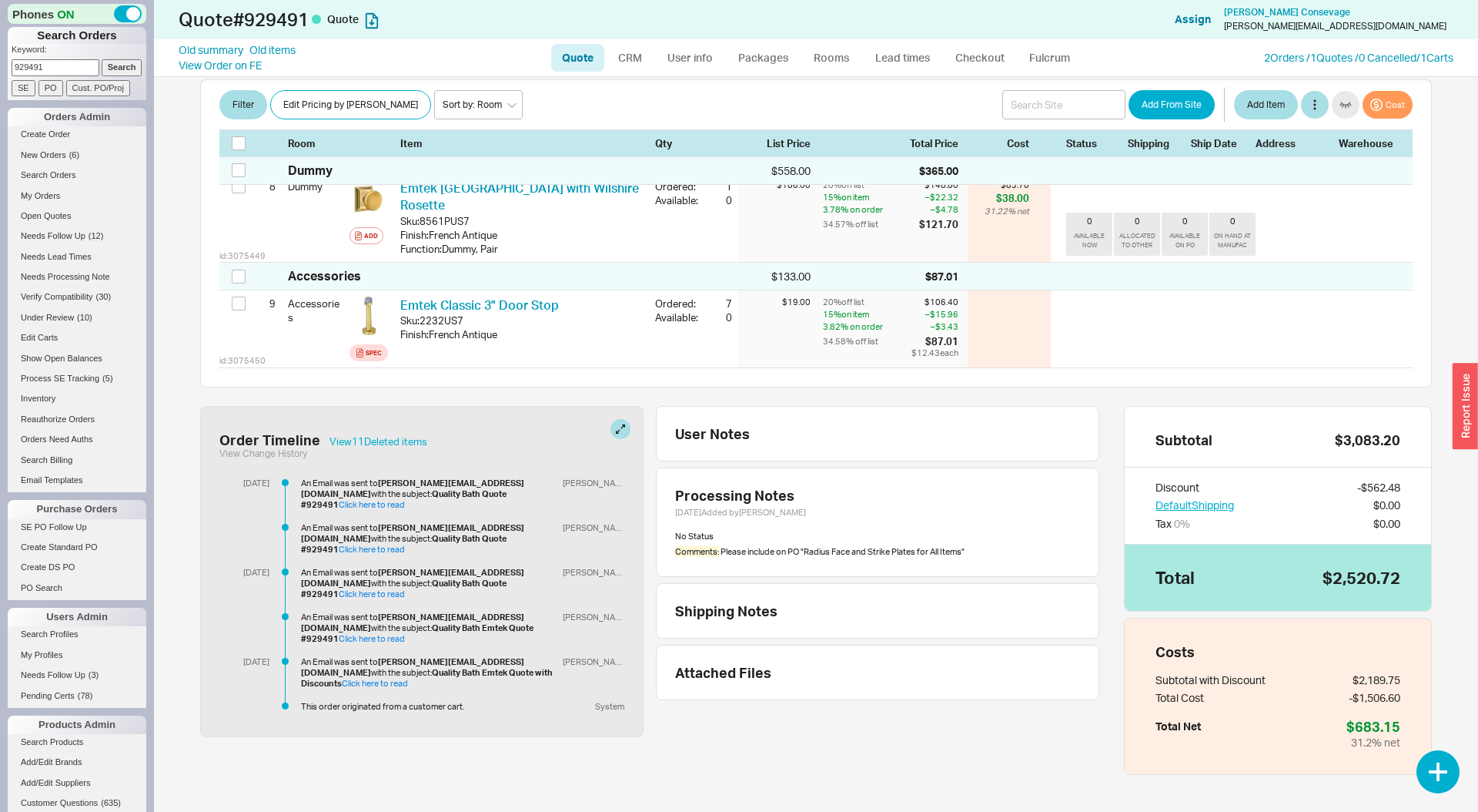
click at [1464, 381] on div "button" at bounding box center [1466, 406] width 25 height 86
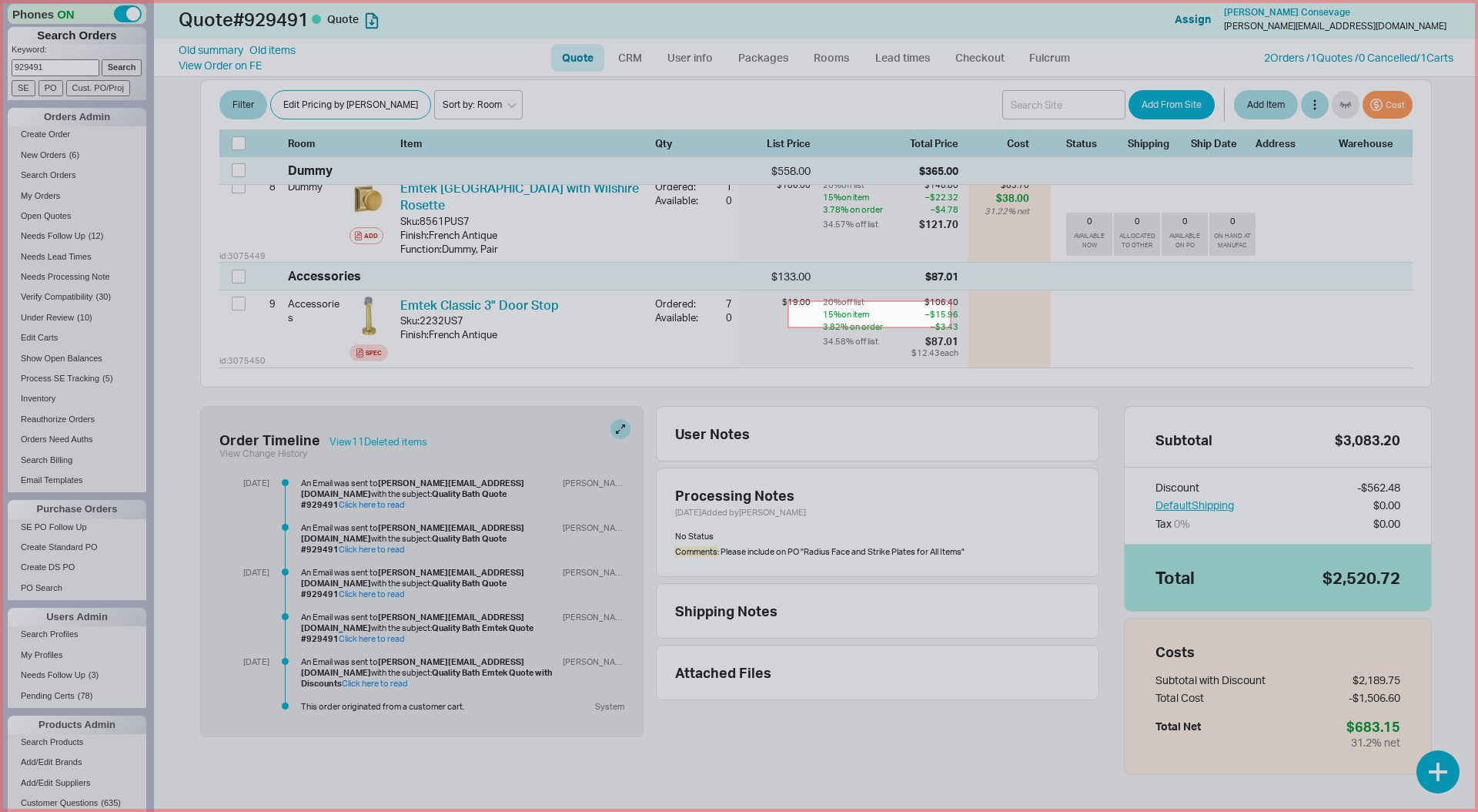
drag, startPoint x: 928, startPoint y: 323, endPoint x: 951, endPoint y: 328, distance: 23.5
click at [951, 328] on icon at bounding box center [739, 406] width 1478 height 812
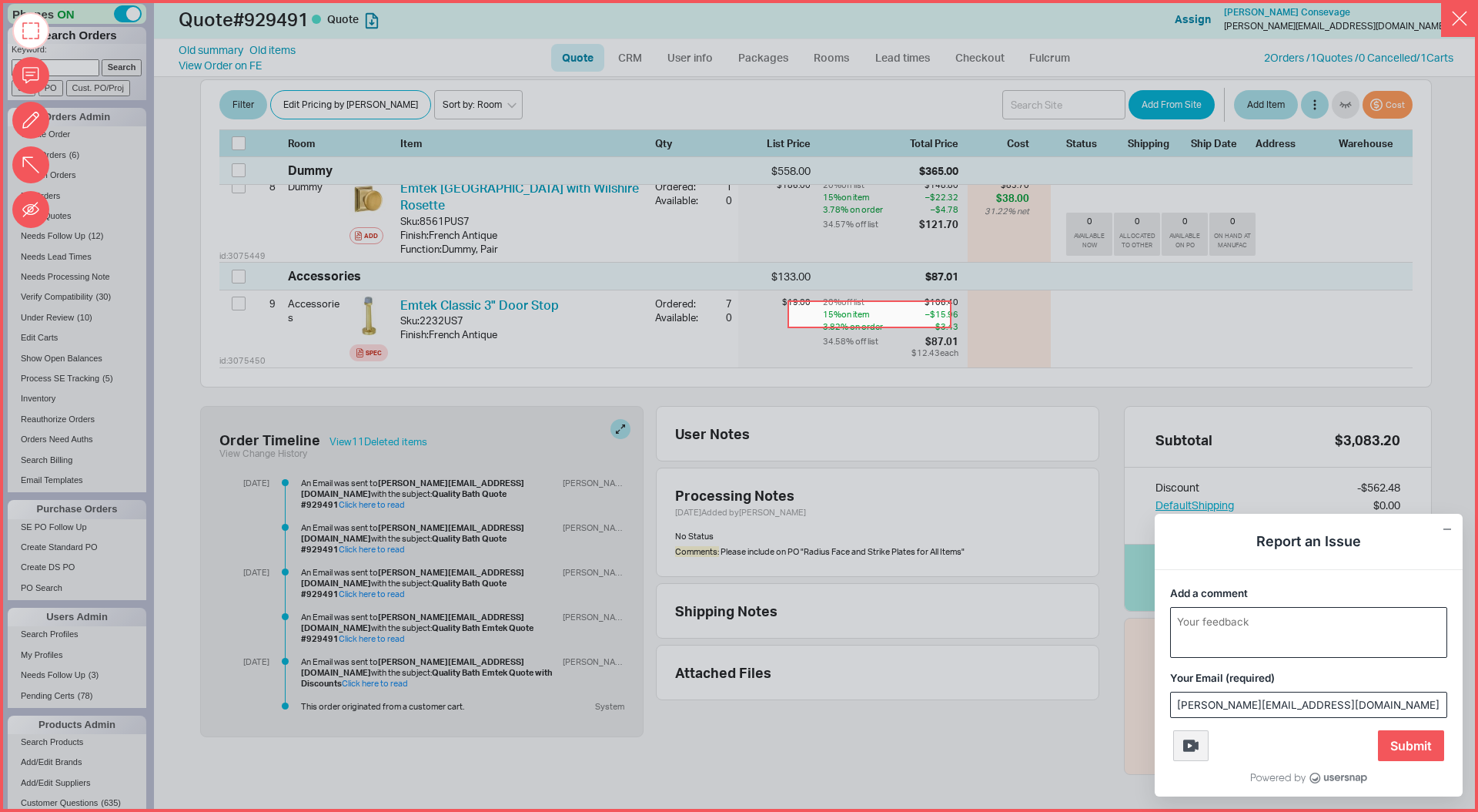
click at [1271, 606] on div "Usersnap widget" at bounding box center [1309, 631] width 277 height 51
click at [1276, 630] on textarea "Add a comment" at bounding box center [1309, 631] width 276 height 49
type textarea "Order Discount on New Page"
click at [33, 76] on label at bounding box center [31, 75] width 37 height 37
click at [31, 76] on input "Comment" at bounding box center [31, 76] width 0 height 0
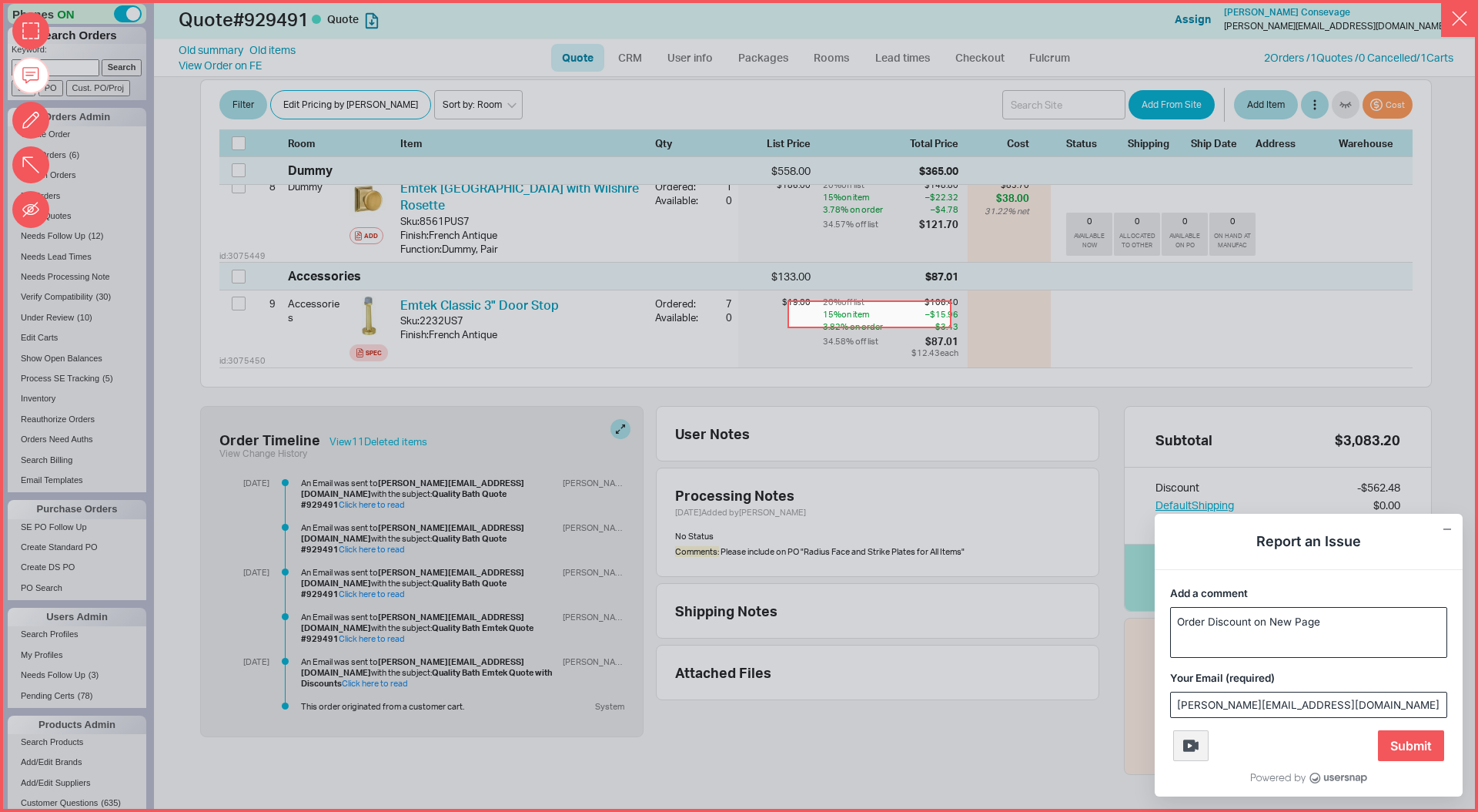
click at [901, 397] on icon at bounding box center [739, 406] width 1478 height 812
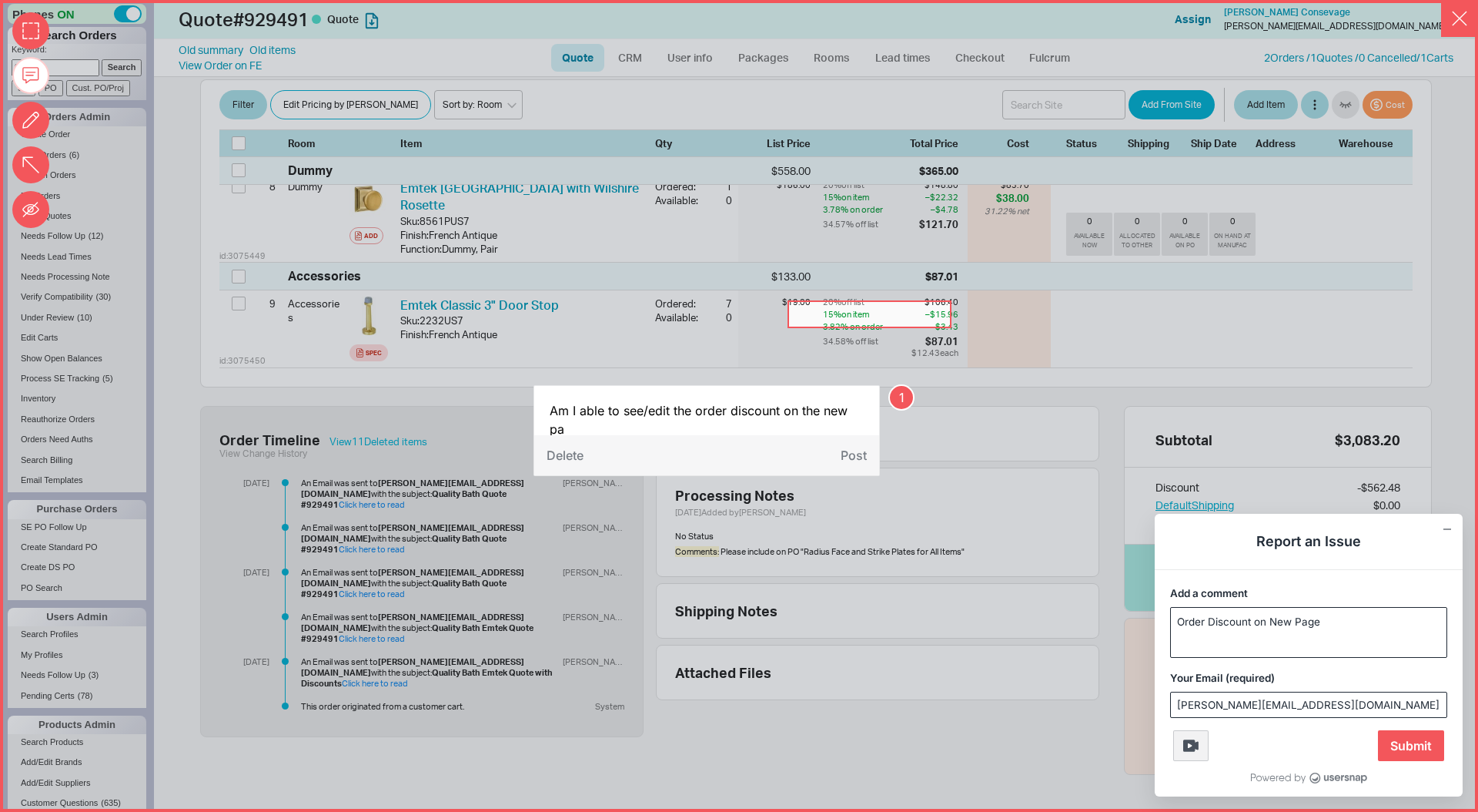
scroll to position [0, 0]
type textarea "Am I able to see/edit the order discount on the new page anywhere?"
click at [1408, 742] on span "Submit" at bounding box center [1411, 746] width 66 height 31
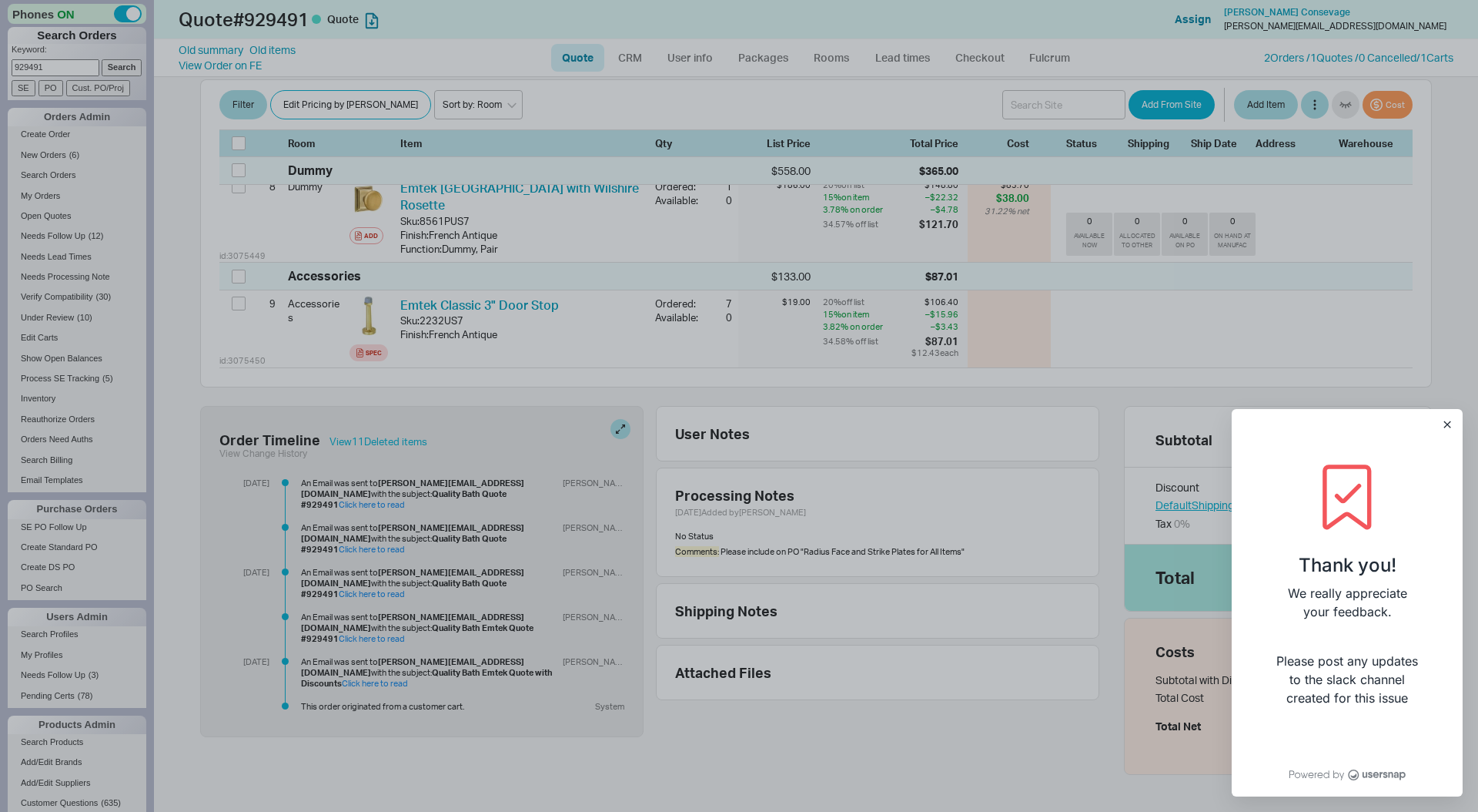
click at [1016, 381] on div at bounding box center [739, 406] width 1478 height 812
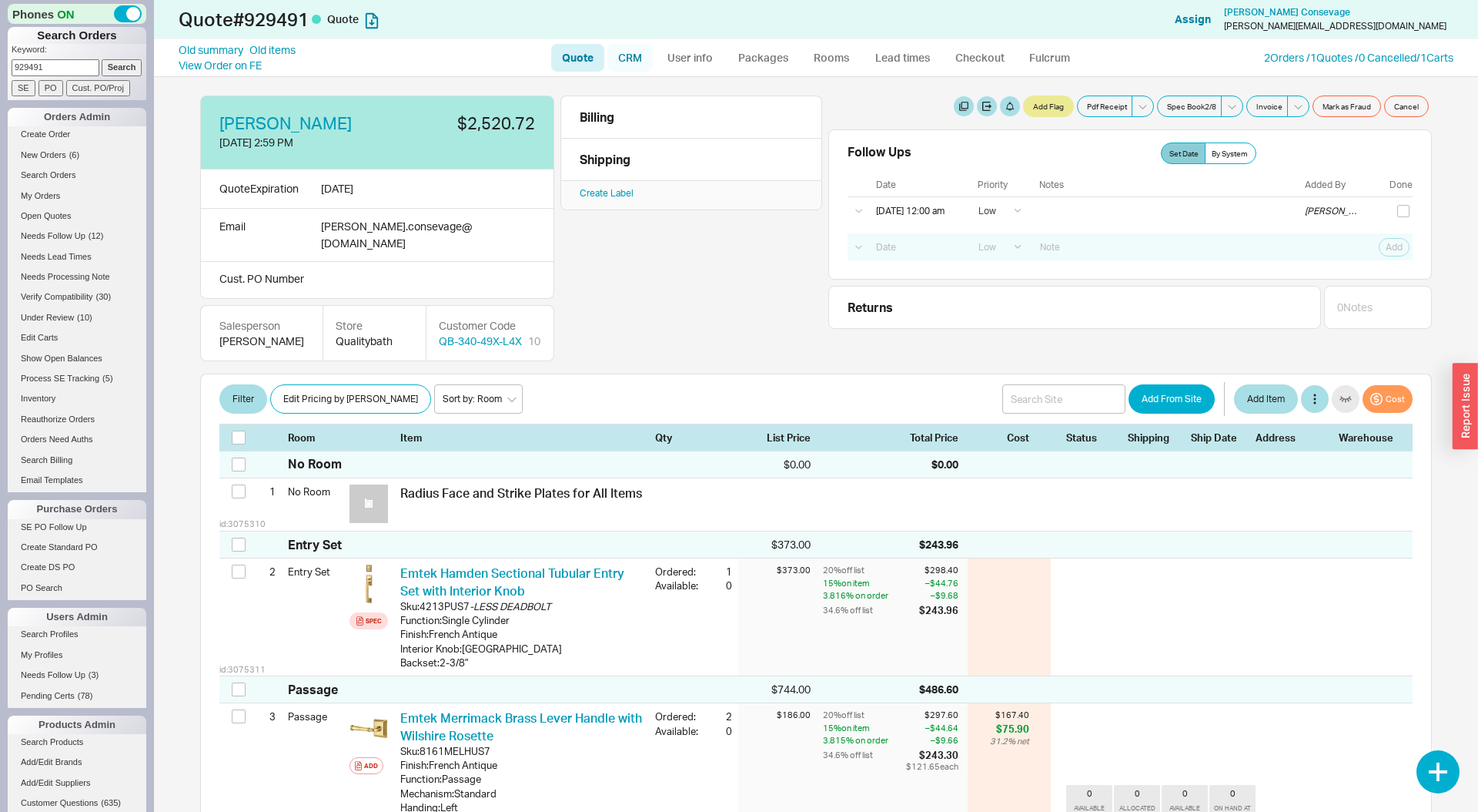
click at [633, 44] on link "CRM" at bounding box center [629, 58] width 45 height 28
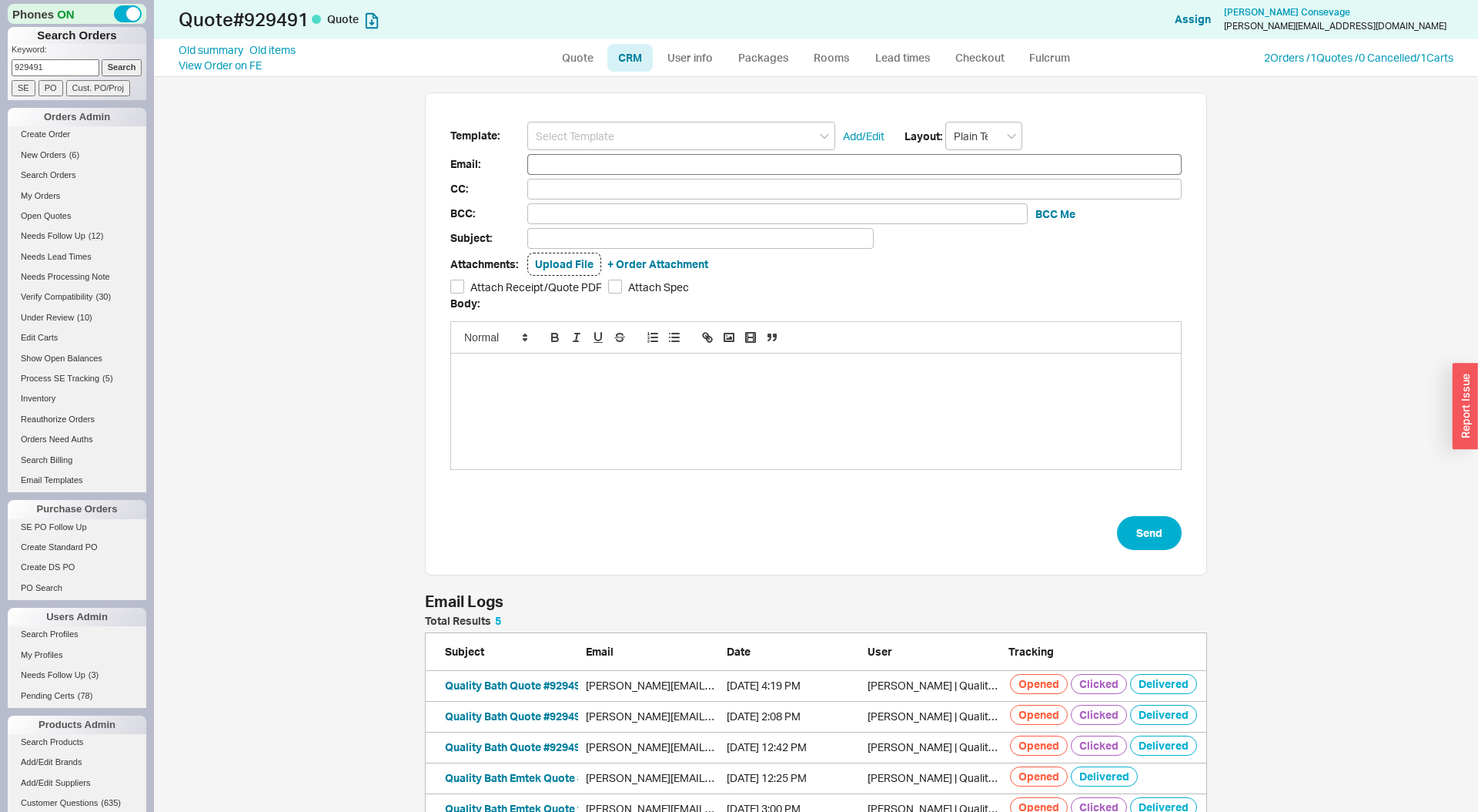
scroll to position [209, 782]
click at [581, 145] on input at bounding box center [681, 136] width 308 height 29
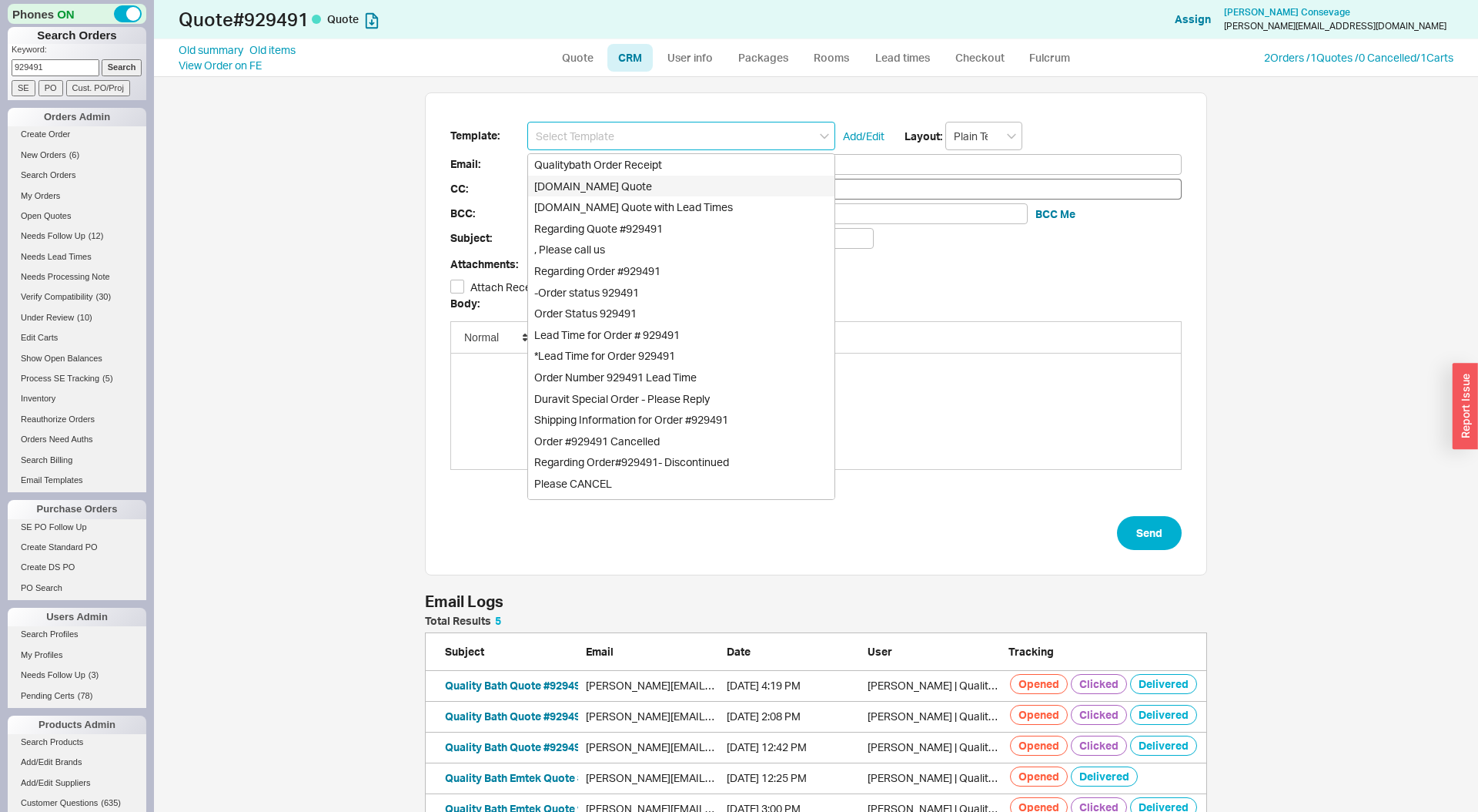
click at [592, 180] on div "Qualitybath.com Quote" at bounding box center [681, 186] width 307 height 21
type input "Receipt"
type input "kimberly.consevage@gmail.com"
type input "Quality Bath Quote #929491"
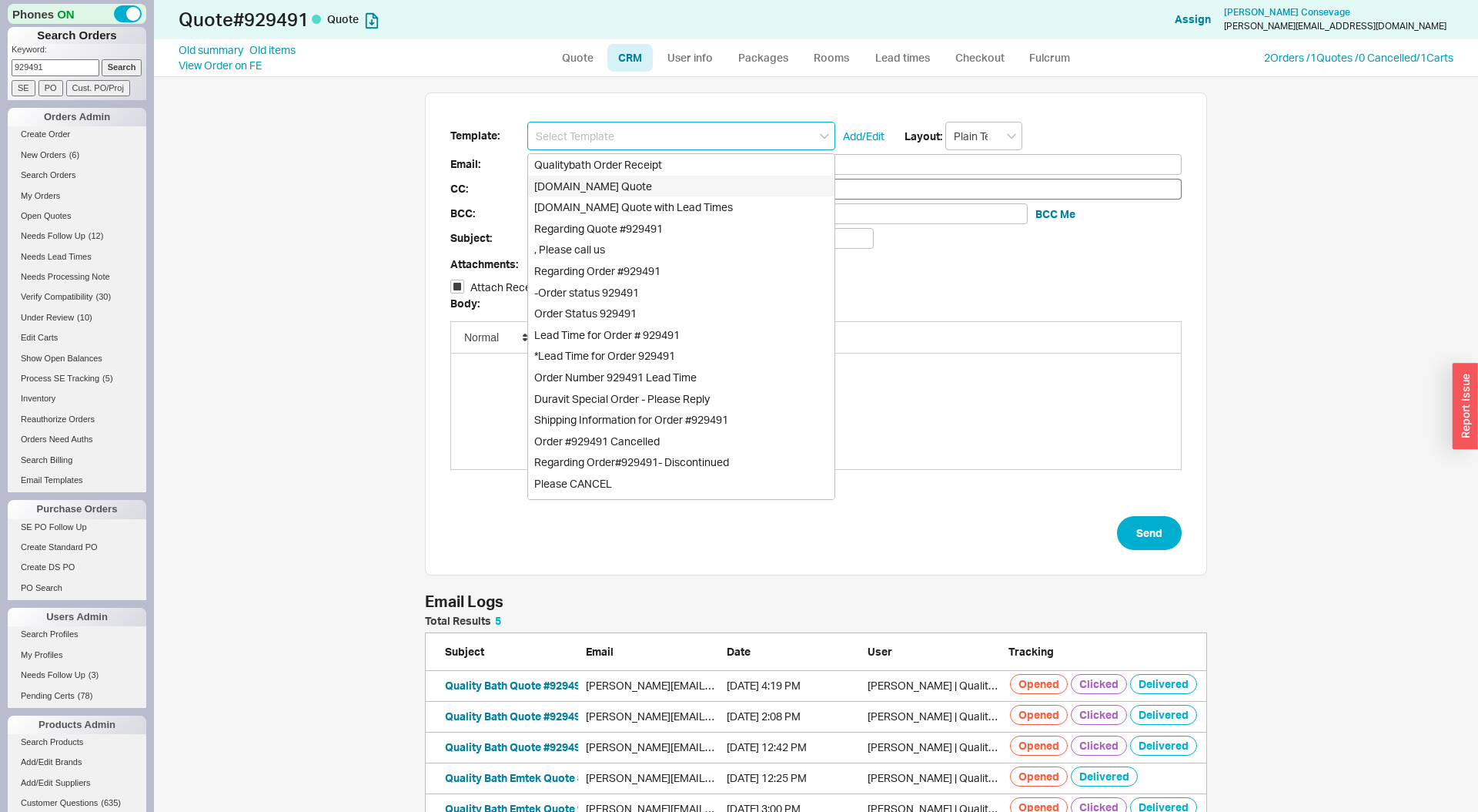
checkbox input "true"
type input "Qualitybath.com Quote"
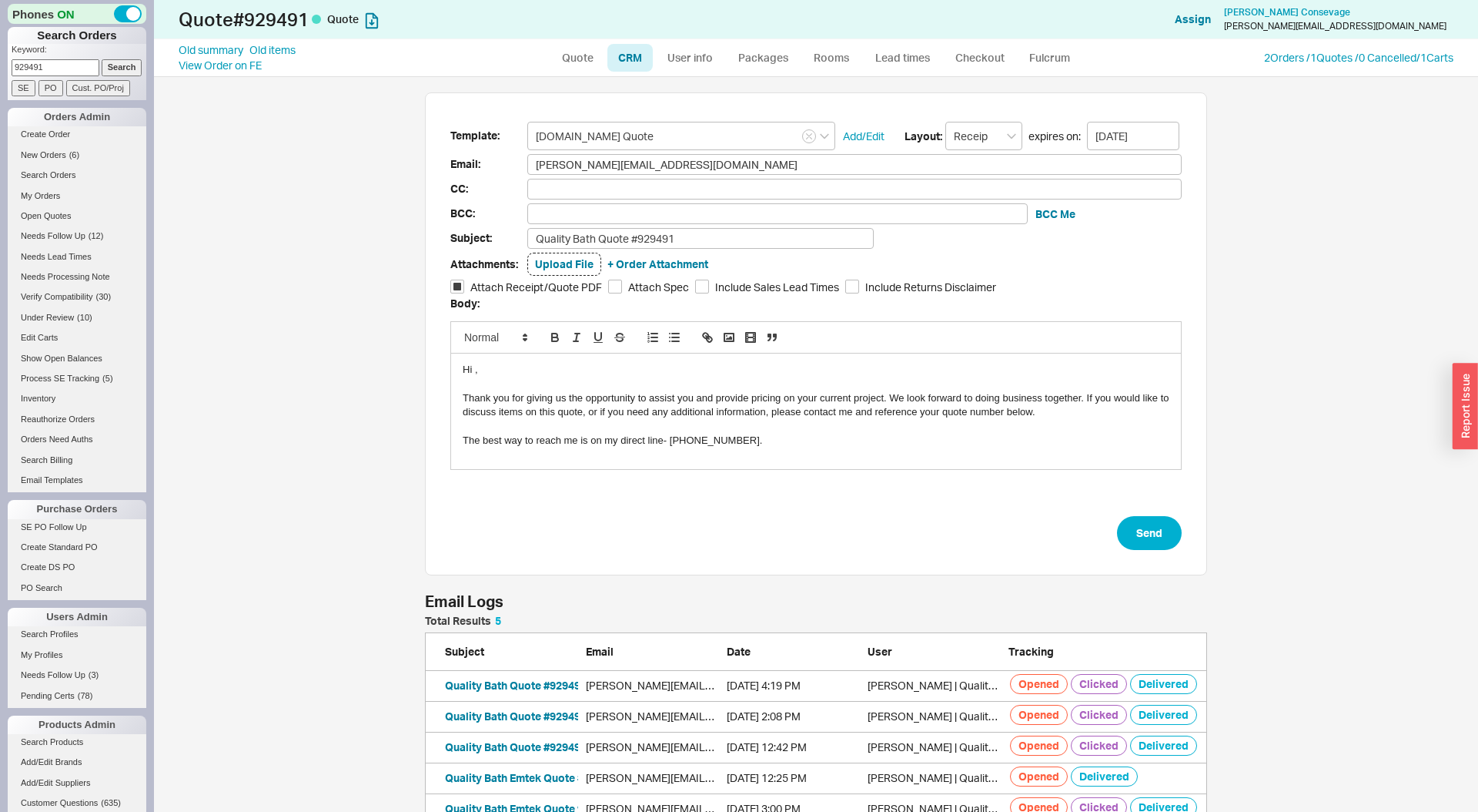
drag, startPoint x: 479, startPoint y: 370, endPoint x: 551, endPoint y: 368, distance: 72.0
click at [479, 370] on div "Hi ," at bounding box center [817, 369] width 707 height 13
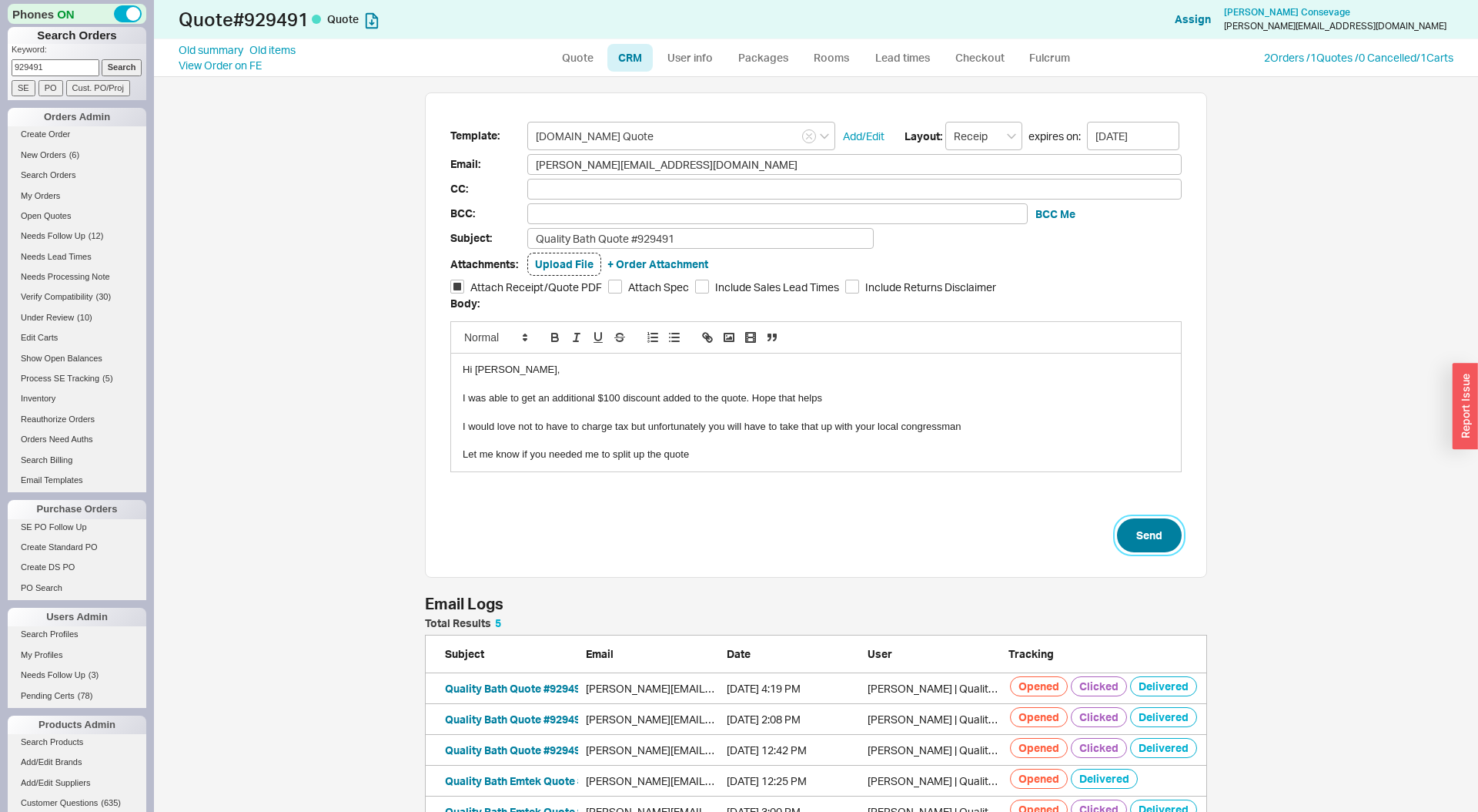
click at [1137, 525] on button "Send" at bounding box center [1149, 534] width 64 height 34
select select "LOW"
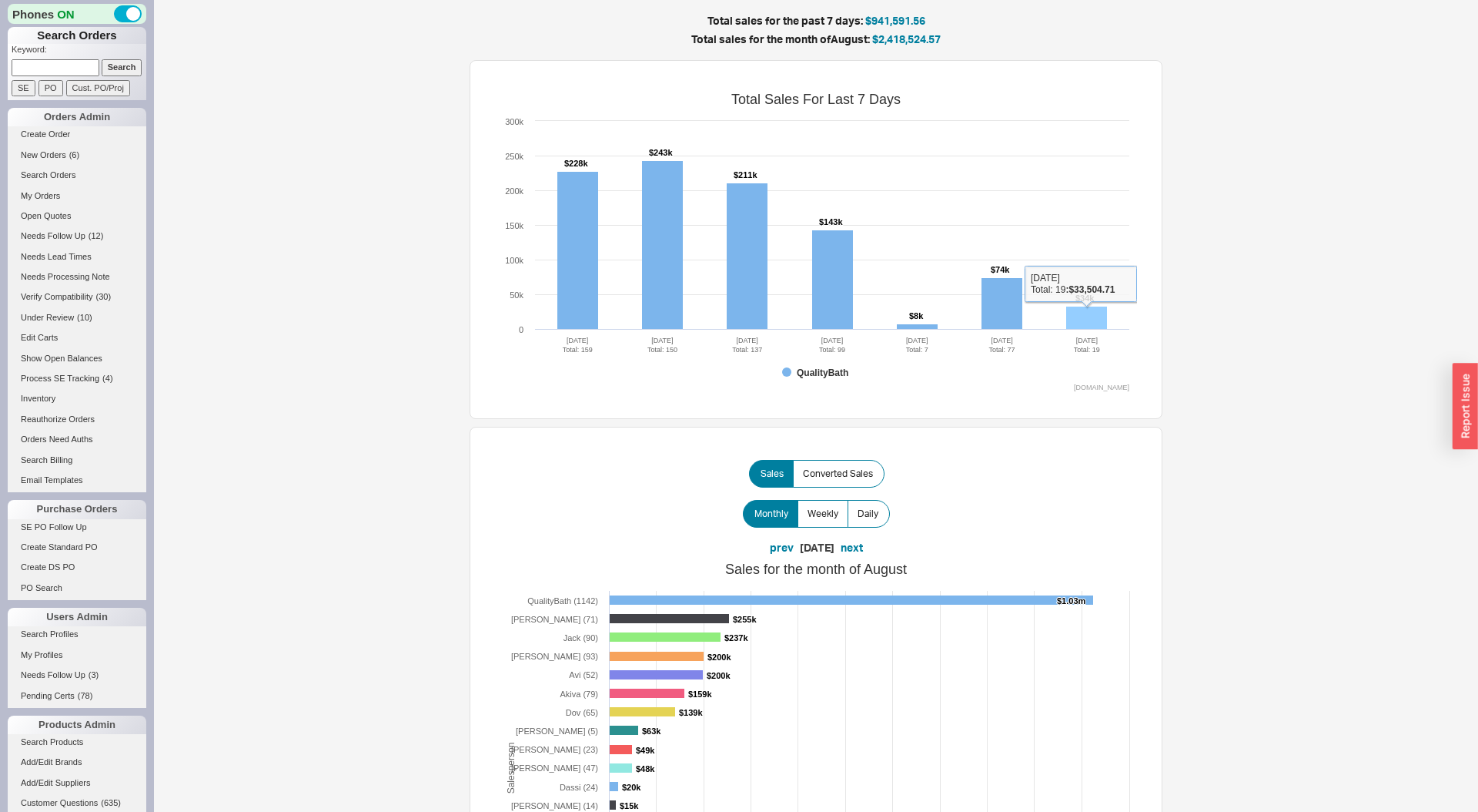
click at [1095, 320] on rect at bounding box center [1087, 318] width 40 height 23
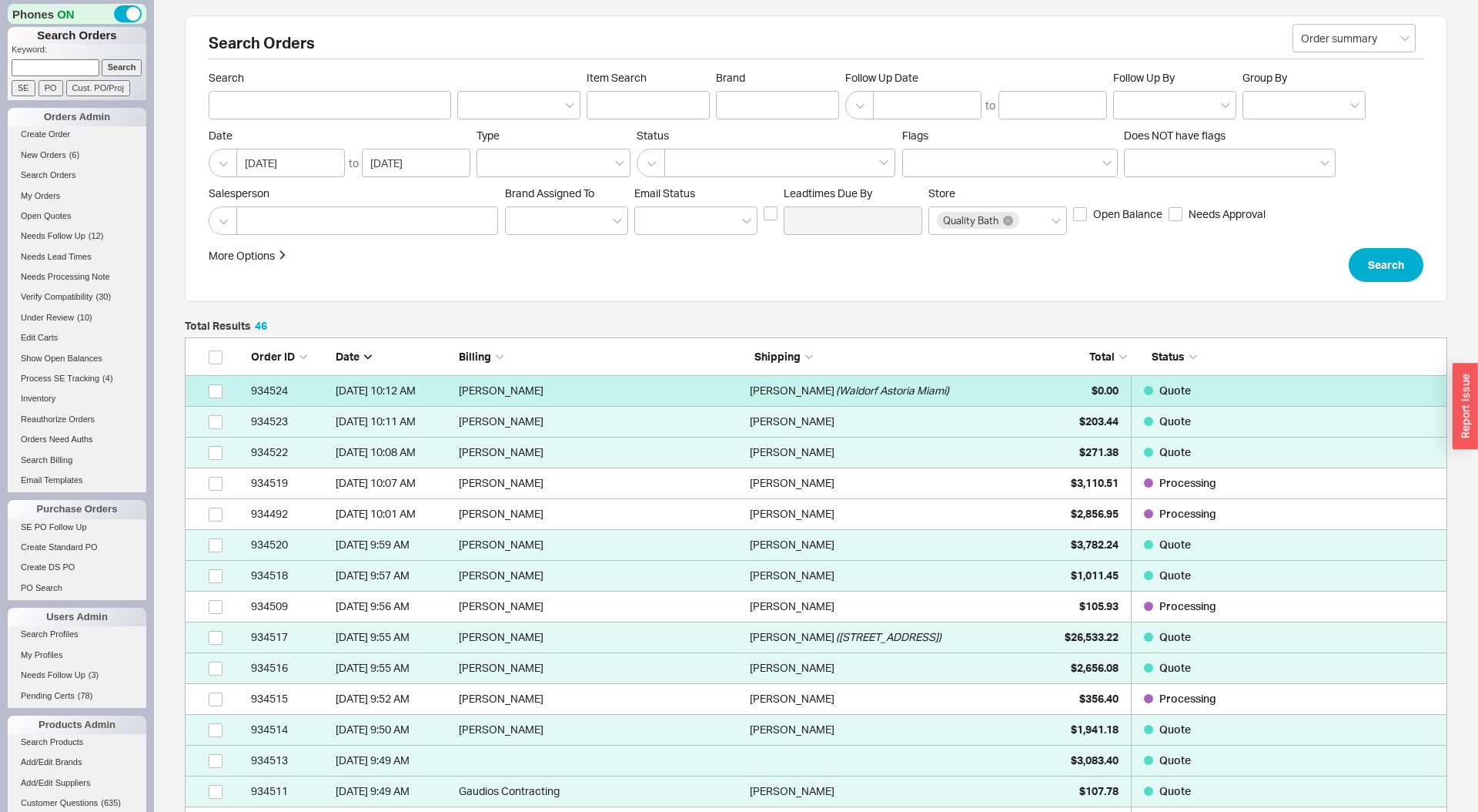
scroll to position [1486, 1263]
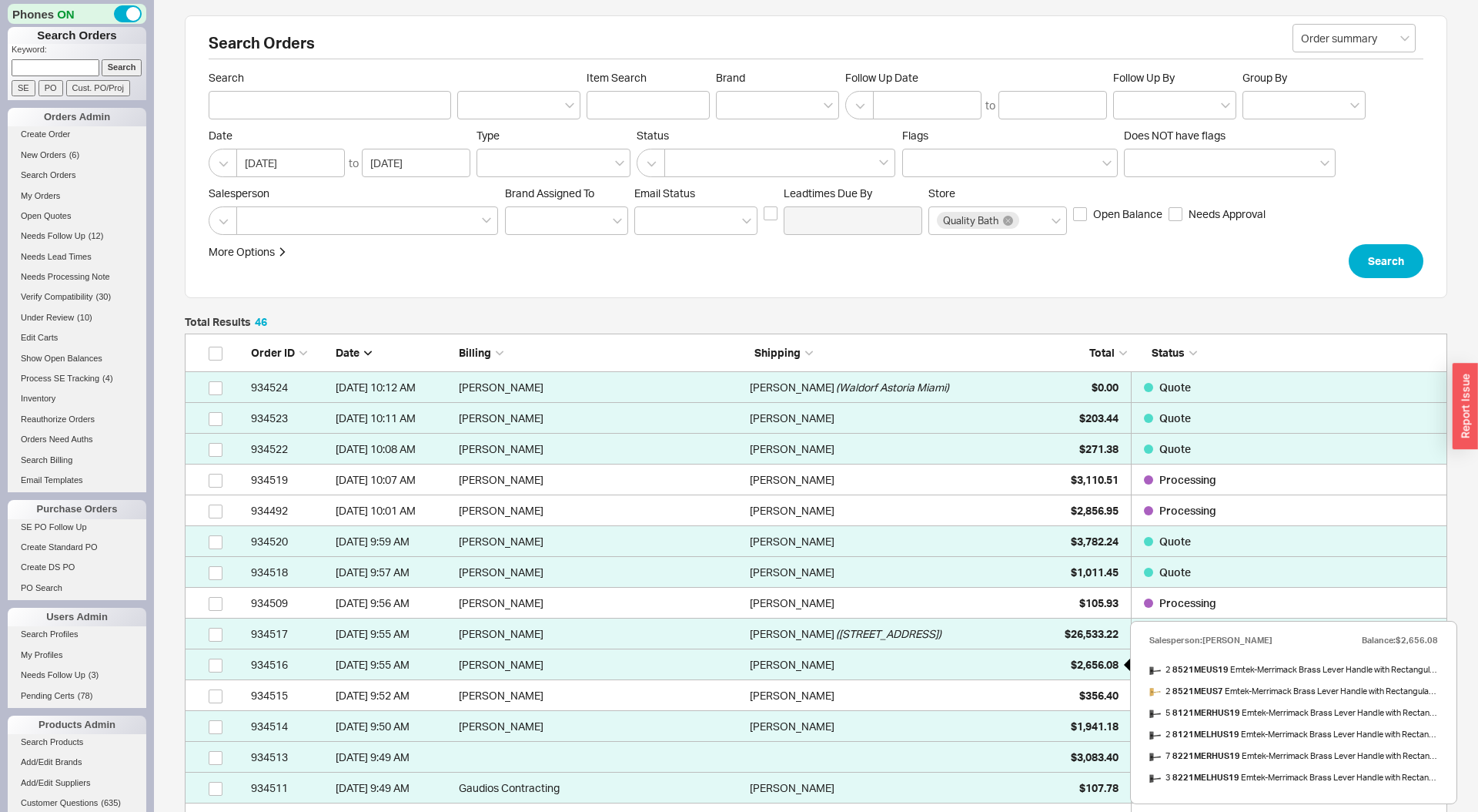
click at [1083, 673] on div "$2,656.08" at bounding box center [1080, 664] width 77 height 31
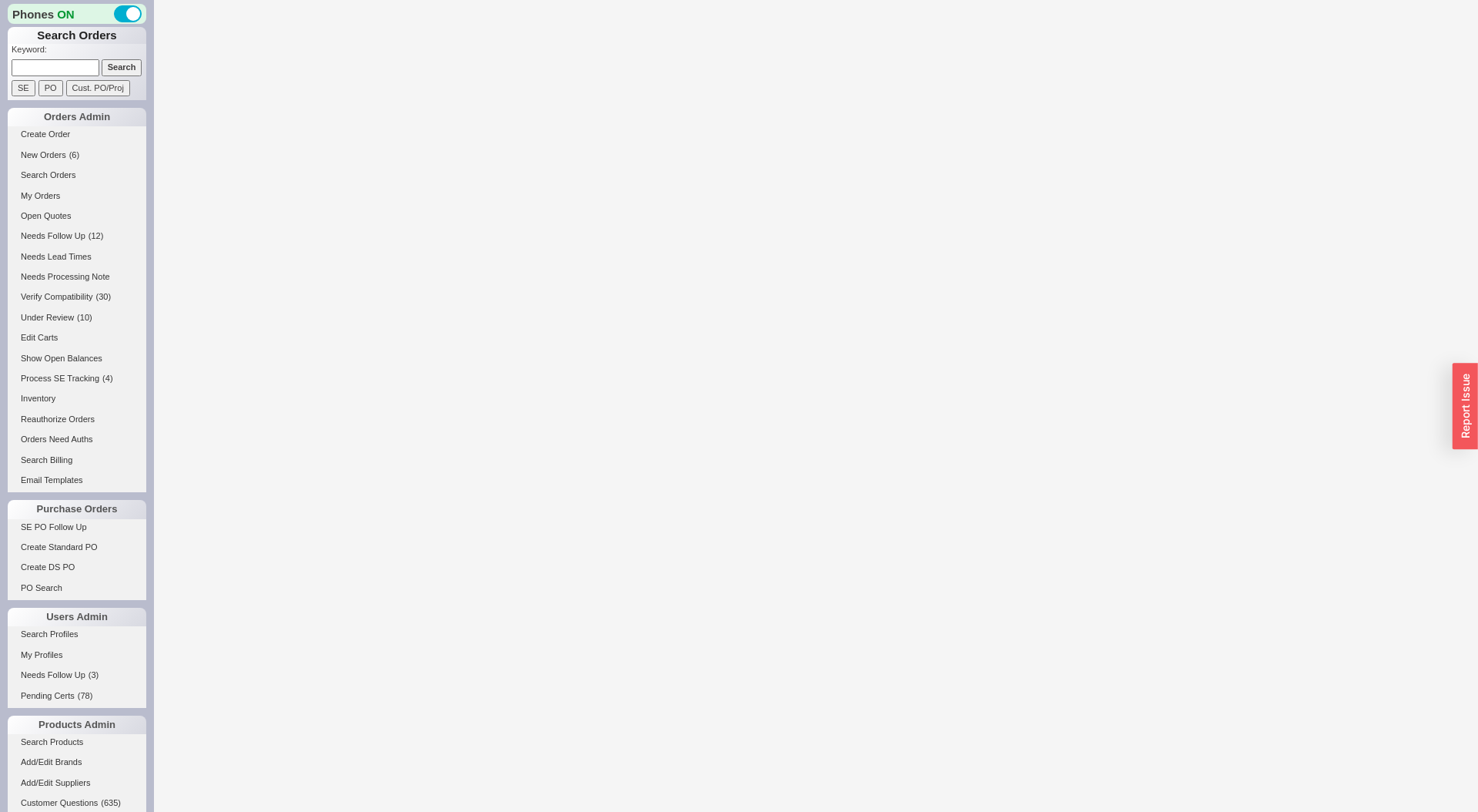
select select "LOW"
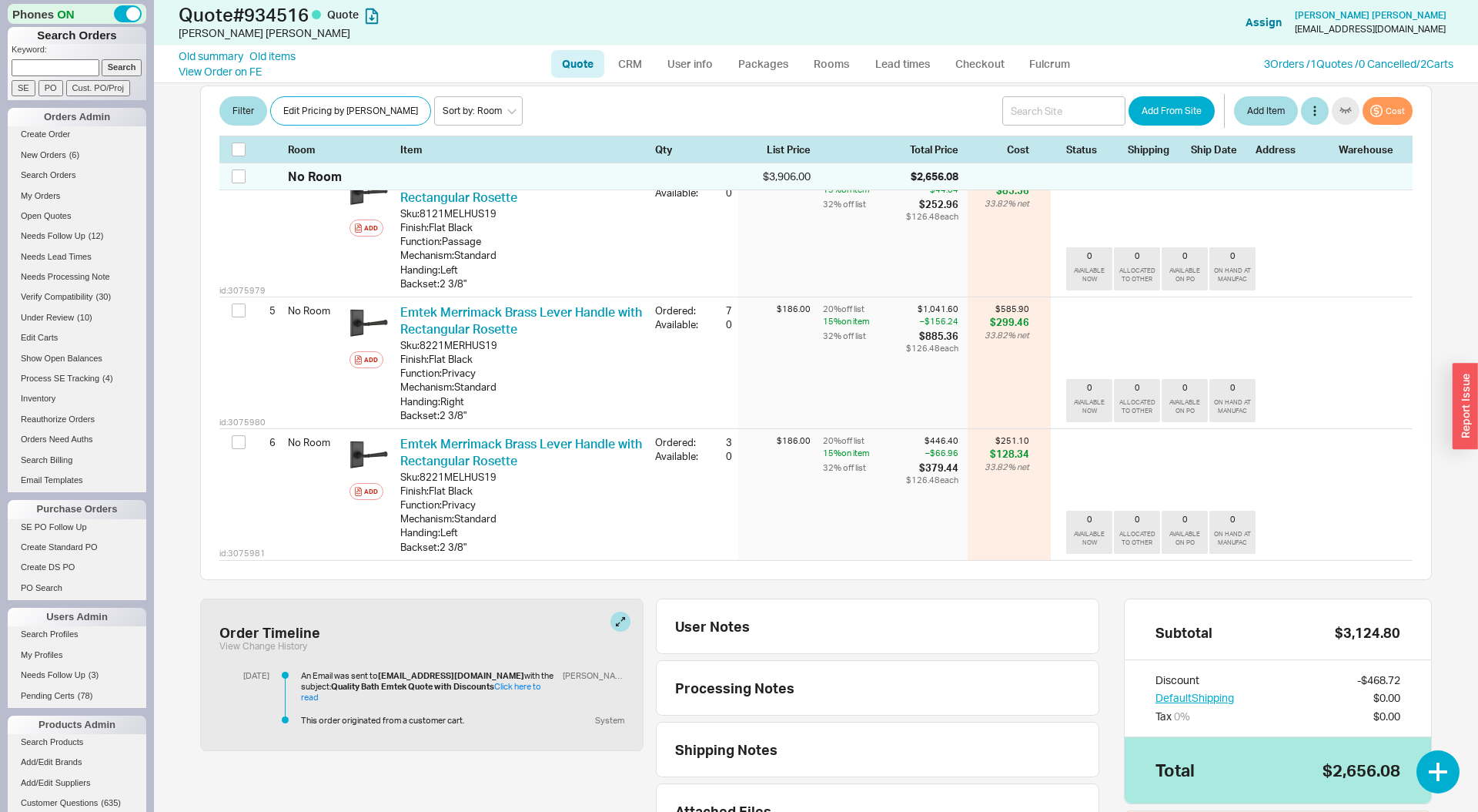
scroll to position [718, 0]
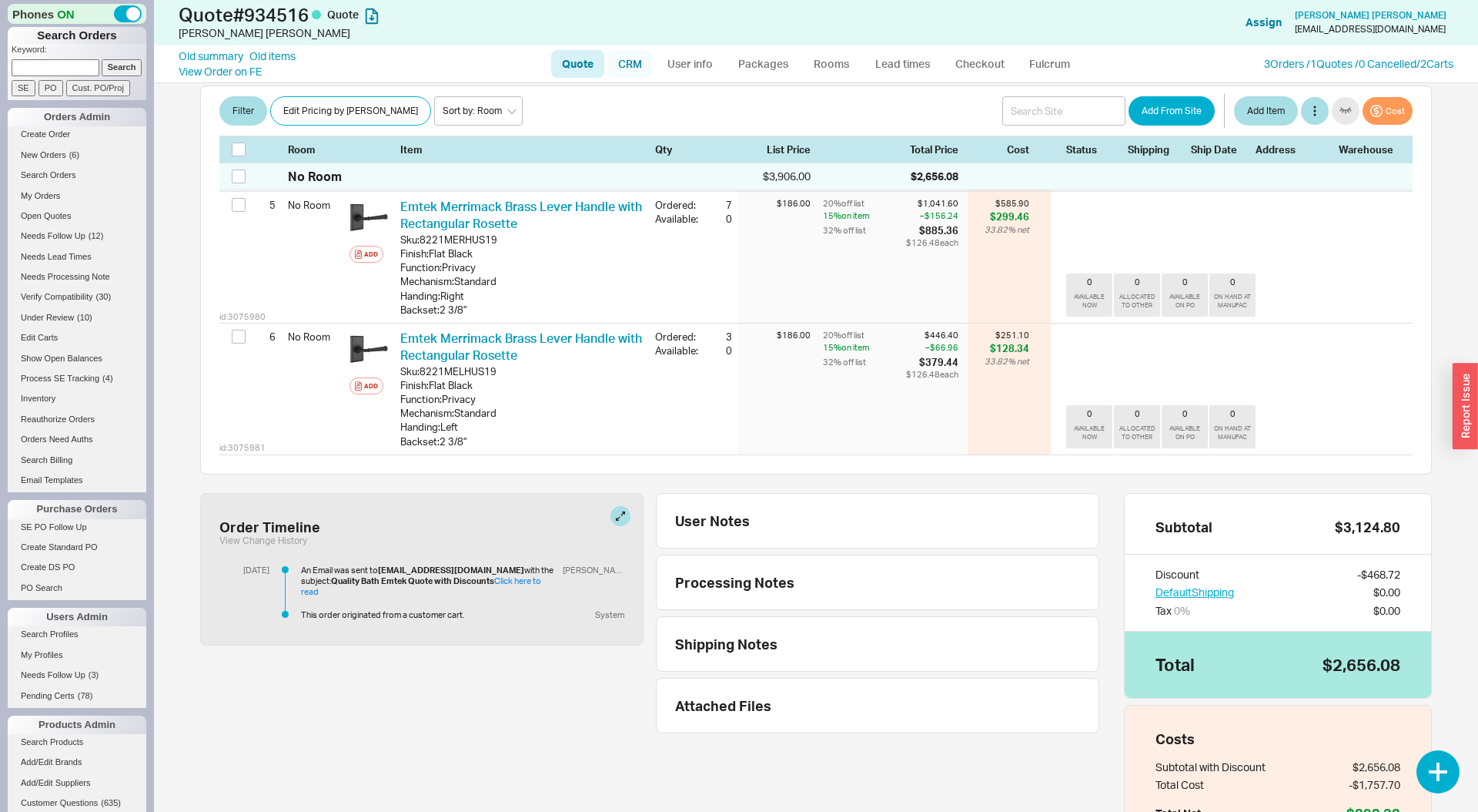
click at [633, 78] on ul "Quote CRM User info Packages Rooms Lead times Checkout Fulcrum" at bounding box center [816, 63] width 543 height 37
click at [614, 63] on link "CRM" at bounding box center [629, 63] width 45 height 28
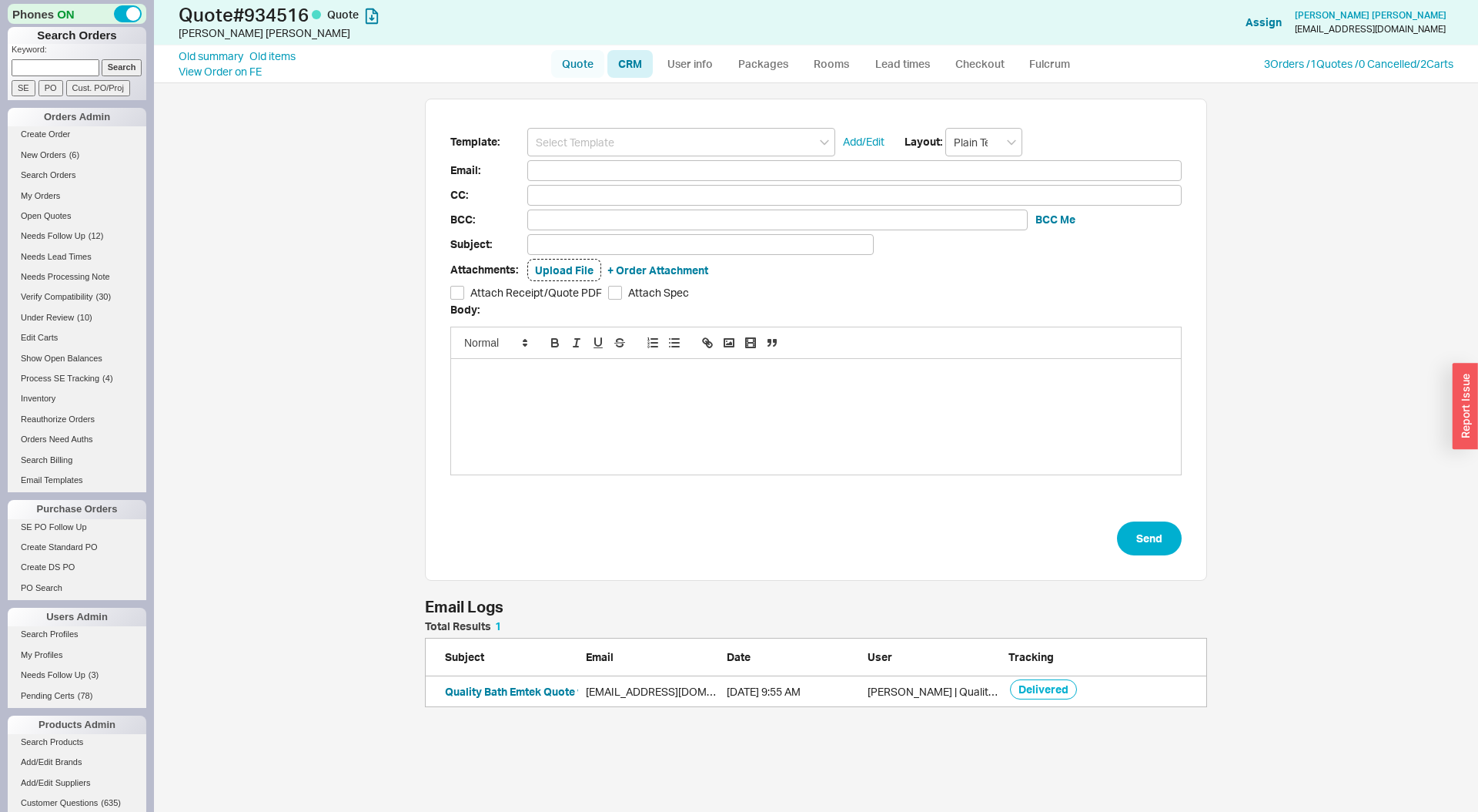
scroll to position [86, 782]
click at [579, 60] on link "Quote" at bounding box center [578, 63] width 53 height 28
select select "LOW"
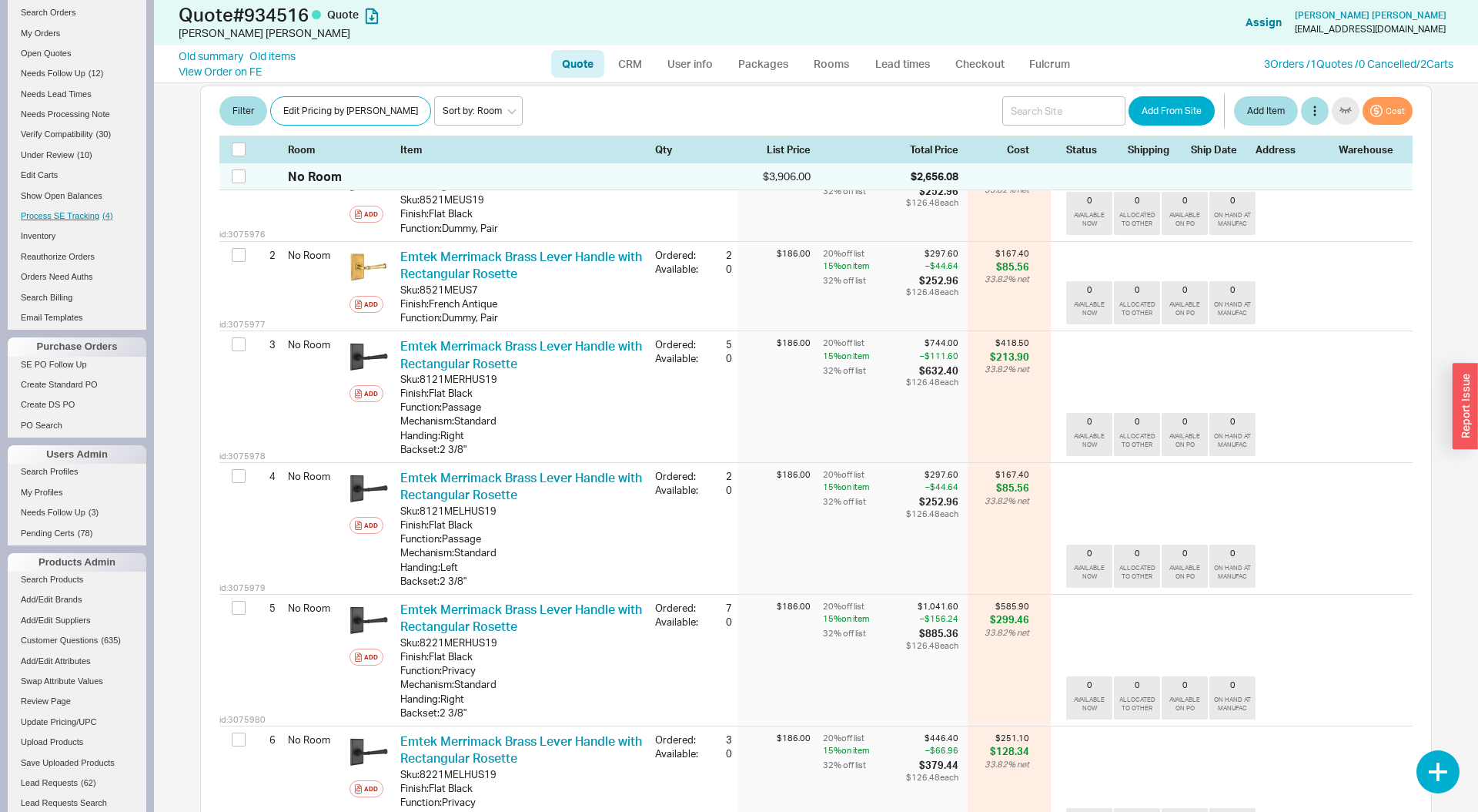
scroll to position [352, 0]
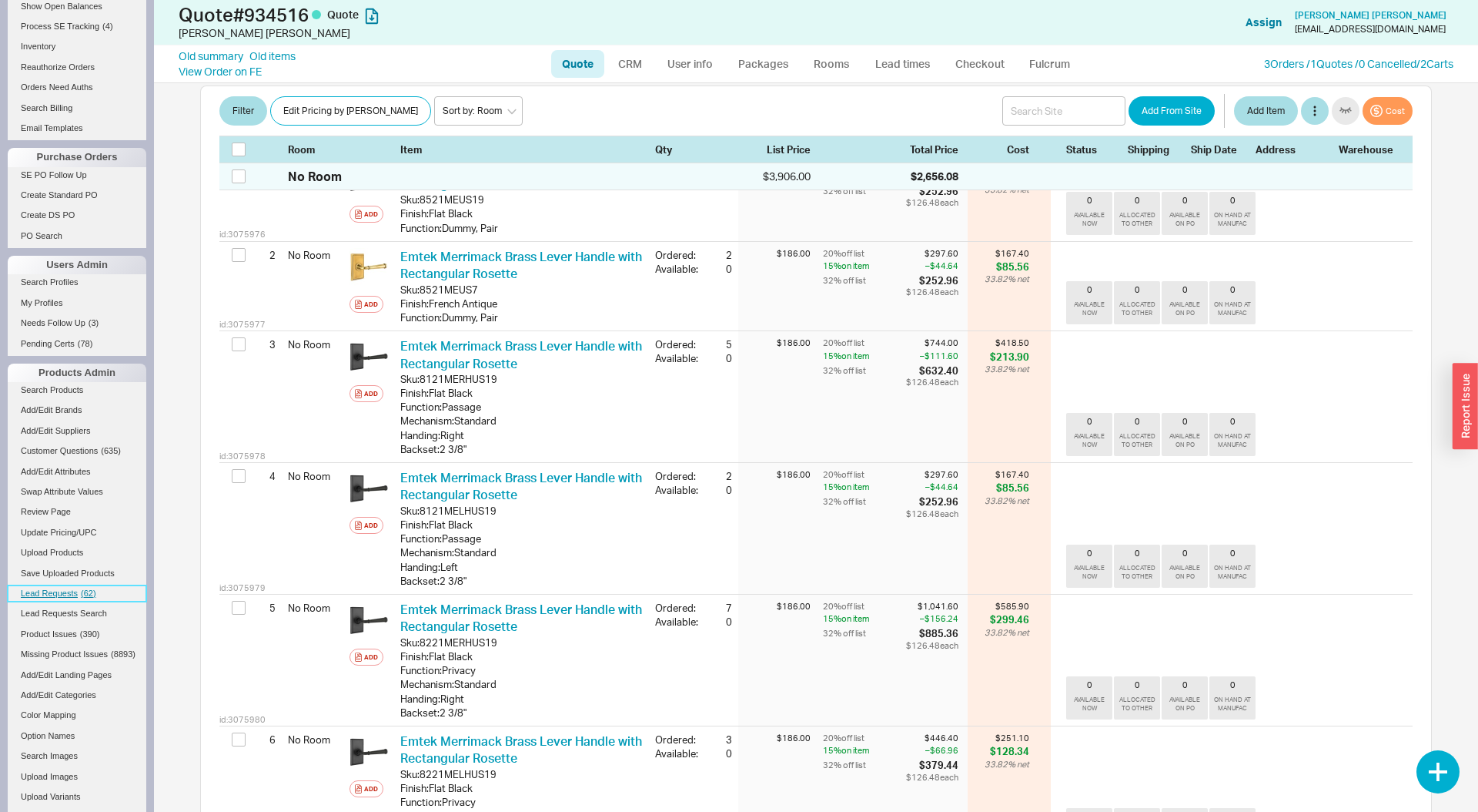
click at [84, 590] on span "( 62 )" at bounding box center [88, 593] width 15 height 10
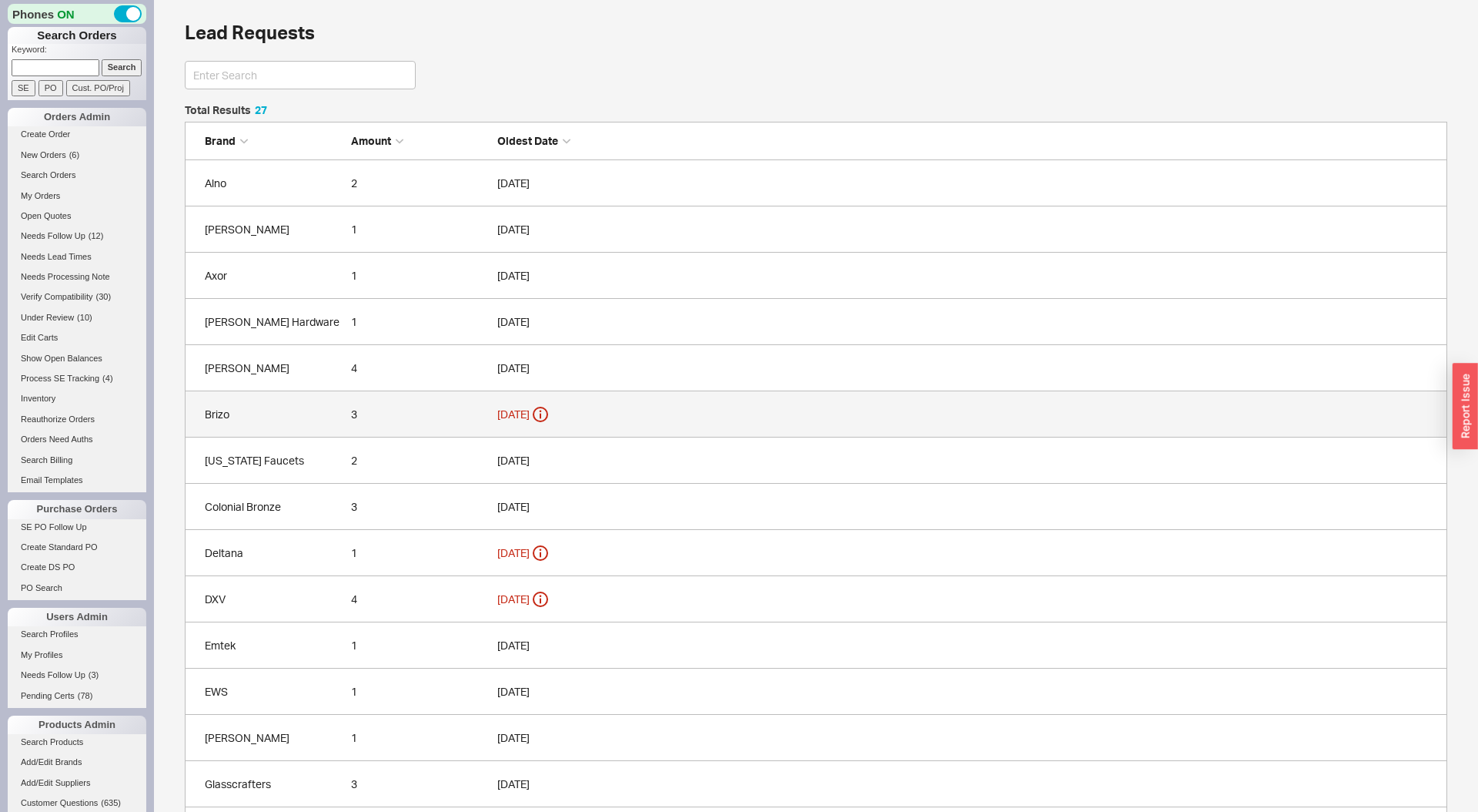
scroll to position [7, 0]
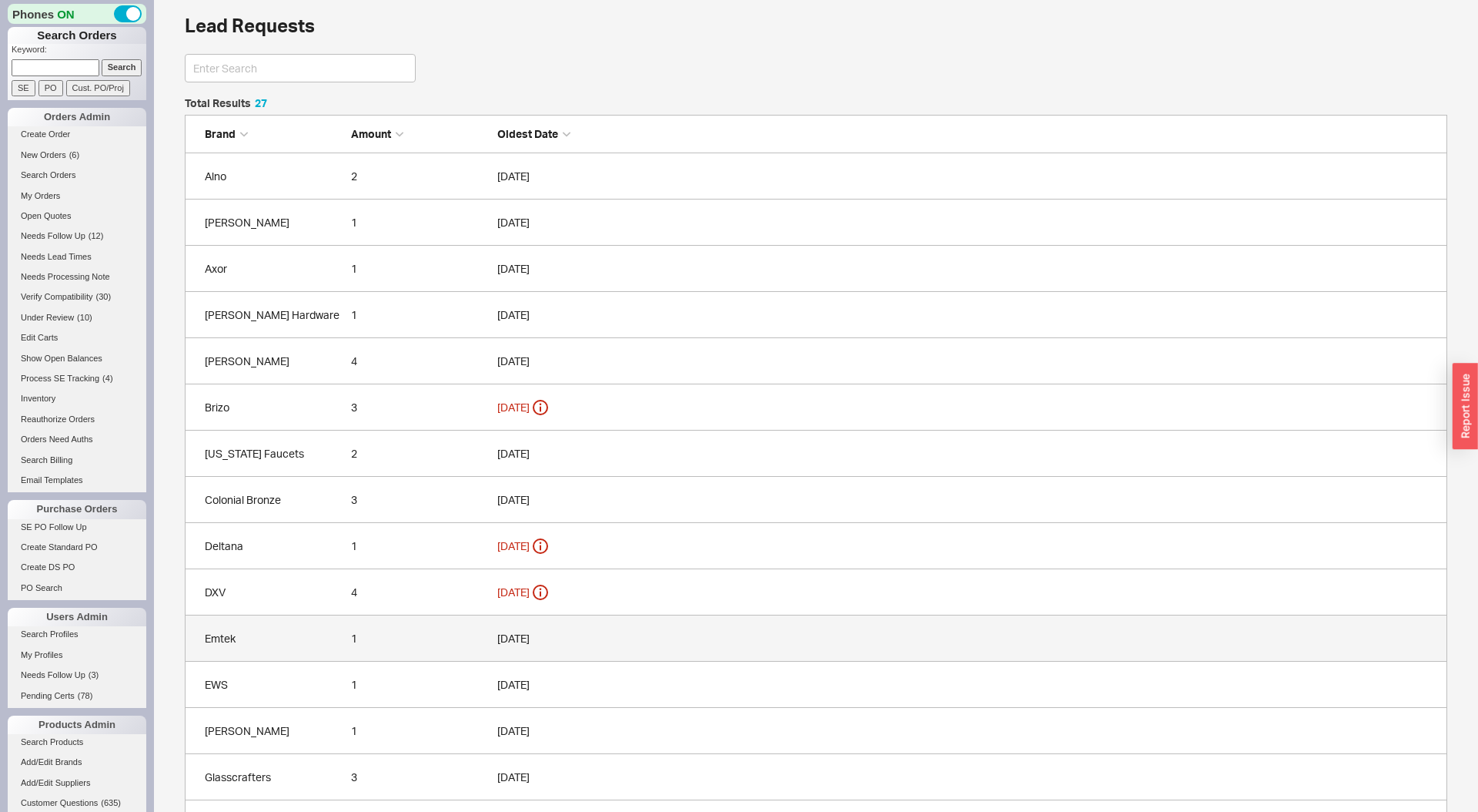
click at [273, 628] on link "Emtek 1 08/18/2025" at bounding box center [816, 638] width 1263 height 46
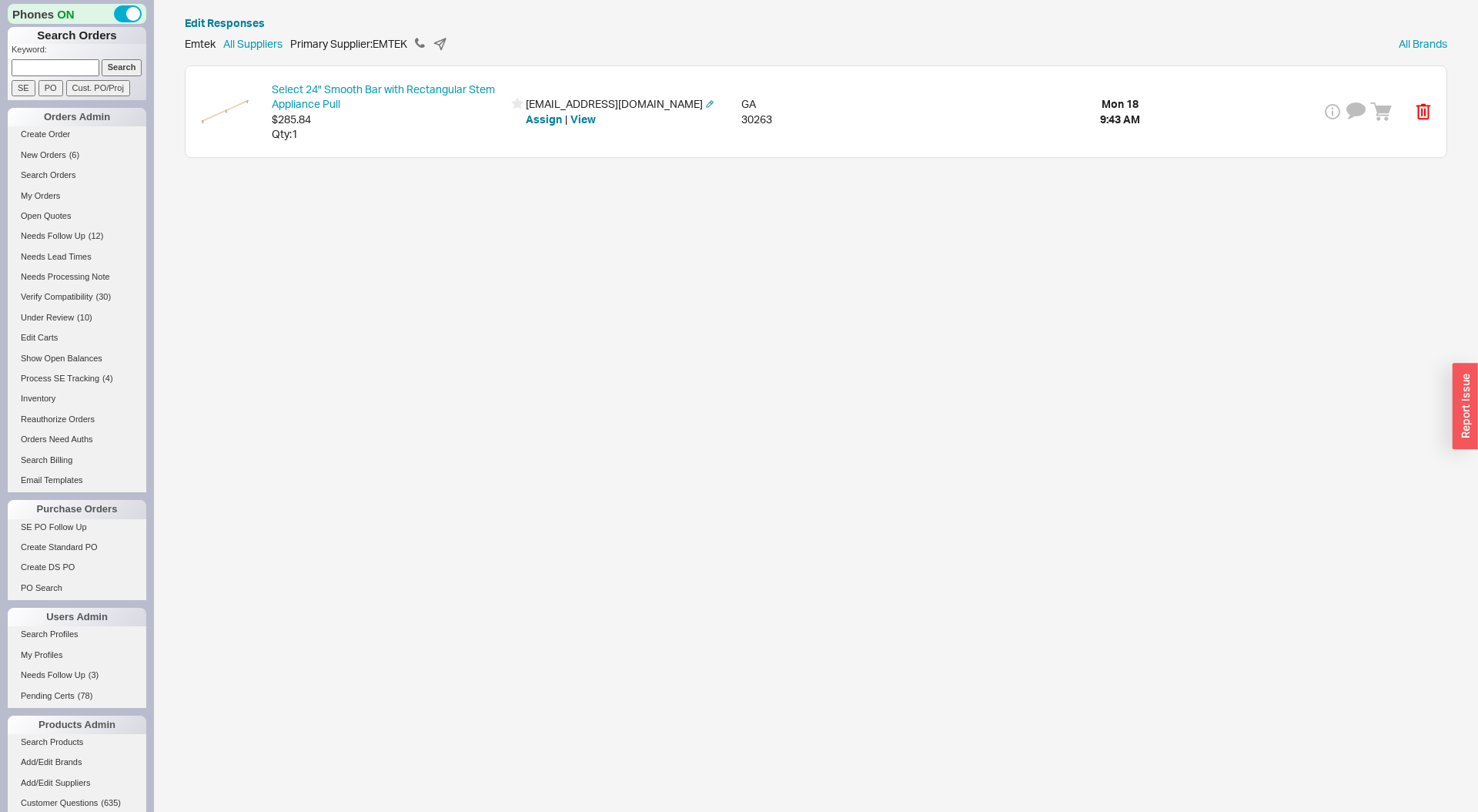
click at [917, 110] on div "Select 24" Smooth Bar with Rectangular Stem Appliance Pull $285.84 Qty: 1 peggy…" at bounding box center [816, 111] width 1261 height 91
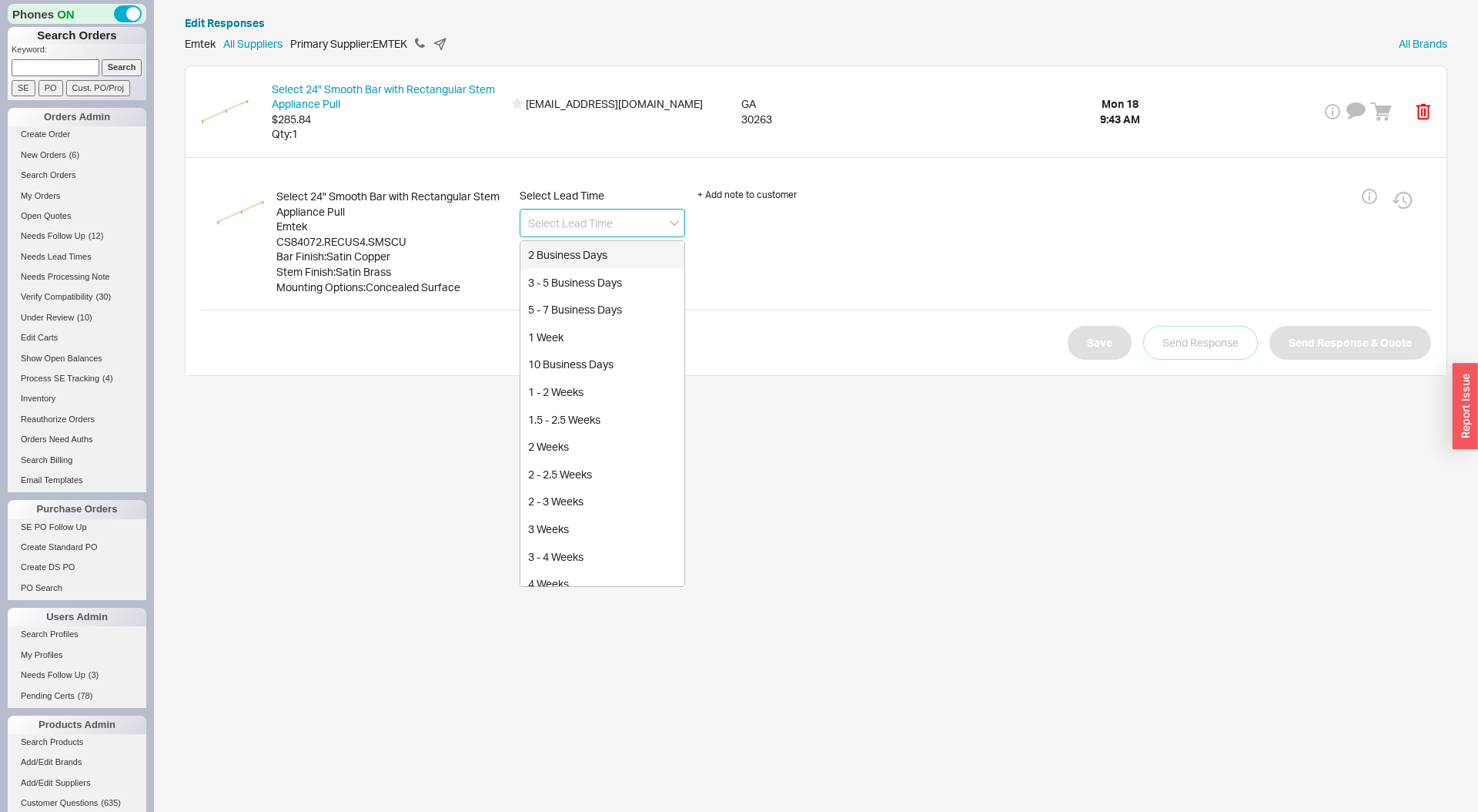
click at [566, 224] on input at bounding box center [603, 223] width 165 height 29
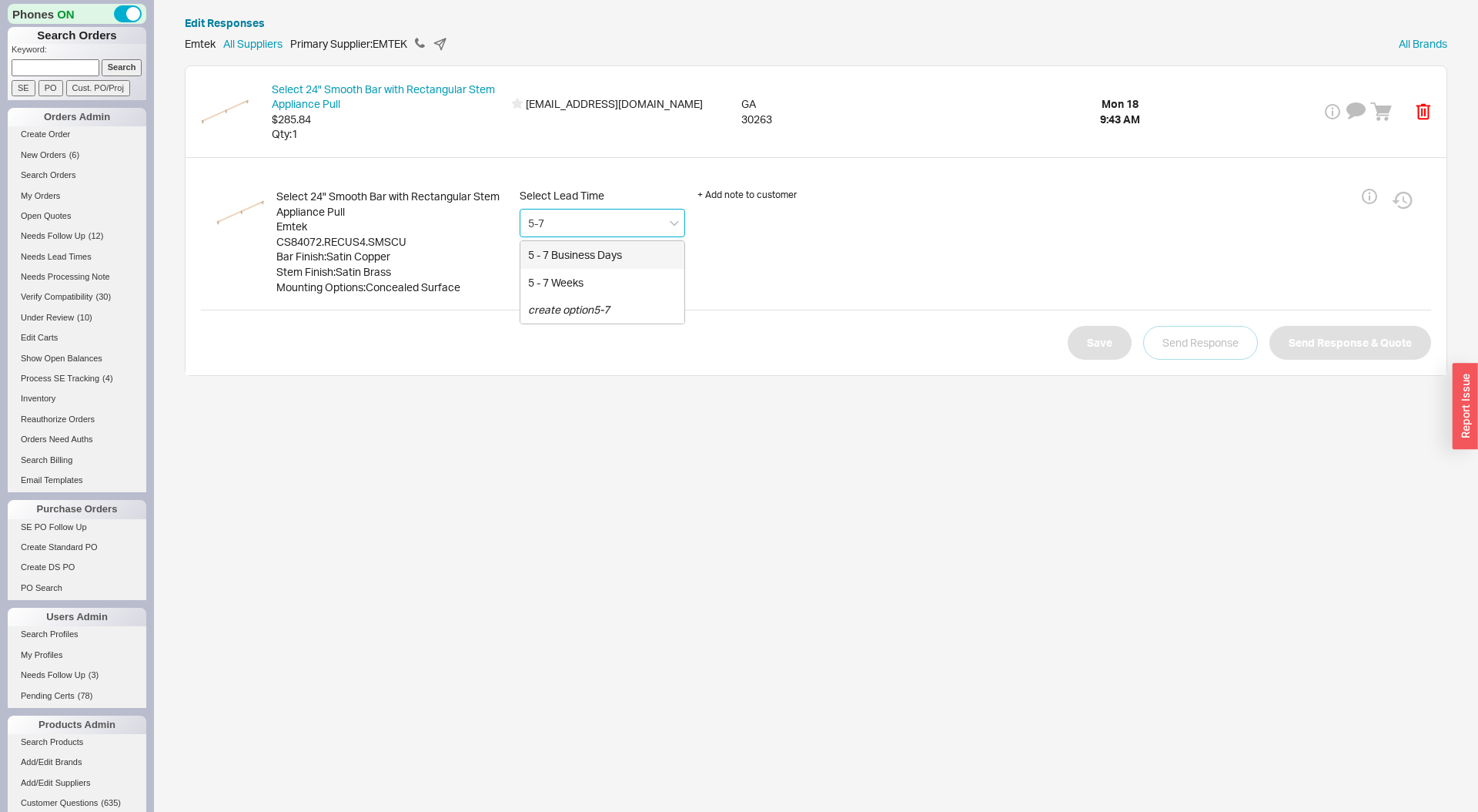
click at [544, 253] on div "5 - 7 Business Days" at bounding box center [603, 255] width 164 height 28
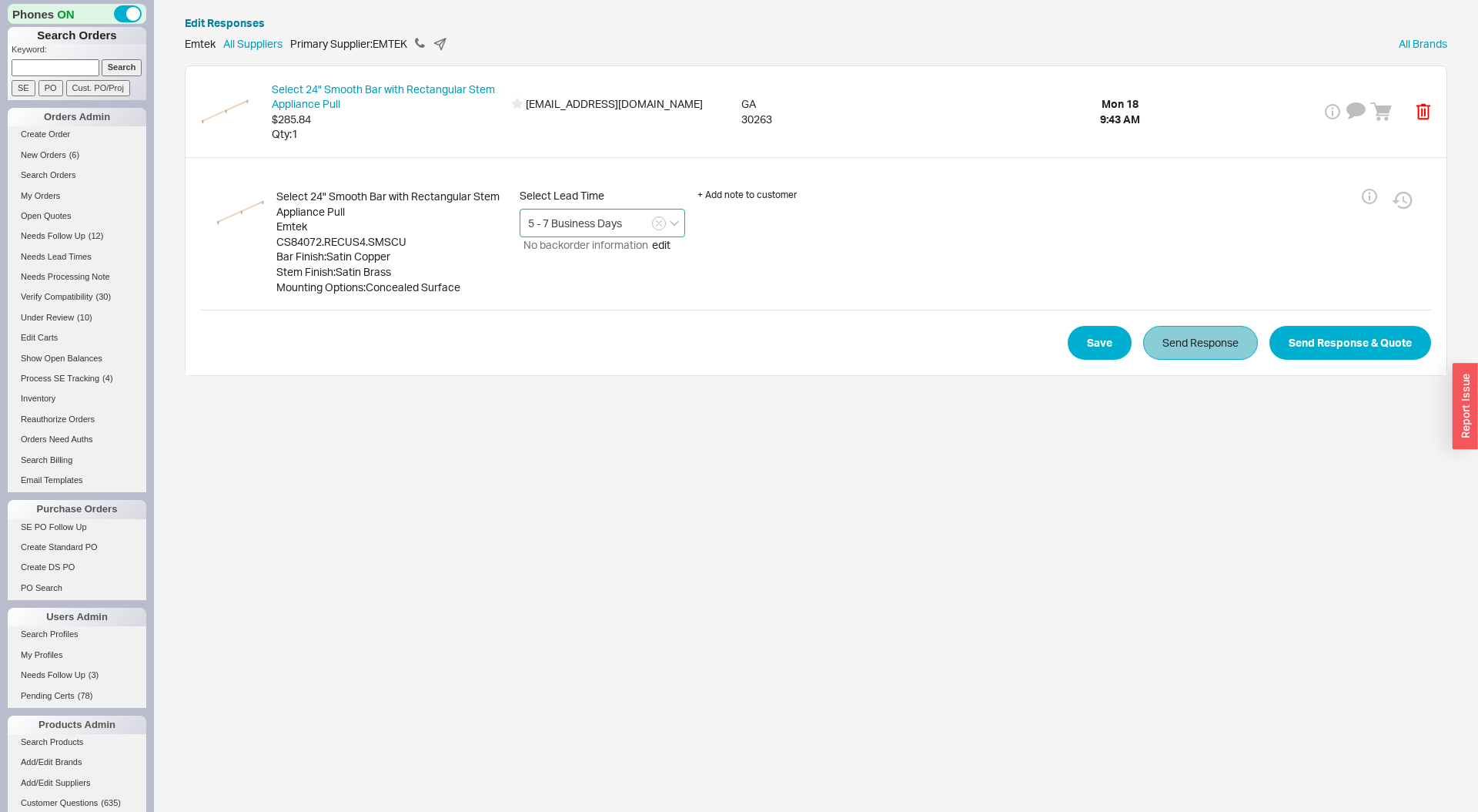
type input "5 - 7 Business Days"
click at [1225, 344] on button "Send Response" at bounding box center [1200, 342] width 114 height 34
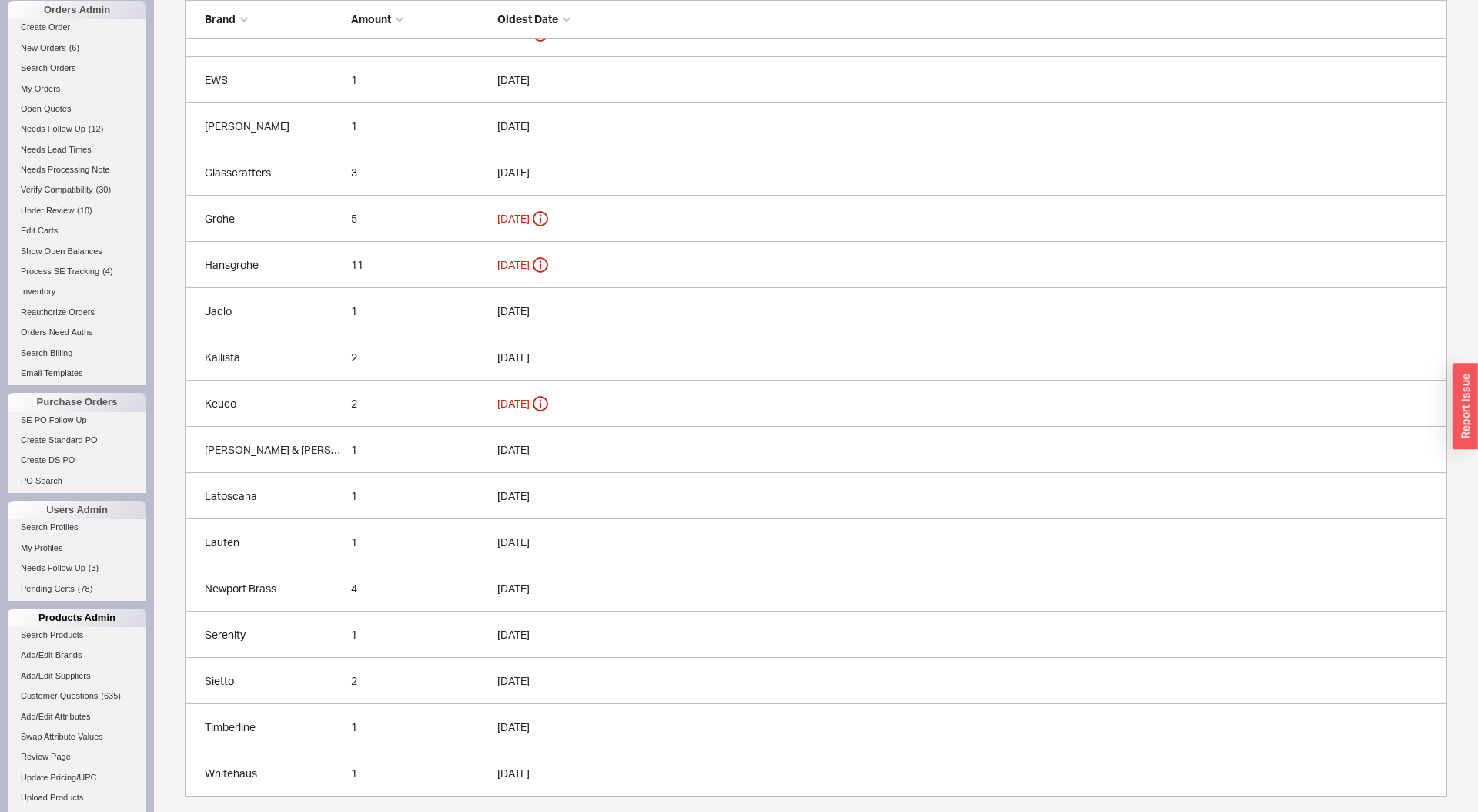
scroll to position [113, 0]
click at [106, 680] on li "Add/Edit Suppliers" at bounding box center [77, 671] width 138 height 20
click at [109, 687] on span "( 635 )" at bounding box center [111, 689] width 20 height 10
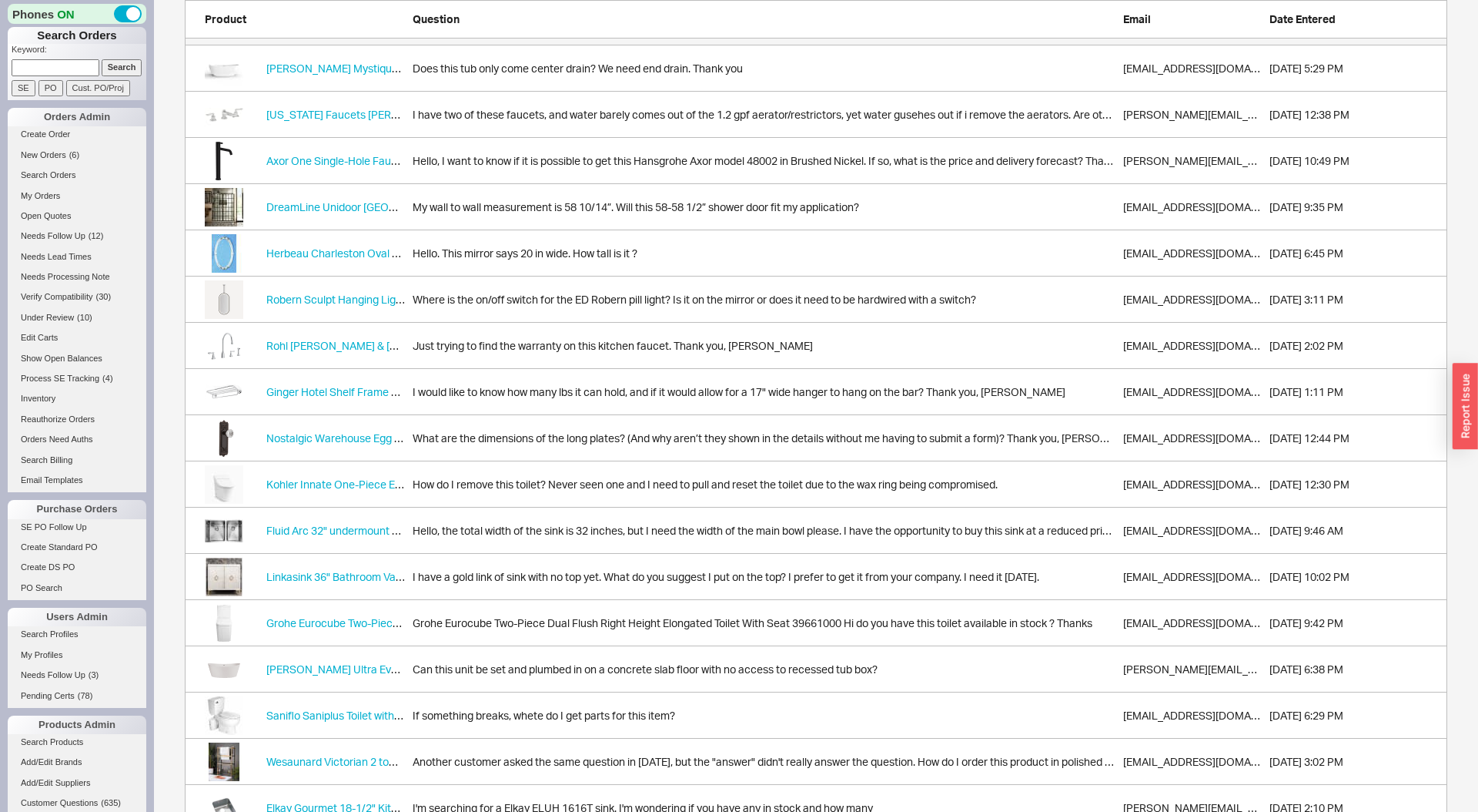
scroll to position [226, 0]
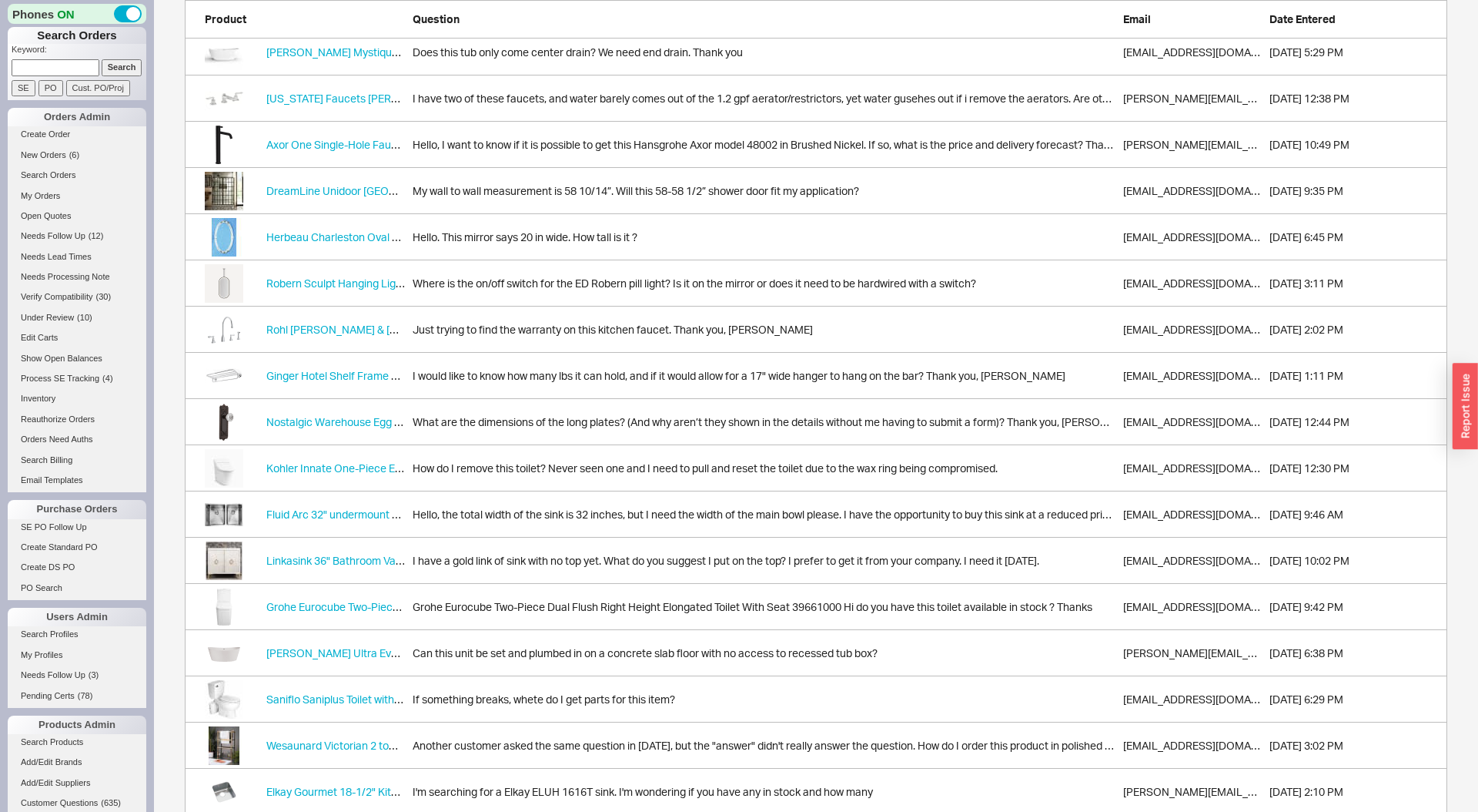
click at [560, 412] on link "Nostalgic Warehouse Egg & Dart Long Plate with Crystal Knob What are the dimens…" at bounding box center [816, 422] width 1263 height 46
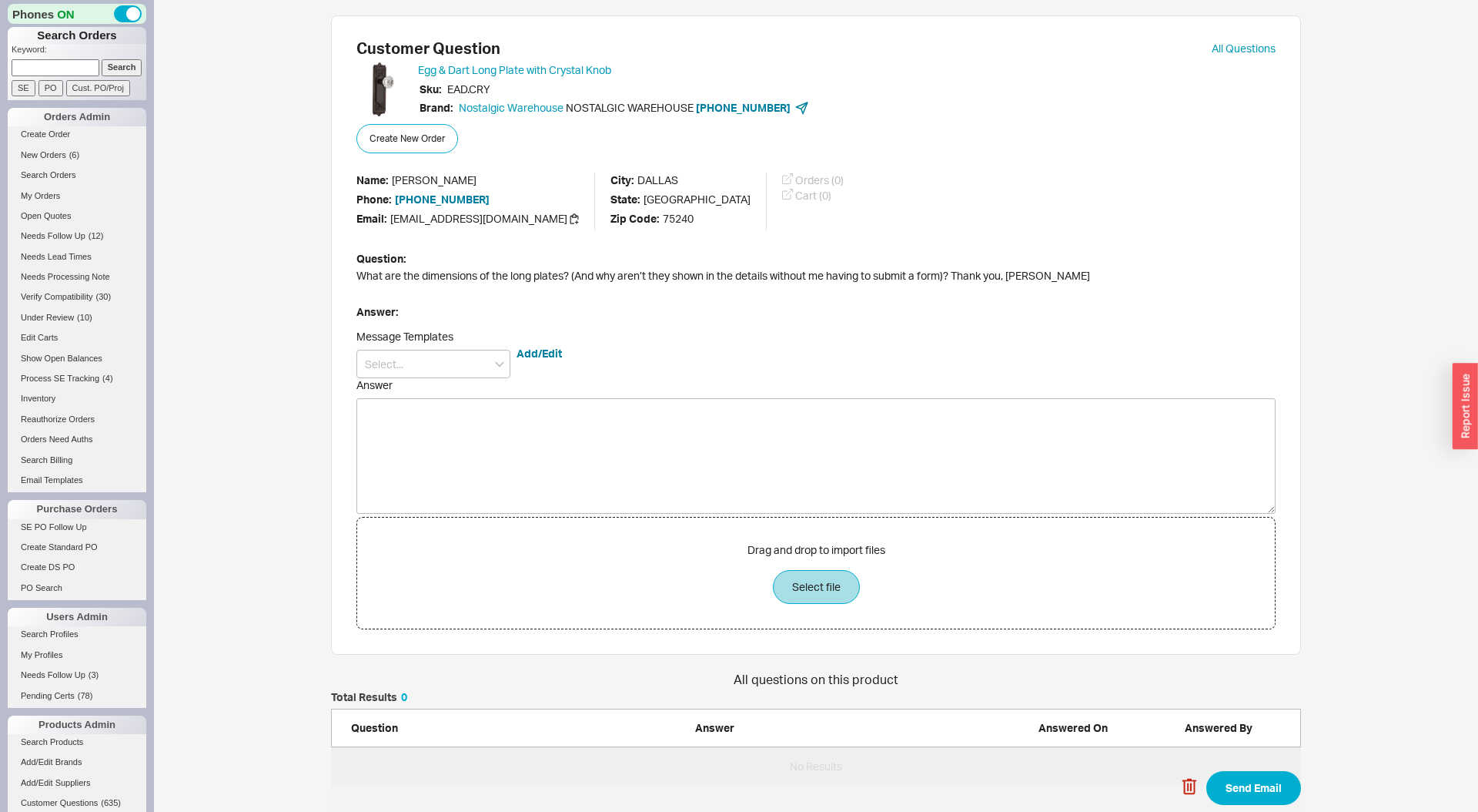
scroll to position [93, 971]
click at [553, 71] on link "Egg & Dart Long Plate with Crystal Knob" at bounding box center [514, 70] width 193 height 13
click at [470, 445] on textarea "Answer" at bounding box center [816, 455] width 920 height 115
paste textarea "Egg & Dart Long Plate with Crystal Knob in Antique Brass Specs – Nostalgic Ware…"
type textarea "Egg & Dart Long Plate with Crystal Knob in Antique Brass Specs – Nostalgic Ware…"
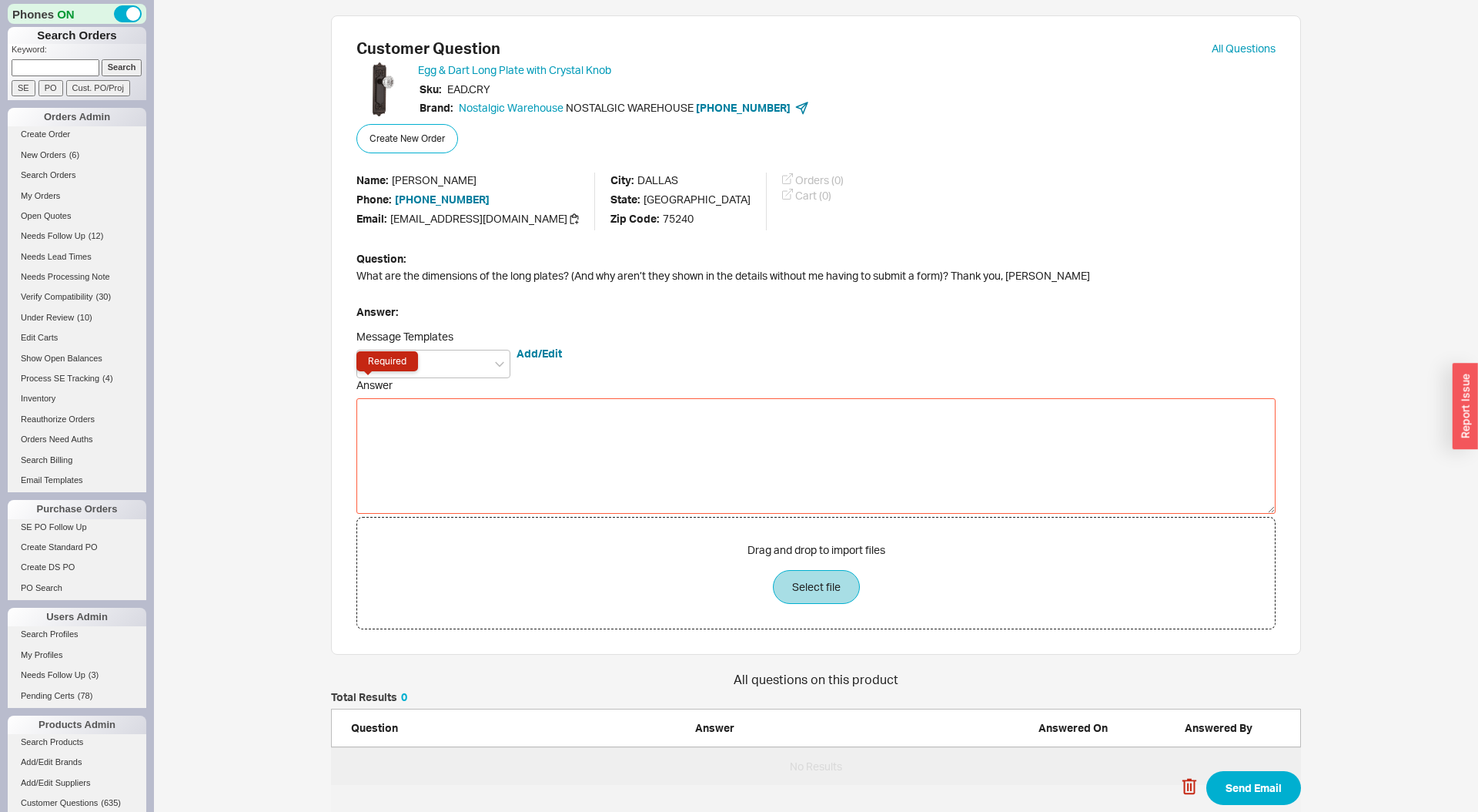
click at [428, 440] on textarea "Answer Required" at bounding box center [816, 455] width 920 height 115
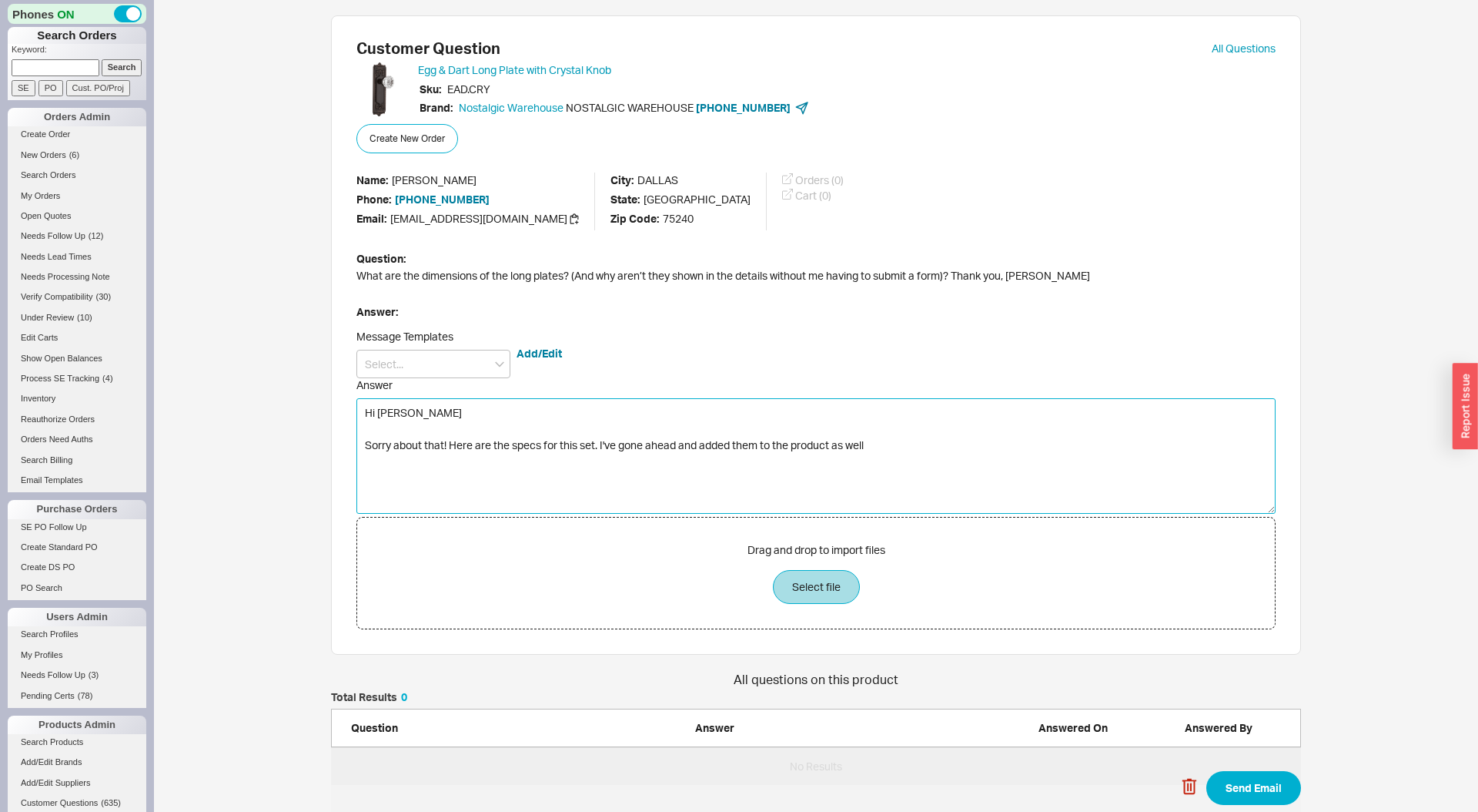
paste textarea
type textarea "Hi Sharon Sorry about that! Here are the specs for this set. I've gone ahead an…"
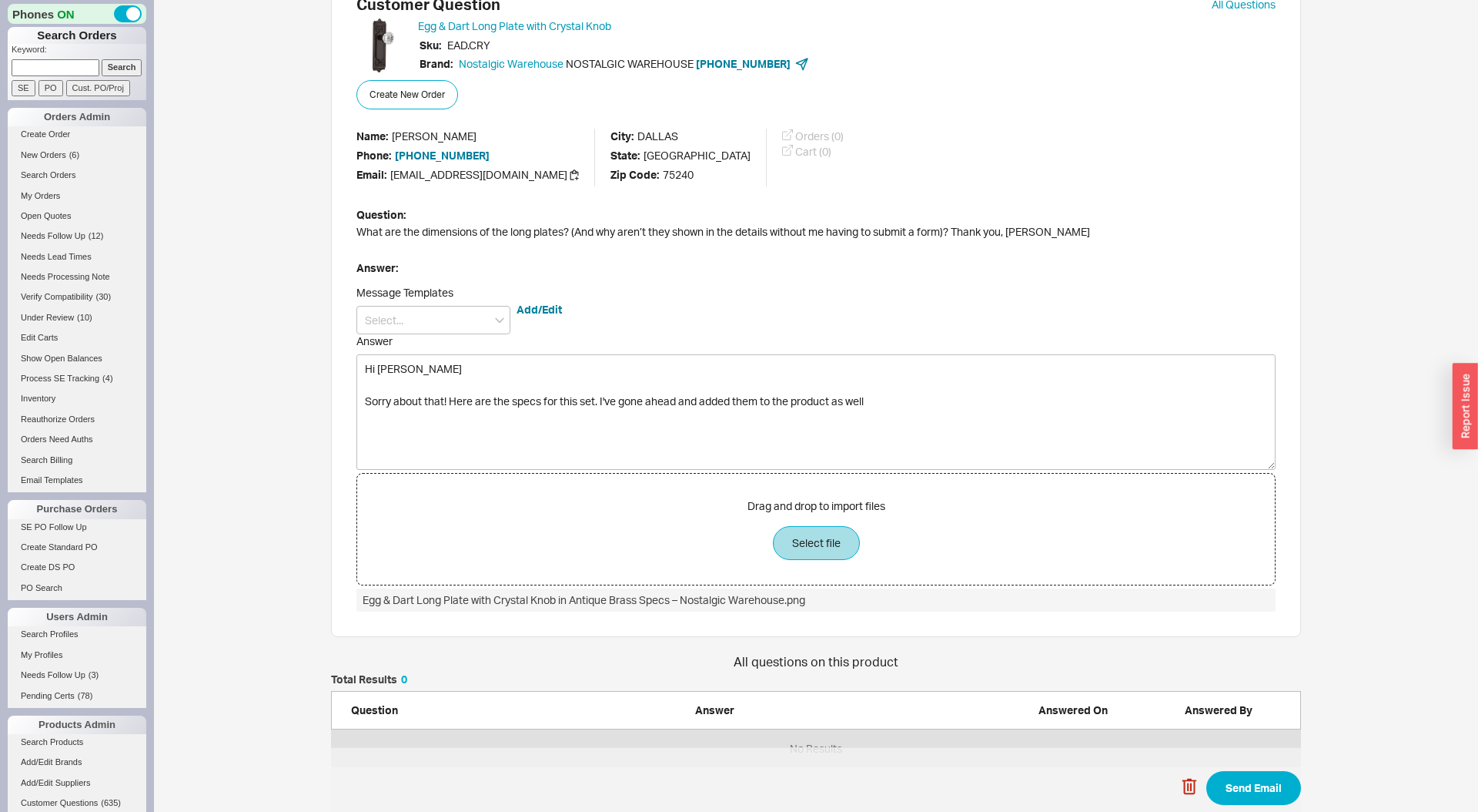
scroll to position [48, 0]
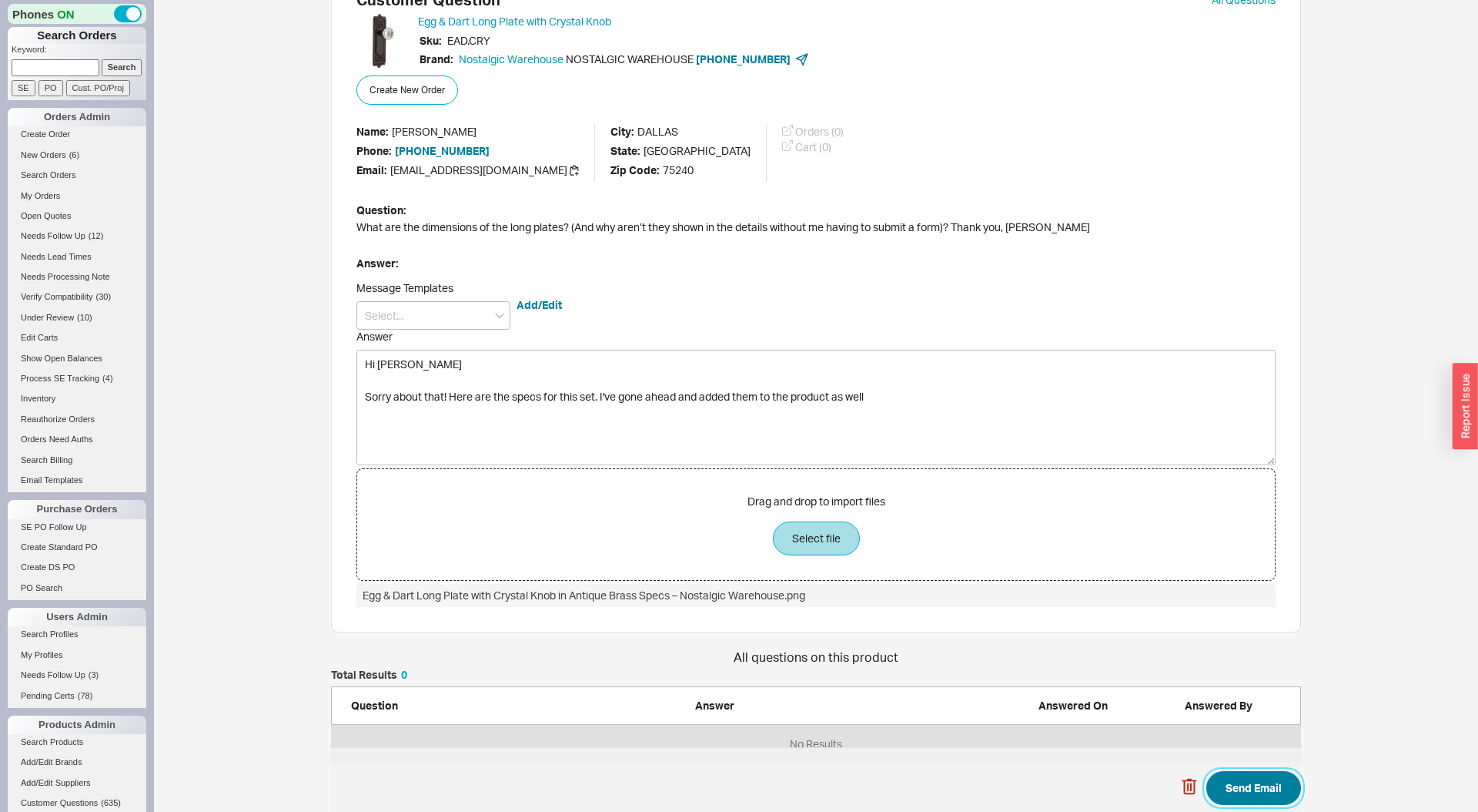
click at [1246, 784] on button "Send Email" at bounding box center [1254, 787] width 95 height 34
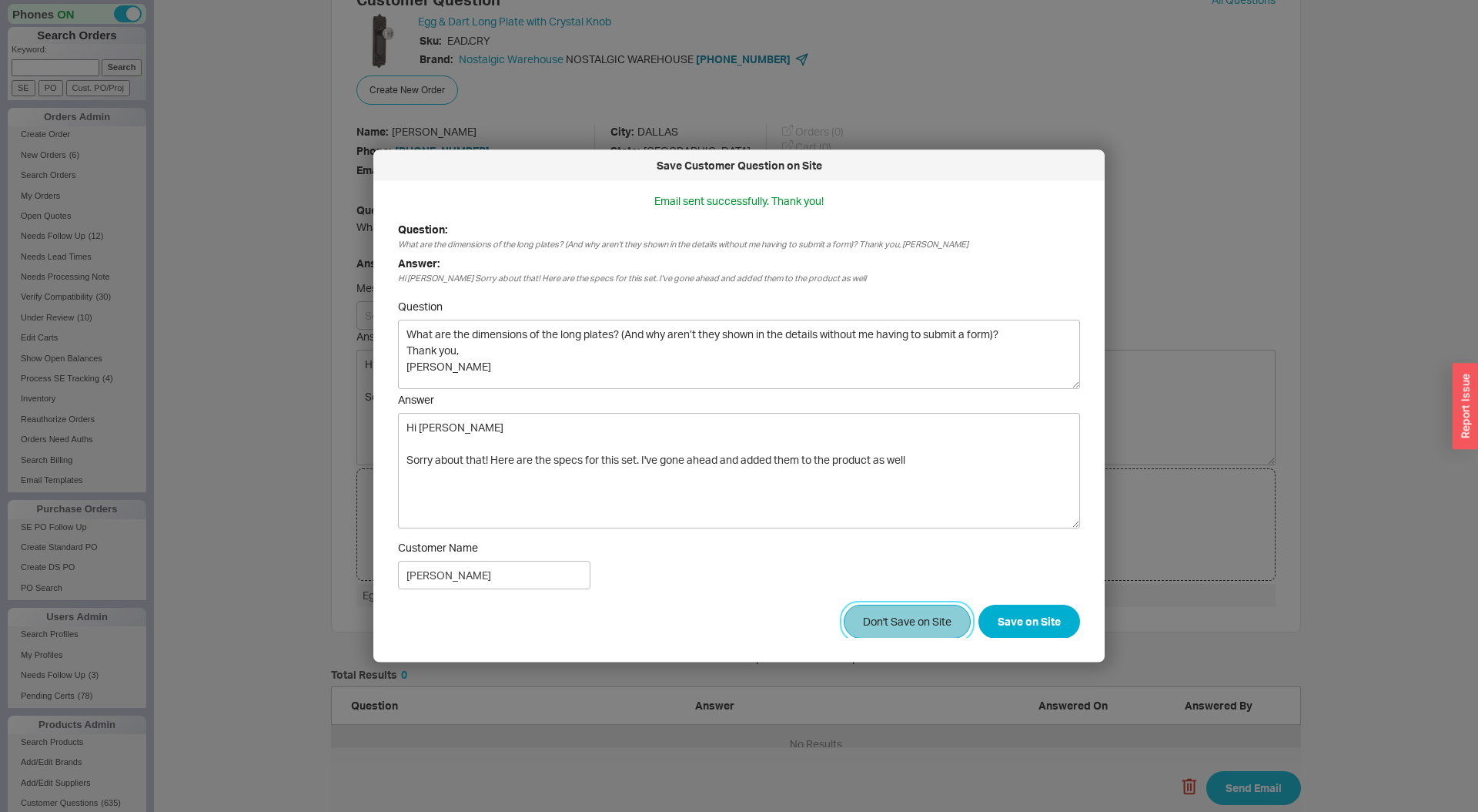
click at [925, 632] on button "Don't Save on Site" at bounding box center [907, 620] width 127 height 34
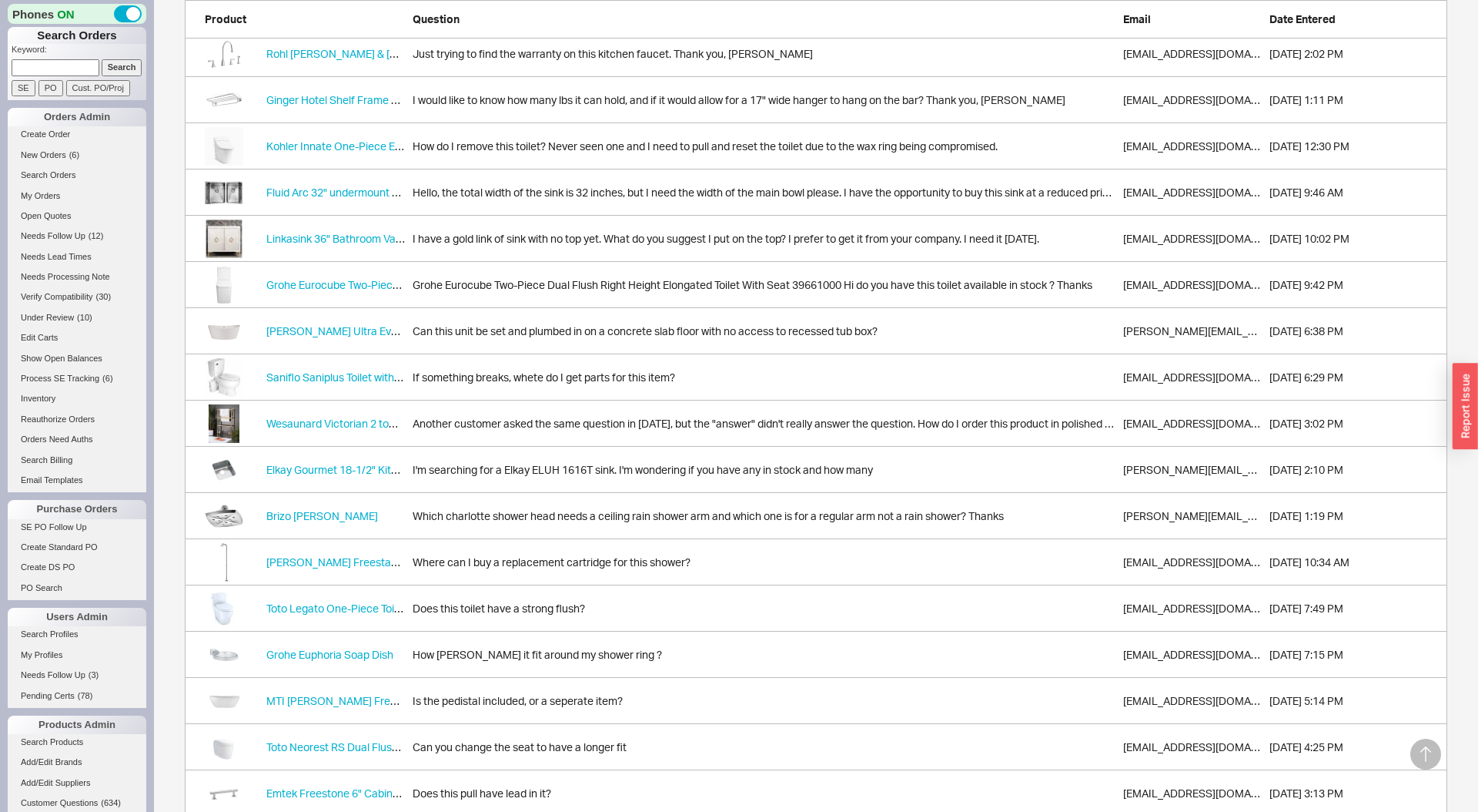
scroll to position [559, 0]
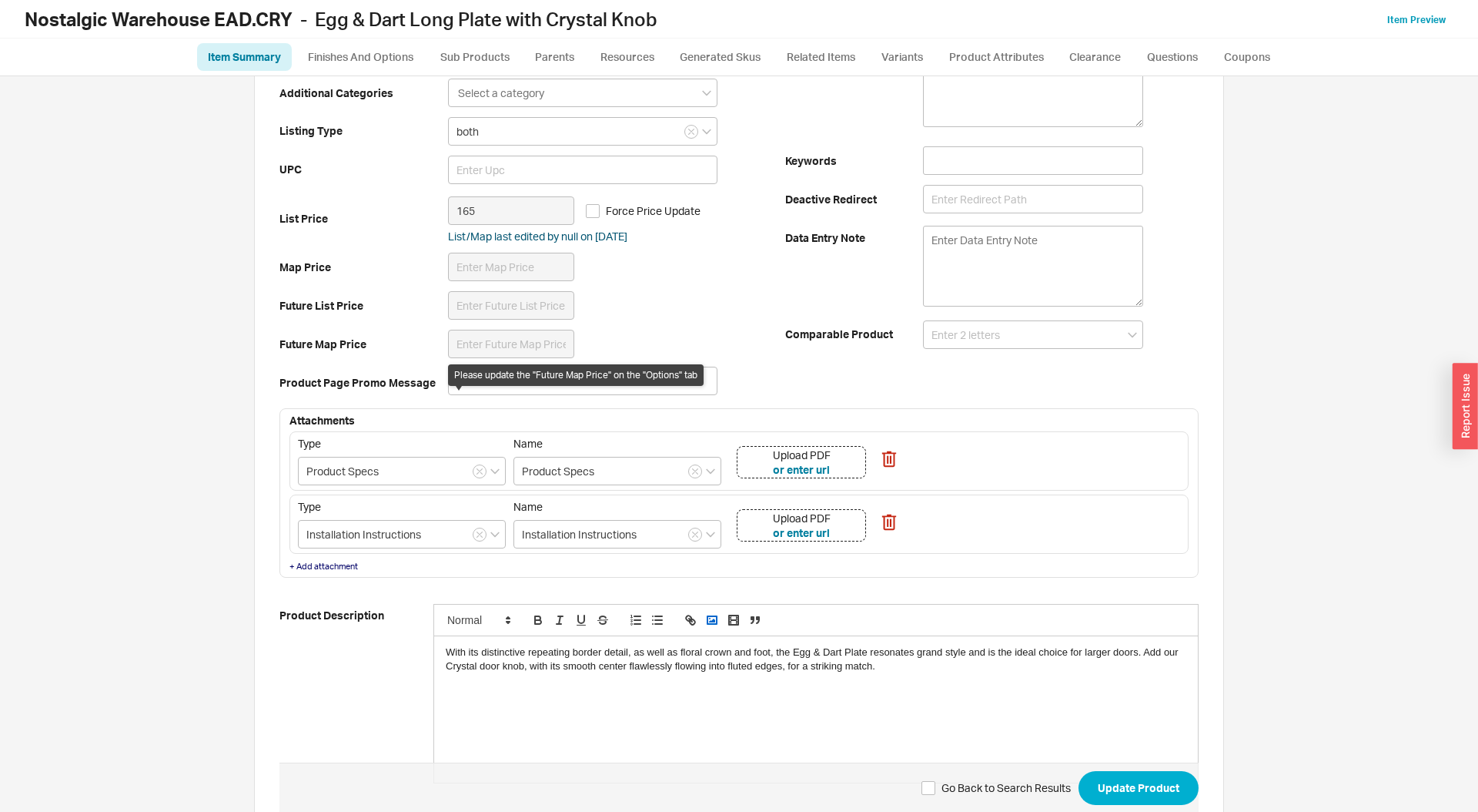
scroll to position [278, 0]
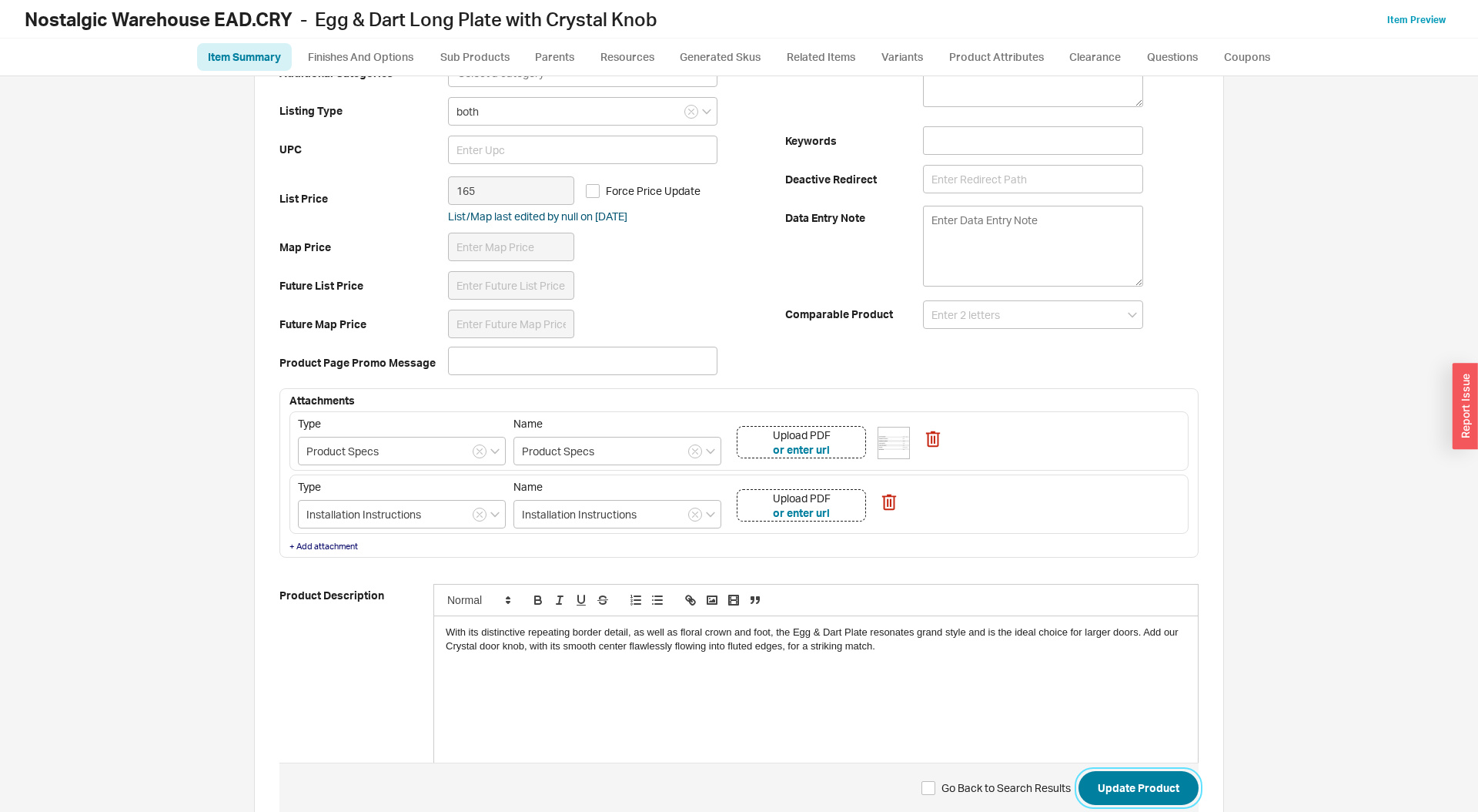
click at [1151, 782] on button "Update Product" at bounding box center [1139, 787] width 120 height 34
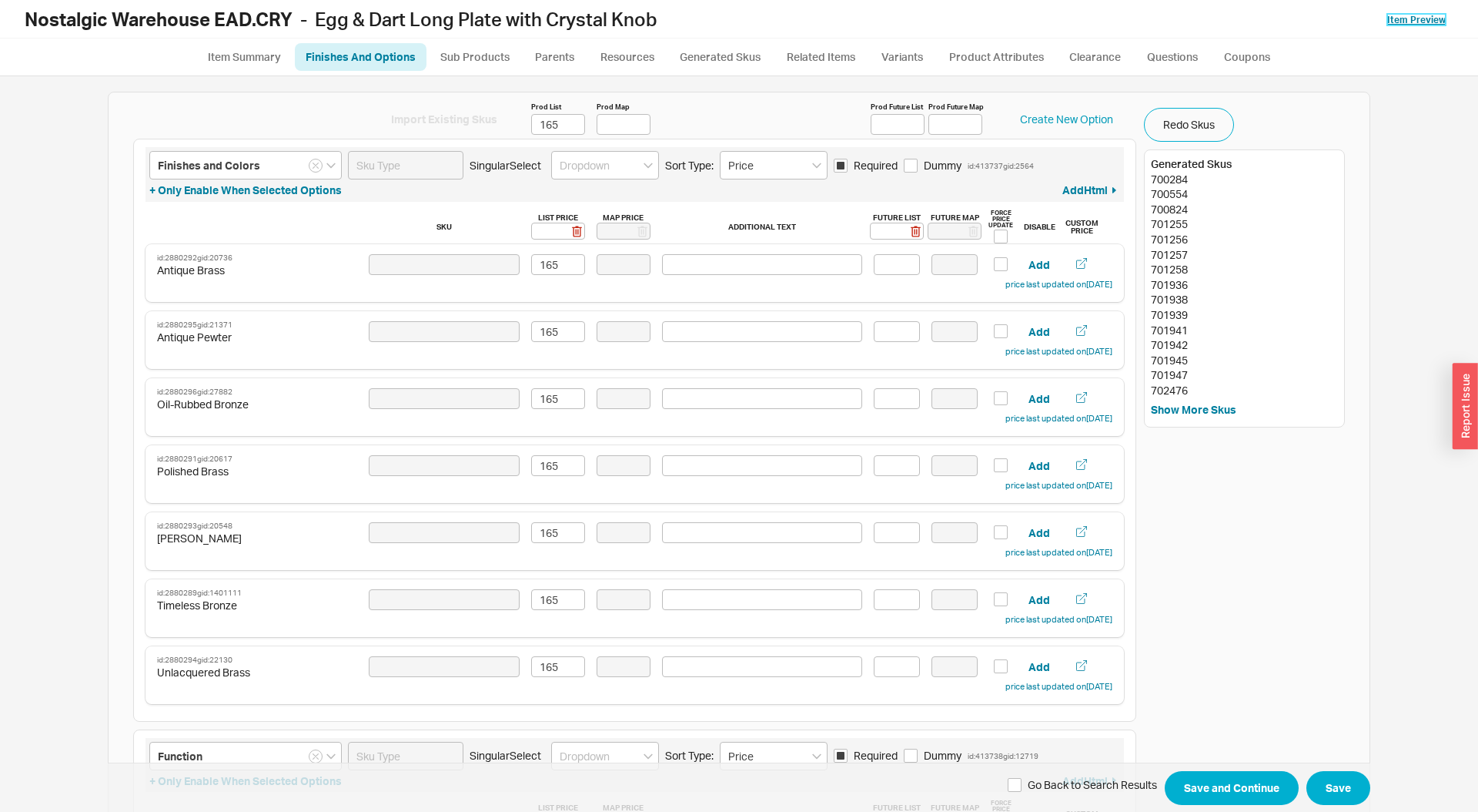
click at [1417, 15] on link "Item Preview" at bounding box center [1416, 19] width 59 height 12
